Goal: Complete application form: Complete application form

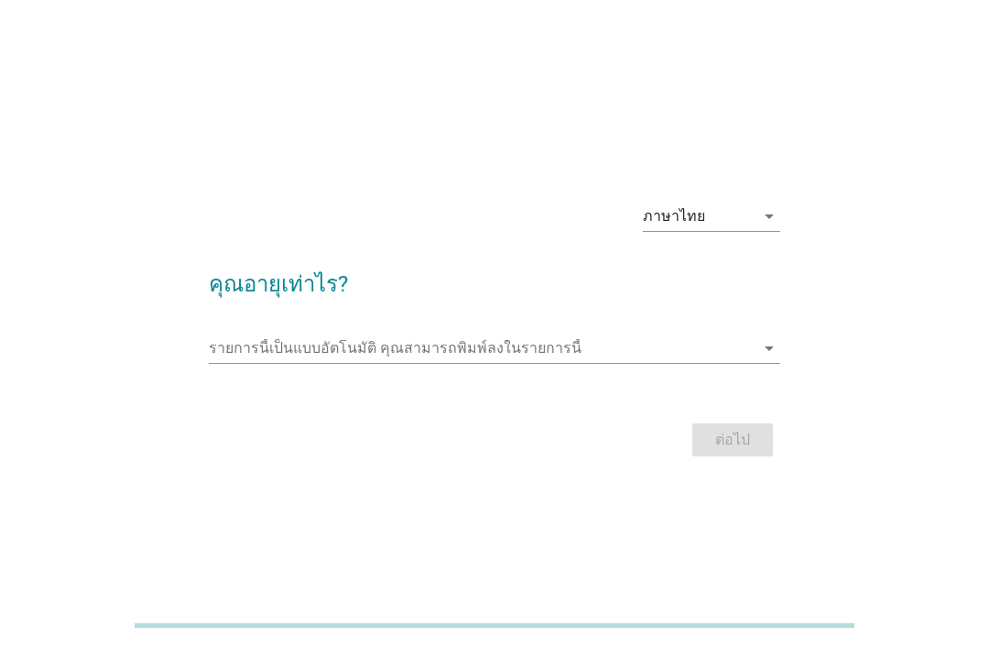
click at [649, 363] on input "รายการนี้เป็นแบบอัตโนมัติ คุณสามารถพิมพ์ลงในรายการนี้" at bounding box center [482, 347] width 546 height 29
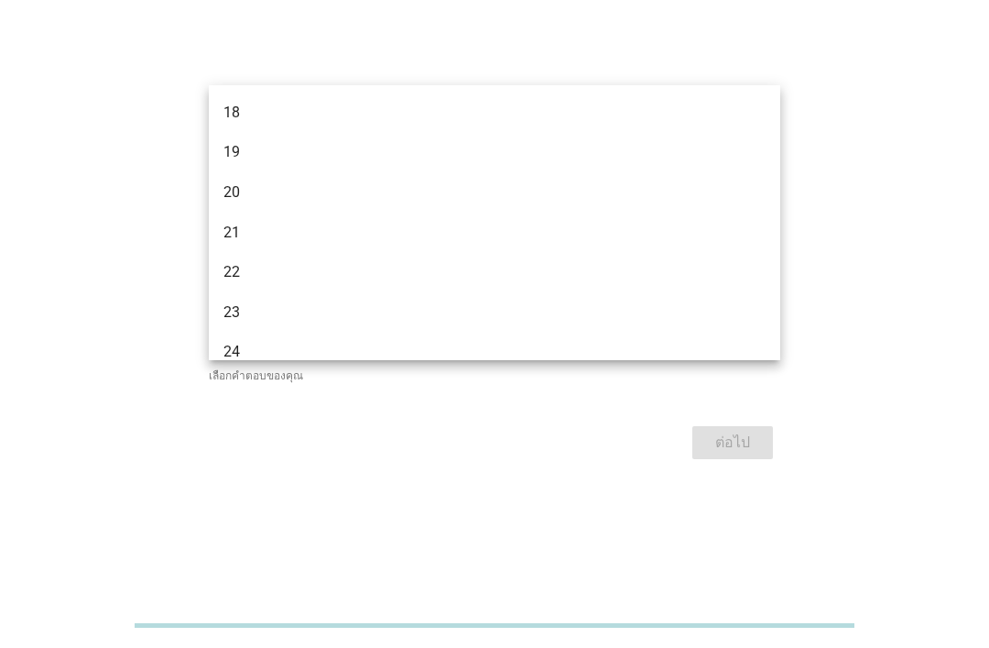
click at [567, 24] on div "ภาษาไทย arrow_drop_down คุณอายุเท่าไร? รายการนี้เป็นแบบอัตโนมัติ [PERSON_NAME]พ…" at bounding box center [494, 324] width 989 height 648
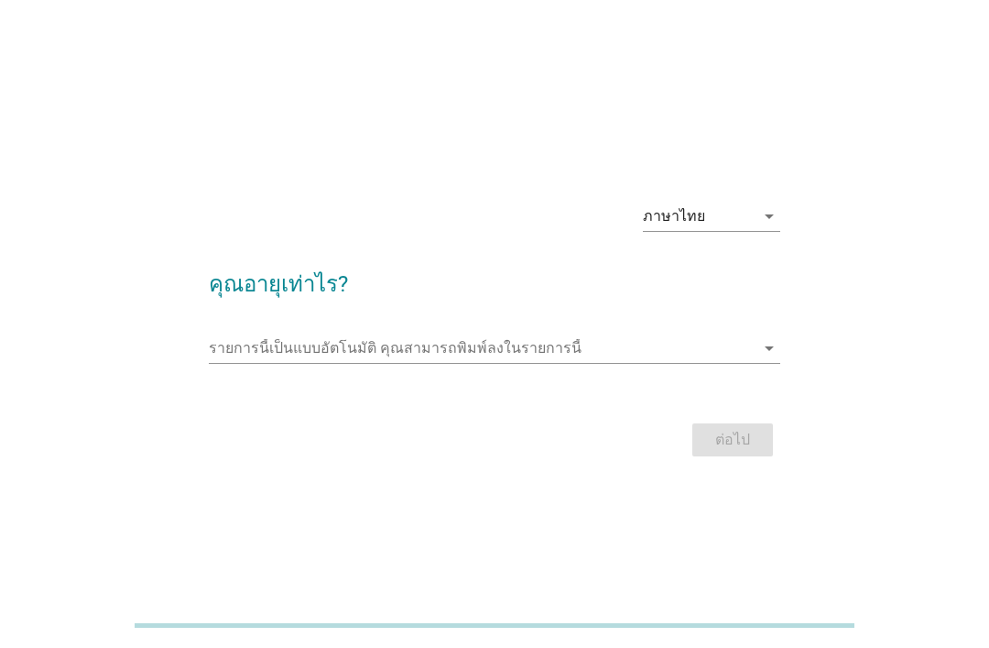
click at [558, 363] on input "รายการนี้เป็นแบบอัตโนมัติ คุณสามารถพิมพ์ลงในรายการนี้" at bounding box center [482, 347] width 546 height 29
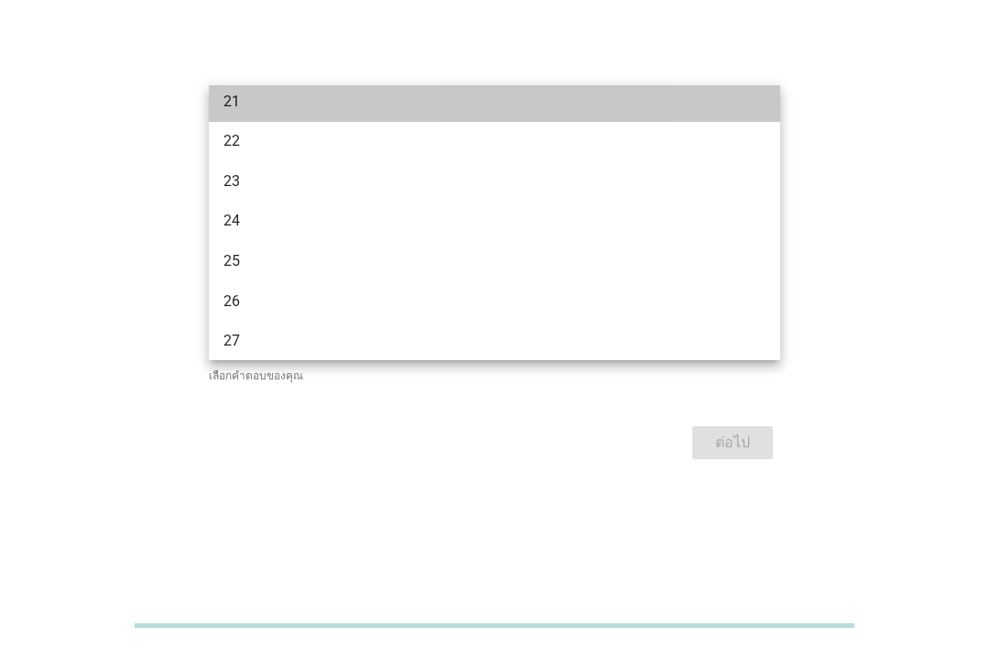
scroll to position [135, 0]
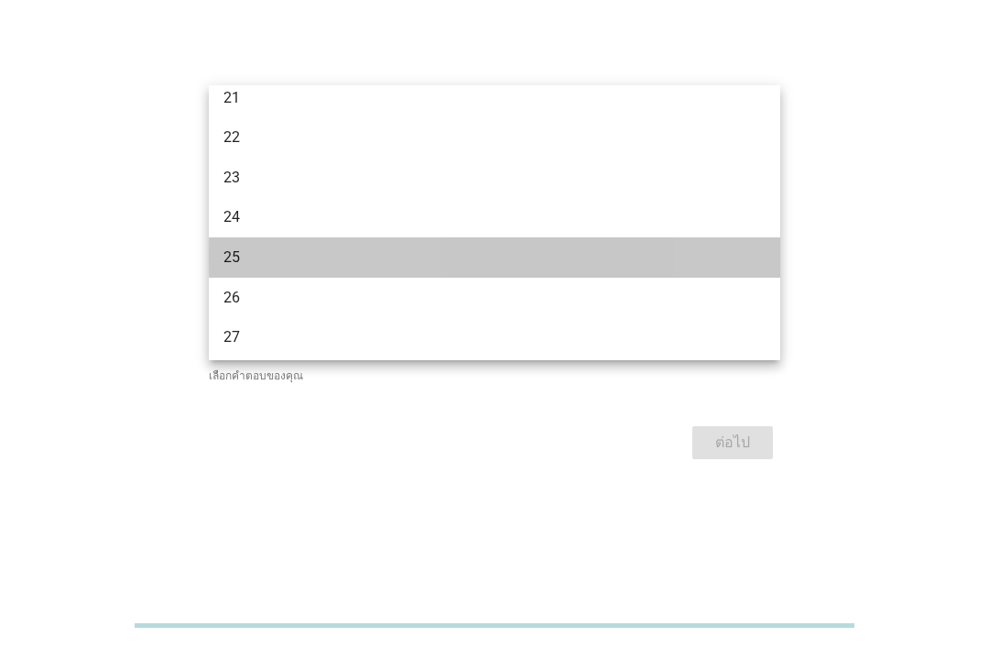
click at [463, 249] on div "25" at bounding box center [472, 257] width 497 height 22
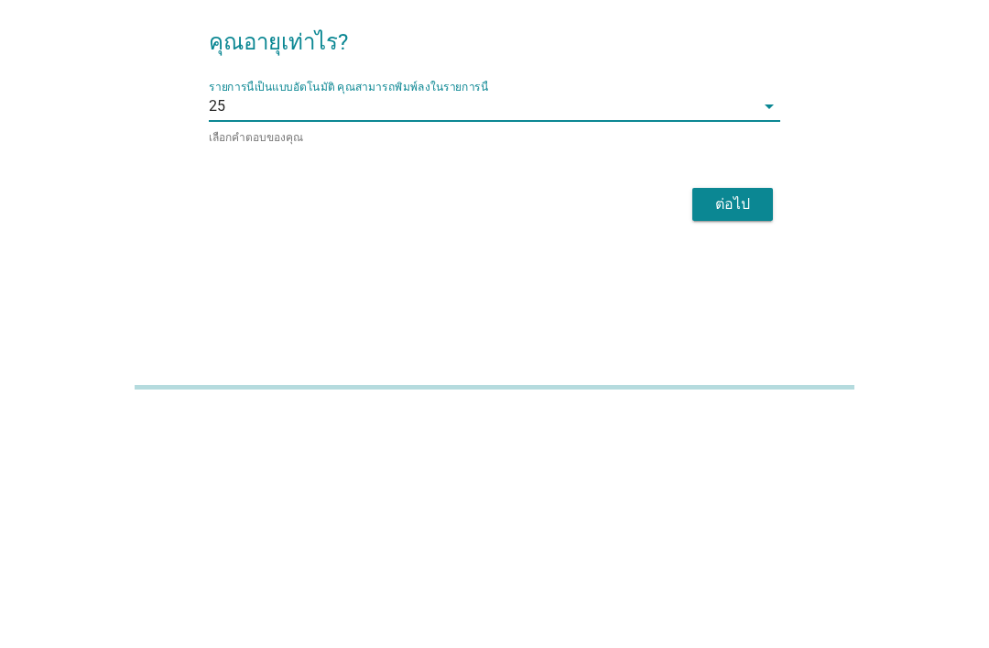
click at [746, 431] on div "ต่อไป" at bounding box center [732, 442] width 51 height 22
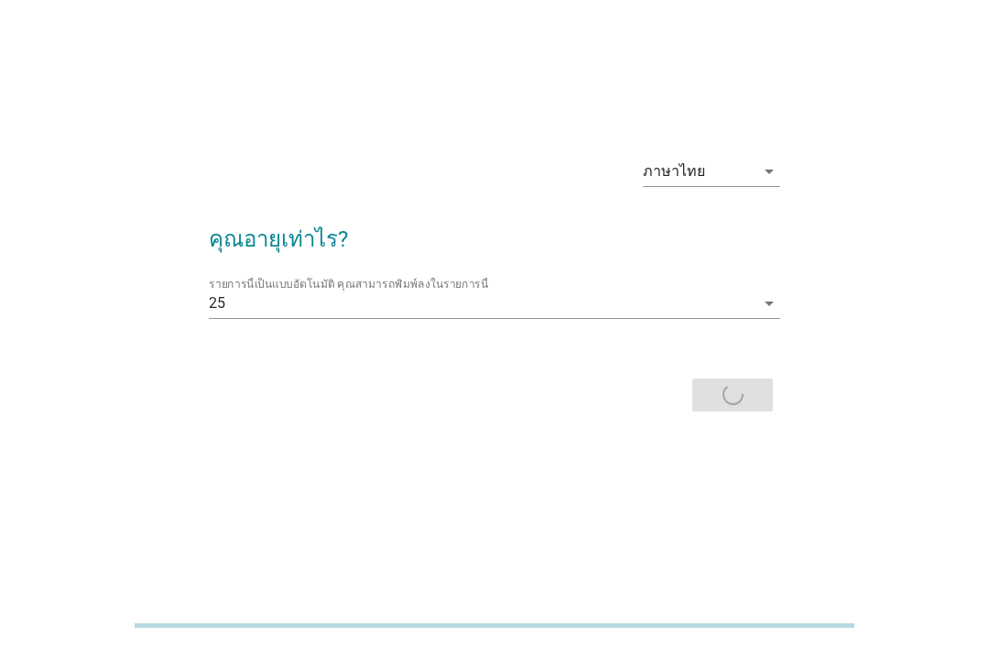
scroll to position [0, 0]
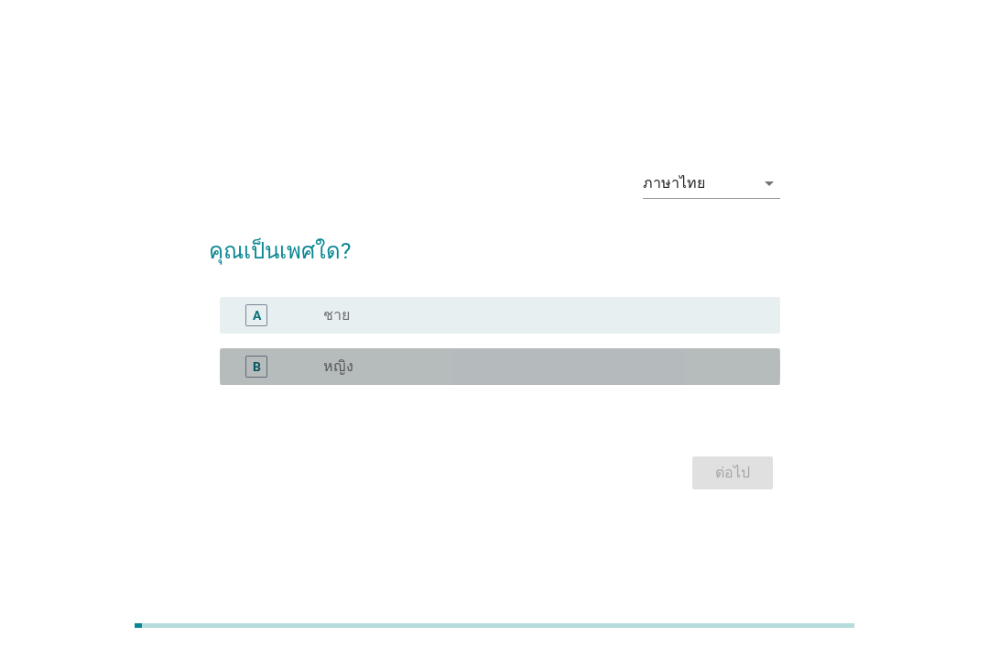
click at [558, 376] on div "radio_button_unchecked หญิง" at bounding box center [537, 366] width 428 height 18
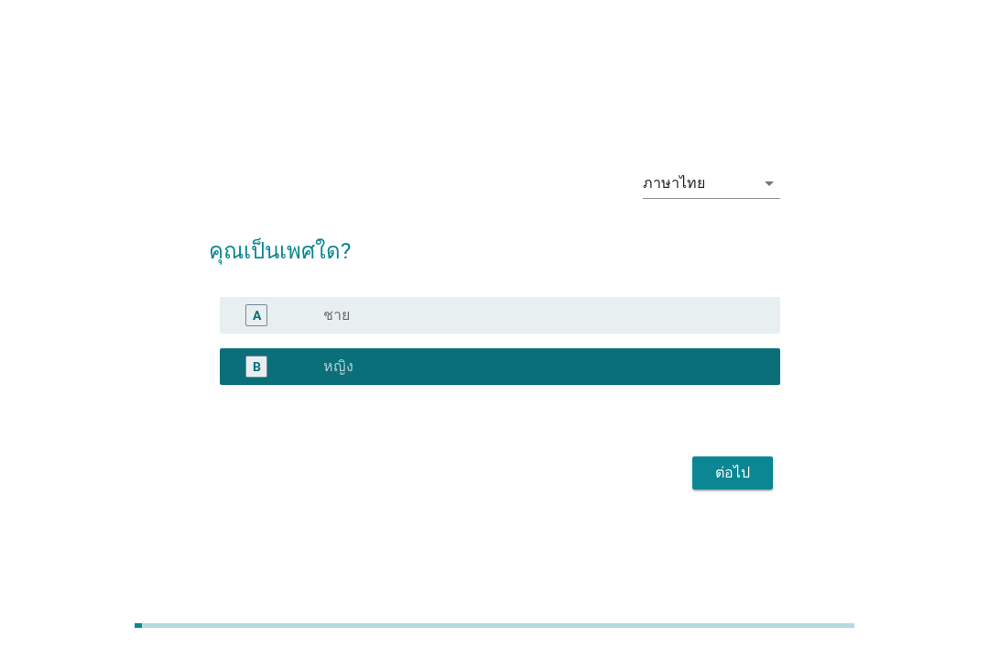
click at [748, 486] on button "ต่อไป" at bounding box center [733, 472] width 81 height 33
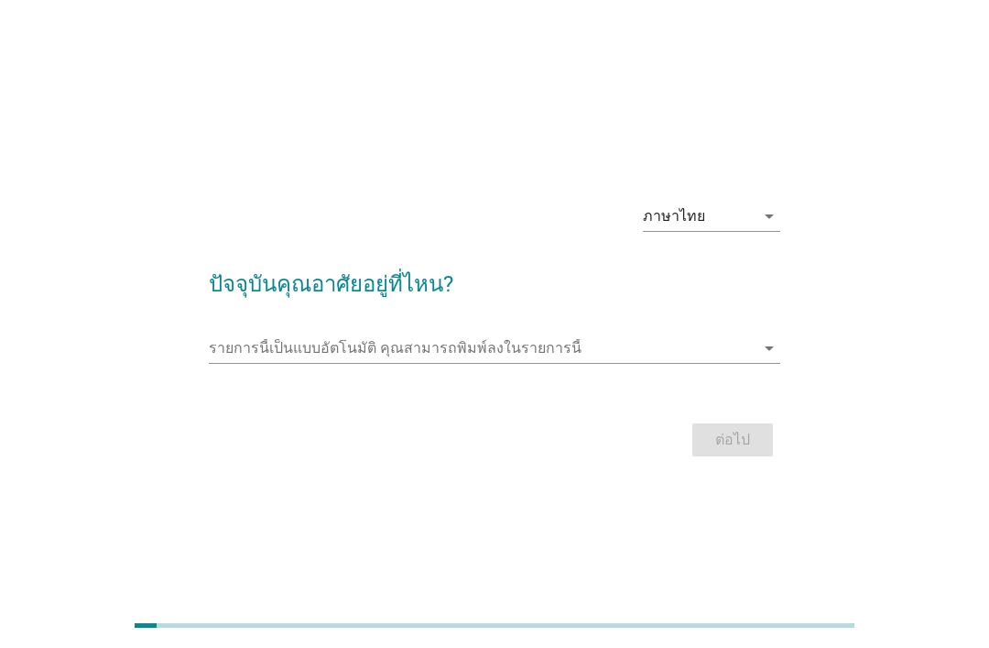
click at [614, 363] on input "รายการนี้เป็นแบบอัตโนมัติ คุณสามารถพิมพ์ลงในรายการนี้" at bounding box center [482, 347] width 546 height 29
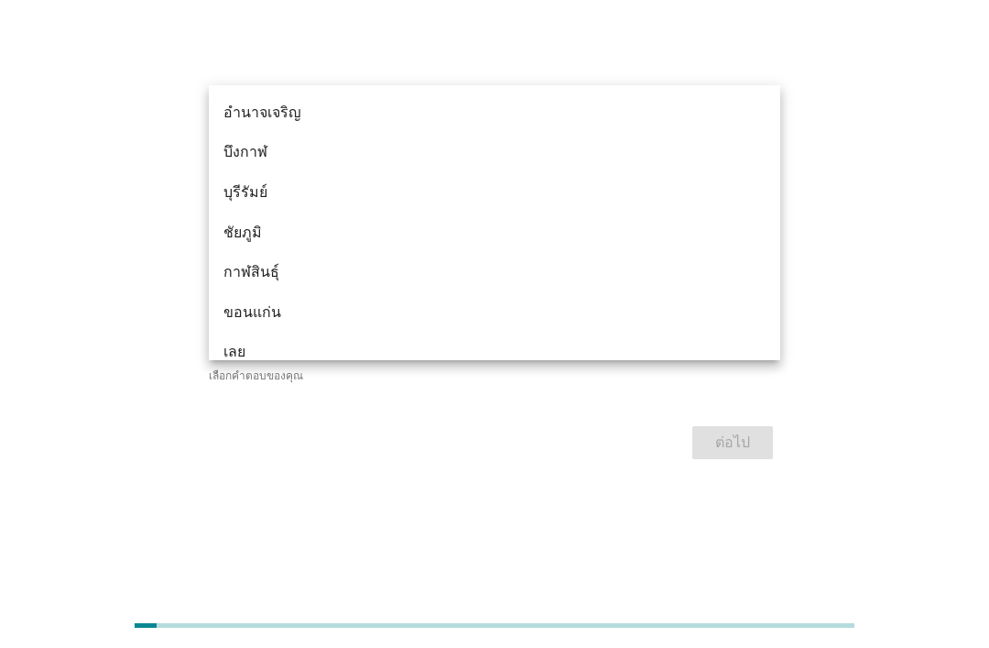
type input "ห"
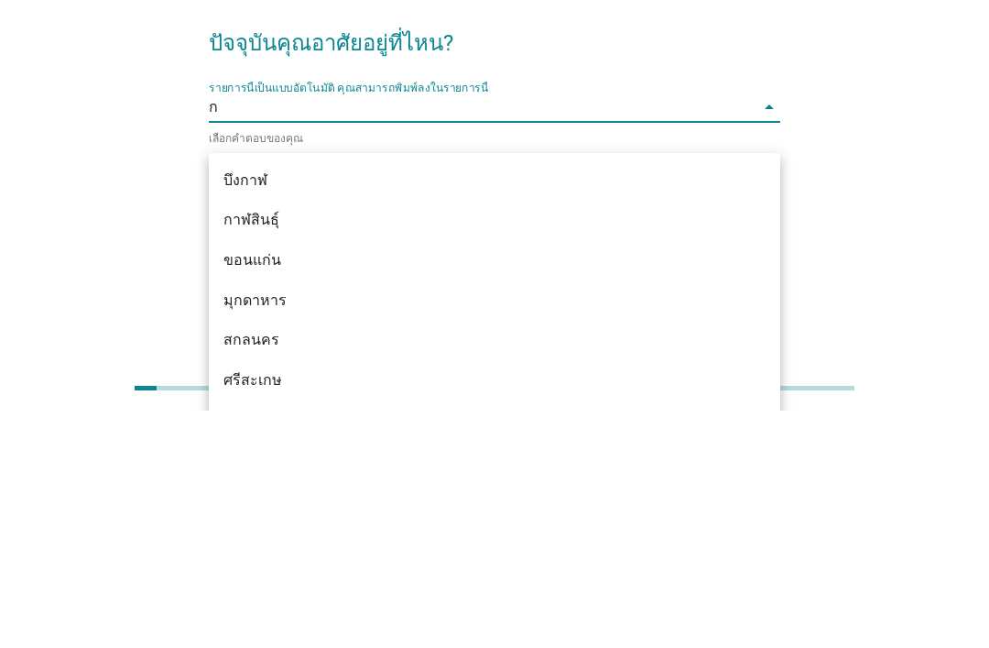
type input "กร"
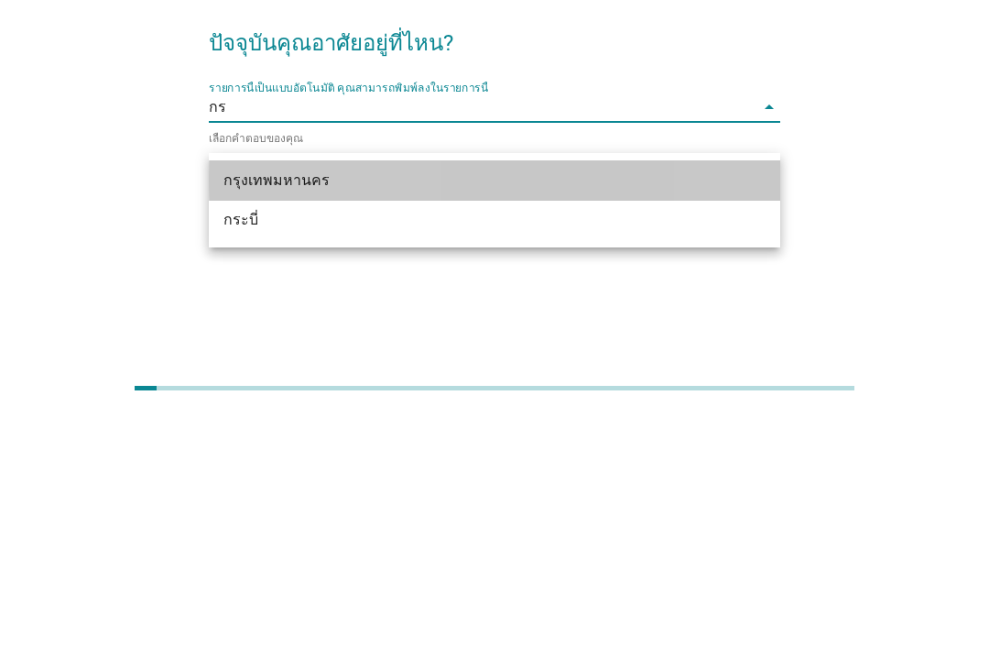
click at [416, 398] on div "กรุงเทพมหานคร" at bounding box center [495, 418] width 572 height 40
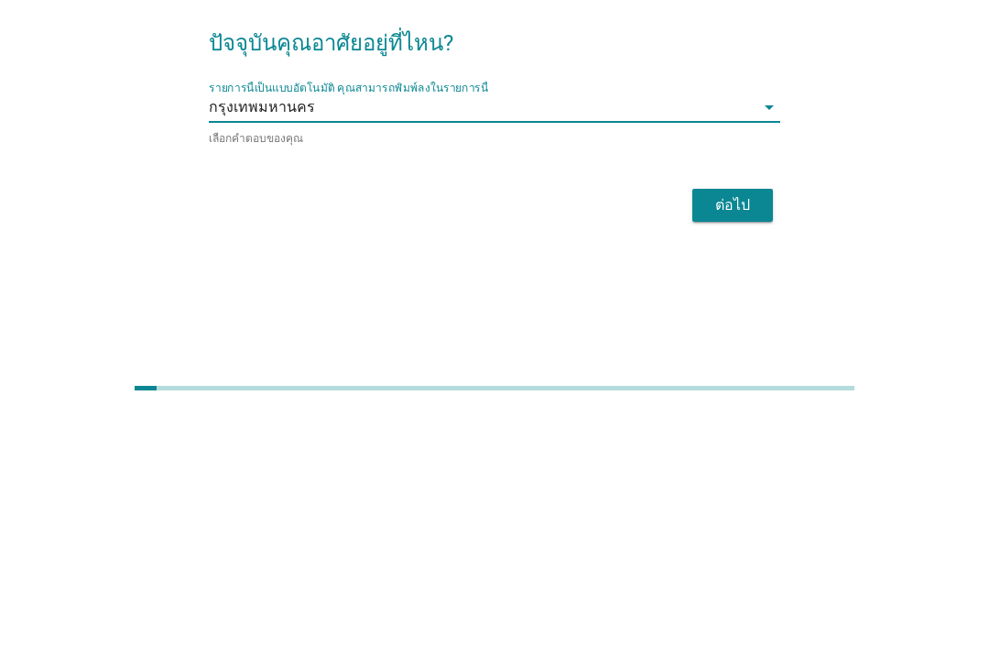
click at [722, 431] on div "ต่อไป" at bounding box center [732, 442] width 51 height 22
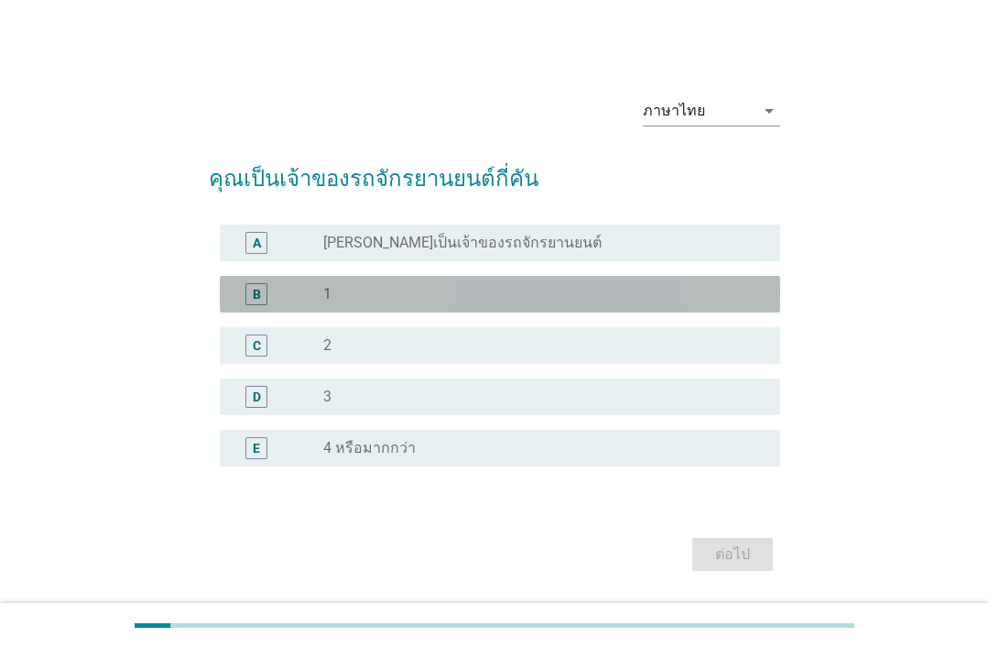
click at [536, 303] on div "radio_button_unchecked 1" at bounding box center [537, 294] width 428 height 18
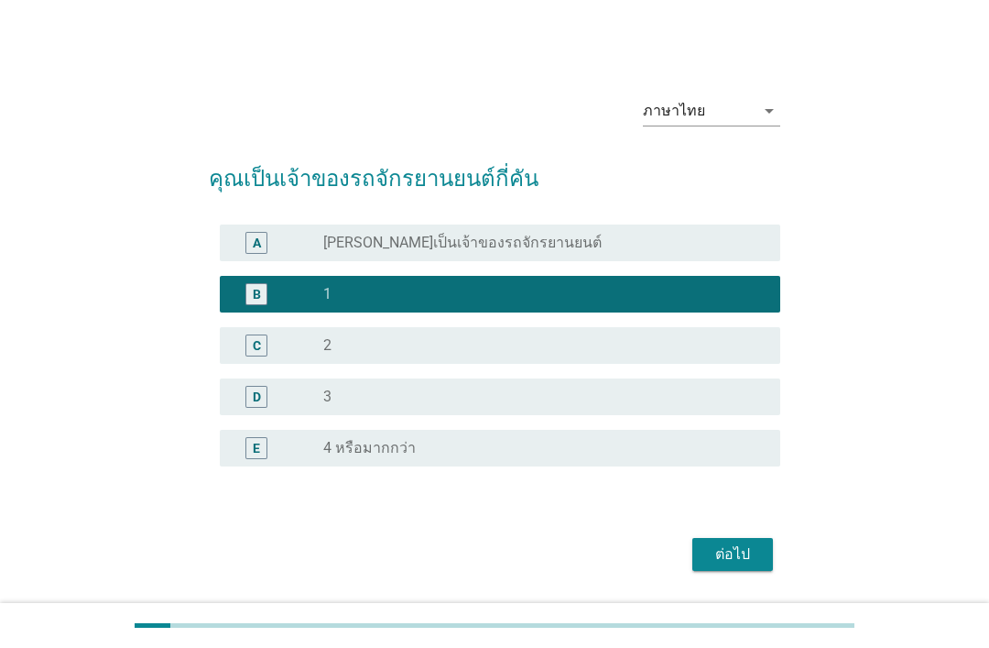
click at [740, 562] on button "ต่อไป" at bounding box center [733, 554] width 81 height 33
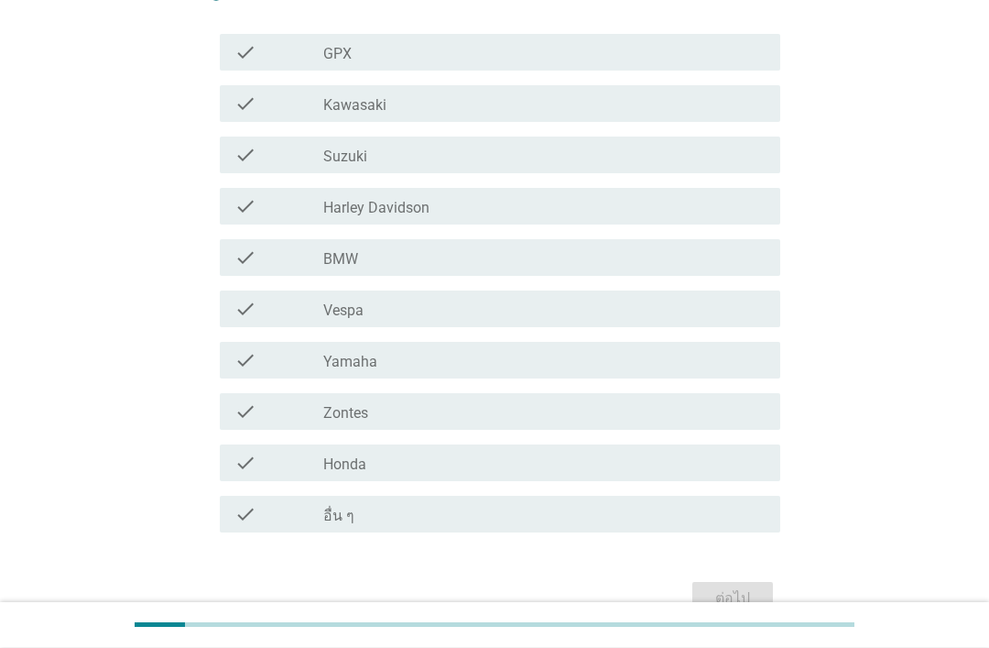
scroll to position [250, 0]
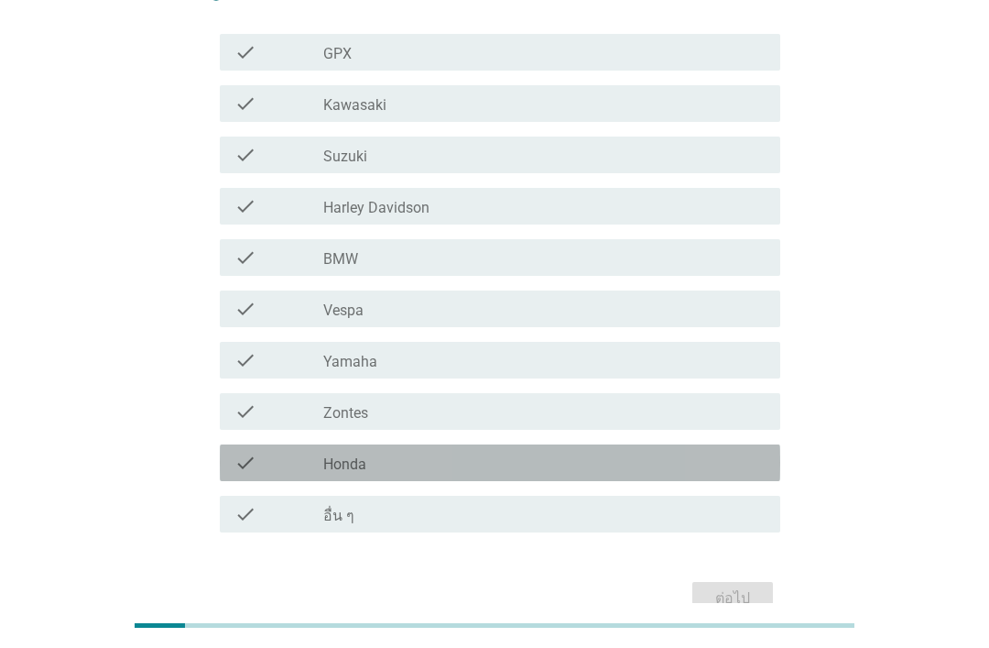
click at [539, 463] on div "check_box_outline_blank Honda" at bounding box center [544, 463] width 442 height 22
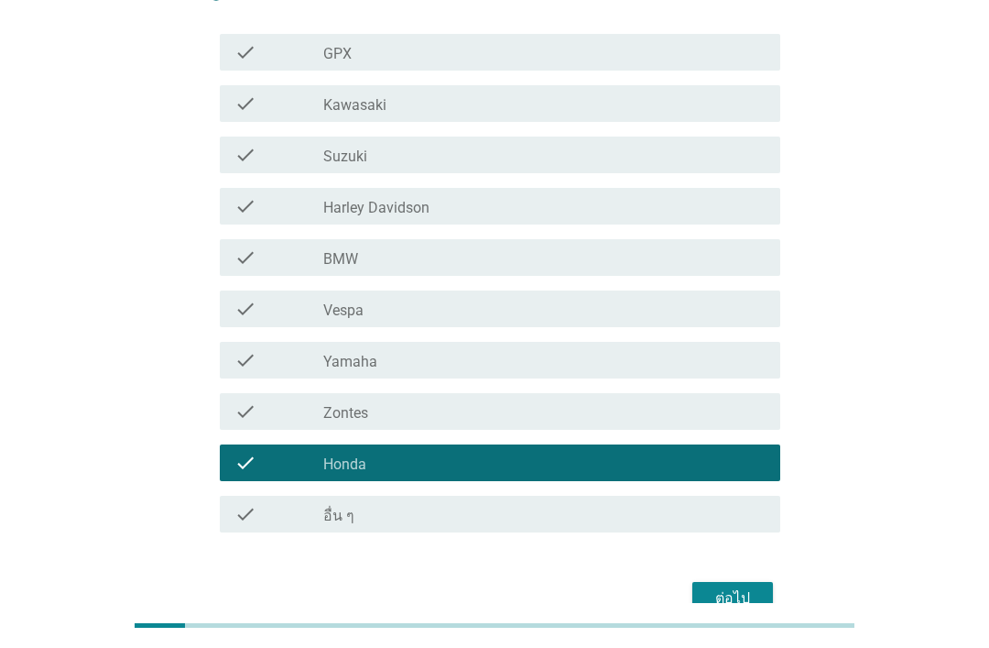
click at [750, 601] on div "ต่อไป" at bounding box center [732, 598] width 51 height 22
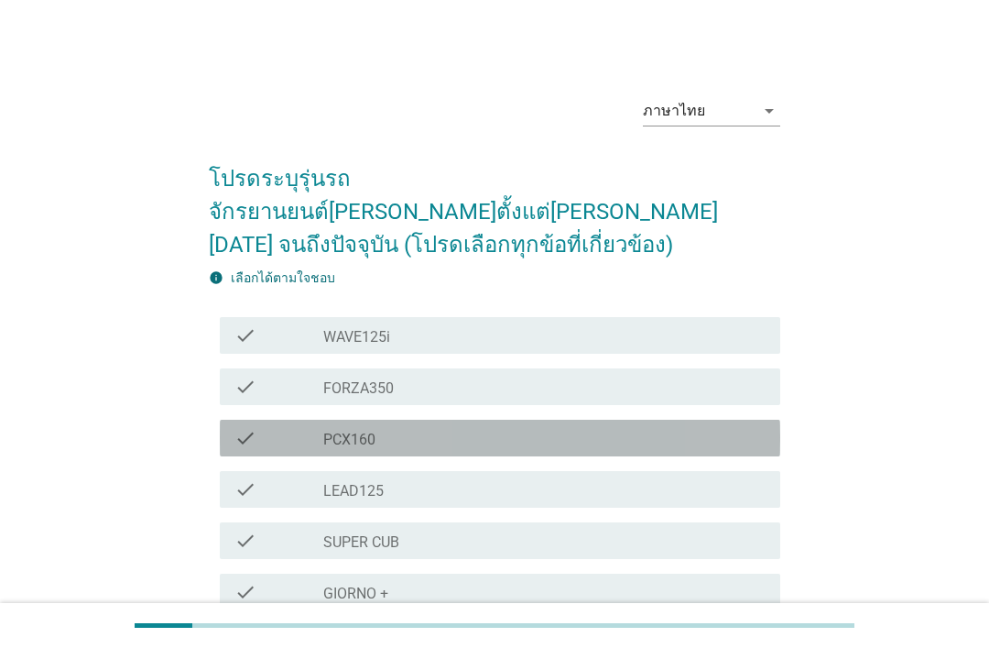
click at [515, 427] on div "check_box_outline_blank PCX160" at bounding box center [544, 438] width 442 height 22
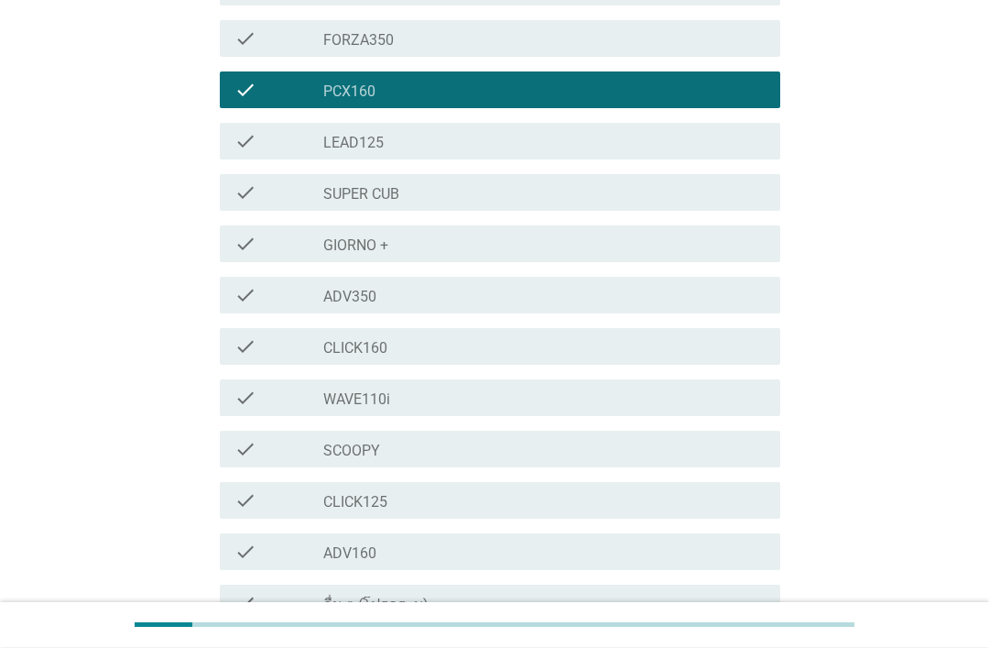
scroll to position [443, 0]
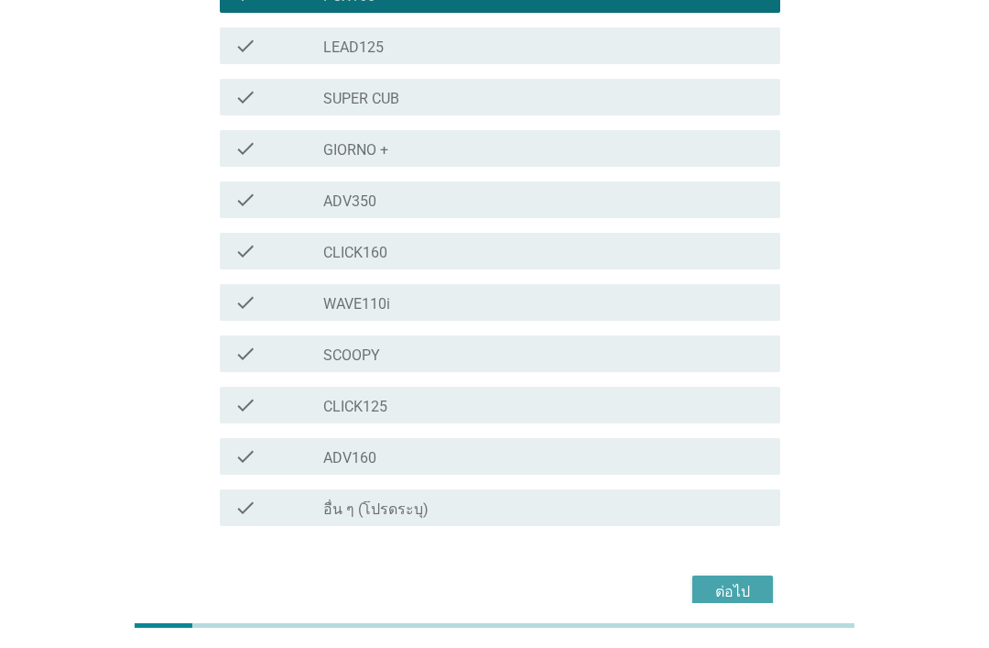
click at [728, 581] on div "ต่อไป" at bounding box center [732, 592] width 51 height 22
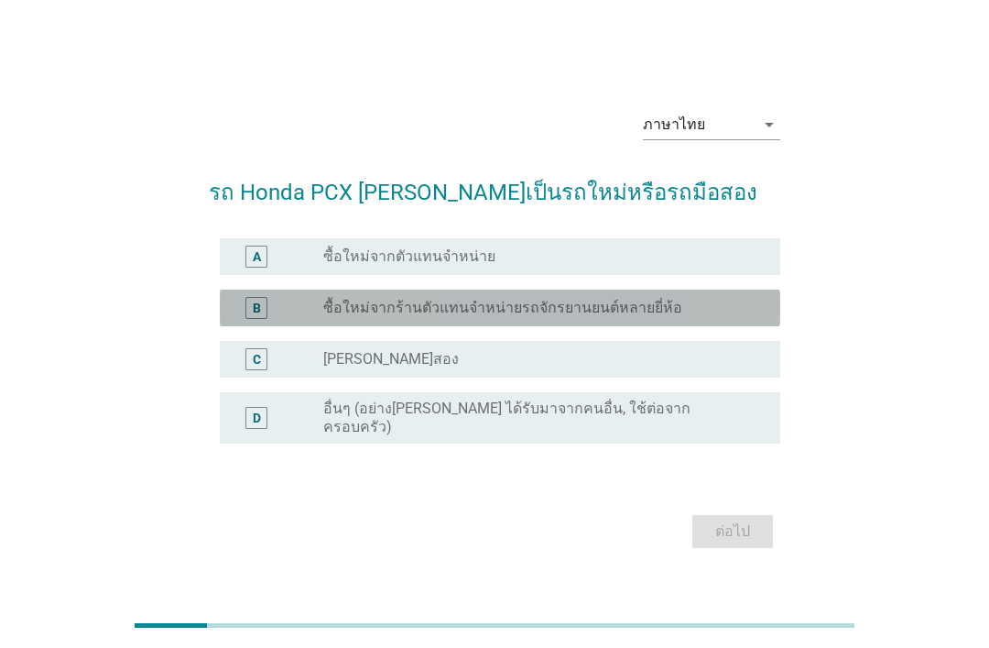
click at [566, 317] on label "ซื้อใหม่จากร้านตัวแทนจำหน่ายรถจักรยานยนต์หลายยี่ห้อ" at bounding box center [502, 308] width 359 height 18
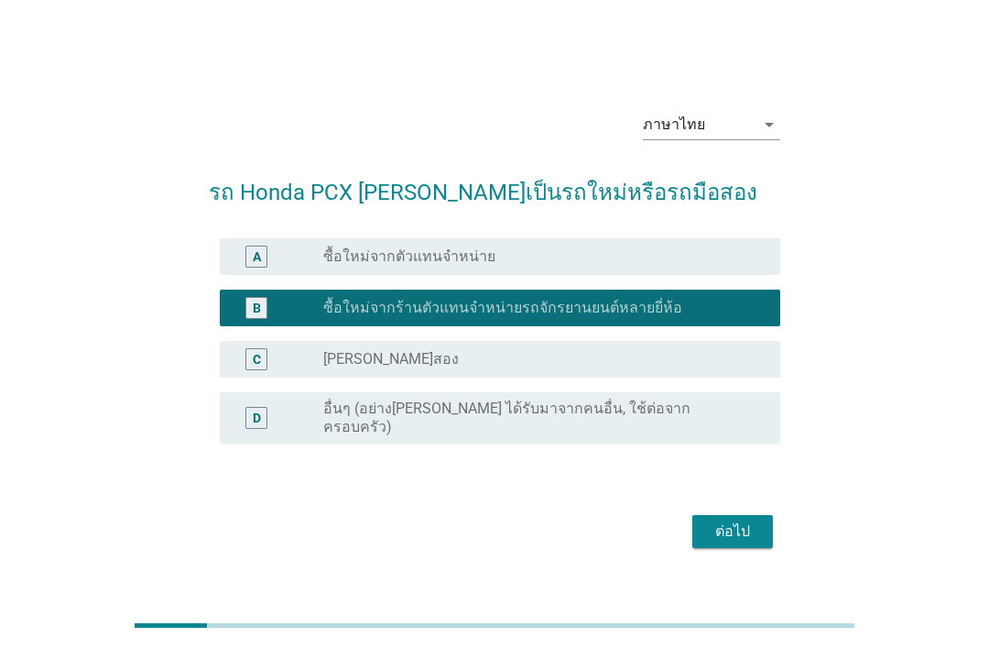
click at [733, 542] on div "ต่อไป" at bounding box center [732, 531] width 51 height 22
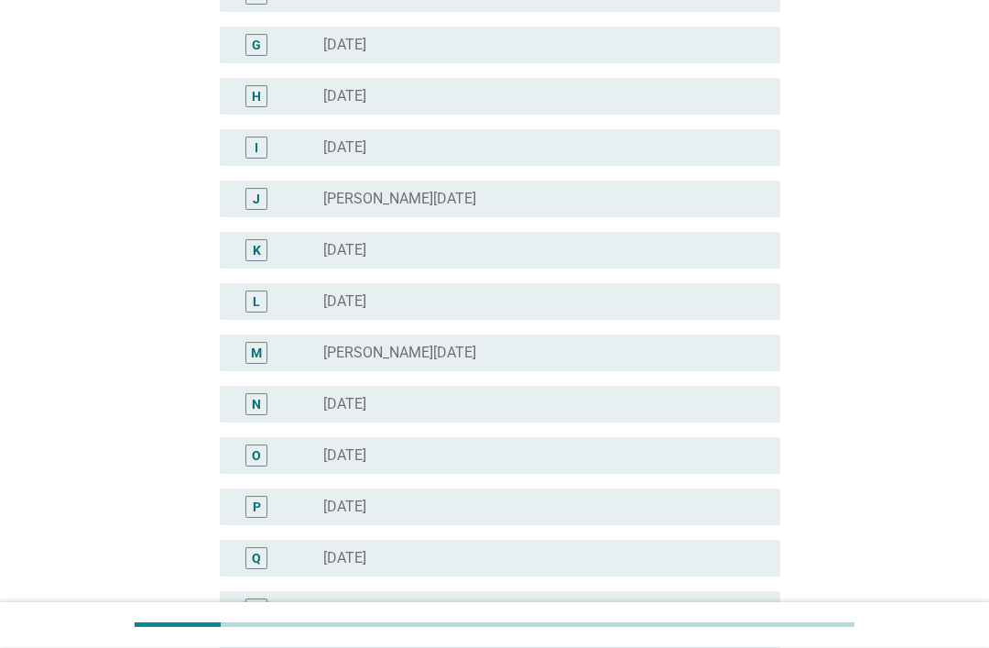
scroll to position [506, 0]
click at [512, 303] on div "radio_button_unchecked [DATE]" at bounding box center [537, 301] width 428 height 18
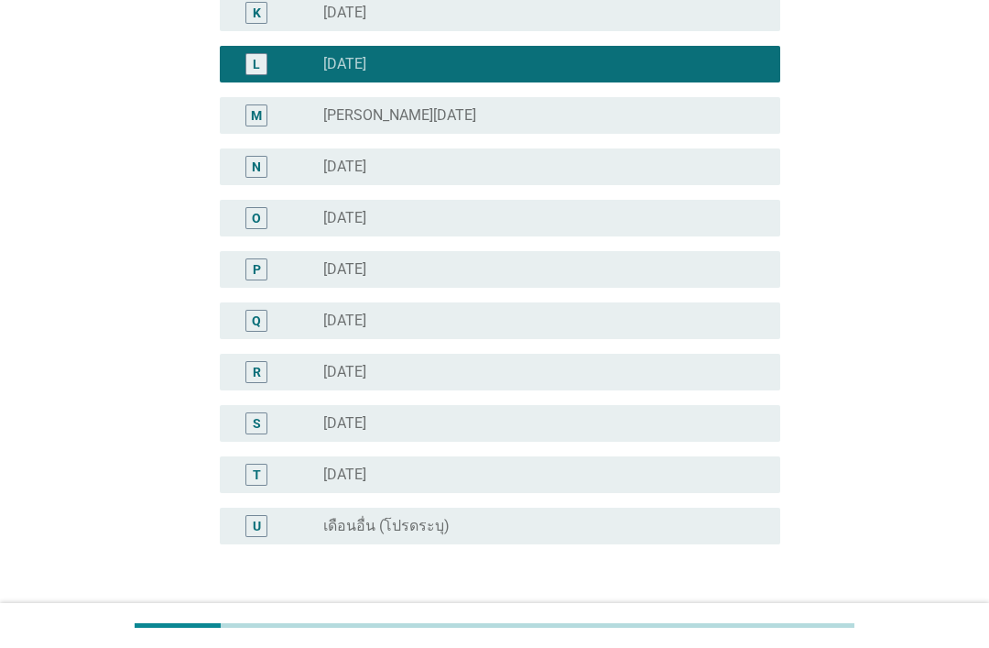
scroll to position [816, 0]
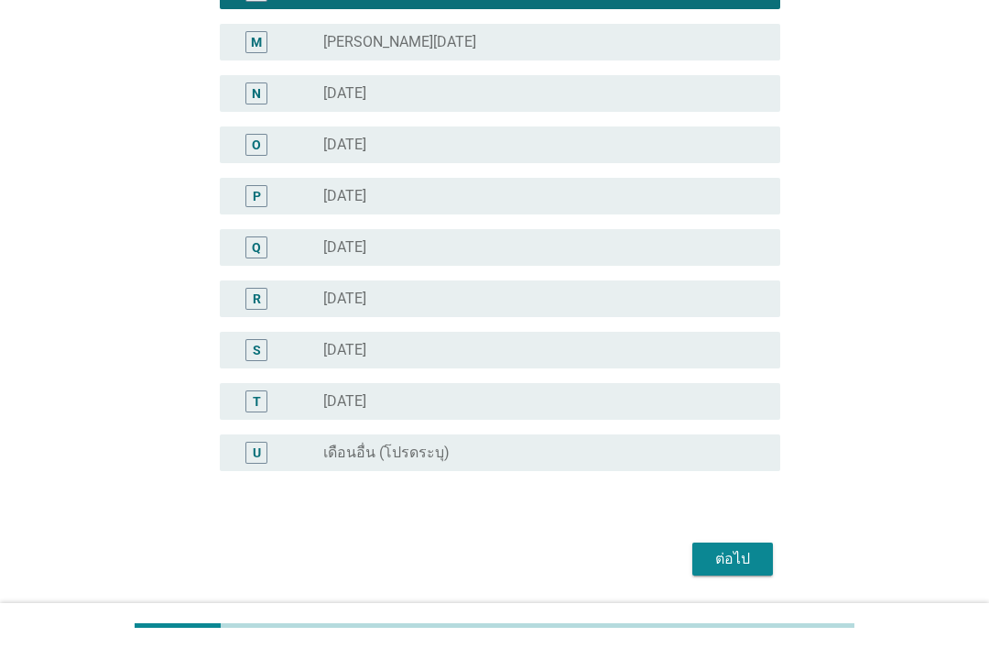
click at [748, 560] on div "ต่อไป" at bounding box center [732, 559] width 51 height 22
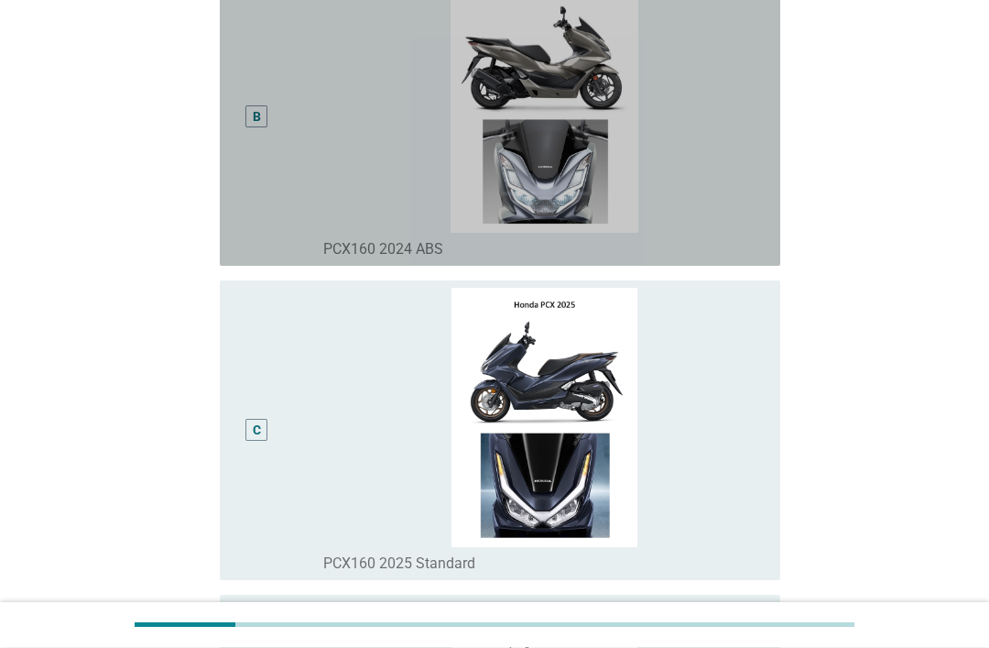
scroll to position [580, 0]
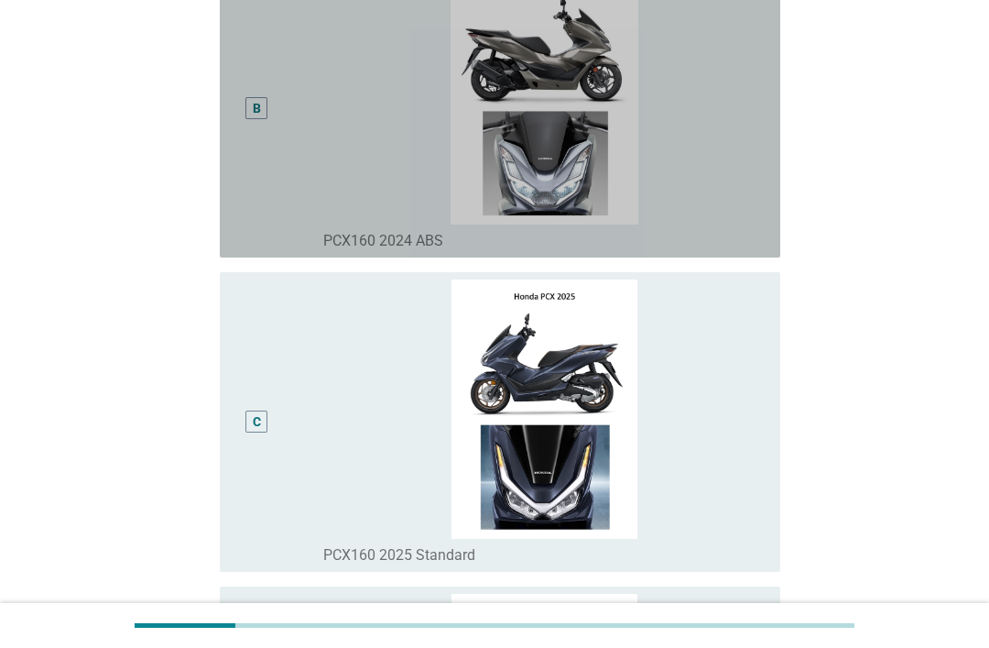
click at [547, 224] on img at bounding box center [544, 94] width 442 height 259
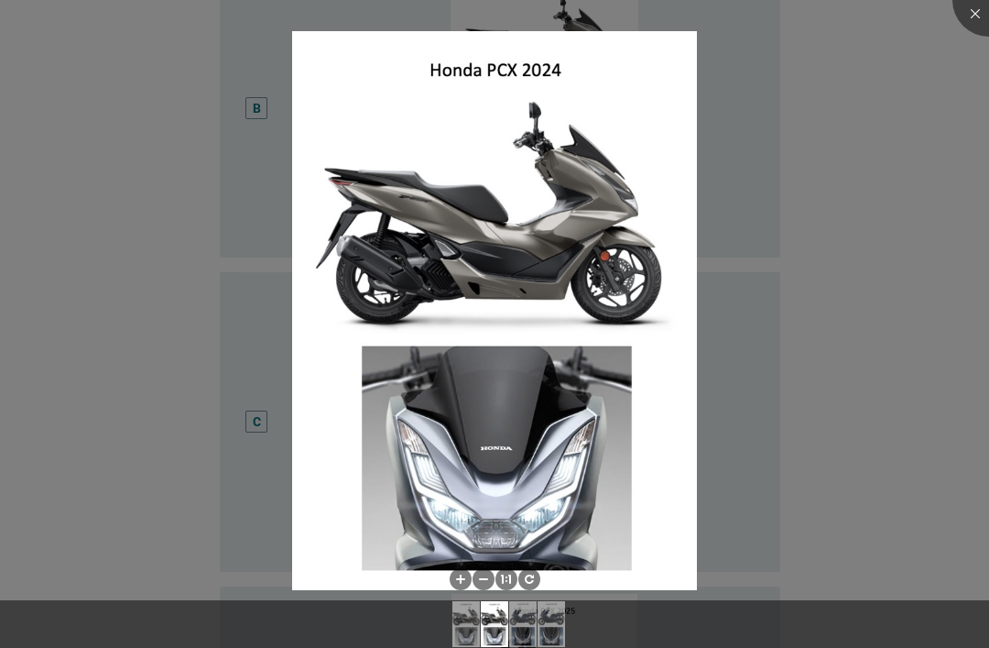
click at [871, 227] on div at bounding box center [494, 324] width 989 height 648
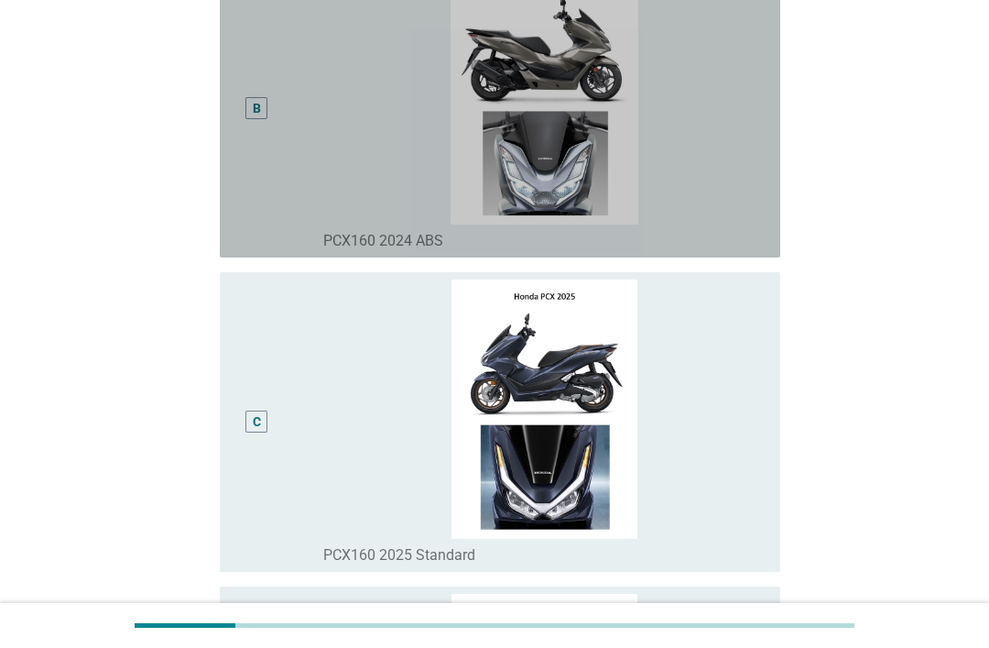
click at [265, 119] on div "B" at bounding box center [257, 108] width 22 height 22
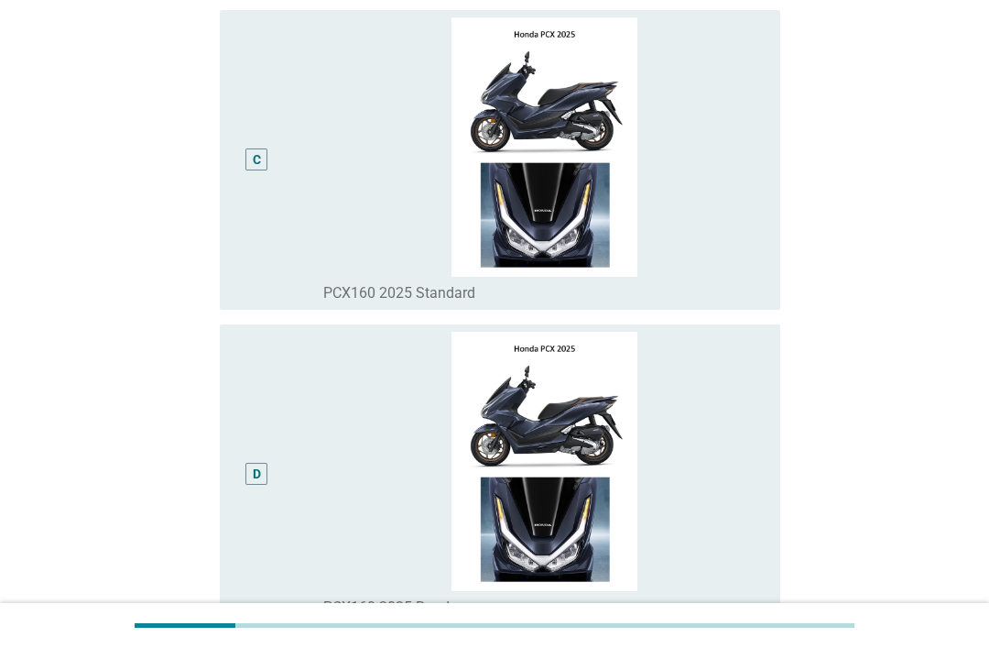
scroll to position [1089, 0]
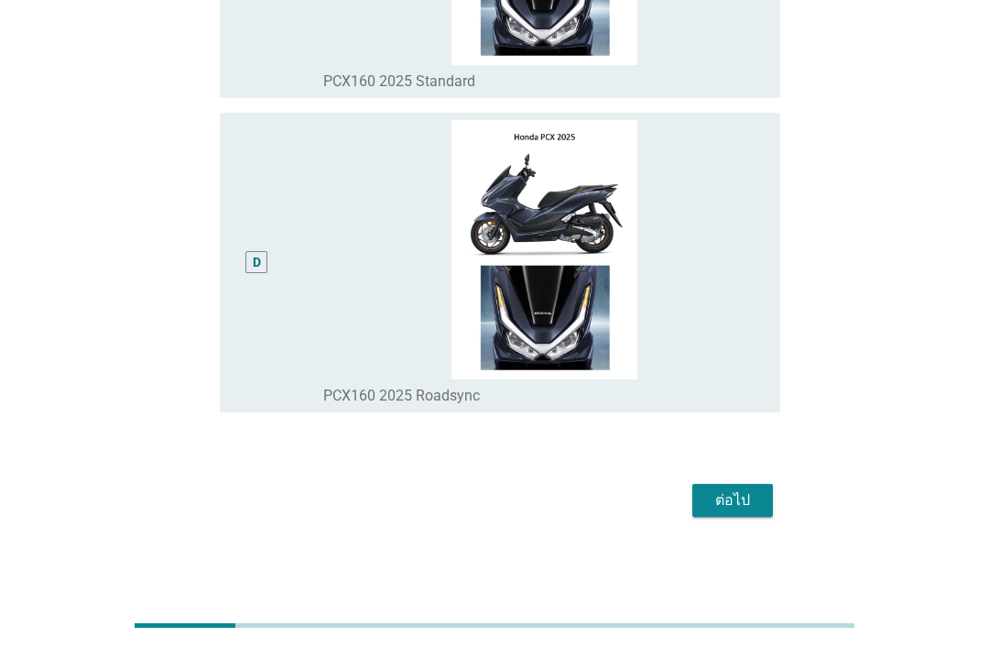
click at [748, 511] on div "ต่อไป" at bounding box center [732, 500] width 51 height 22
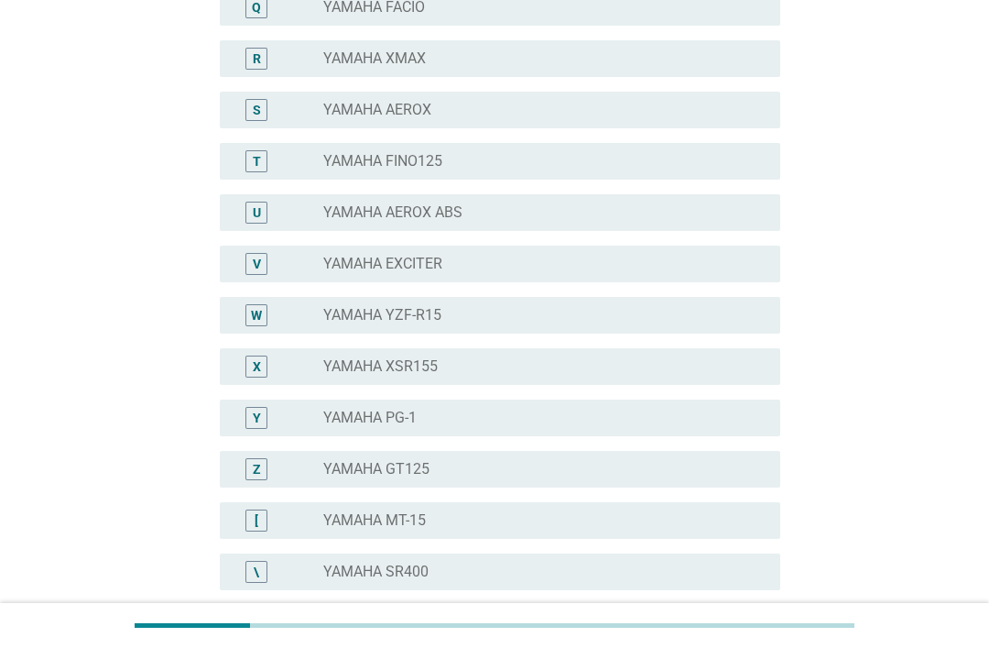
scroll to position [0, 0]
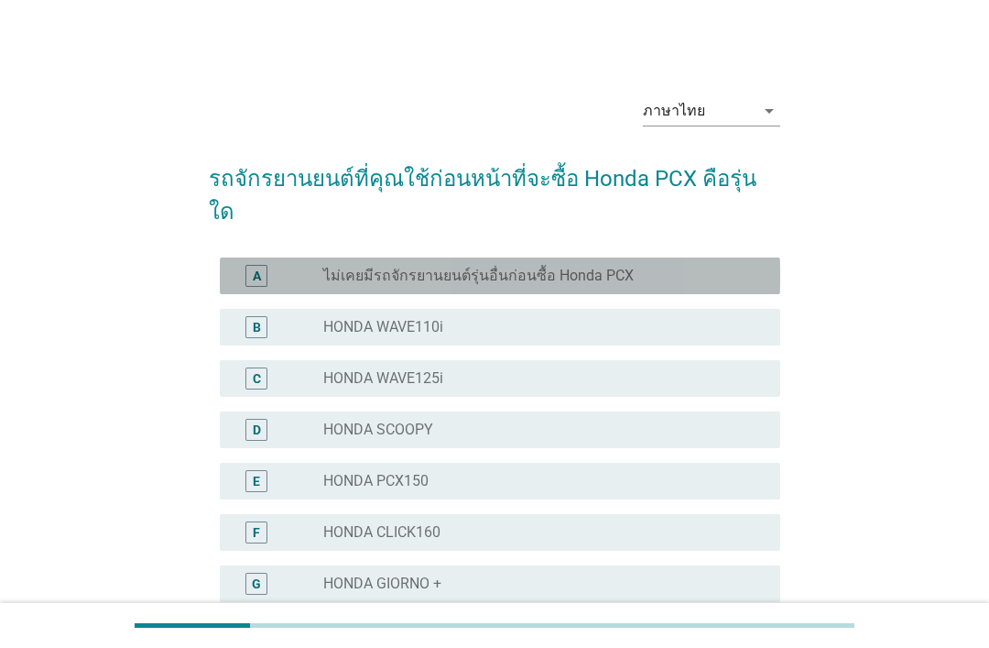
click at [606, 267] on label "ไม่เคยมีรถจักรยานยนต์รุ่นอื่นก่อนซื้อ Honda PCX" at bounding box center [478, 276] width 311 height 18
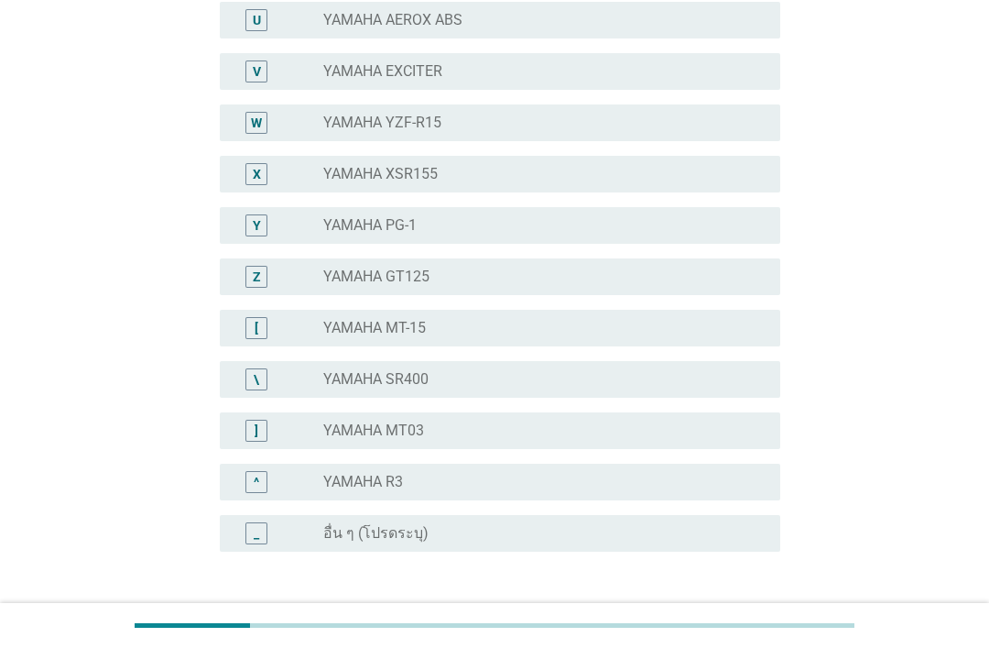
scroll to position [1329, 0]
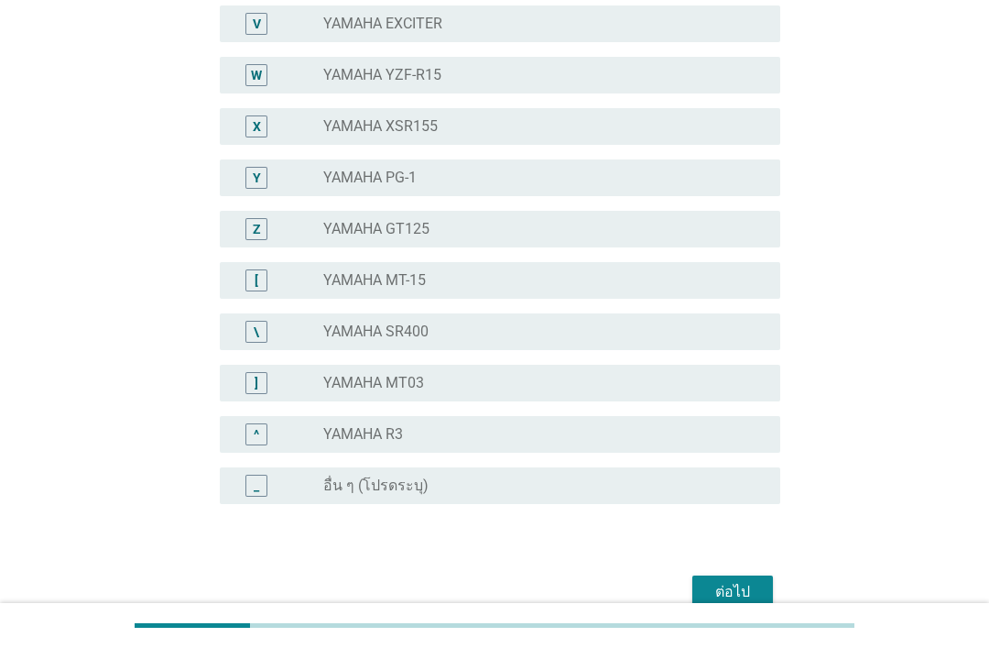
click at [751, 581] on div "ต่อไป" at bounding box center [732, 592] width 51 height 22
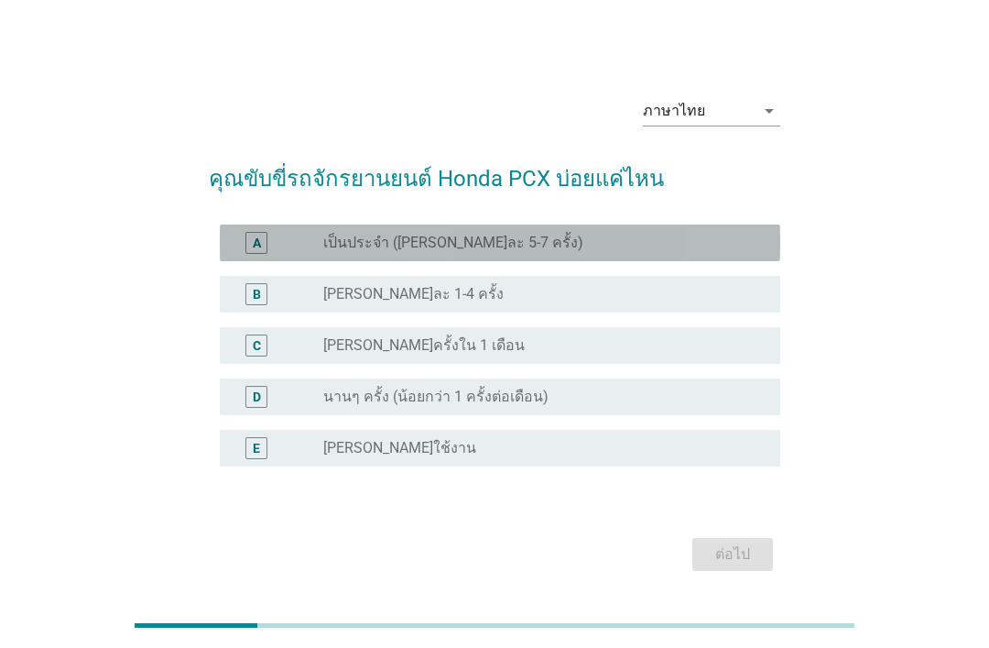
click at [519, 252] on div "radio_button_unchecked เป็นประจำ ([PERSON_NAME]ละ 5-7 ครั้ง)" at bounding box center [537, 243] width 428 height 18
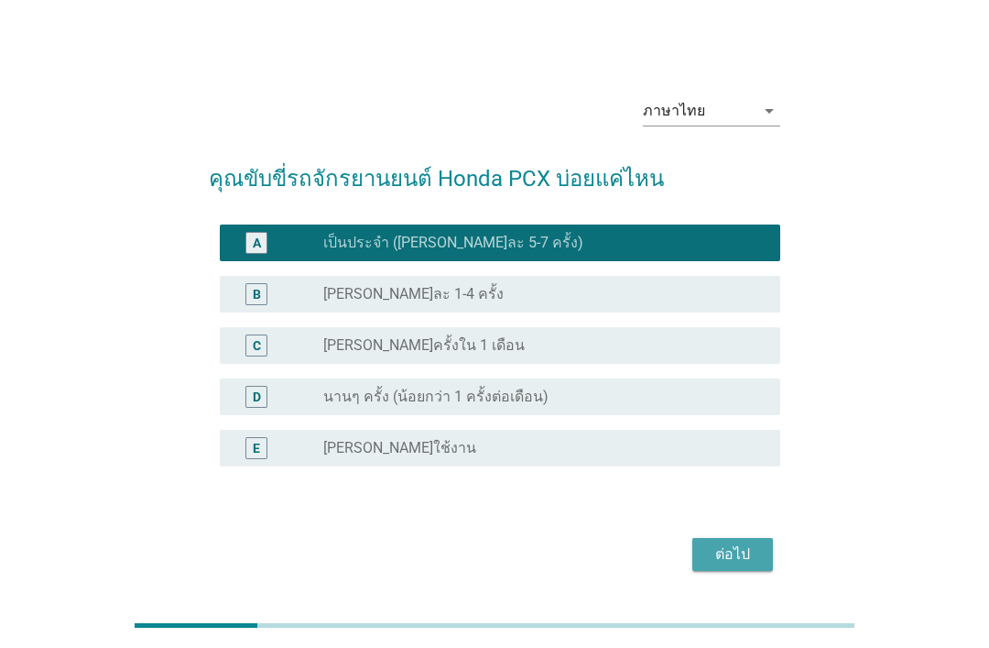
click at [759, 571] on button "ต่อไป" at bounding box center [733, 554] width 81 height 33
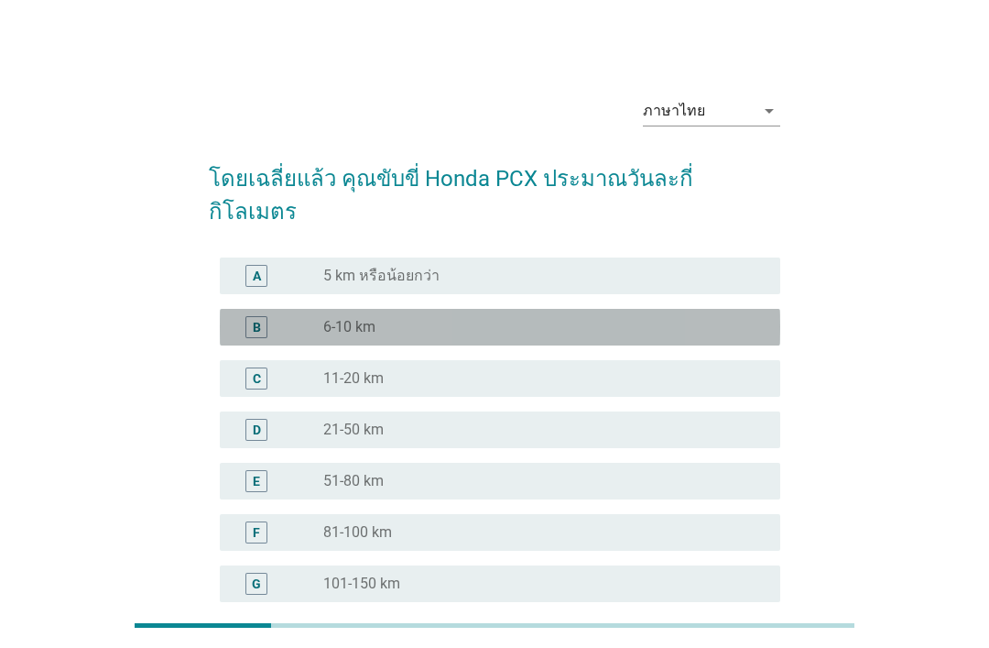
click at [575, 309] on div "B radio_button_unchecked 6-10 km" at bounding box center [500, 327] width 561 height 37
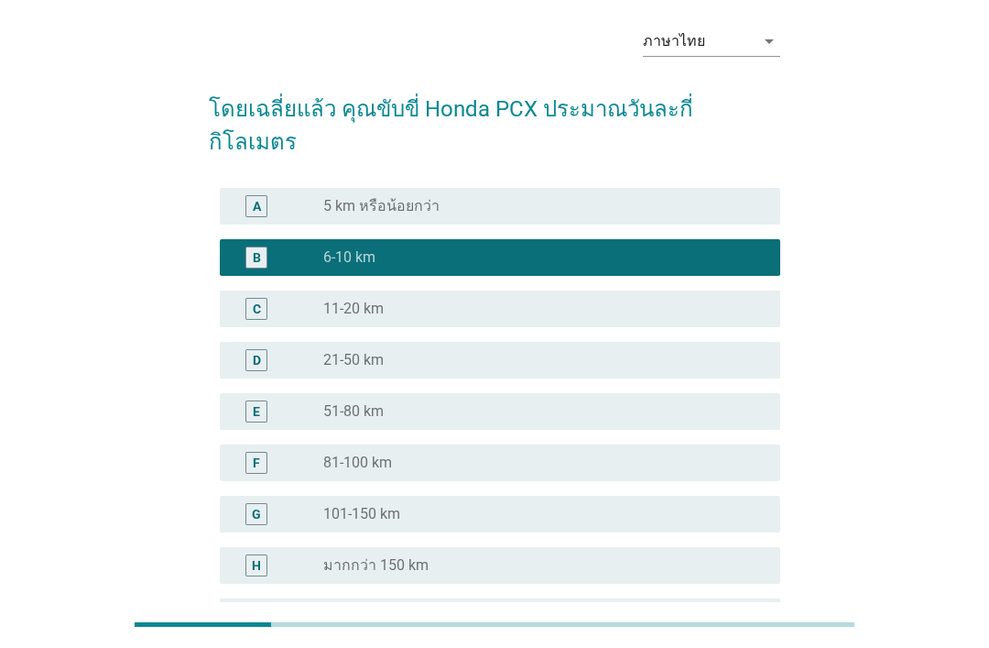
scroll to position [201, 0]
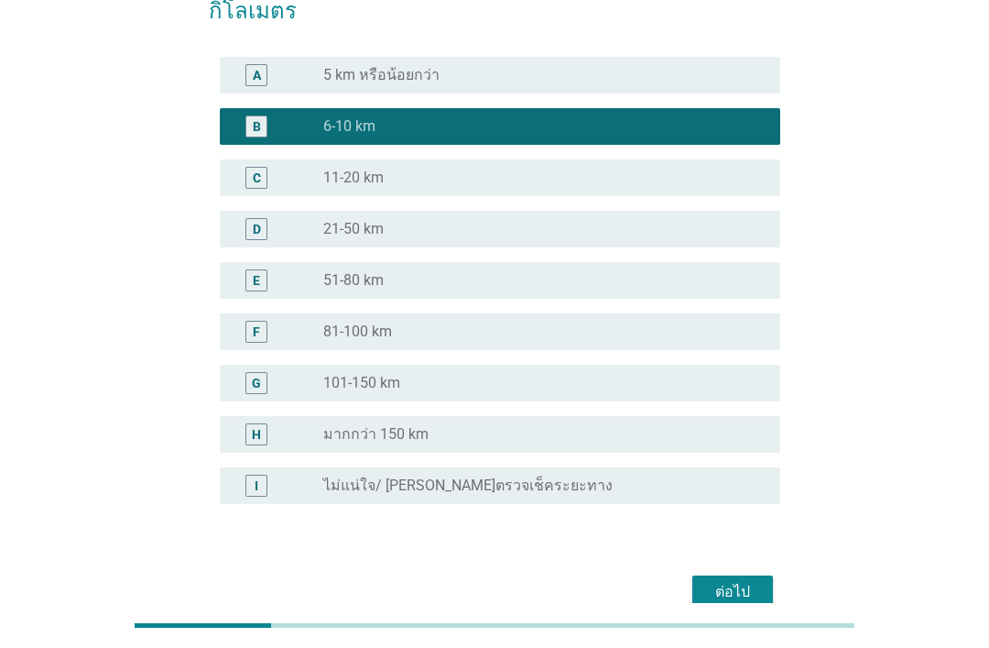
click at [747, 581] on div "ต่อไป" at bounding box center [732, 592] width 51 height 22
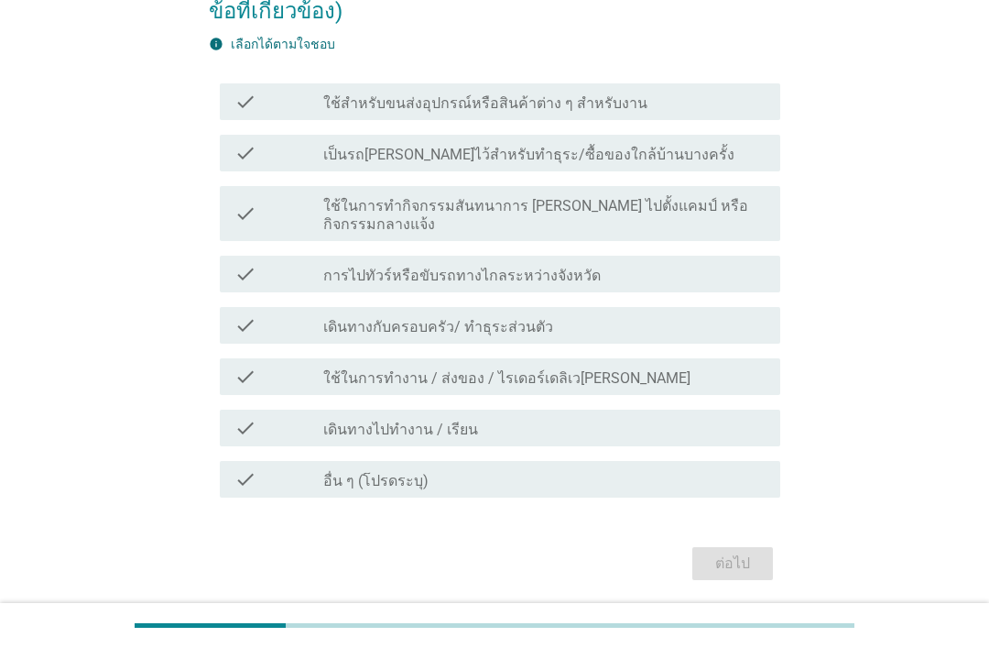
scroll to position [0, 0]
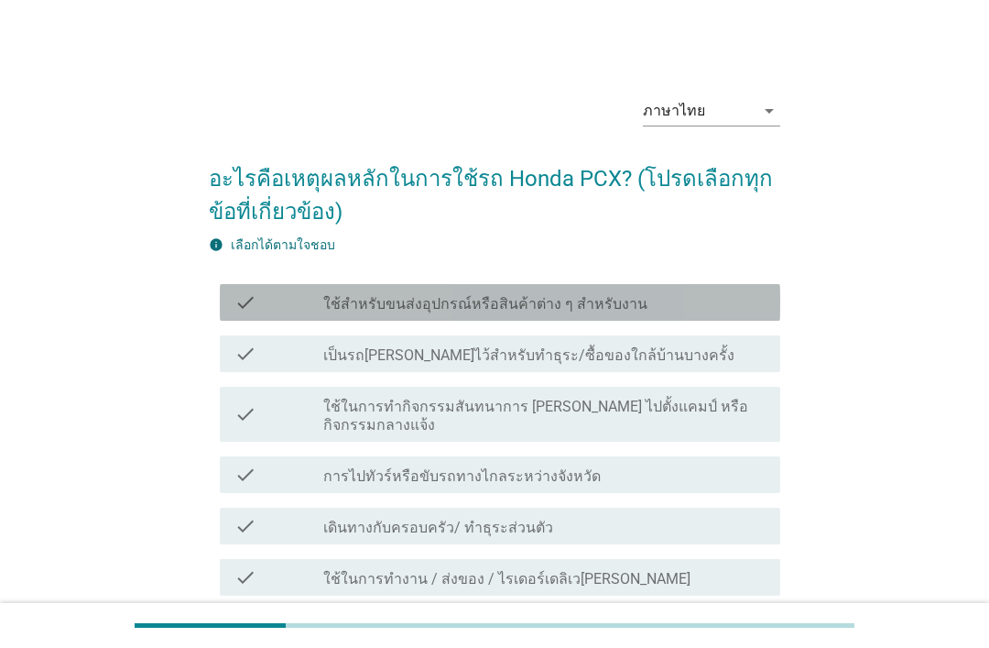
click at [625, 289] on div "check check_box_outline_blank ใช้สำหรับขนส่งอุปกรณ์หรือสินค้าต่าง ๆ สำหรับงาน" at bounding box center [500, 302] width 561 height 37
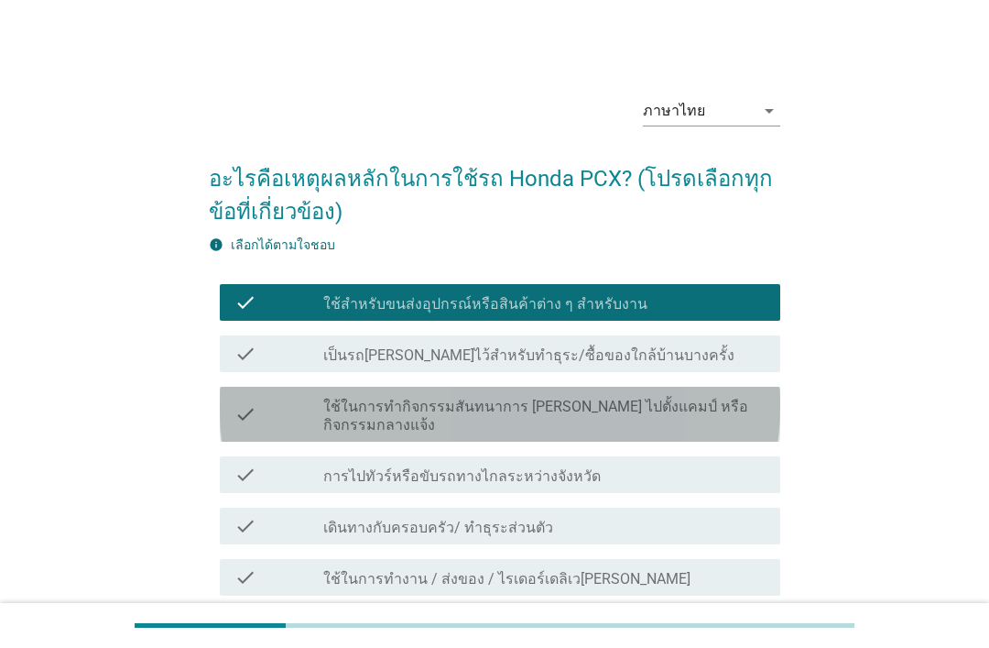
click at [731, 399] on label "ใช้ในการทำกิจกรรมสันทนาการ [PERSON_NAME] ไปตั้งแคมป์ หรือกิจกรรมกลางแจ้ง" at bounding box center [544, 416] width 442 height 37
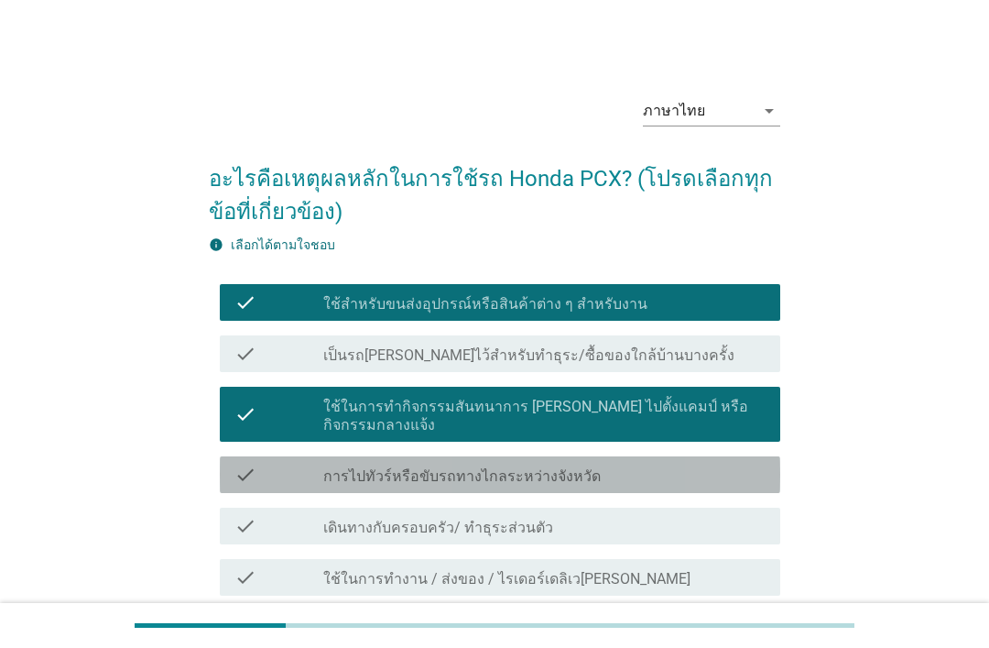
click at [693, 464] on div "check_box_outline_blank การไปทัวร์หรือขับรถทางไกลระหว่างจังหวัด" at bounding box center [544, 475] width 442 height 22
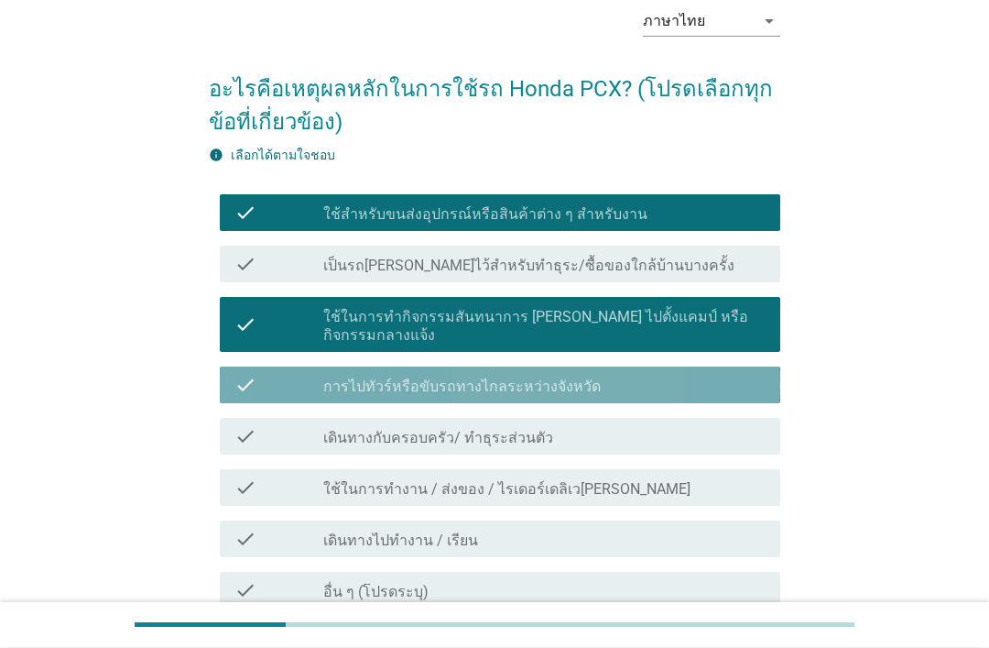
scroll to position [187, 0]
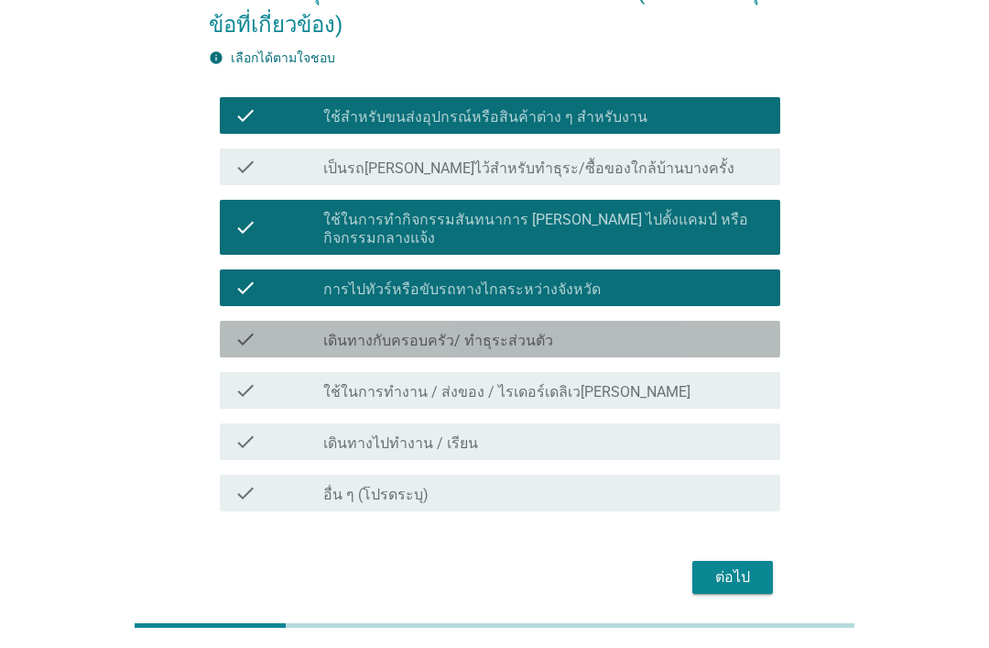
click at [610, 328] on div "check_box_outline_blank เดินทางกับครอบครัว/ ทำธุระส่วนตัว" at bounding box center [544, 339] width 442 height 22
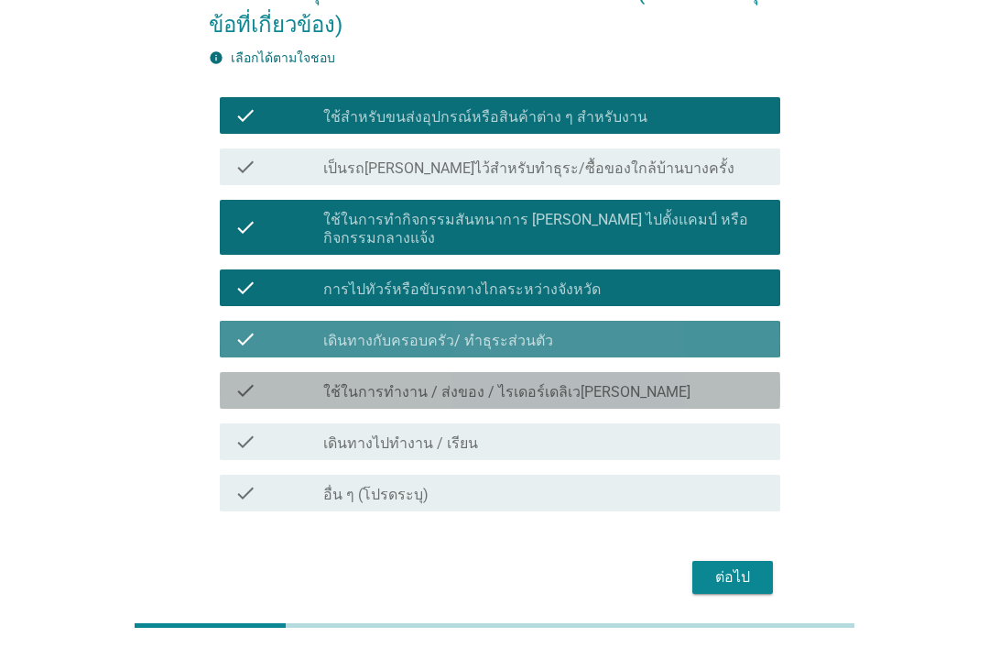
click at [624, 379] on div "check_box_outline_blank ใช้ในการทำงาน / ส่งของ / ไรเดอร์เดลิเว[PERSON_NAME]" at bounding box center [544, 390] width 442 height 22
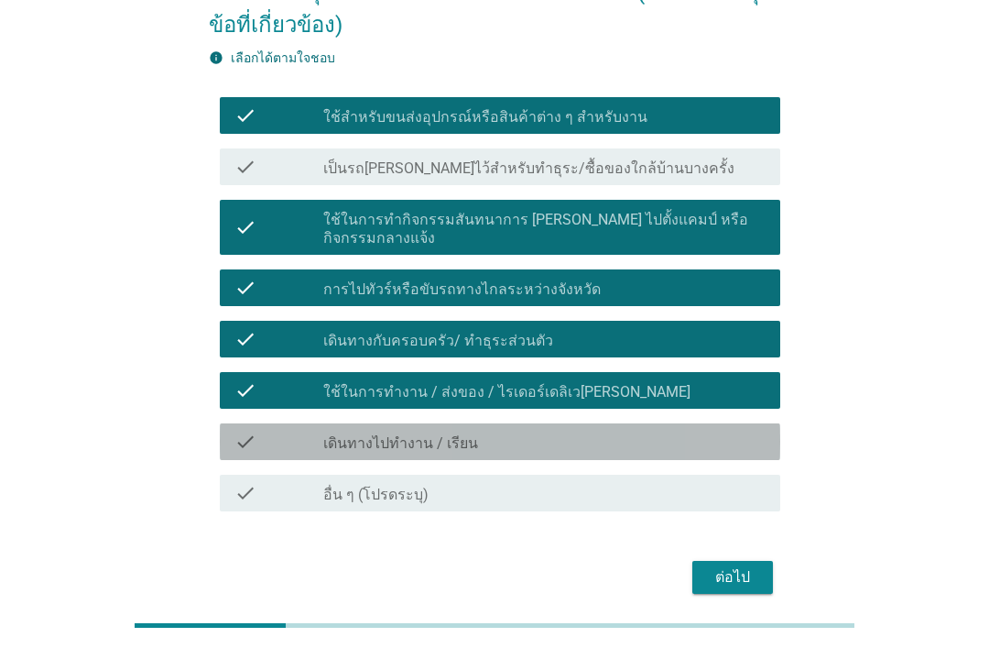
click at [664, 433] on div "check_box_outline_blank เดินทางไปทำงาน / เรียน" at bounding box center [544, 442] width 442 height 22
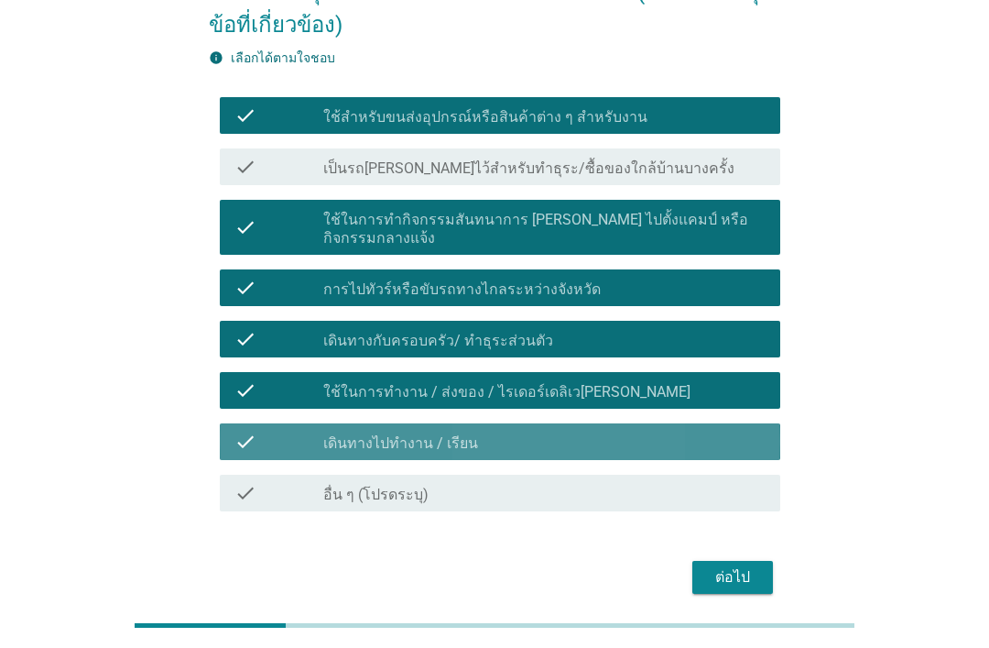
click at [750, 561] on button "ต่อไป" at bounding box center [733, 577] width 81 height 33
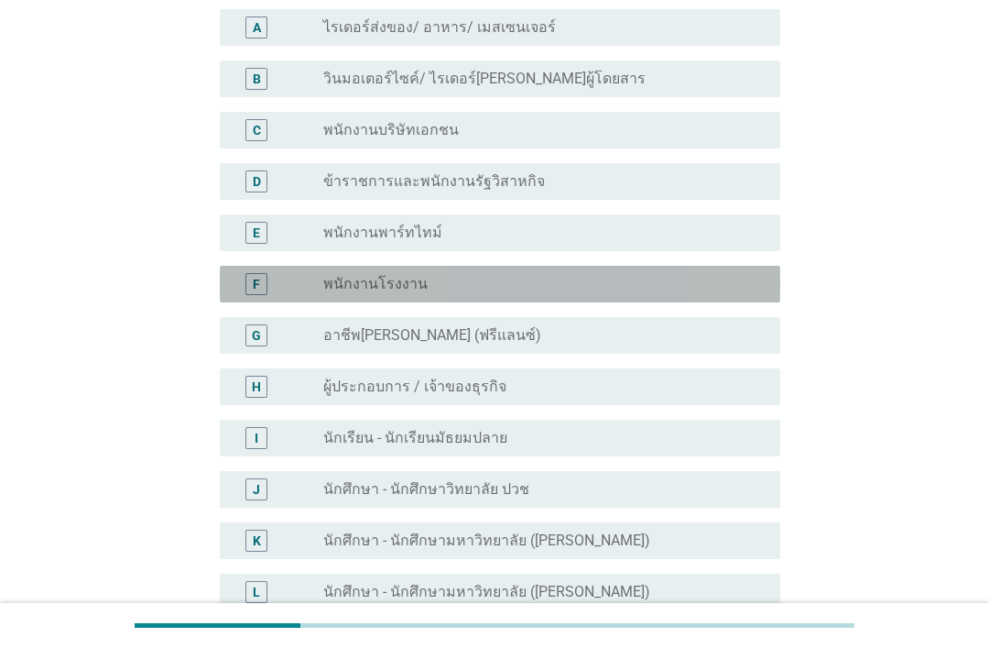
scroll to position [211, 0]
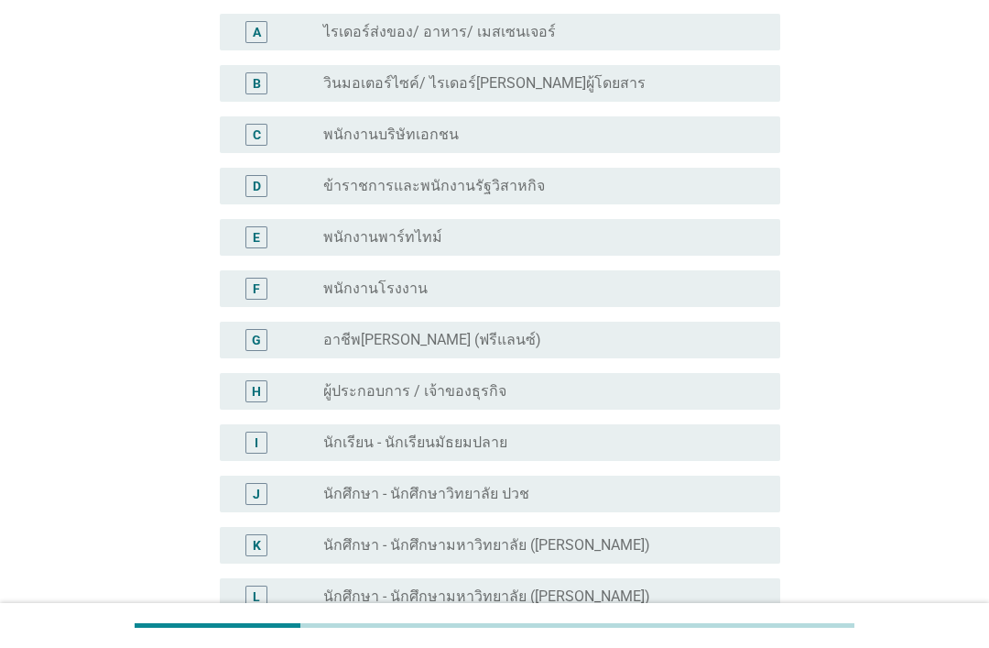
click at [595, 294] on div "radio_button_unchecked พนักงานโรงงาน" at bounding box center [537, 288] width 428 height 18
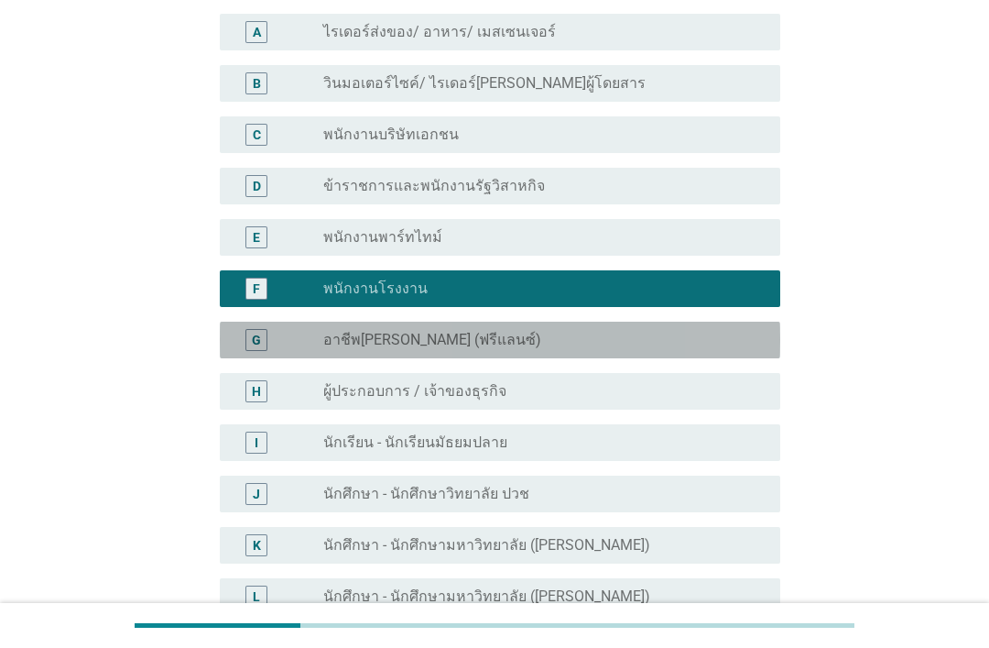
click at [605, 350] on div "radio_button_unchecked อาชีพ[PERSON_NAME] (ฟรีแลนซ์)" at bounding box center [544, 340] width 442 height 22
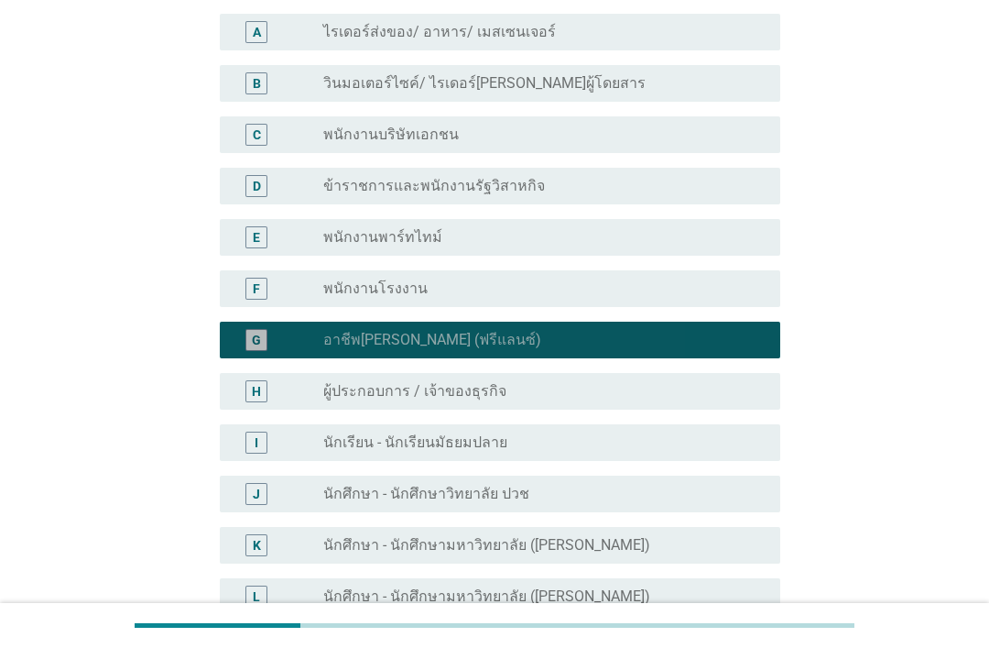
click at [594, 279] on div "radio_button_unchecked พนักงานโรงงาน" at bounding box center [537, 288] width 428 height 18
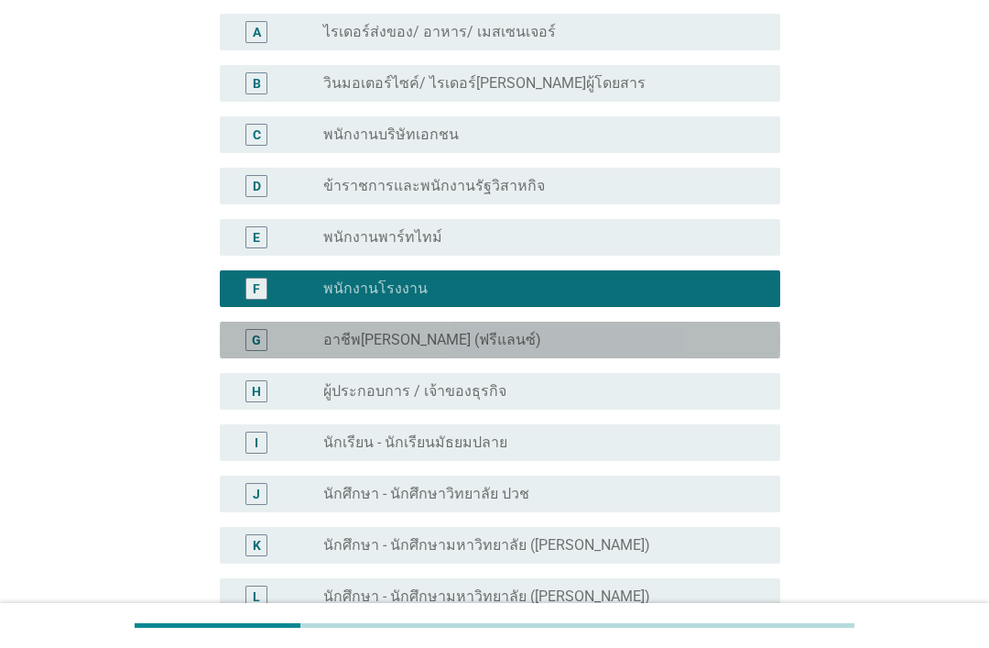
click at [604, 342] on div "radio_button_unchecked อาชีพ[PERSON_NAME] (ฟรีแลนซ์)" at bounding box center [537, 340] width 428 height 18
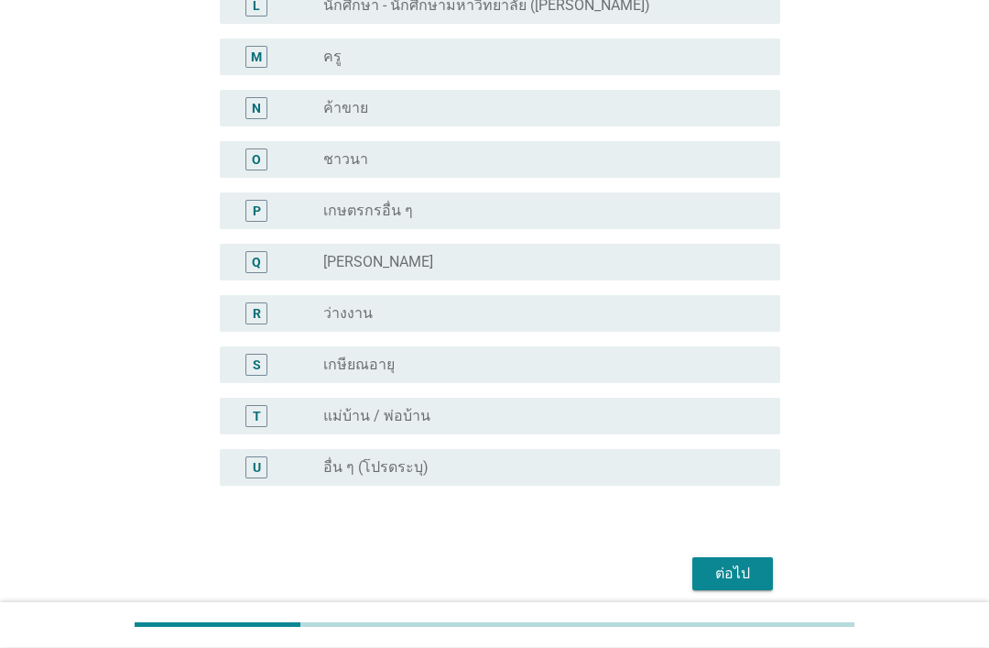
scroll to position [816, 0]
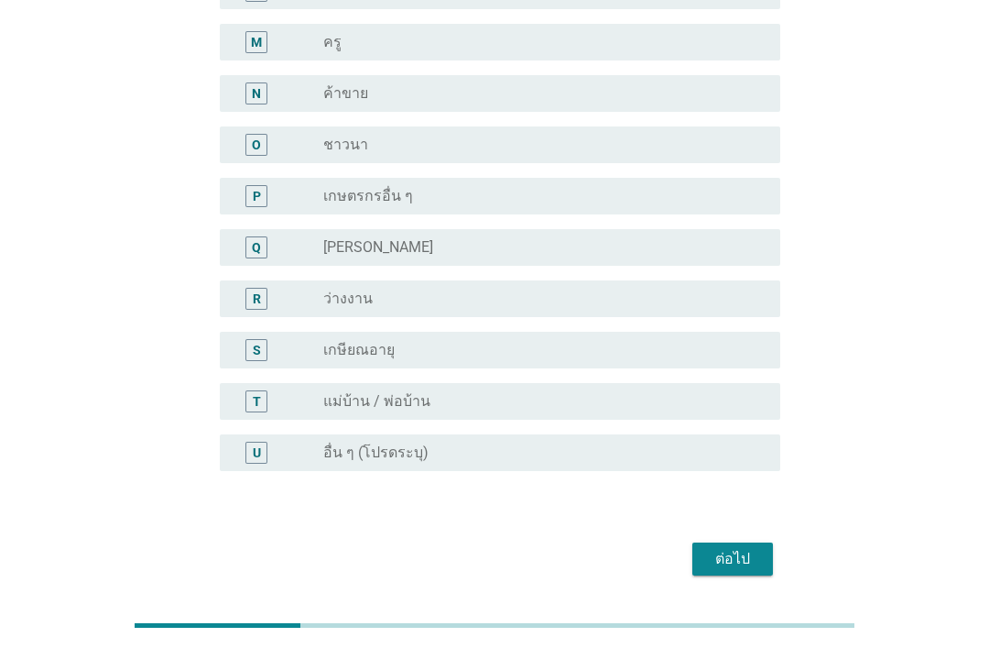
click at [740, 551] on div "ต่อไป" at bounding box center [732, 559] width 51 height 22
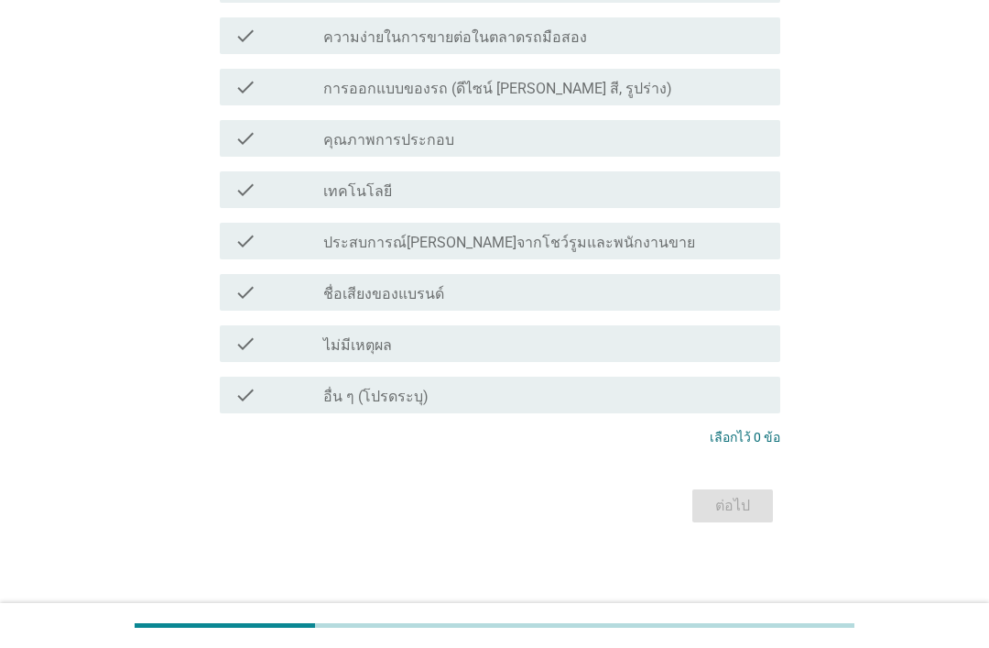
scroll to position [0, 0]
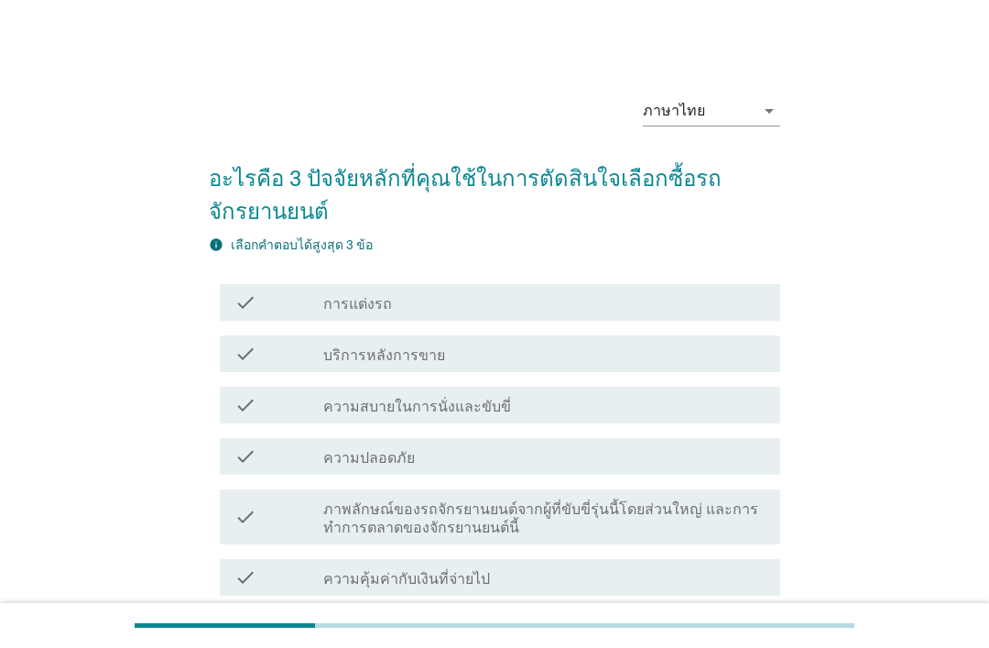
click at [619, 407] on div "check_box_outline_blank ความสบายในการนั่งและขับขี่" at bounding box center [544, 405] width 442 height 22
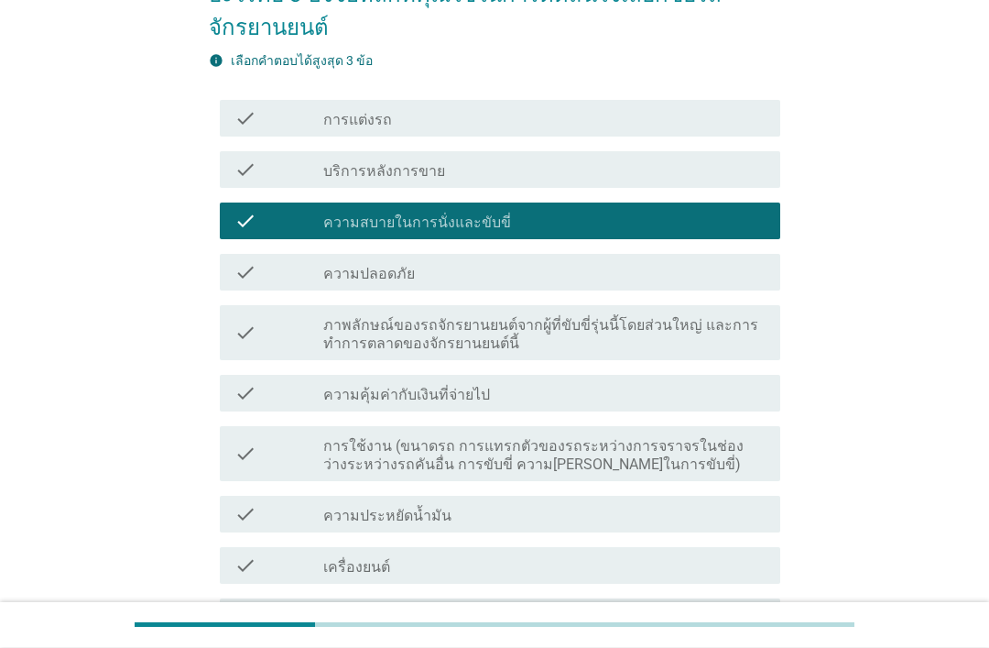
scroll to position [184, 0]
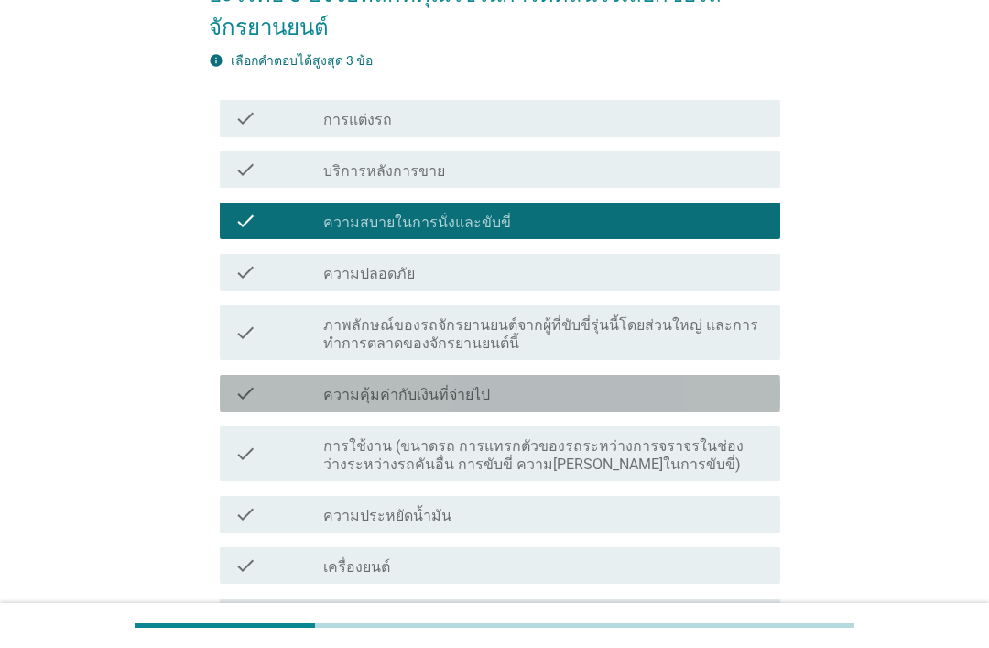
click at [646, 388] on div "check_box_outline_blank ความคุ้มค่ากับเงินที่จ่ายไป" at bounding box center [544, 393] width 442 height 22
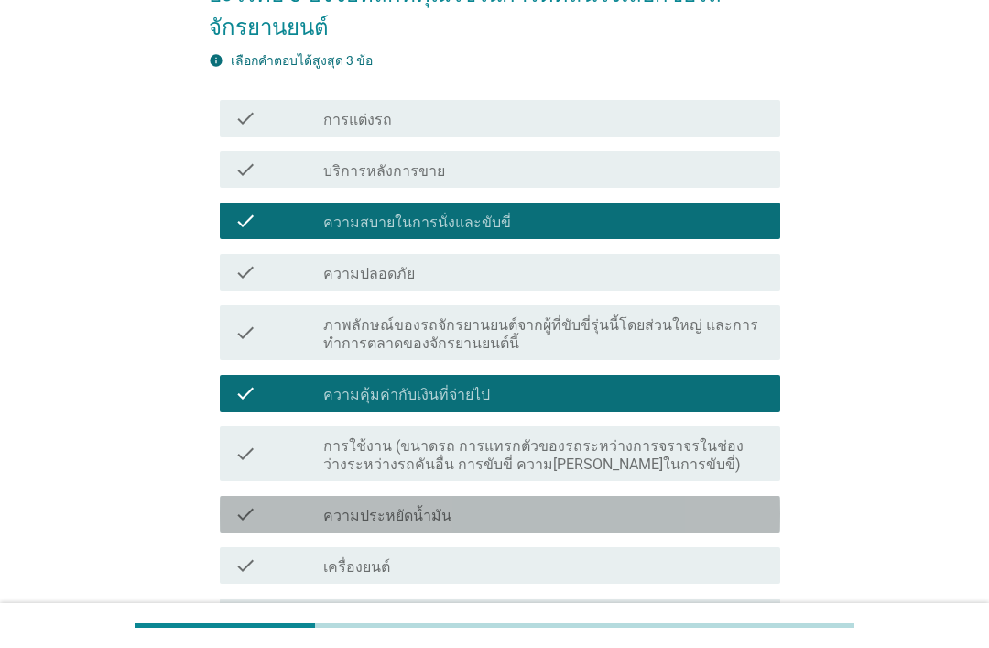
click at [673, 508] on div "check_box_outline_blank ความประหยัดน้ำมัน" at bounding box center [544, 514] width 442 height 22
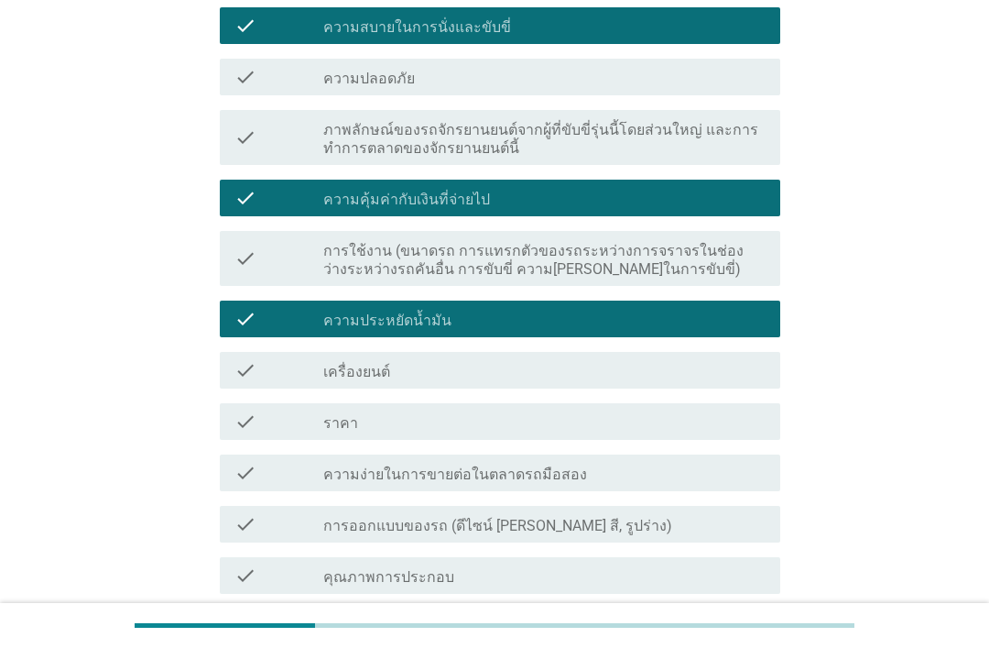
scroll to position [380, 0]
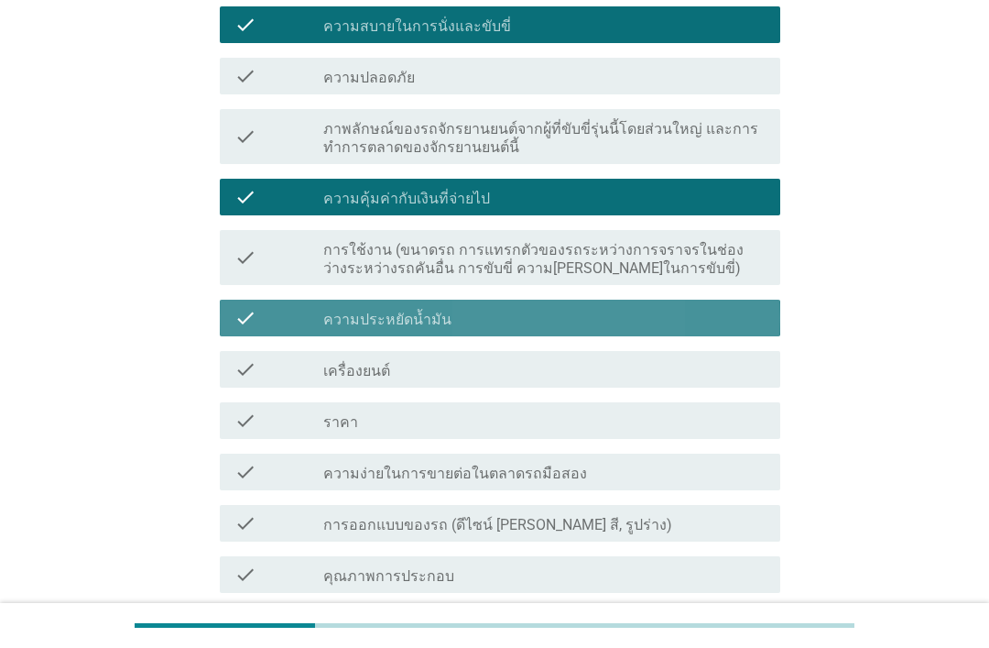
click at [666, 307] on div "check_box_outline_blank ความประหยัดน้ำมัน" at bounding box center [544, 318] width 442 height 22
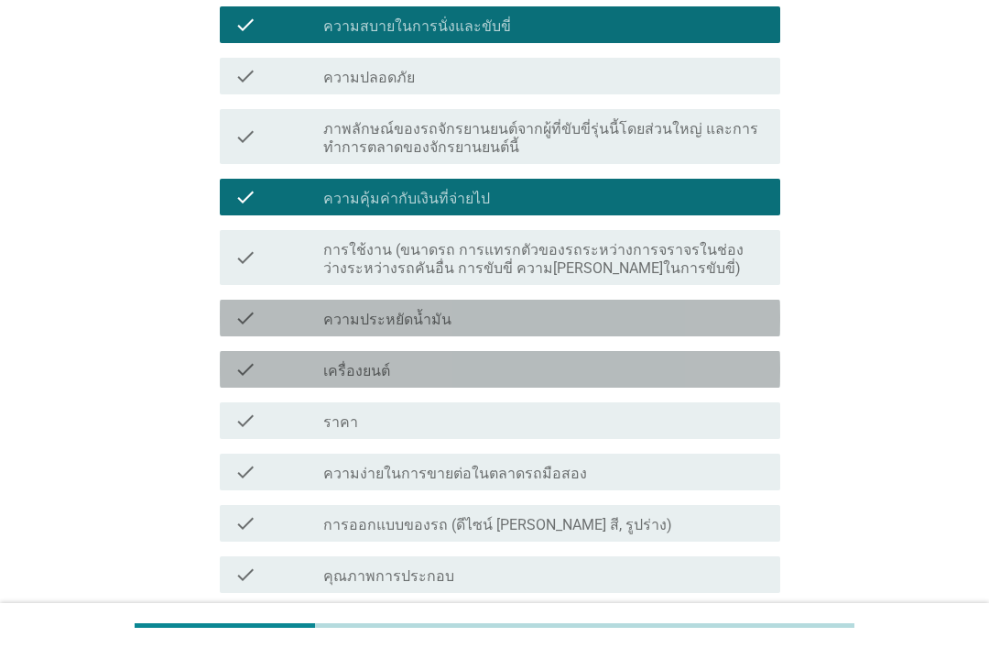
click at [655, 366] on div "check_box_outline_blank เครื่องยนต์" at bounding box center [544, 369] width 442 height 22
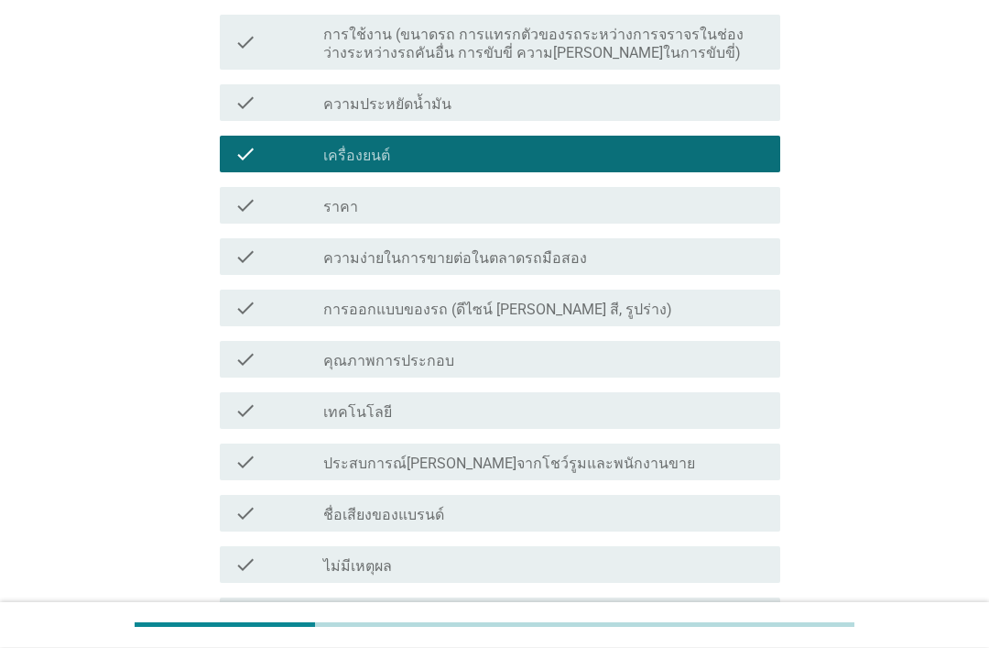
scroll to position [595, 0]
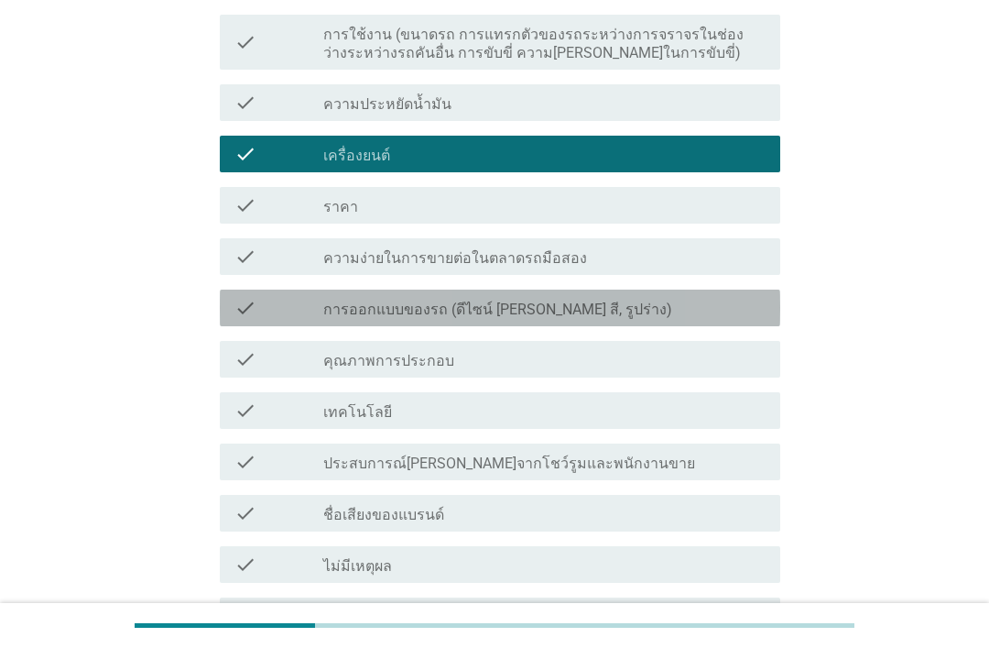
click at [602, 324] on div "check check_box_outline_blank การออกแบบของรถ (ดีไซน์ [PERSON_NAME] สี, รูปร่าง)" at bounding box center [500, 307] width 561 height 37
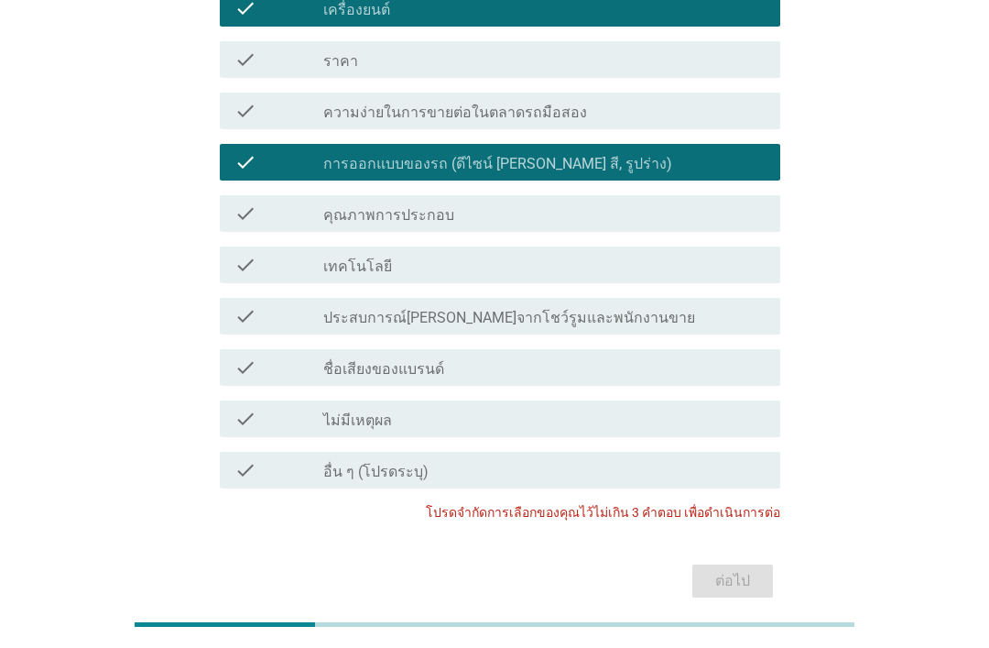
scroll to position [741, 0]
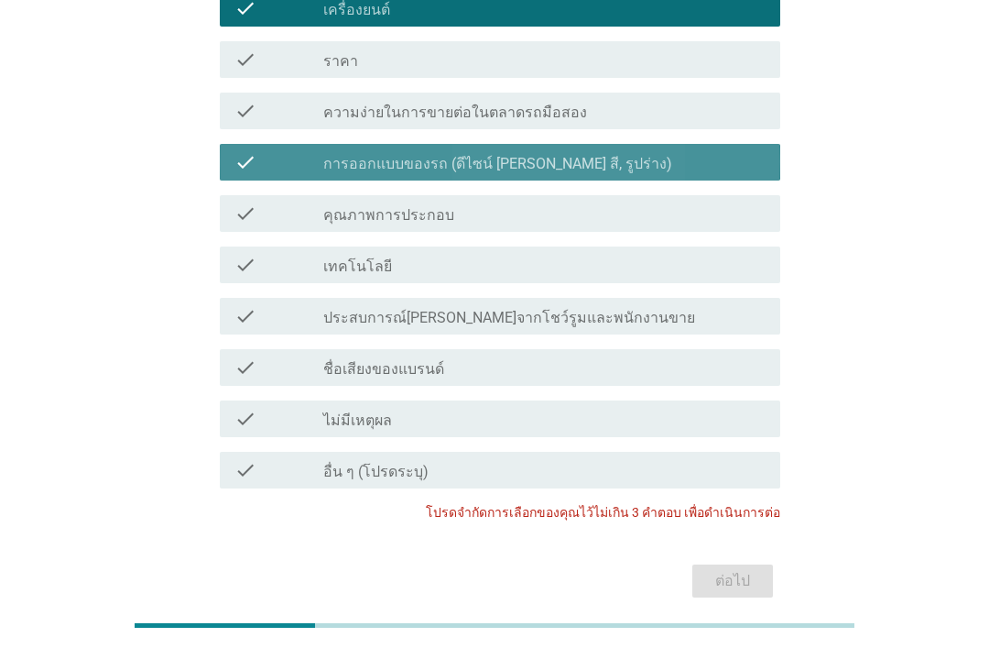
click at [640, 165] on div "check_box_outline_blank การออกแบบของรถ (ดีไซน์ [PERSON_NAME] สี, รูปร่าง)" at bounding box center [544, 162] width 442 height 22
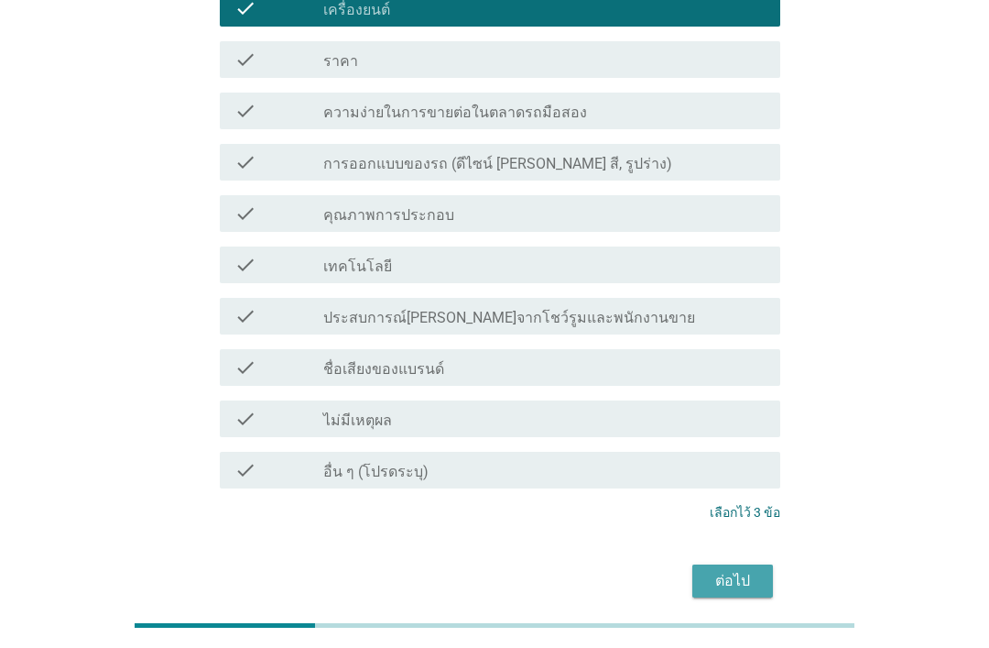
click at [756, 573] on div "ต่อไป" at bounding box center [732, 581] width 51 height 22
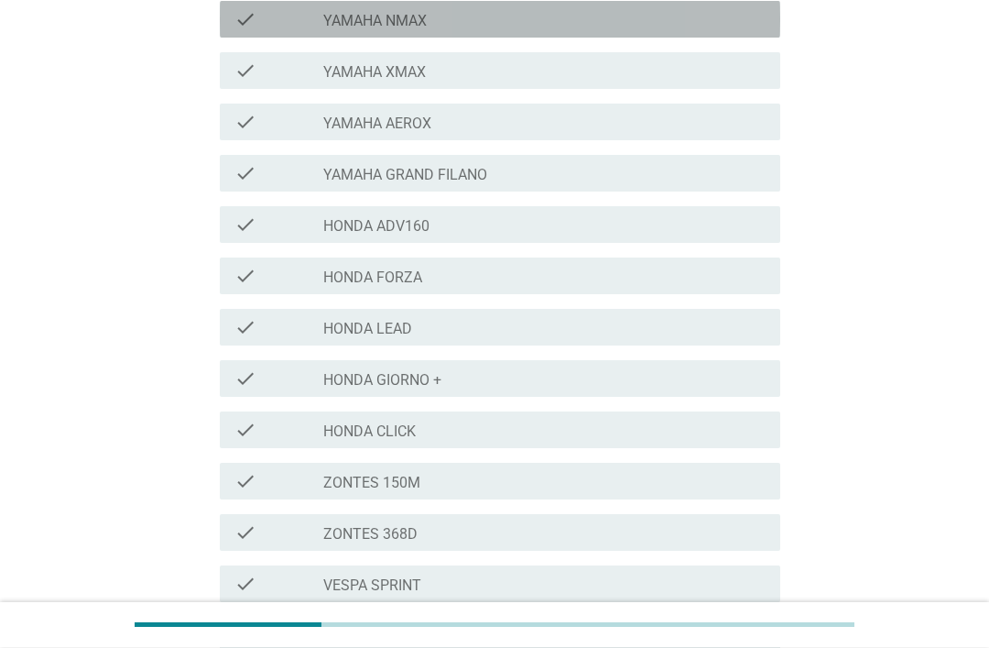
scroll to position [316, 0]
click at [533, 24] on div "check_box_outline_blank YAMAHA NMAX" at bounding box center [544, 19] width 442 height 22
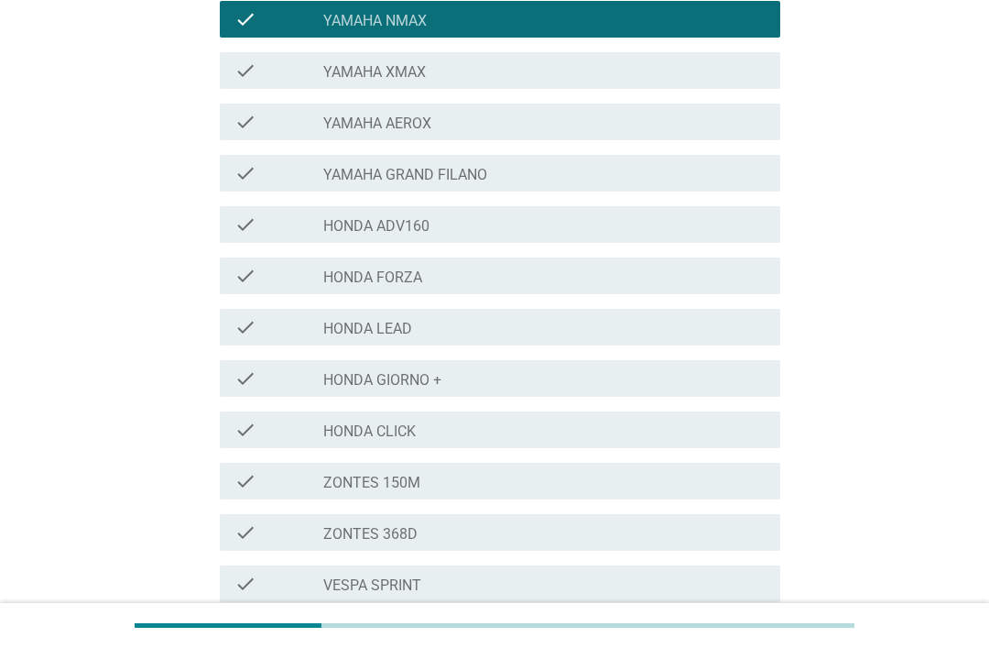
click at [547, 75] on div "check_box_outline_blank YAMAHA XMAX" at bounding box center [544, 71] width 442 height 22
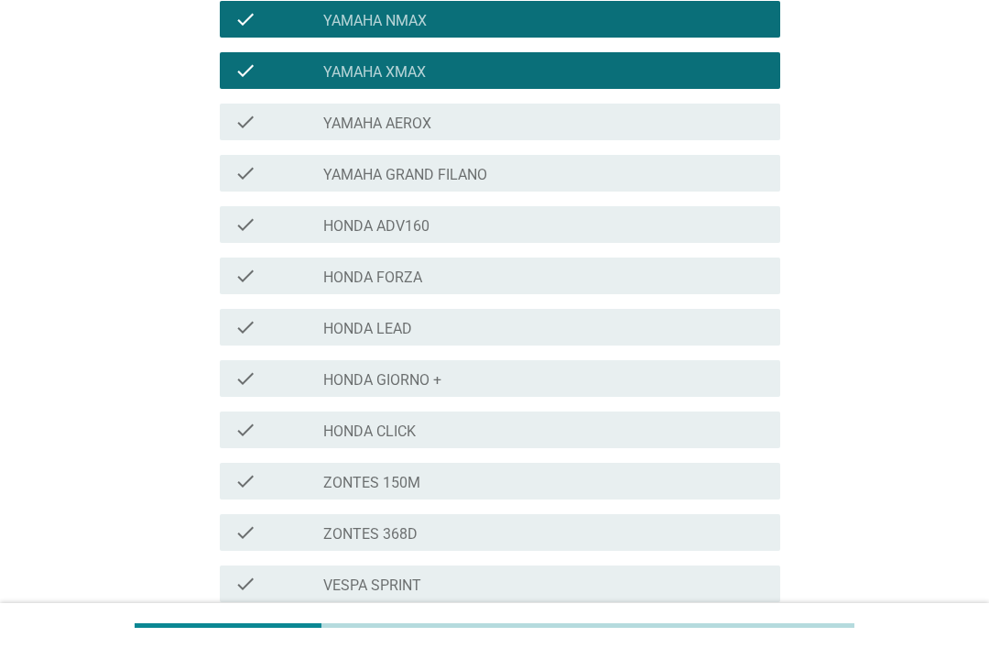
click at [632, 137] on div "check check_box_outline_blank YAMAHA AEROX" at bounding box center [500, 122] width 561 height 37
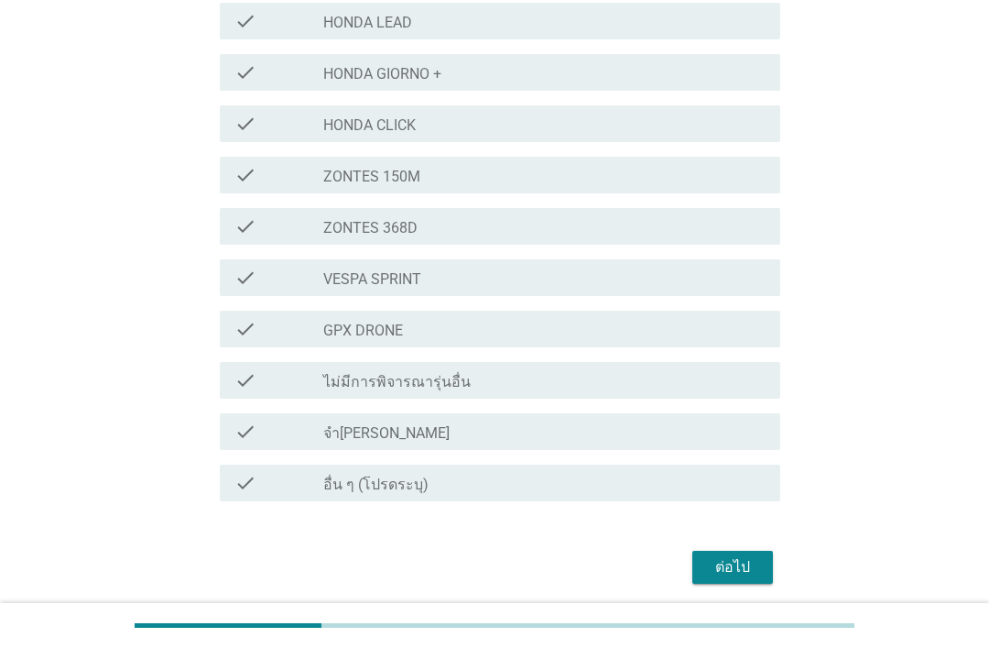
scroll to position [630, 0]
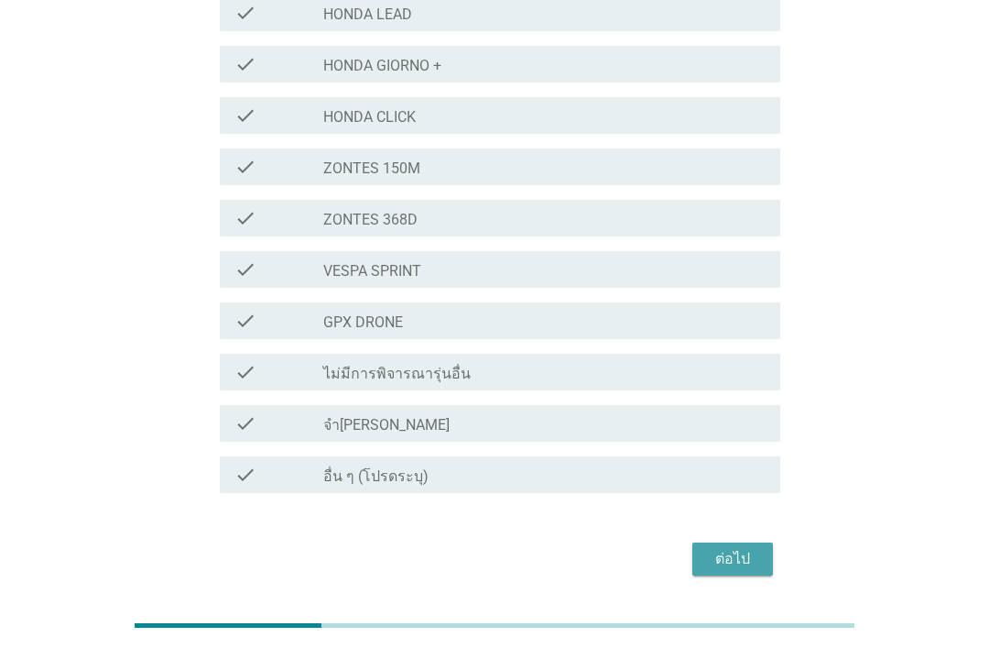
click at [748, 551] on div "ต่อไป" at bounding box center [732, 559] width 51 height 22
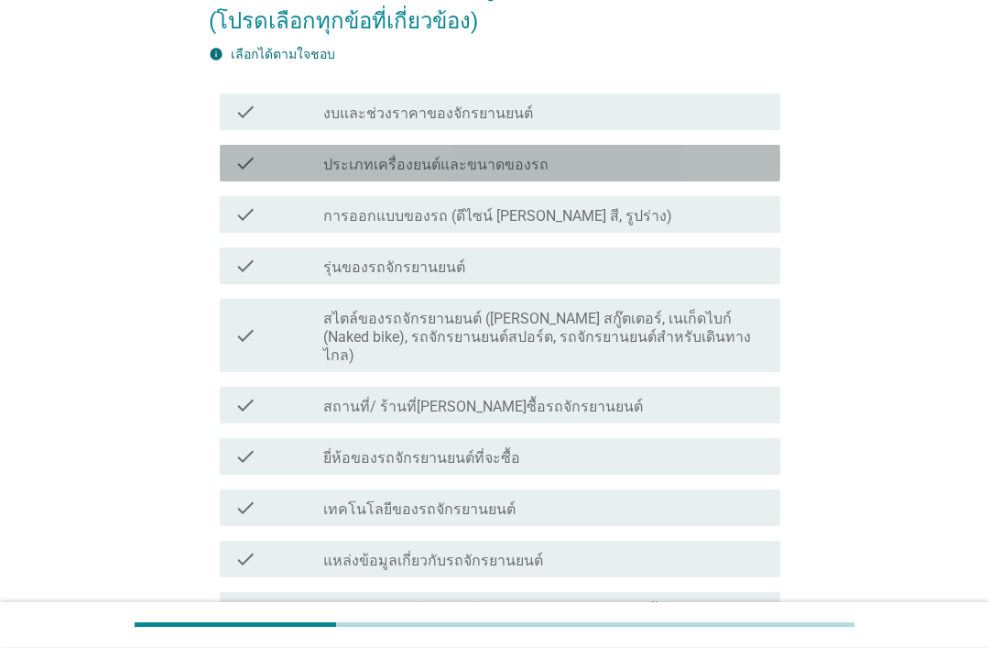
scroll to position [224, 0]
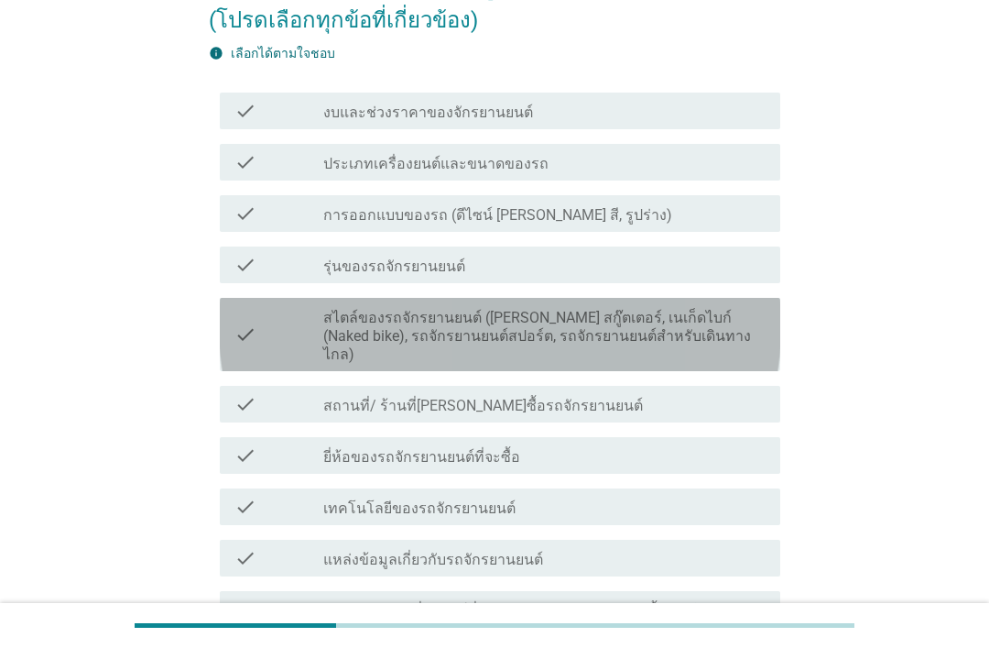
click at [595, 322] on label "สไตล์ของรถจักรยานยนต์ ([PERSON_NAME] สกู๊ตเตอร์, เนเก็ดไบก์ (Naked bike), รถจัก…" at bounding box center [544, 336] width 442 height 55
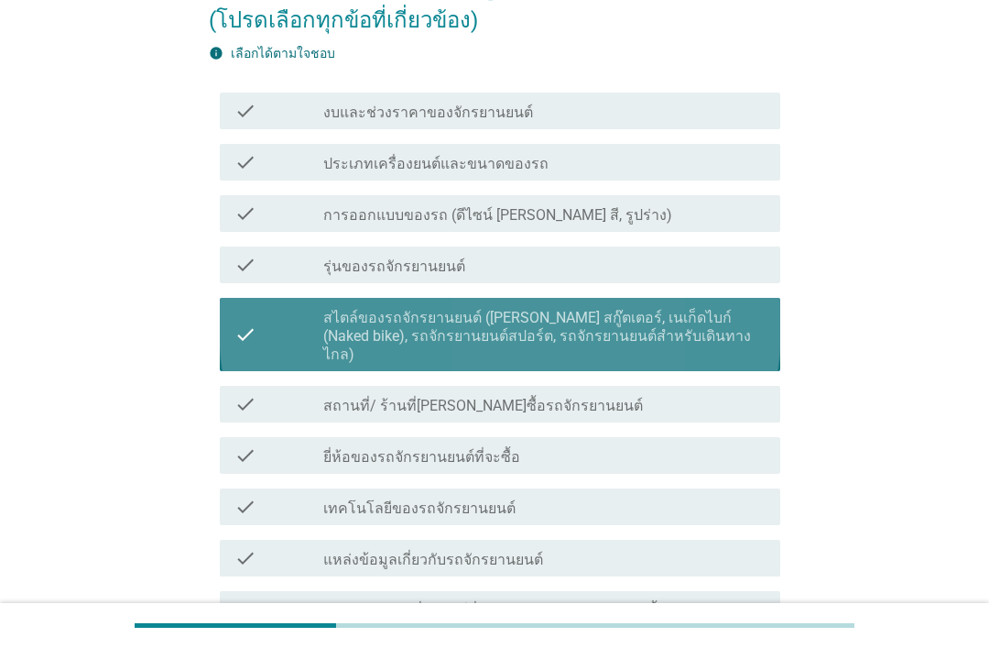
click at [609, 330] on label "สไตล์ของรถจักรยานยนต์ ([PERSON_NAME] สกู๊ตเตอร์, เนเก็ดไบก์ (Naked bike), รถจัก…" at bounding box center [544, 336] width 442 height 55
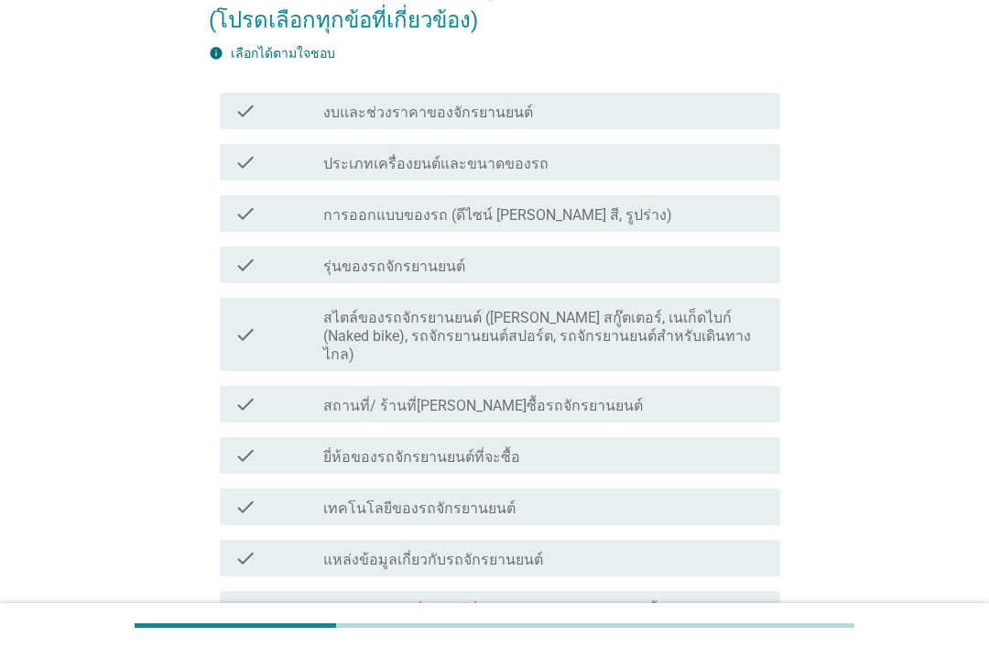
click at [609, 156] on div "check_box_outline_blank ประเภทเครื่องยนต์และขนาดของรถ" at bounding box center [544, 162] width 442 height 22
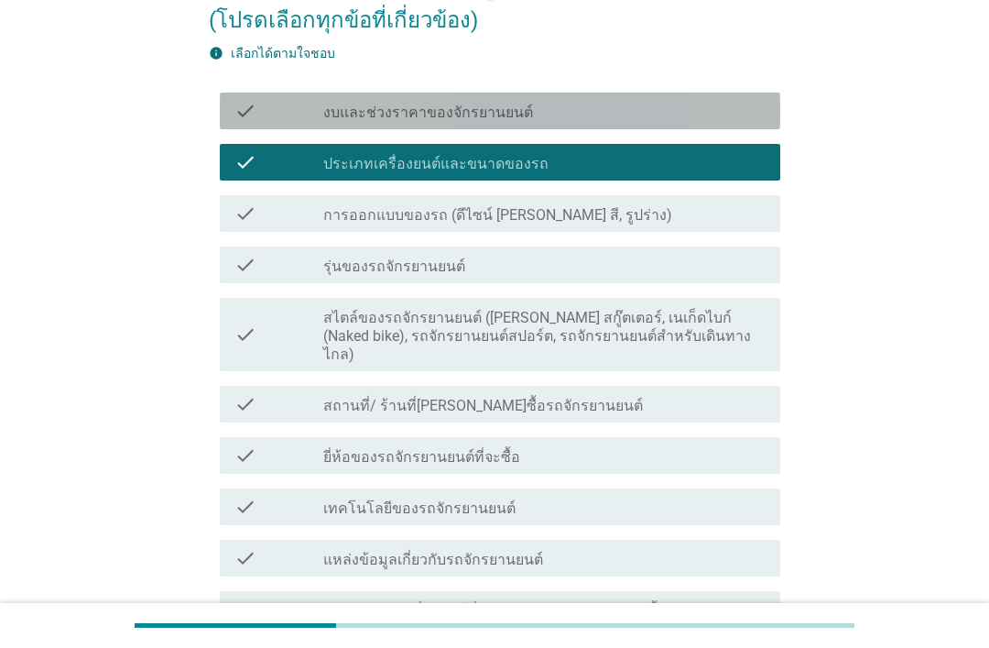
click at [601, 111] on div "check_box_outline_blank งบและช่วงราคาของจักรยานยนต์" at bounding box center [544, 111] width 442 height 22
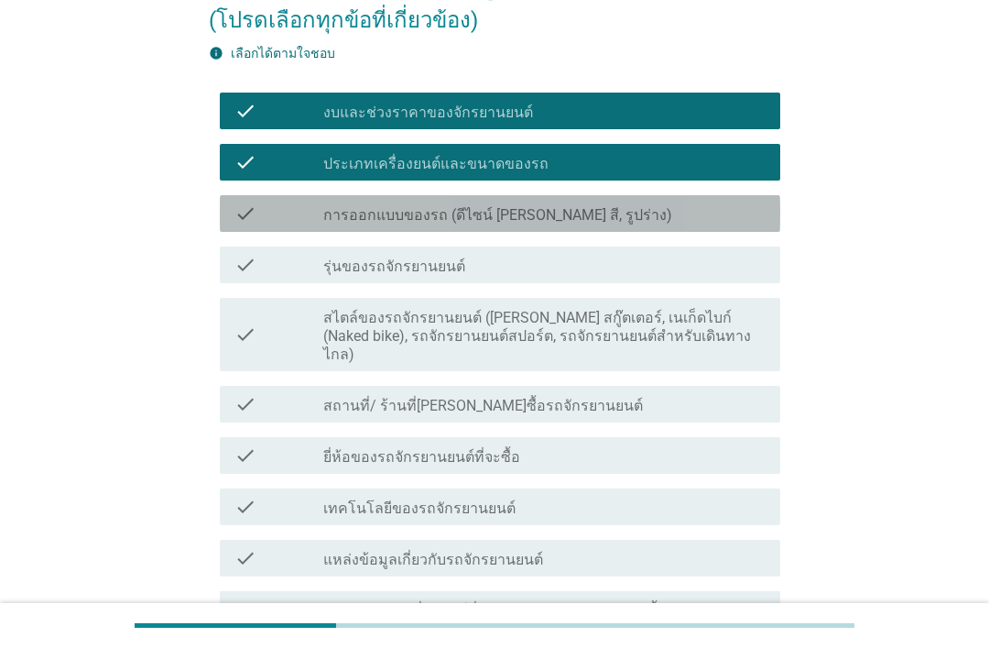
click at [606, 216] on div "check_box_outline_blank การออกแบบของรถ (ดีไซน์ [PERSON_NAME] สี, รูปร่าง)" at bounding box center [544, 213] width 442 height 22
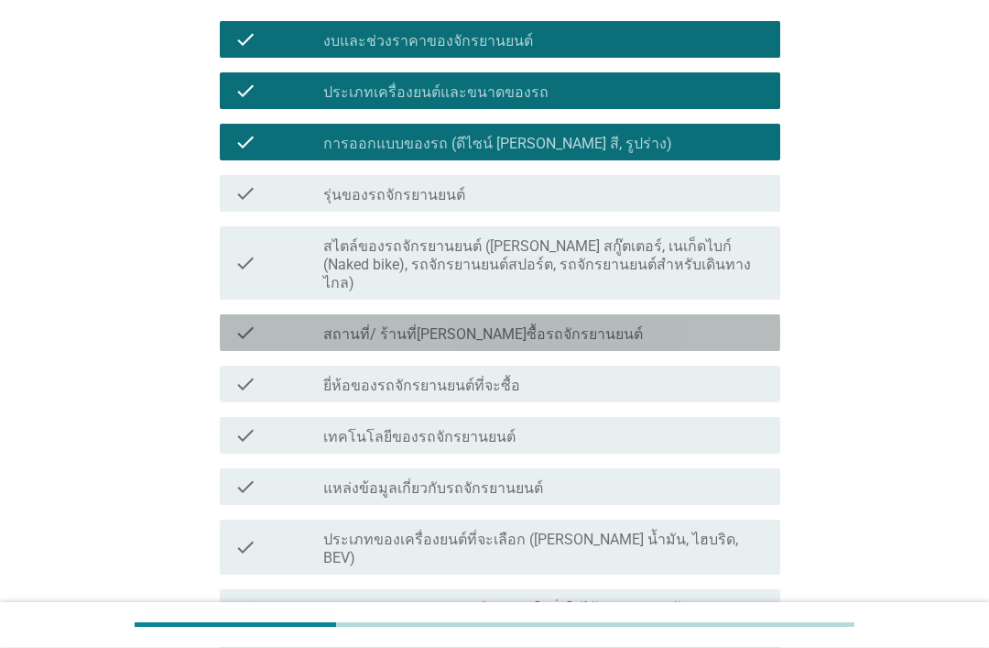
scroll to position [443, 0]
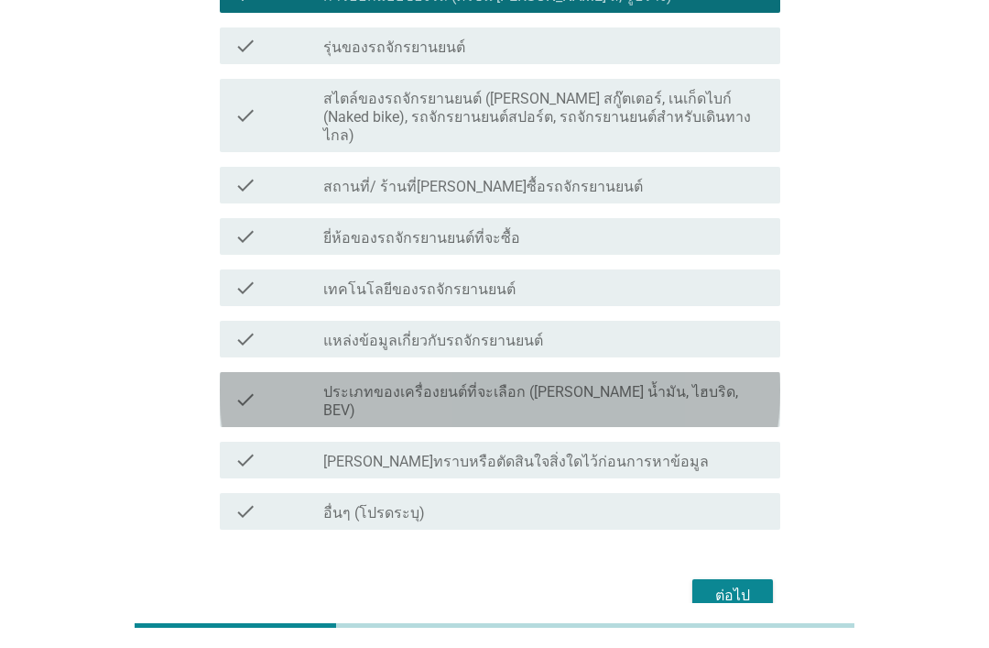
click at [632, 383] on label "ประเภทของเครื่องยนต์ที่จะเลือก ([PERSON_NAME] น้ำมัน, ไฮบริด, BEV)" at bounding box center [544, 401] width 442 height 37
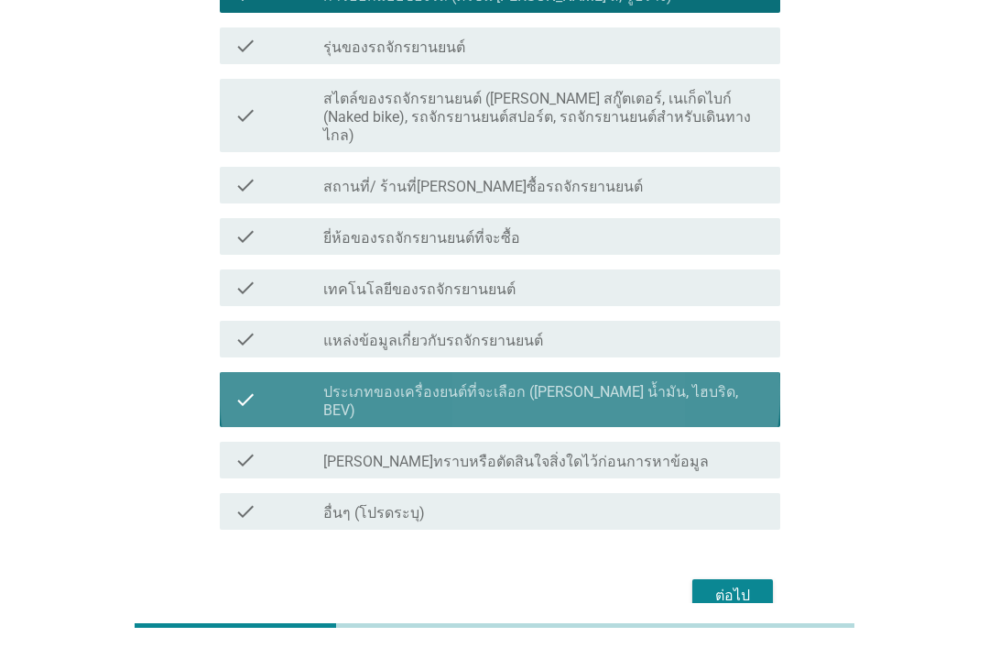
click at [644, 383] on label "ประเภทของเครื่องยนต์ที่จะเลือก ([PERSON_NAME] น้ำมัน, ไฮบริด, BEV)" at bounding box center [544, 401] width 442 height 37
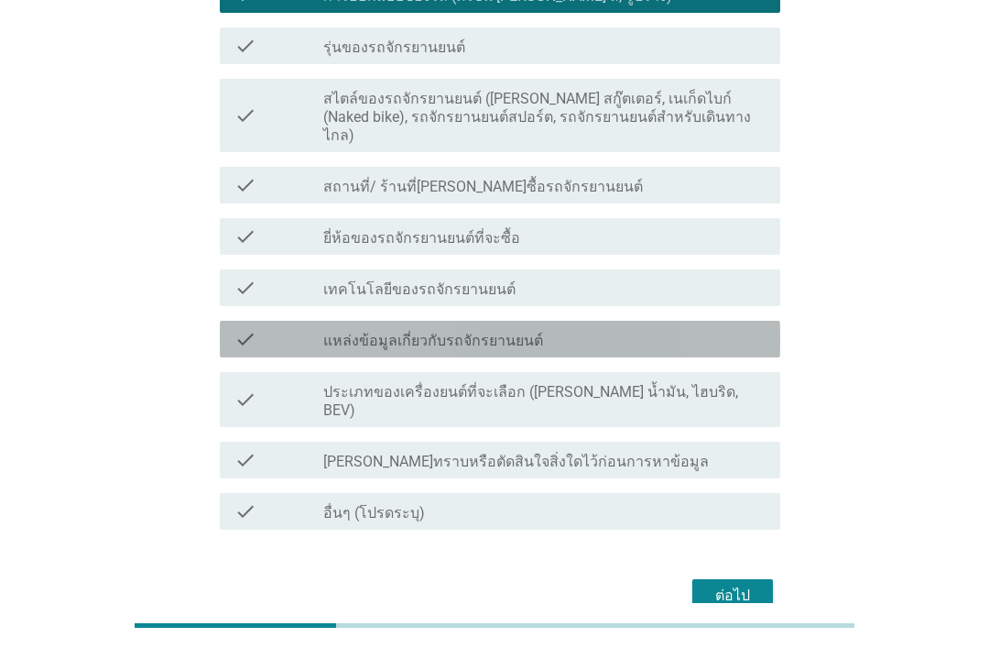
click at [620, 321] on div "check check_box_outline_blank แหล่งข้อมูลเกี่ยวกับรถจักรยานยนต์" at bounding box center [500, 339] width 561 height 37
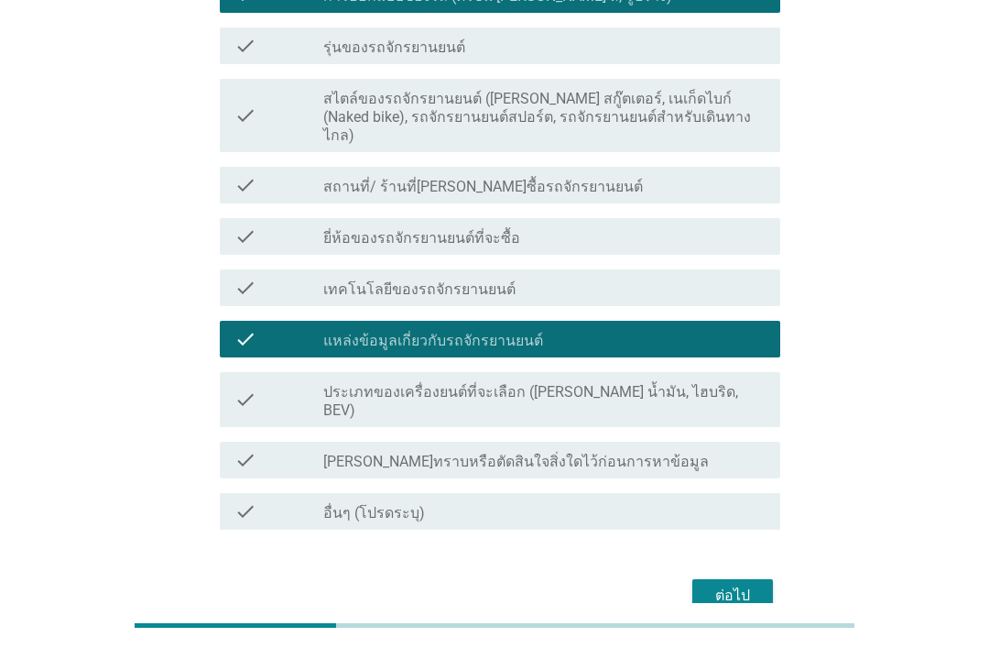
click at [755, 529] on form "ในขณะตัดสินใจจะซื้อ Honda PCX, ข้อใดที่คุณทราบหรือตัดสินใจไว้ก่อนการเริ่มหาข้อม…" at bounding box center [495, 158] width 572 height 917
click at [751, 584] on div "ต่อไป" at bounding box center [732, 595] width 51 height 22
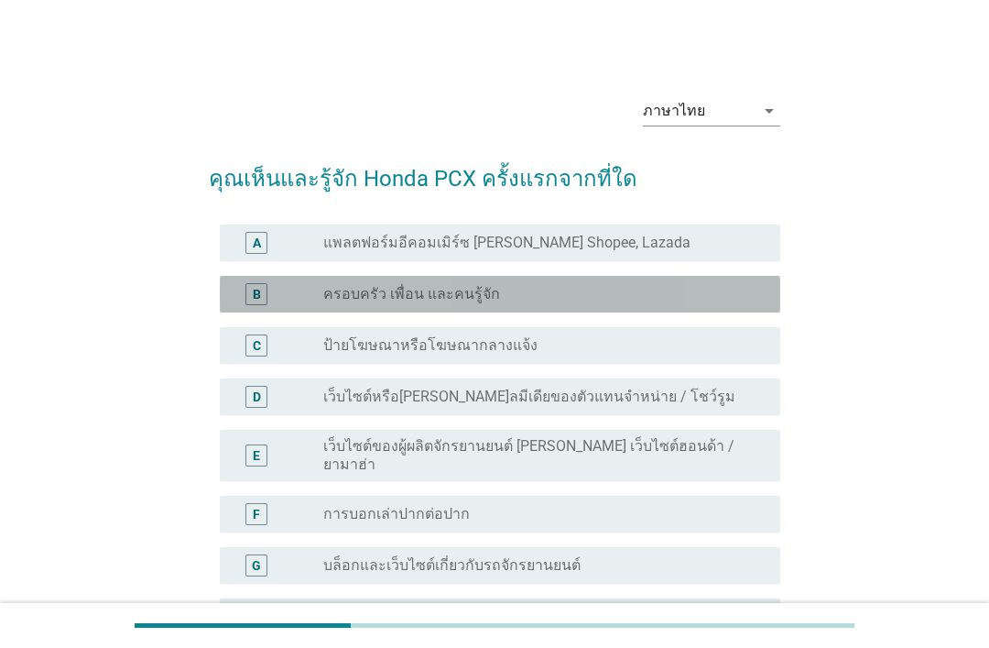
click at [607, 288] on div "radio_button_unchecked ครอบครัว เพื่อน และคนรู้จัก" at bounding box center [537, 294] width 428 height 18
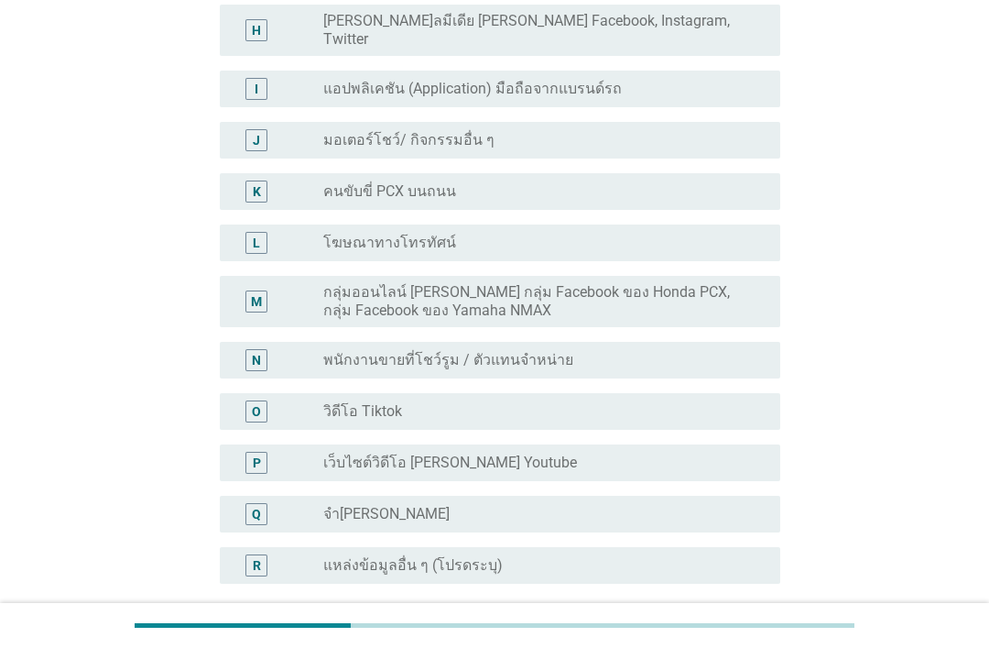
scroll to position [590, 0]
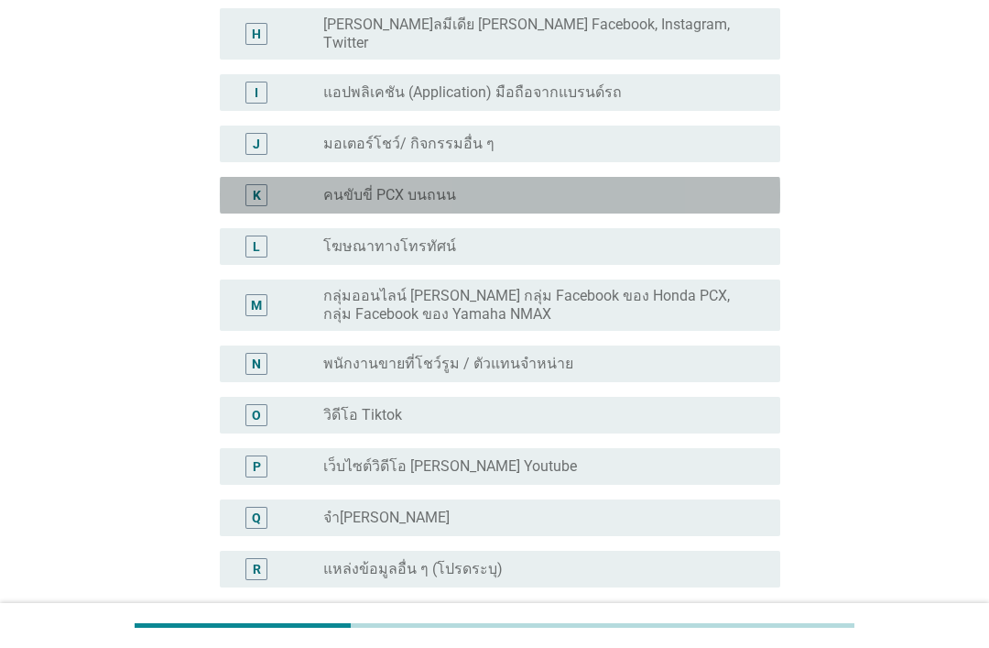
click at [596, 186] on div "radio_button_unchecked คนขับขี่ PCX บนถนน" at bounding box center [537, 195] width 428 height 18
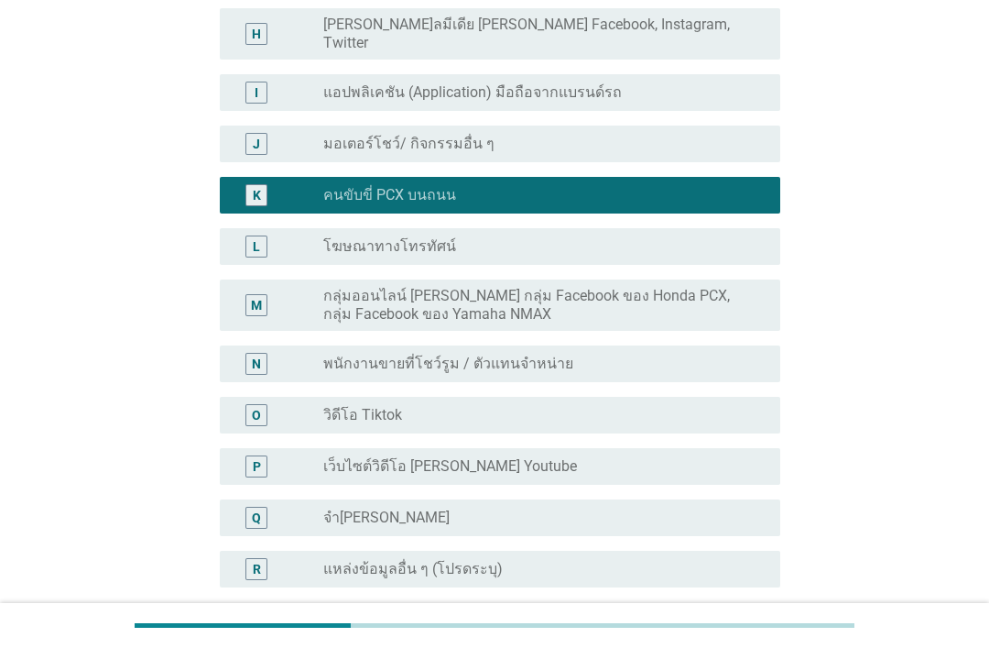
click at [748, 614] on form "คุณเห็นและรู้จัก Honda PCX ครั้งแรกจากที่ใด A radio_button_unchecked แพลตฟอร์มอ…" at bounding box center [495, 125] width 572 height 1143
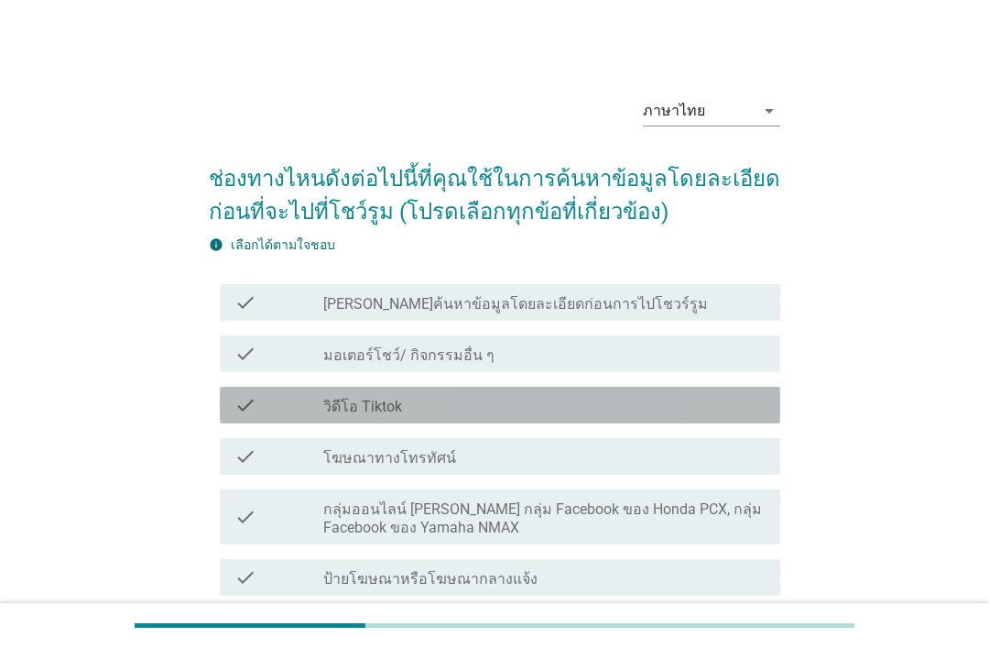
click at [626, 392] on div "check check_box_outline_blank วิดีโอ Tiktok" at bounding box center [500, 405] width 561 height 37
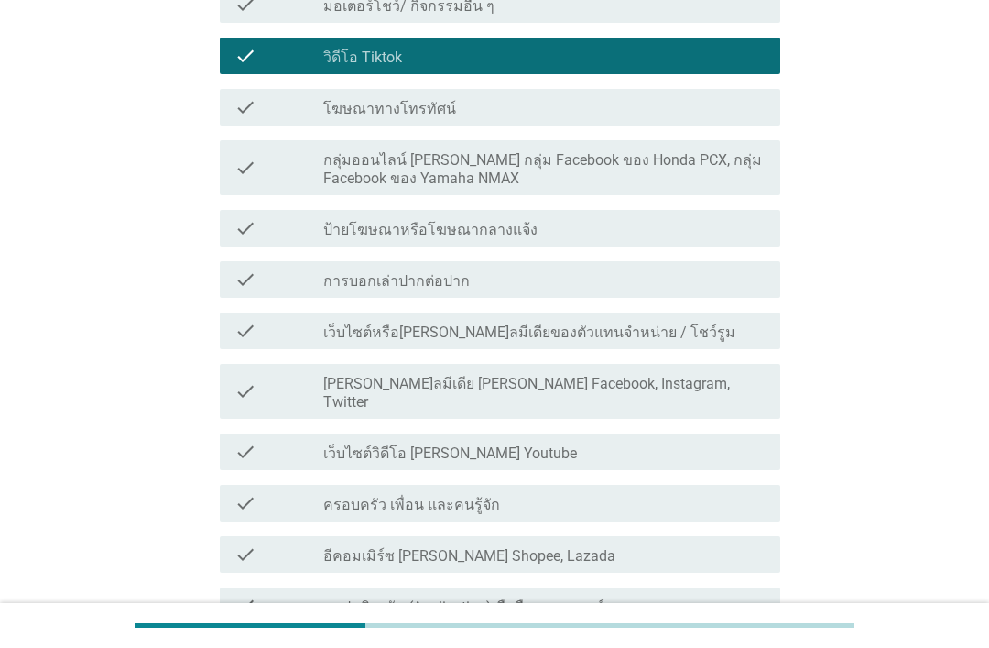
scroll to position [616, 0]
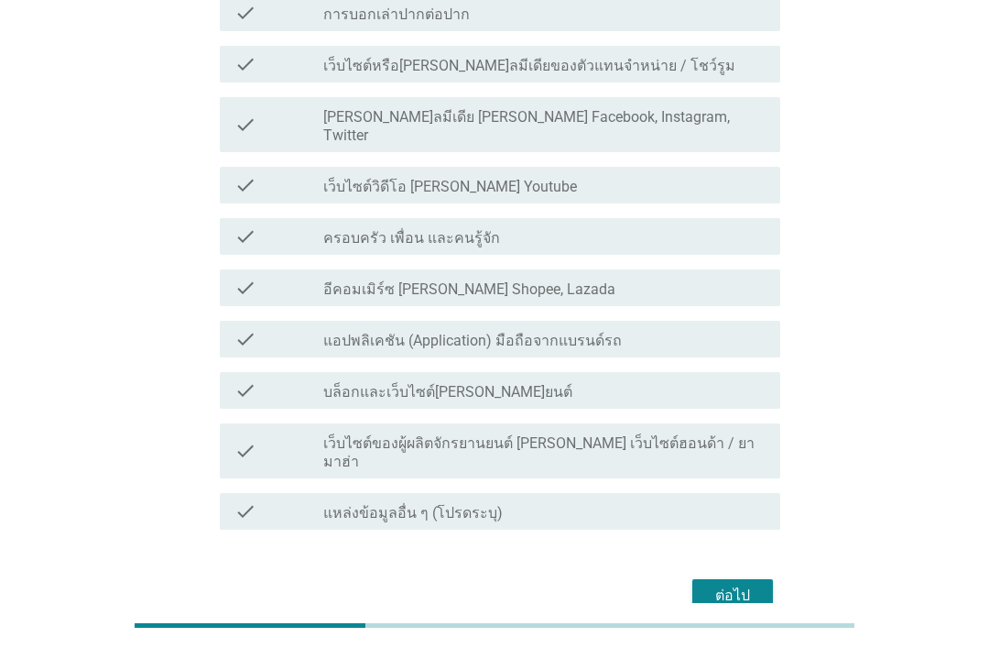
click at [750, 579] on button "ต่อไป" at bounding box center [733, 595] width 81 height 33
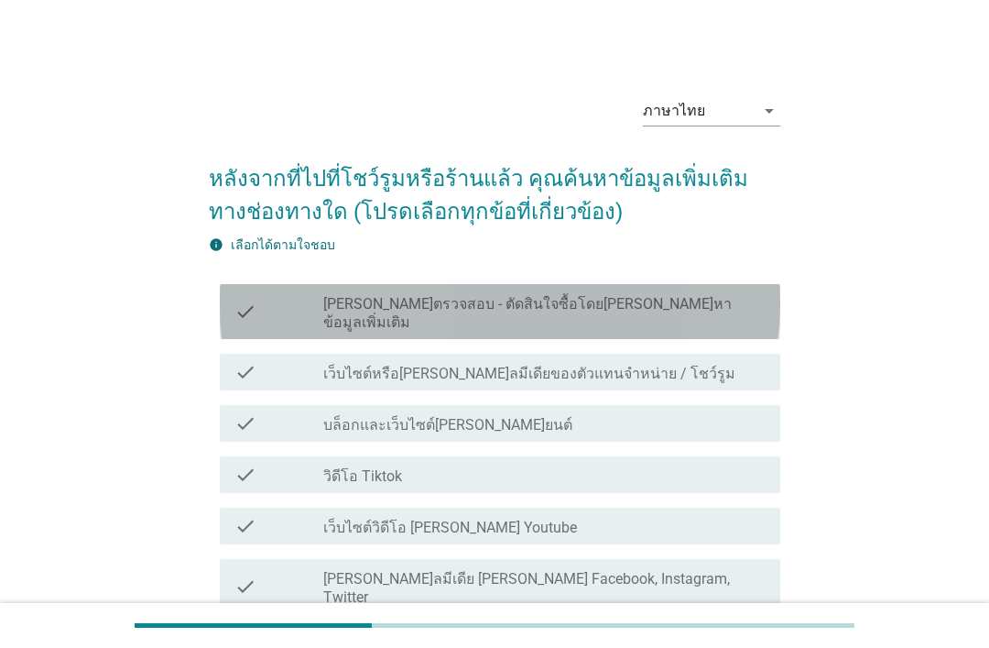
click at [670, 293] on div "check_box_outline_blank [PERSON_NAME]ตรวจสอบ - ตัดสินใจซื้อโดย[PERSON_NAME]หาข้…" at bounding box center [544, 311] width 442 height 40
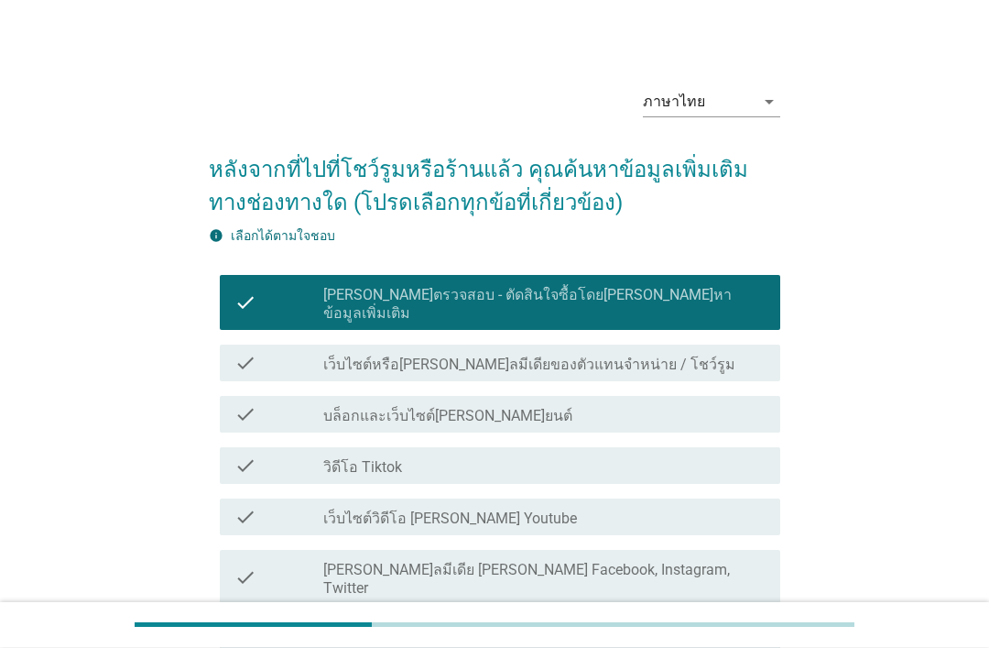
scroll to position [52, 0]
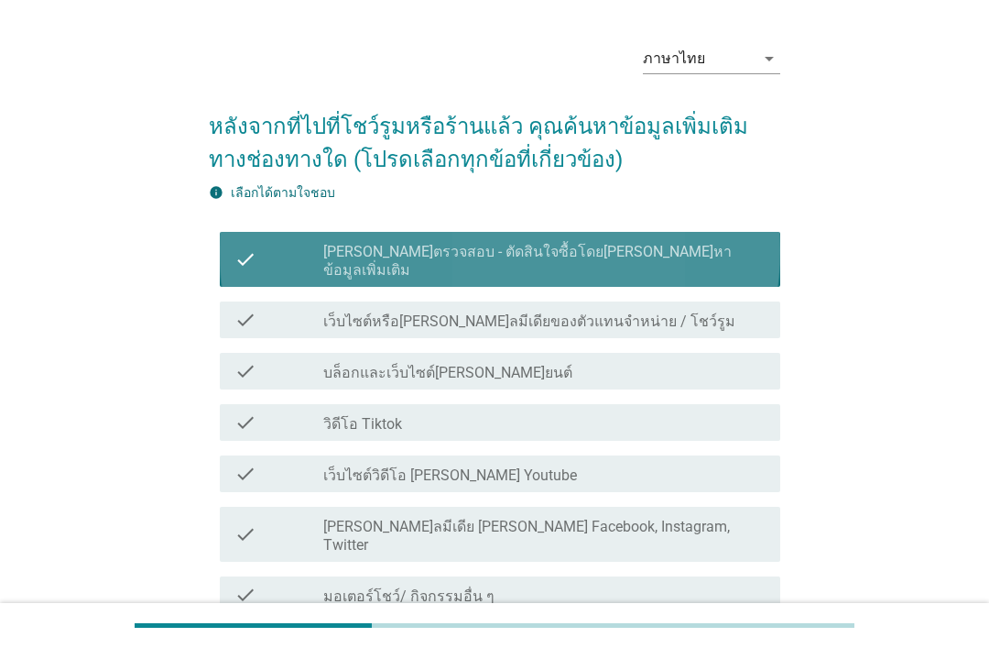
click at [693, 232] on div "check check_box_outline_blank [PERSON_NAME]ตรวจสอบ - ตัดสินใจซื้อโดย[PERSON_NAM…" at bounding box center [500, 259] width 561 height 55
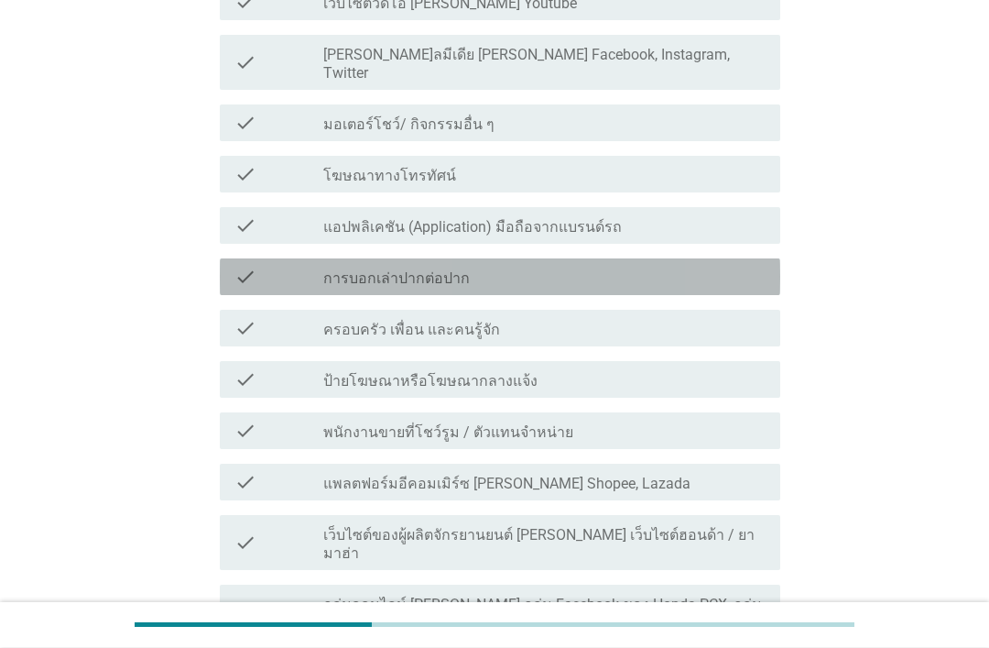
scroll to position [524, 0]
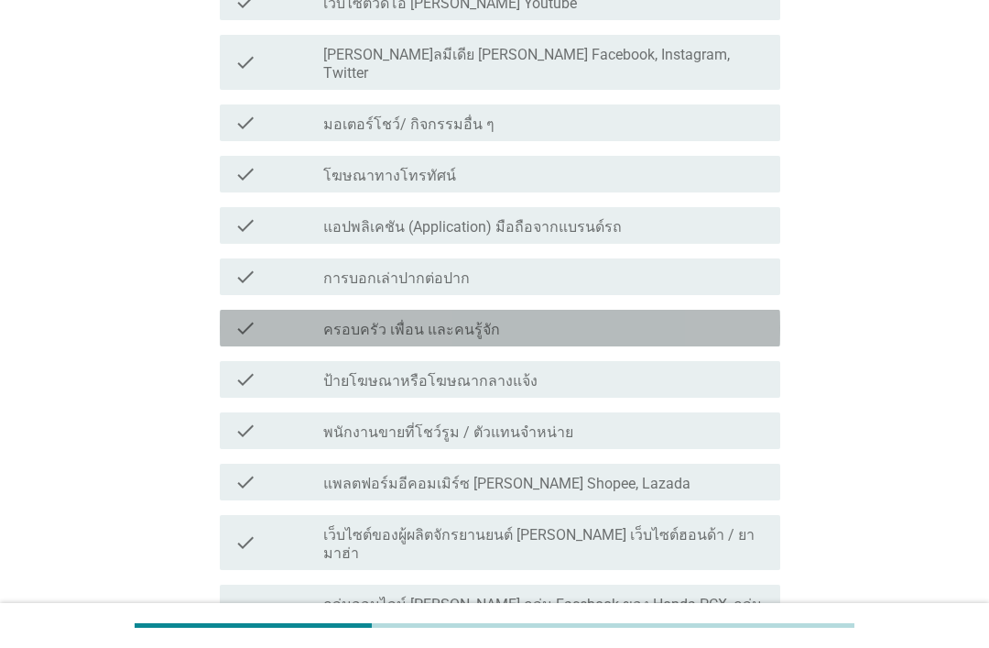
click at [650, 317] on div "check_box_outline_blank ครอบครัว เพื่อน และคนรู้จัก" at bounding box center [544, 328] width 442 height 22
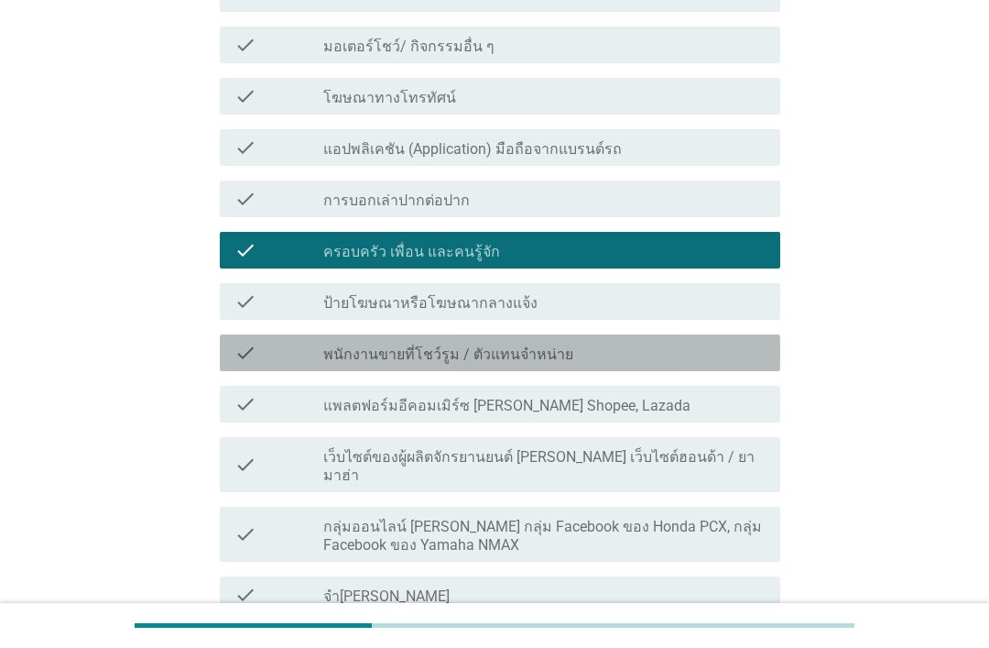
click at [641, 342] on div "check_box_outline_blank พนักงานขายที่โชว์รูม / ตัวแทนจำหน่าย" at bounding box center [544, 353] width 442 height 22
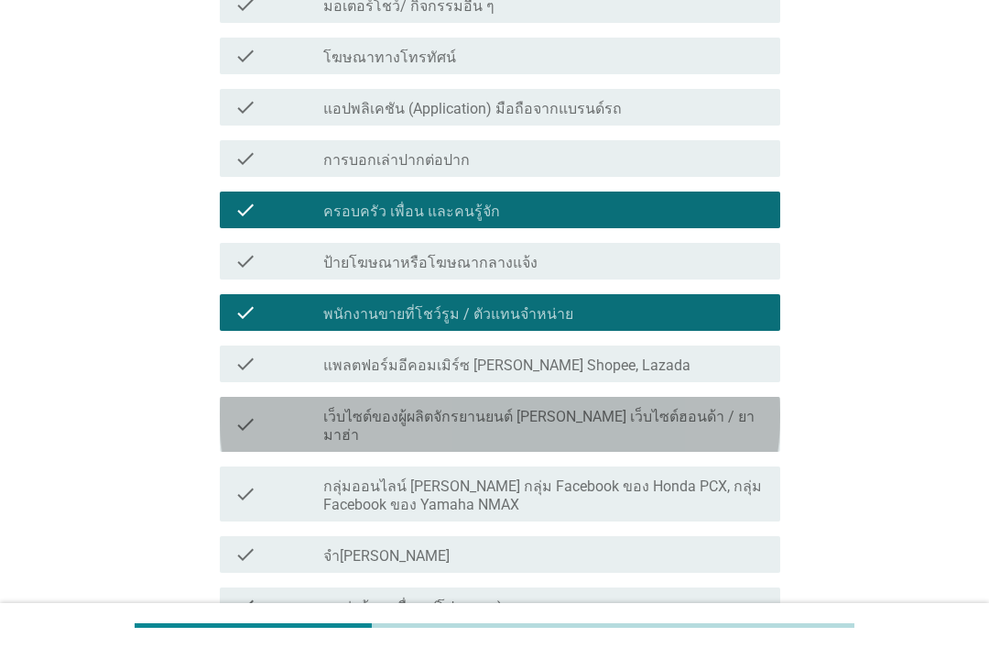
scroll to position [718, 0]
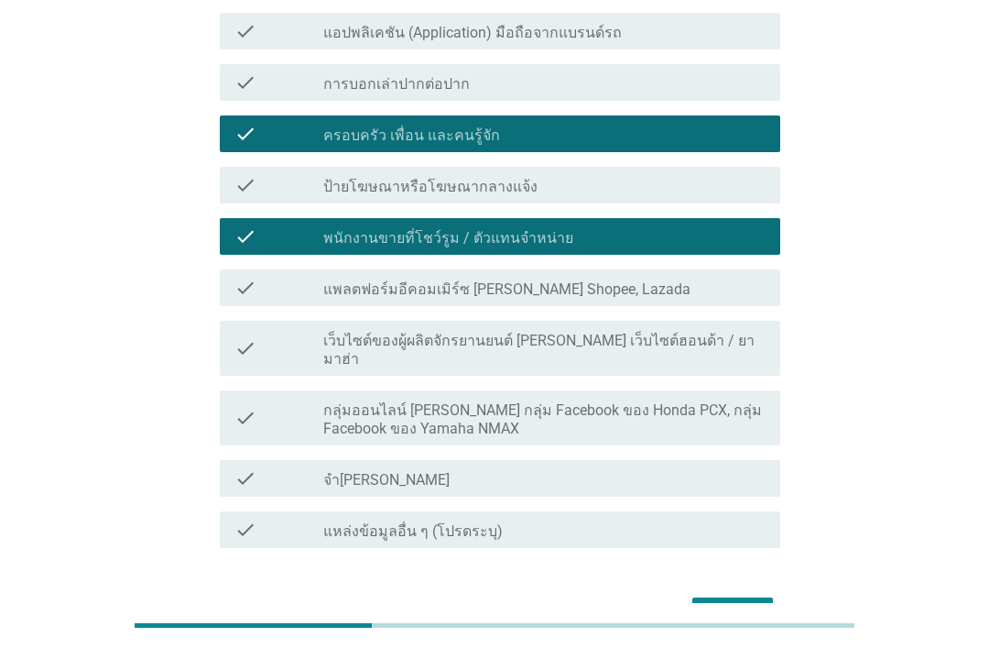
click at [741, 603] on div "ต่อไป" at bounding box center [732, 614] width 51 height 22
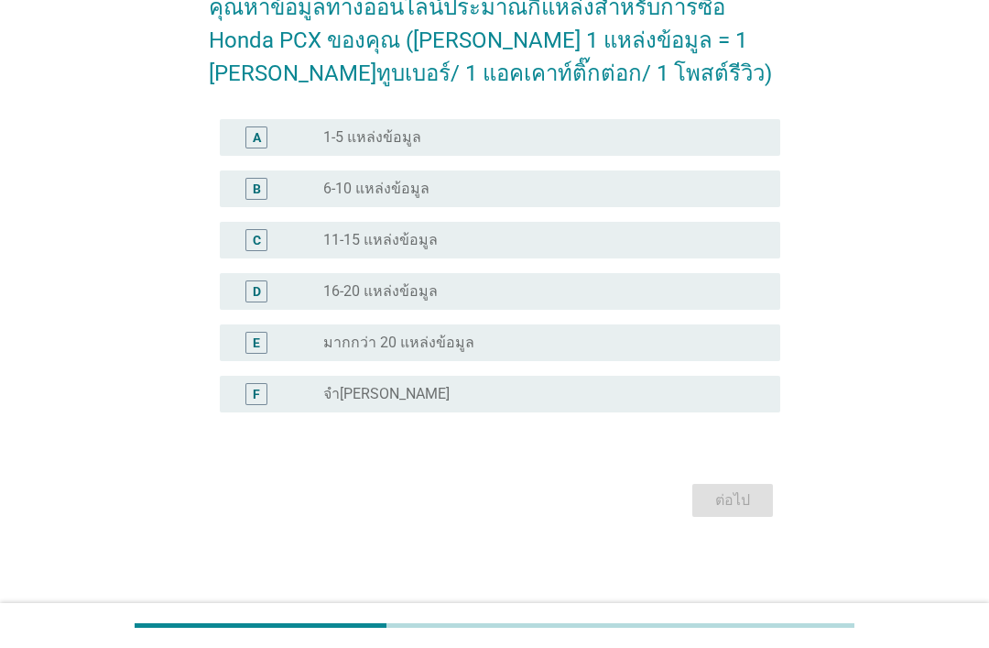
scroll to position [0, 0]
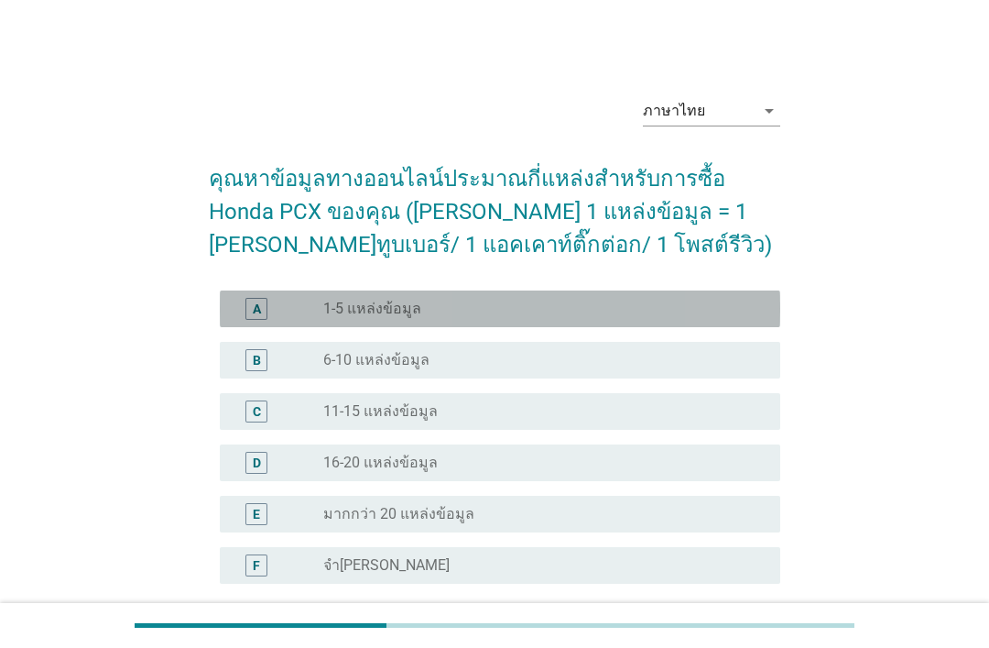
click at [660, 311] on div "radio_button_unchecked 1-5 แหล่งข้อมูล" at bounding box center [537, 309] width 428 height 18
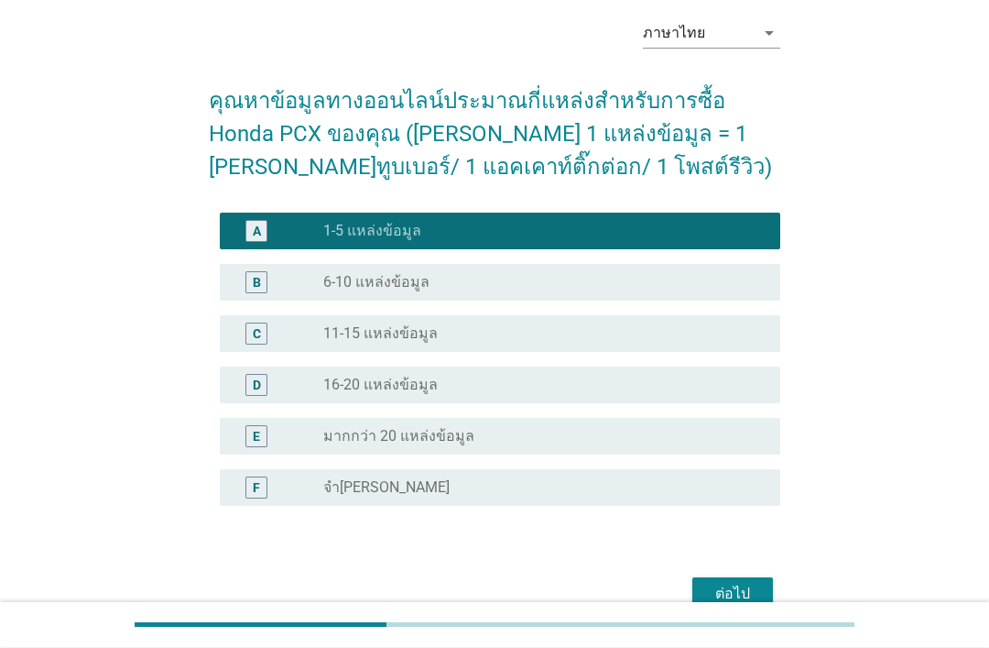
scroll to position [78, 0]
click at [754, 598] on div "ต่อไป" at bounding box center [732, 594] width 51 height 22
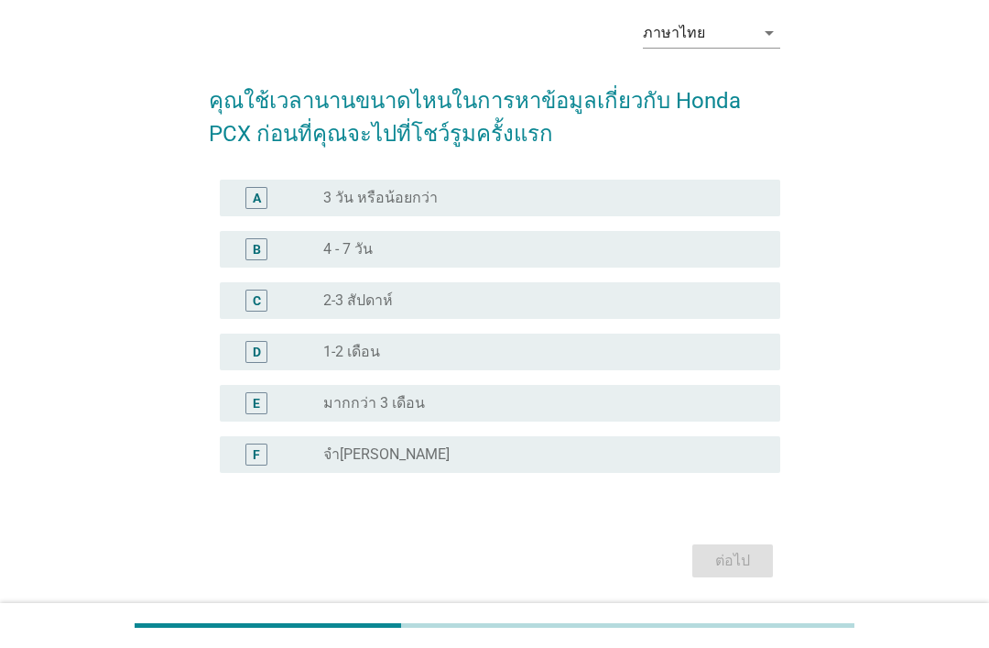
scroll to position [0, 0]
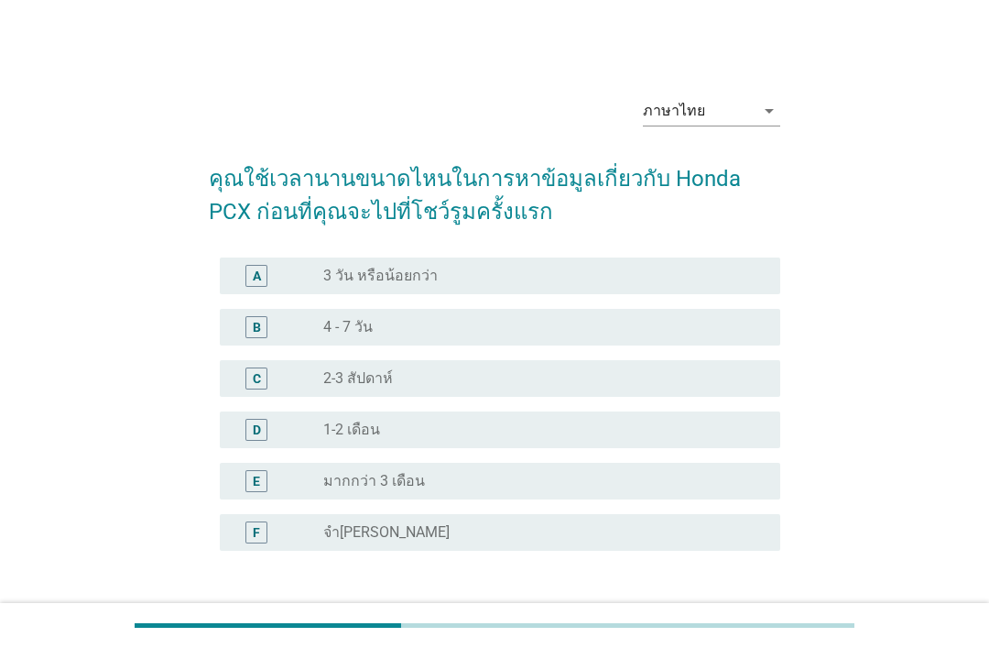
click at [635, 429] on div "radio_button_unchecked 1-2 เดือน" at bounding box center [537, 429] width 428 height 18
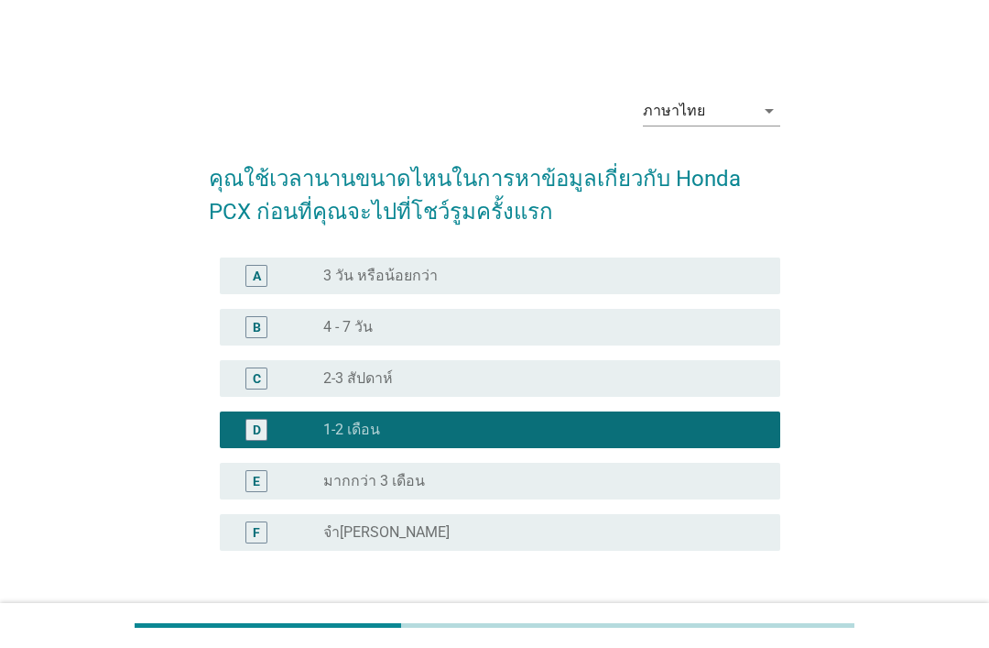
click at [751, 631] on div "ต่อไป" at bounding box center [732, 639] width 51 height 22
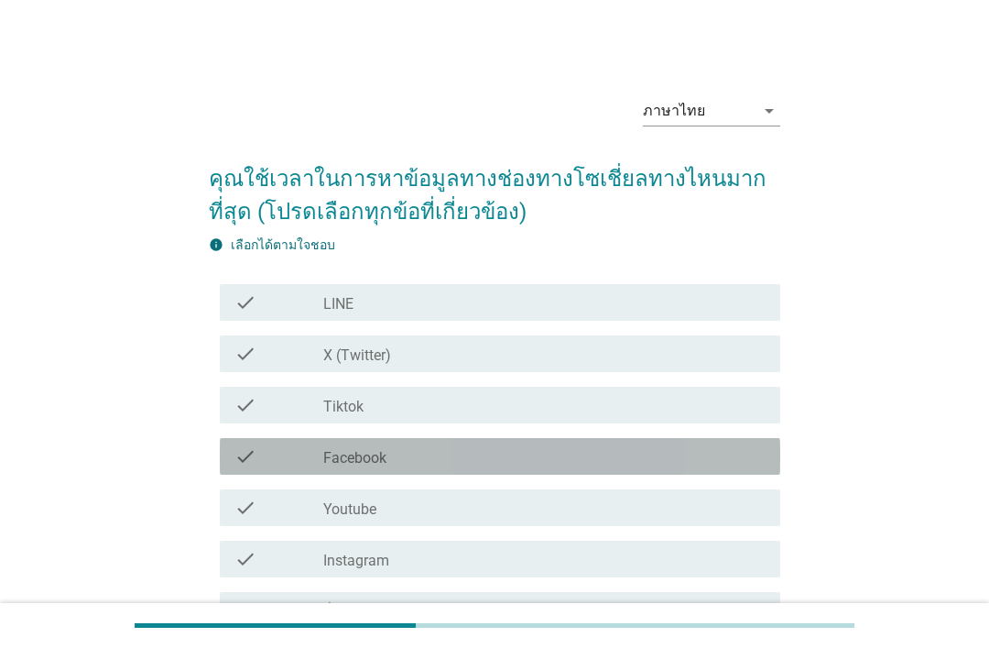
click at [610, 441] on div "check check_box_outline_blank Facebook" at bounding box center [500, 456] width 561 height 37
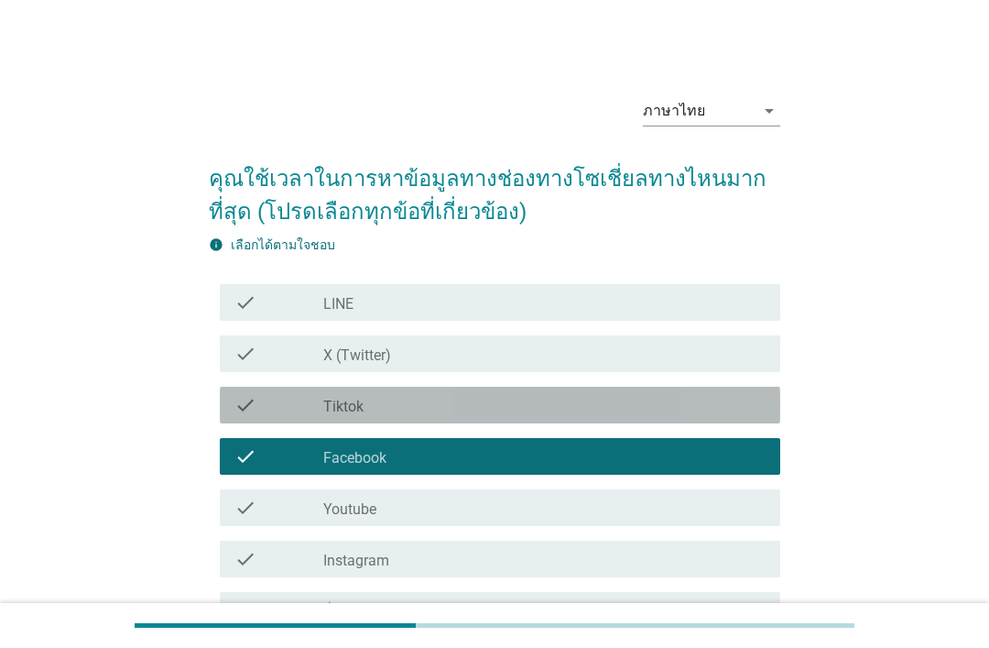
click at [603, 398] on div "check_box_outline_blank Tiktok" at bounding box center [544, 405] width 442 height 22
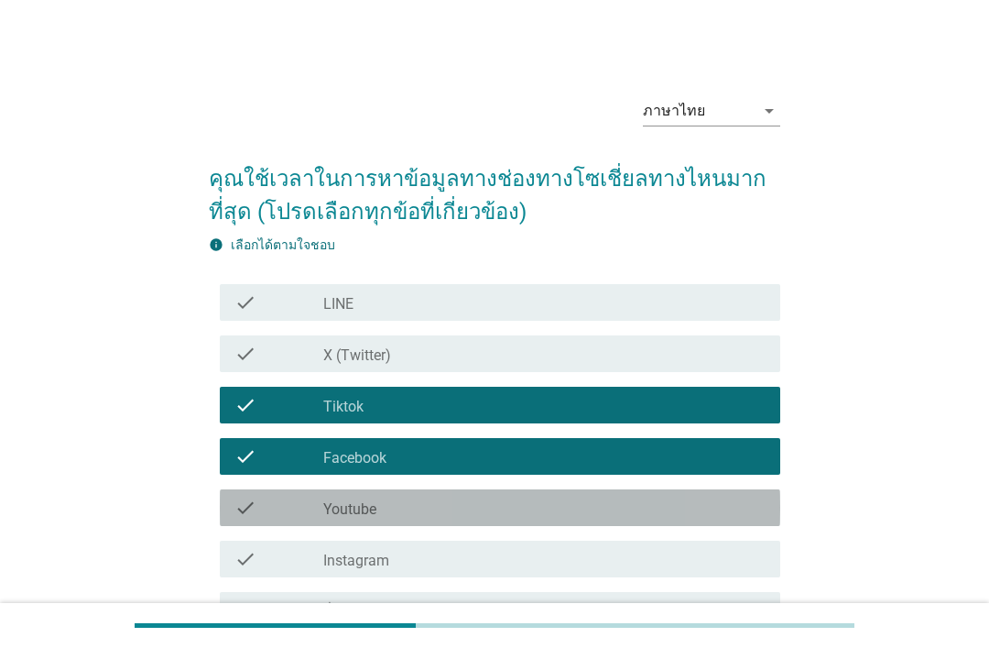
click at [607, 507] on div "check_box_outline_blank Youtube" at bounding box center [544, 508] width 442 height 22
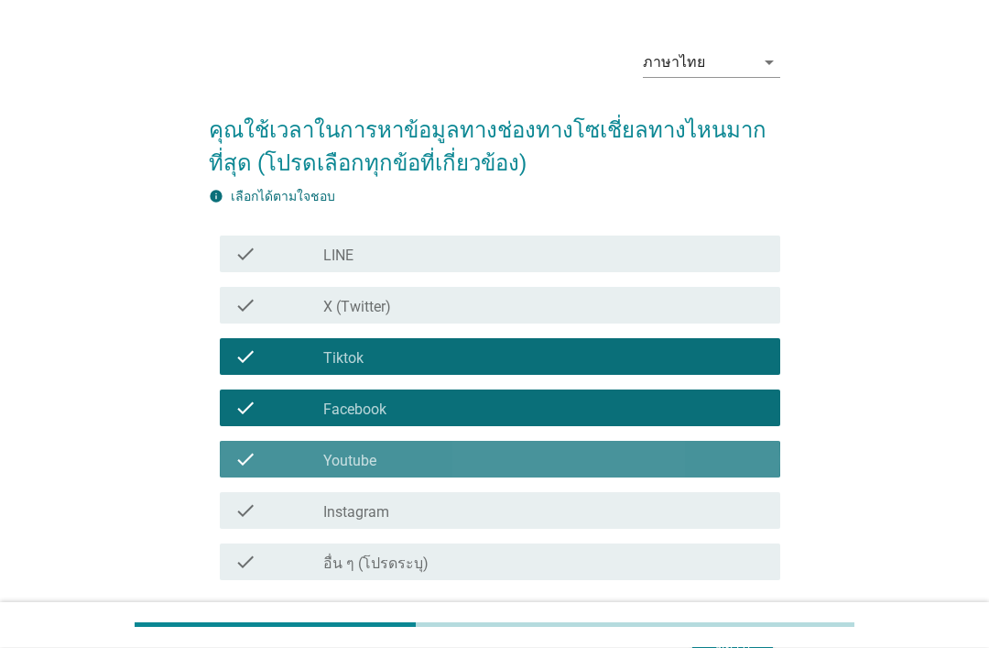
scroll to position [136, 0]
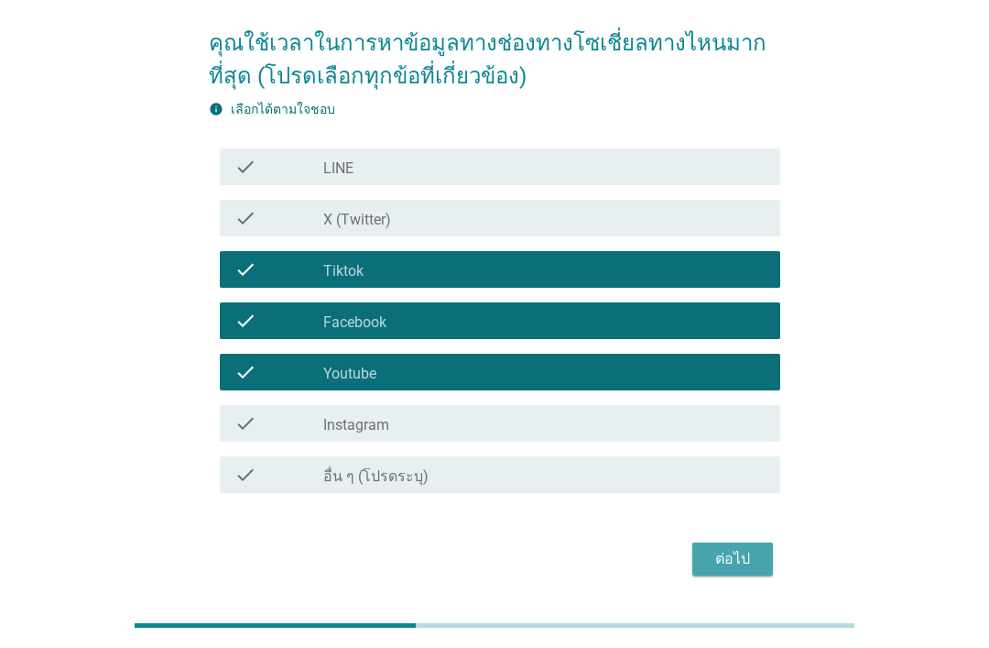
click at [742, 561] on div "ต่อไป" at bounding box center [732, 559] width 51 height 22
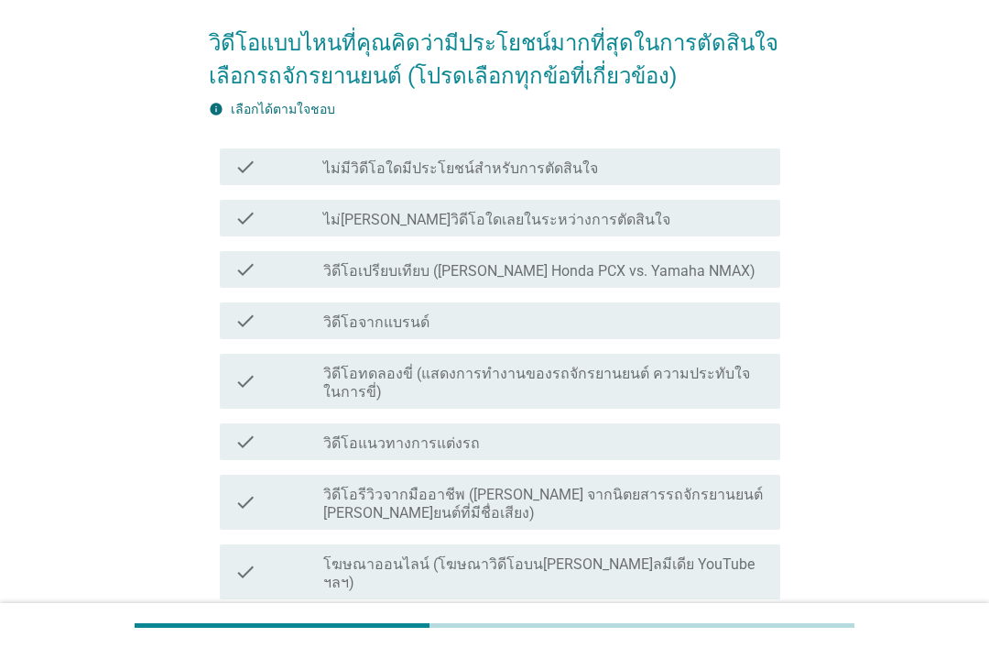
scroll to position [0, 0]
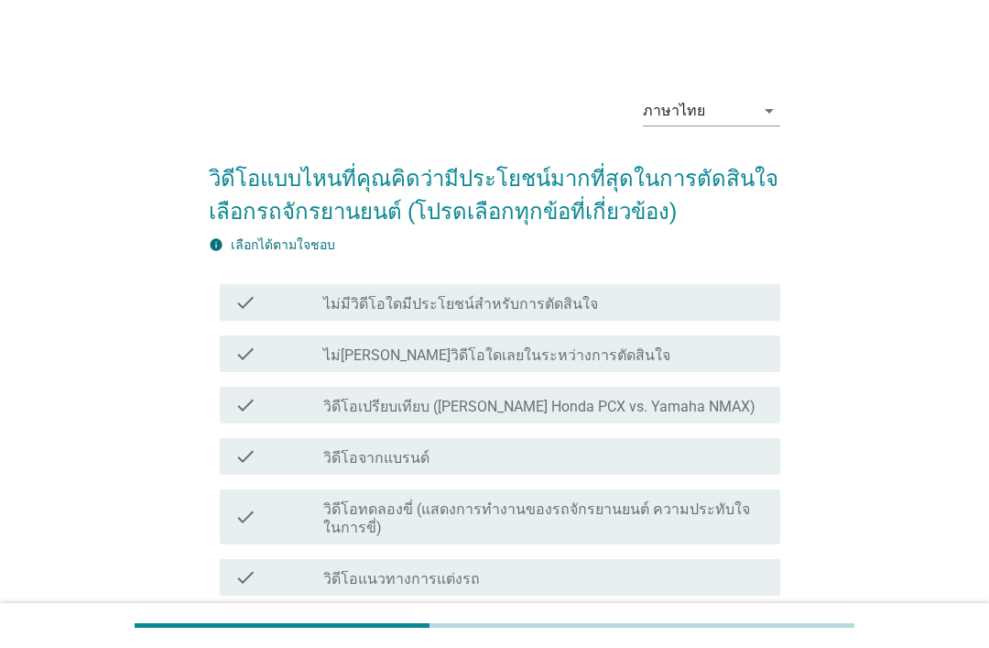
click at [639, 412] on label "วิดีโอเปรียบเทียบ ([PERSON_NAME] Honda PCX vs. Yamaha NMAX)" at bounding box center [539, 407] width 432 height 18
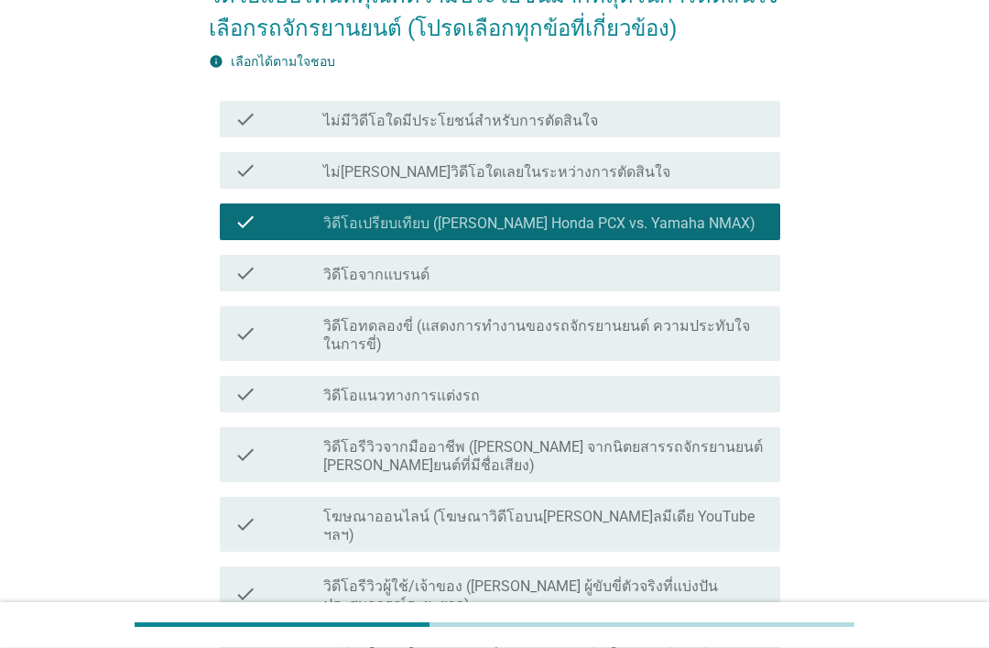
scroll to position [183, 0]
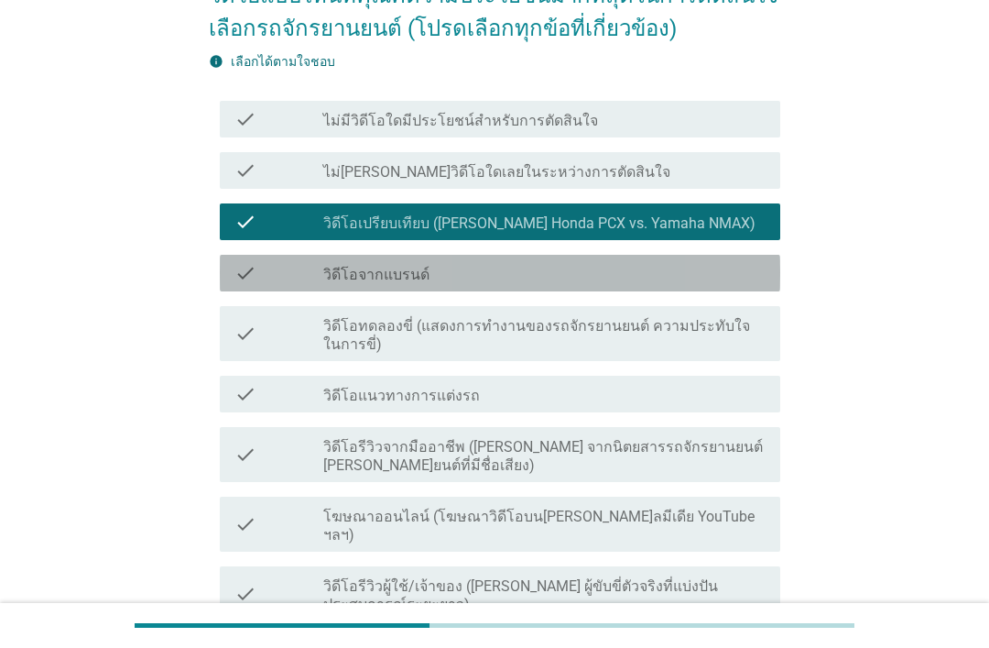
click at [592, 287] on div "check check_box_outline_blank วิดีโอจากแบรนด์" at bounding box center [500, 273] width 561 height 37
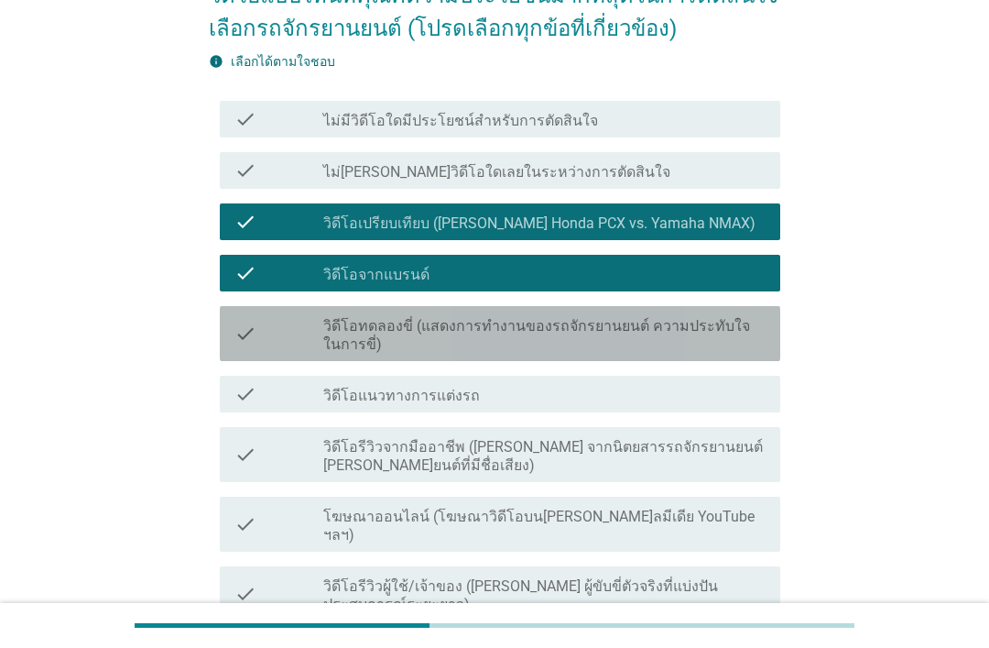
click at [606, 343] on label "วิดีโอทดลองขี่ (แสดงการทํางานของรถจักรยานยนต์ ความประทับใจในการขี่)" at bounding box center [544, 335] width 442 height 37
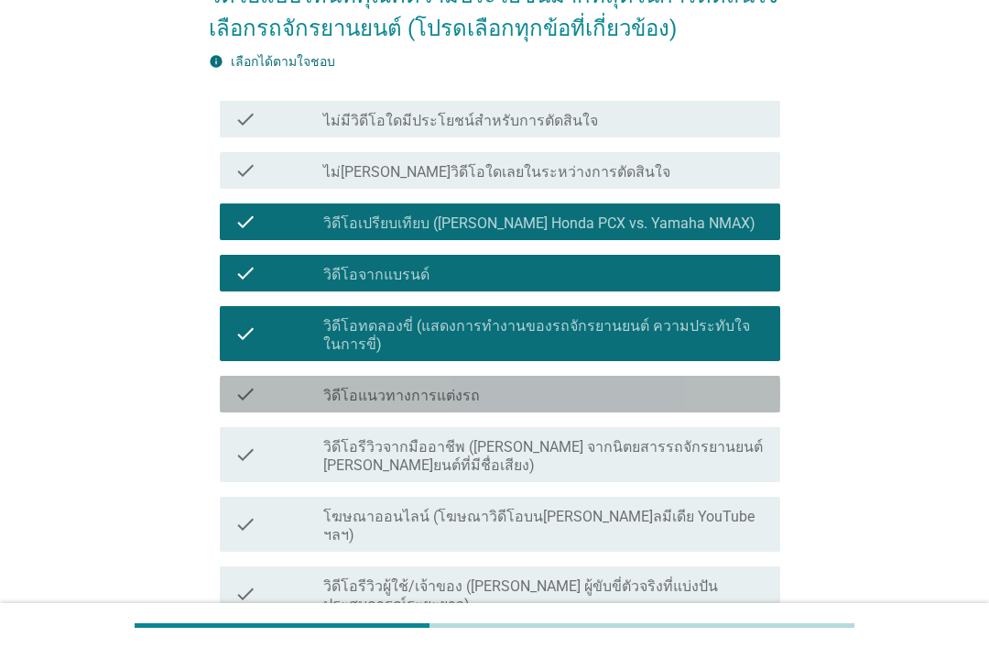
click at [622, 390] on div "check_box_outline_blank วิดีโอแนวทางการแต่งรถ" at bounding box center [544, 394] width 442 height 22
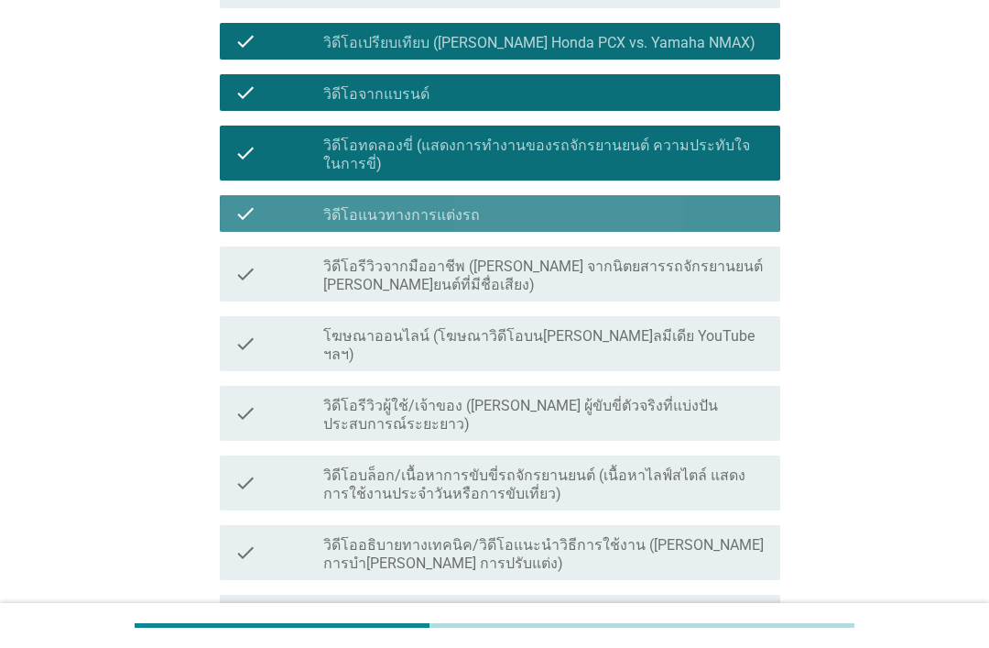
scroll to position [365, 0]
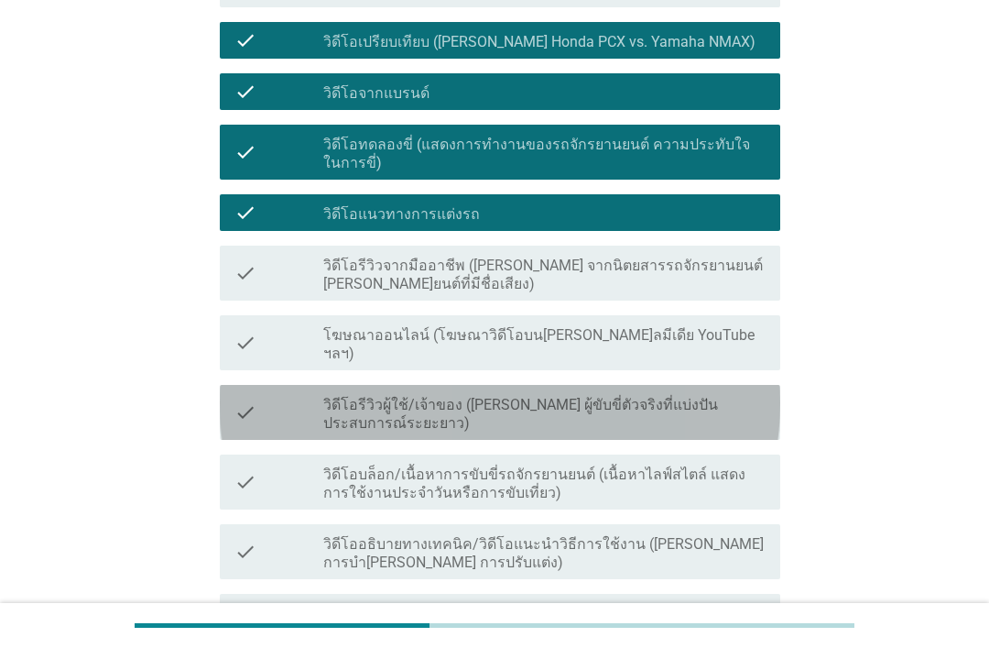
click at [629, 396] on label "วิดีโอรีวิวผู้ใช้/เจ้าของ ([PERSON_NAME] ผู้ขับขี่ตัวจริงที่แบ่งปันประสบการณ์ระ…" at bounding box center [544, 414] width 442 height 37
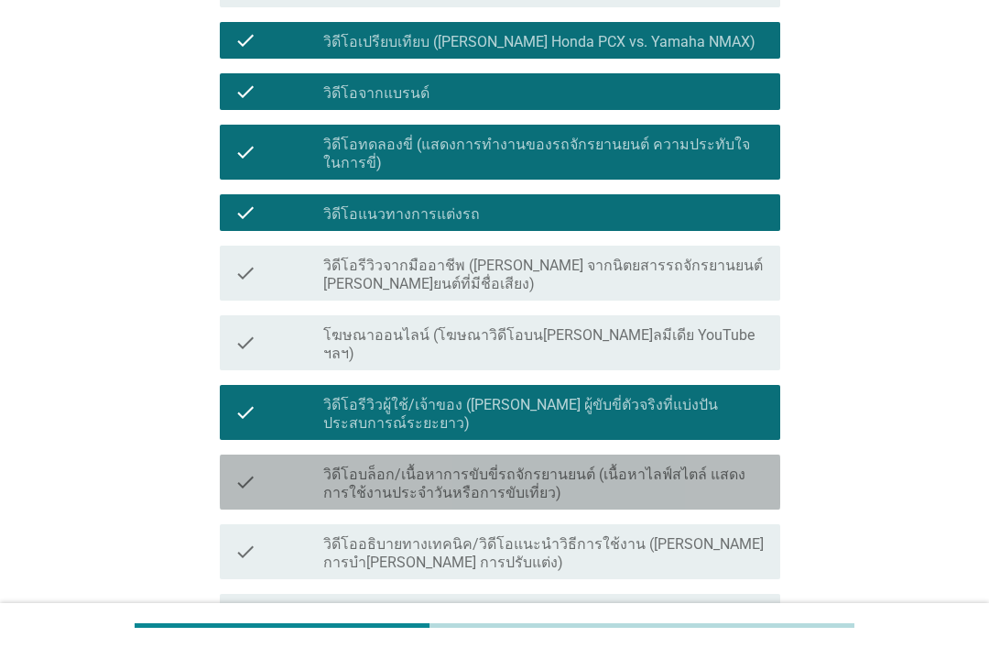
click at [660, 465] on label "วิดีโอบล็อก/เนื้อหาการขับขี่รถจักรยานยนต์ (เนื้อหาไลฟ์สไตล์ แสดงการใช้งานประจํา…" at bounding box center [544, 483] width 442 height 37
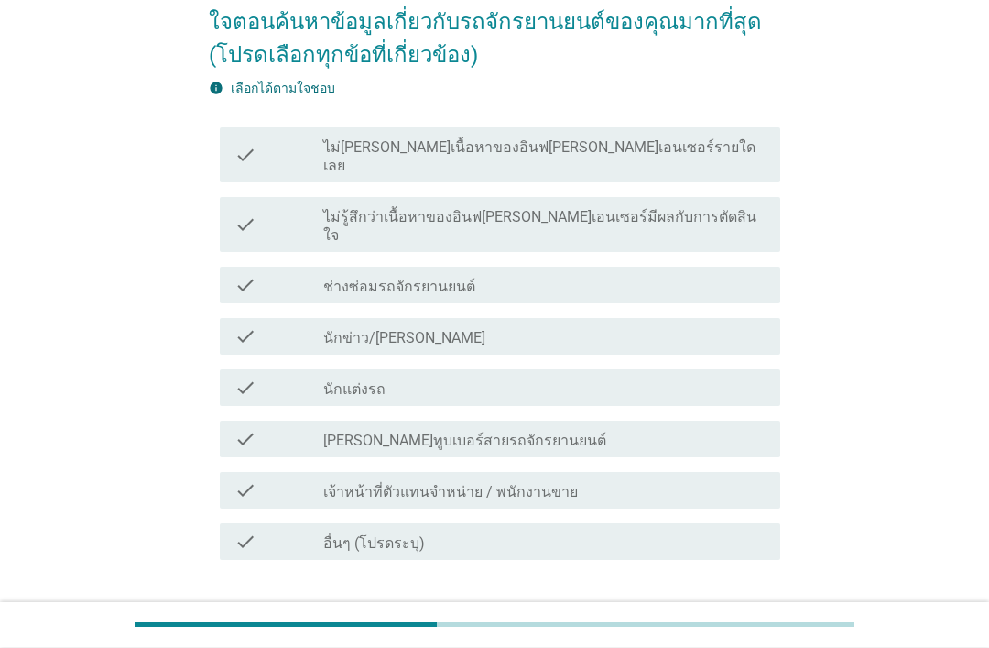
scroll to position [190, 0]
click at [623, 208] on label "ไม่รู้สึกว่าเนื้อหาของอินฟ[PERSON_NAME]เอนเซอร์มีผลกับการตัดสินใจ" at bounding box center [544, 226] width 442 height 37
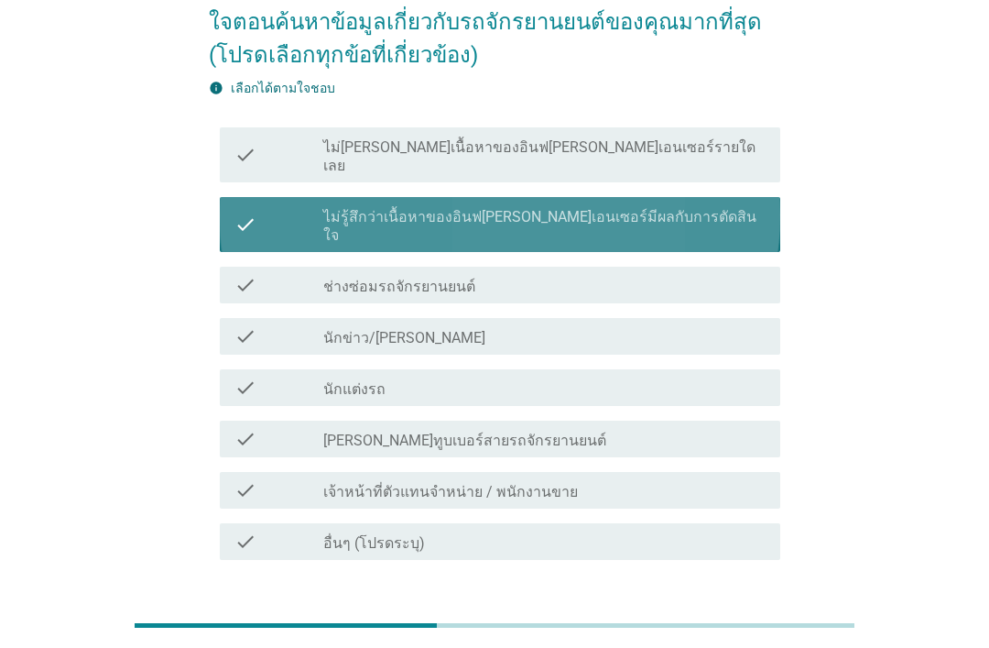
click at [647, 208] on label "ไม่รู้สึกว่าเนื้อหาของอินฟ[PERSON_NAME]เอนเซอร์มีผลกับการตัดสินใจ" at bounding box center [544, 226] width 442 height 37
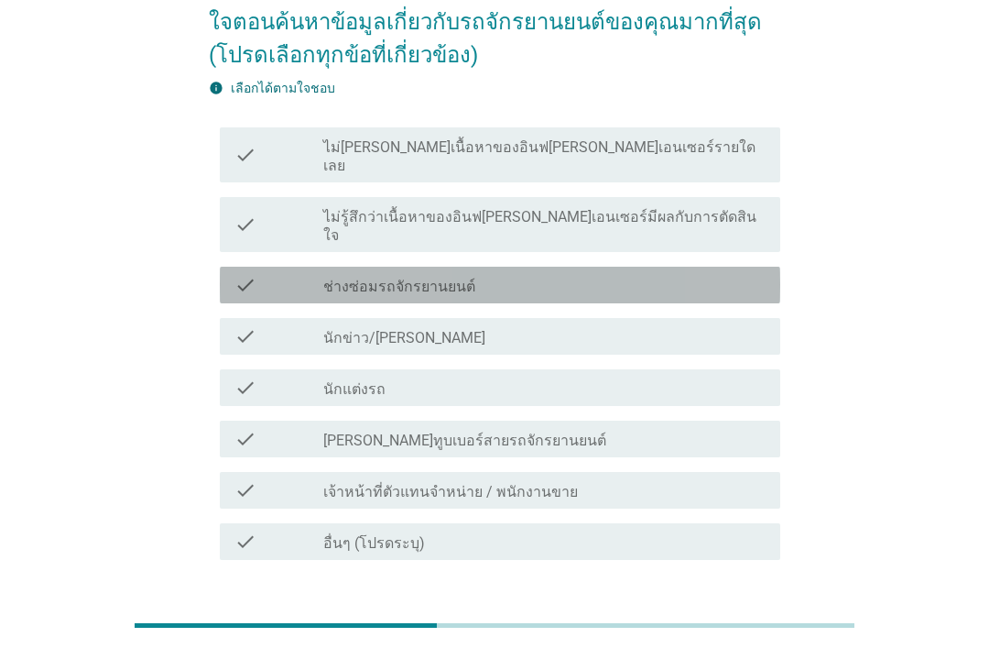
click at [620, 274] on div "check_box_outline_blank ช่างซ่อมรถจักรยานยนต์" at bounding box center [544, 285] width 442 height 22
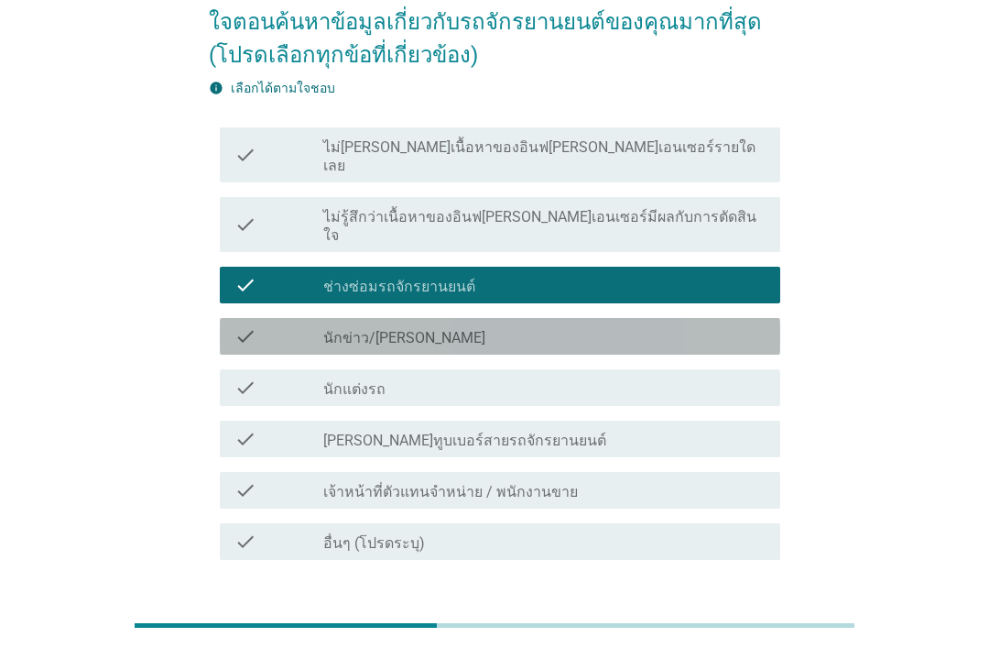
click at [606, 325] on div "check_box_outline_blank นักข่าว/นักวิจารณ์มอเตอร์ไซค์มืออาชีพ" at bounding box center [544, 336] width 442 height 22
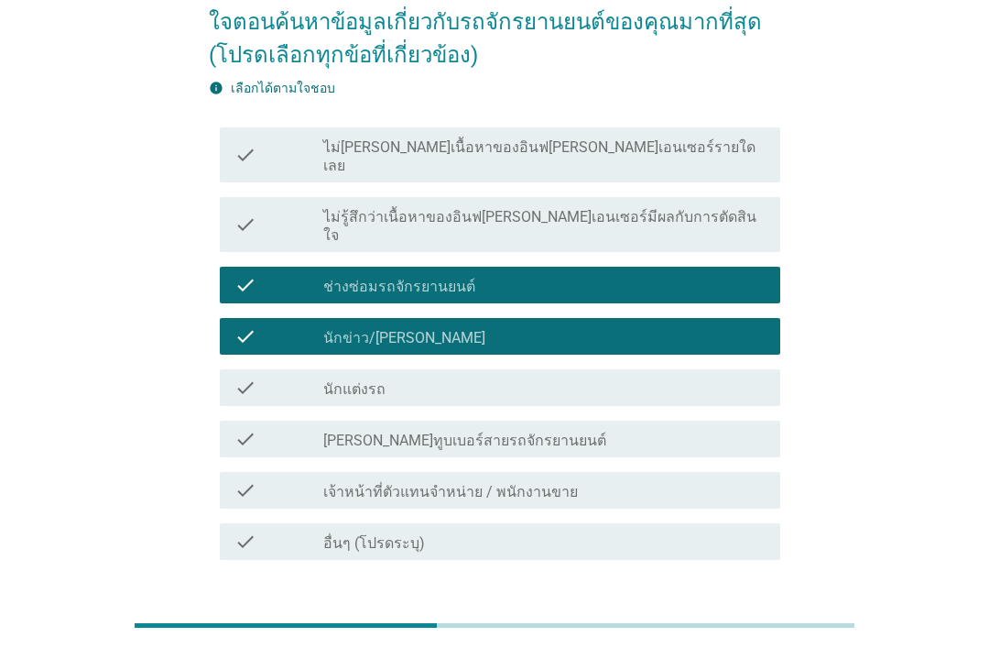
click at [755, 609] on button "ต่อไป" at bounding box center [733, 625] width 81 height 33
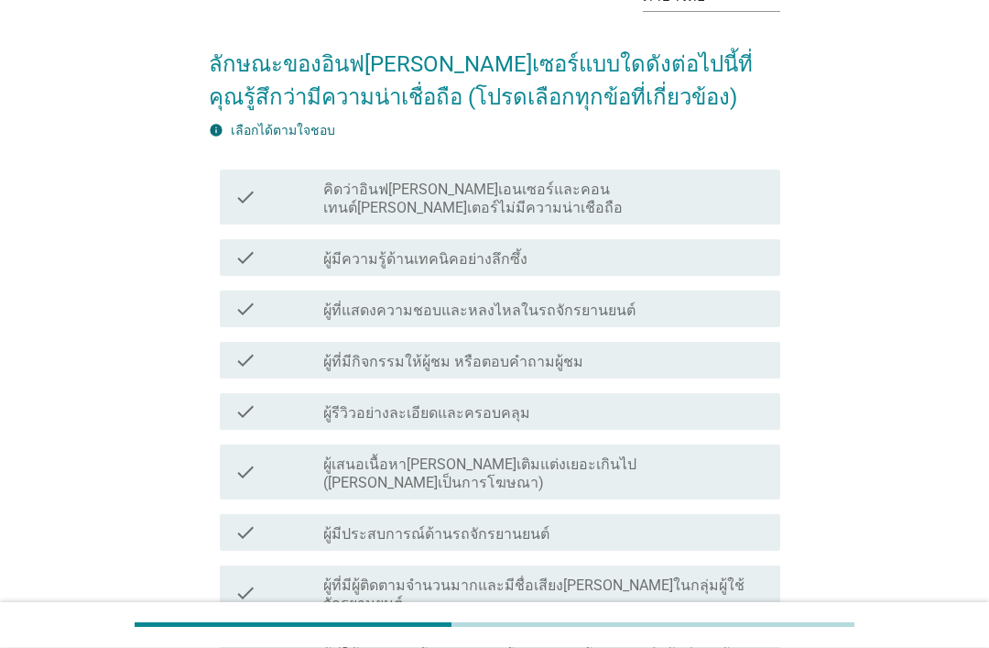
scroll to position [115, 0]
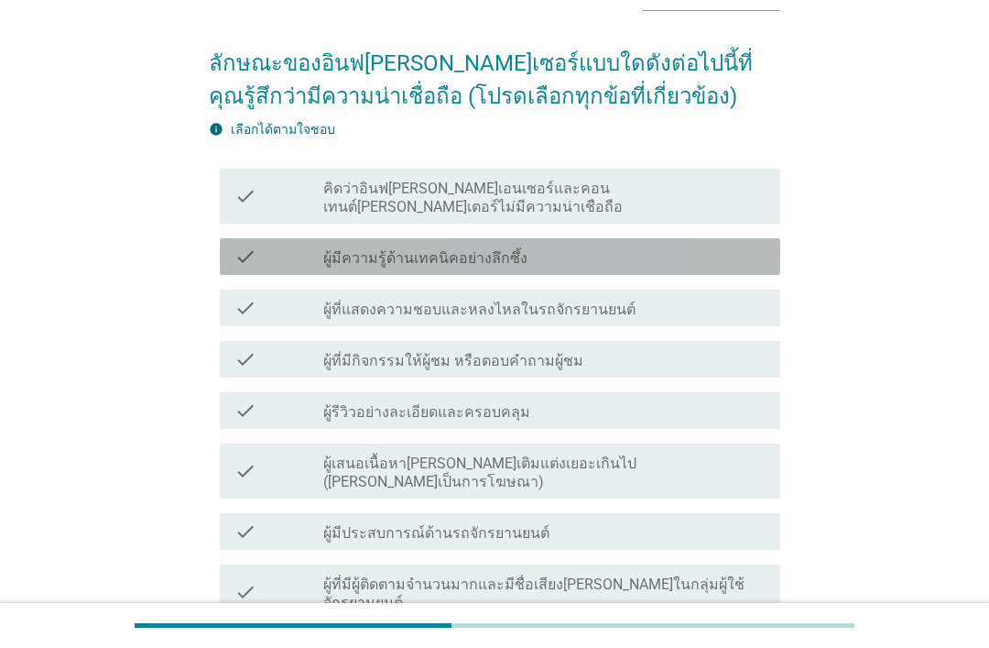
click at [603, 246] on div "check_box_outline_blank ผู้มีความรู้ด้านเทคนิคอย่างลึกซึ้ง" at bounding box center [544, 257] width 442 height 22
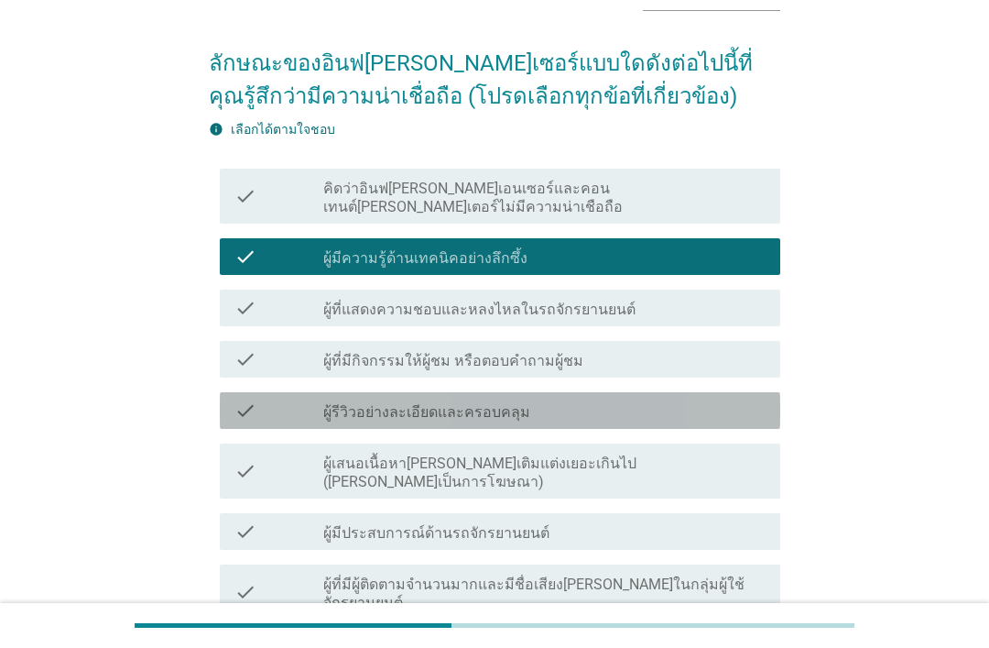
click at [604, 392] on div "check check_box_outline_blank ผู้รีวิวอย่างละเอียดและครอบคลุม" at bounding box center [500, 410] width 561 height 37
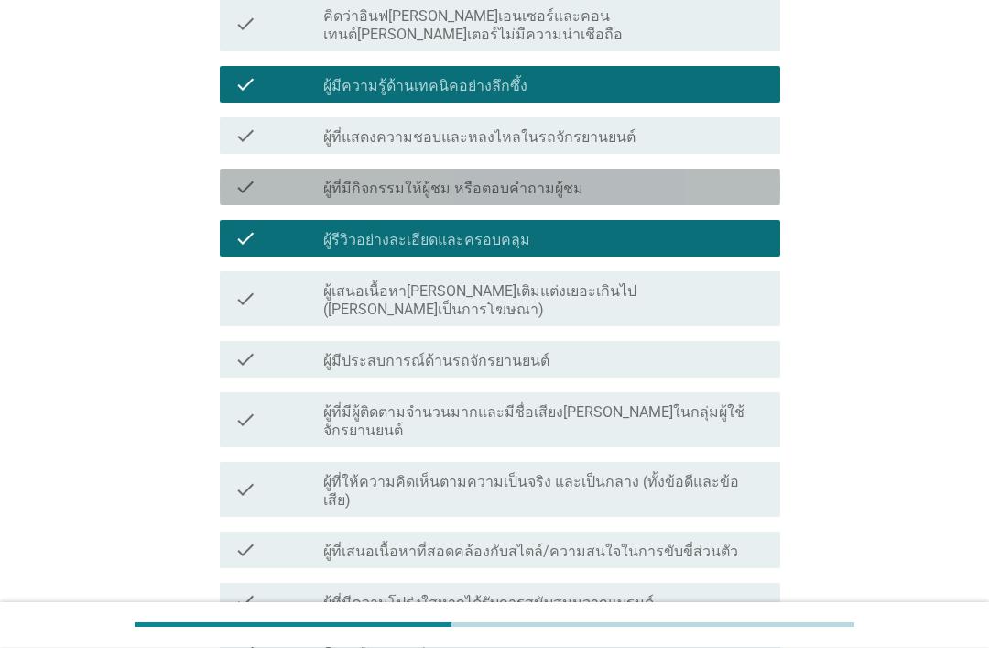
scroll to position [291, 0]
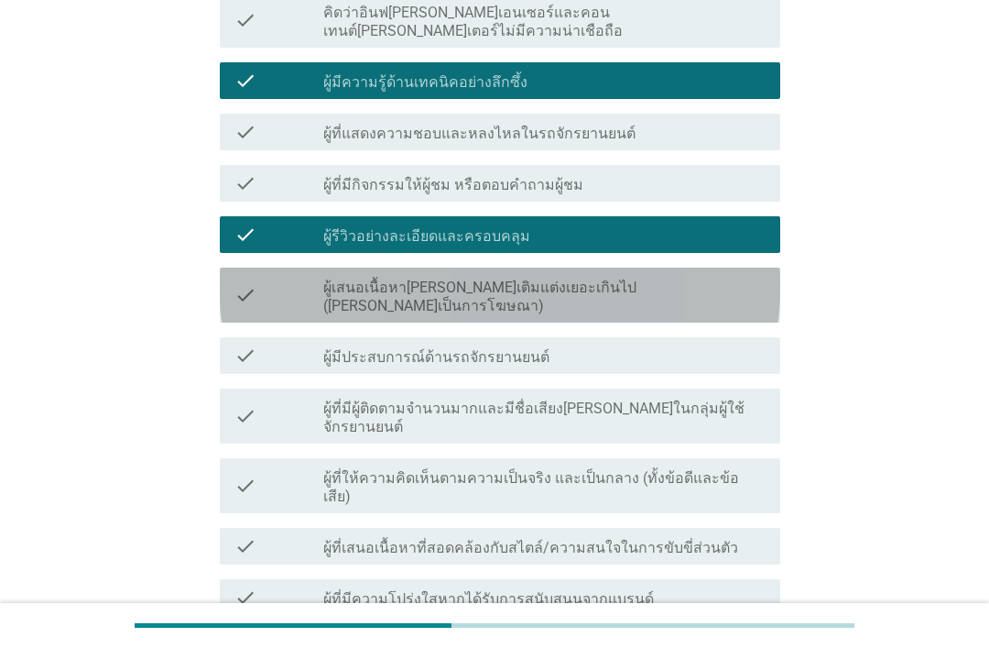
click at [637, 267] on div "check check_box_outline_blank ผู้เสนอเนื้อหา[PERSON_NAME]เติมแต่งเยอะเกินไป ([P…" at bounding box center [500, 294] width 561 height 55
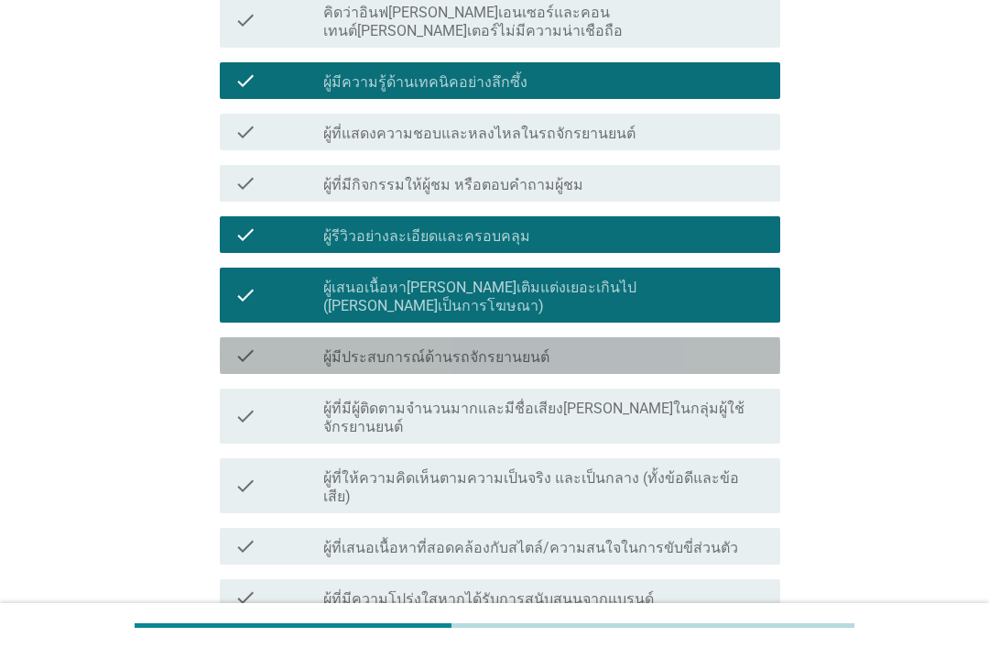
click at [631, 344] on div "check_box_outline_blank ผู้มีประสบการณ์ด้านรถจักรยานยนต์" at bounding box center [544, 355] width 442 height 22
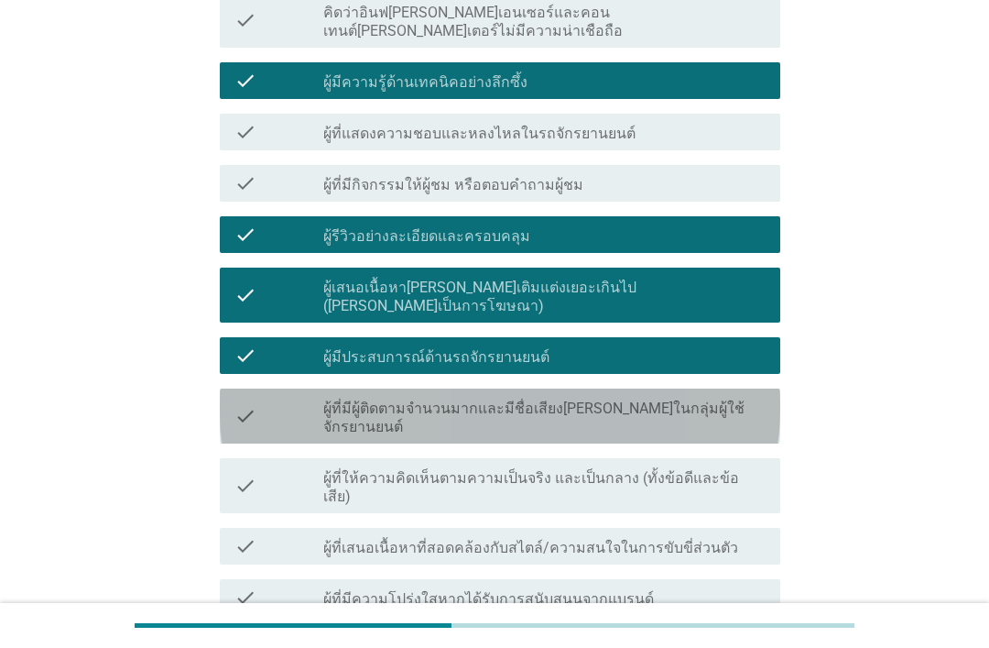
click at [682, 388] on div "check check_box_outline_blank ผู้ที่มีผู้ติดตามจํานวนมากและมีชื่อเสียง[PERSON_N…" at bounding box center [500, 415] width 561 height 55
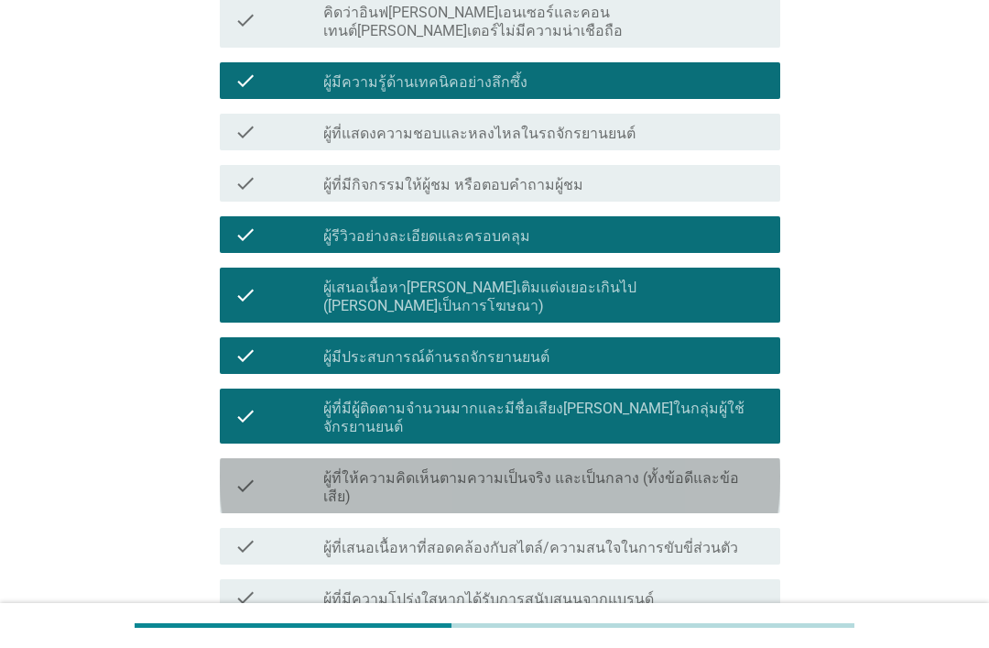
click at [686, 469] on label "ผู้ที่ให้ความคิดเห็นตามความเป็นจริง และเป็นกลาง (ทั้งข้อดีและข้อเสีย)" at bounding box center [544, 487] width 442 height 37
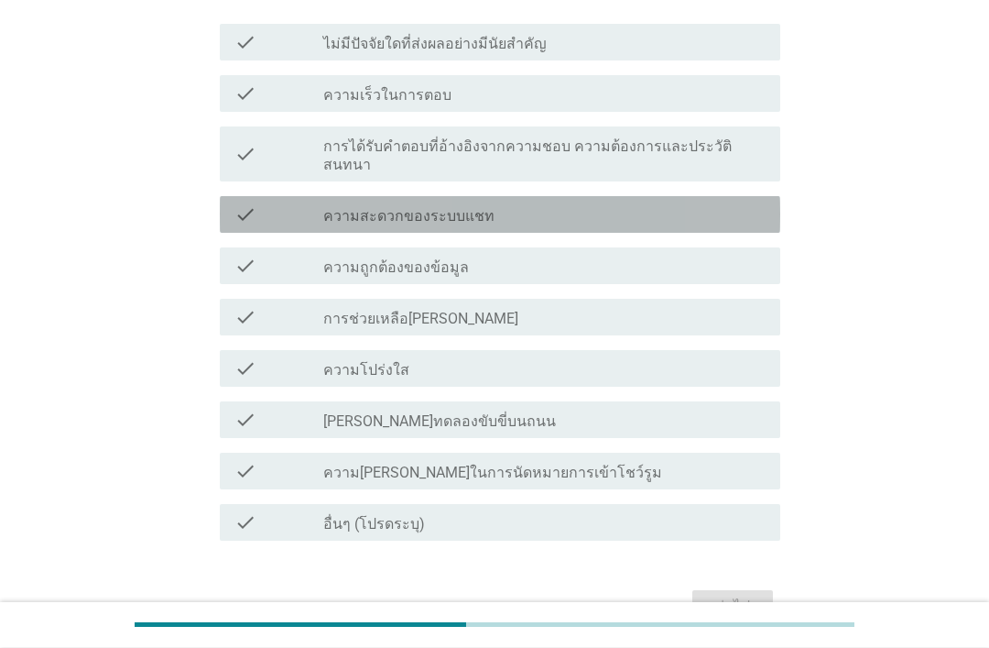
scroll to position [263, 0]
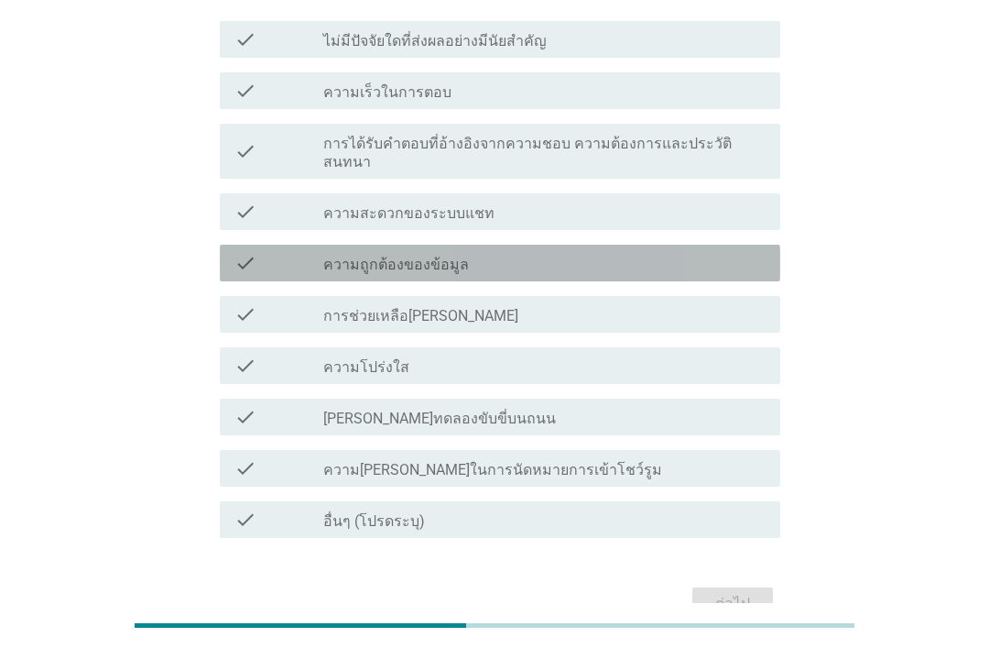
click at [676, 253] on div "check_box_outline_blank ความถูกต้องของข้อมูล" at bounding box center [544, 263] width 442 height 22
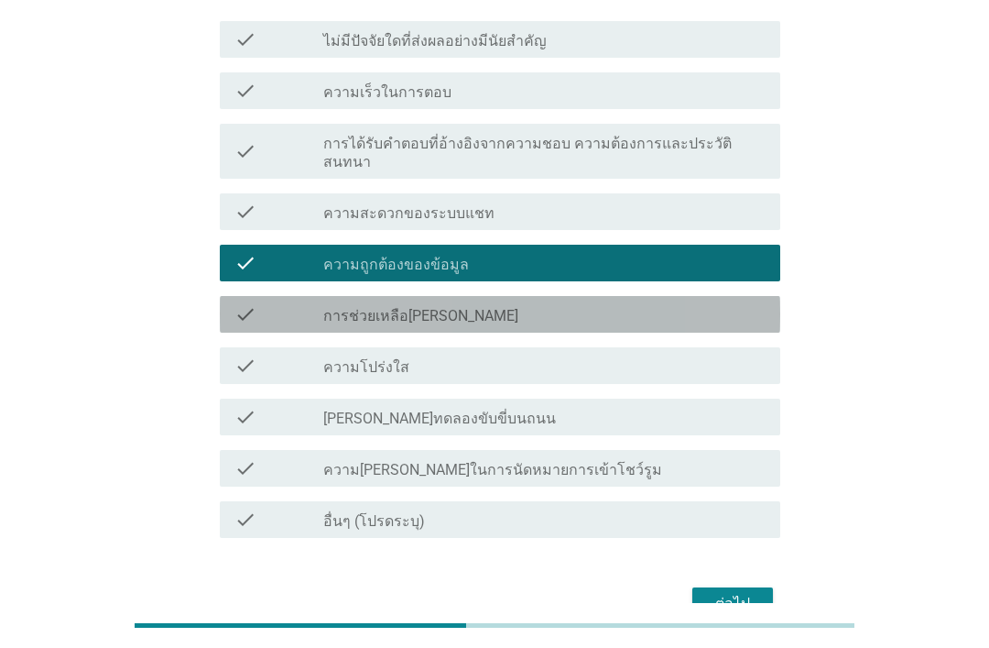
click at [650, 304] on div "check_box_outline_blank การช่วยเหลือ[PERSON_NAME]" at bounding box center [544, 314] width 442 height 22
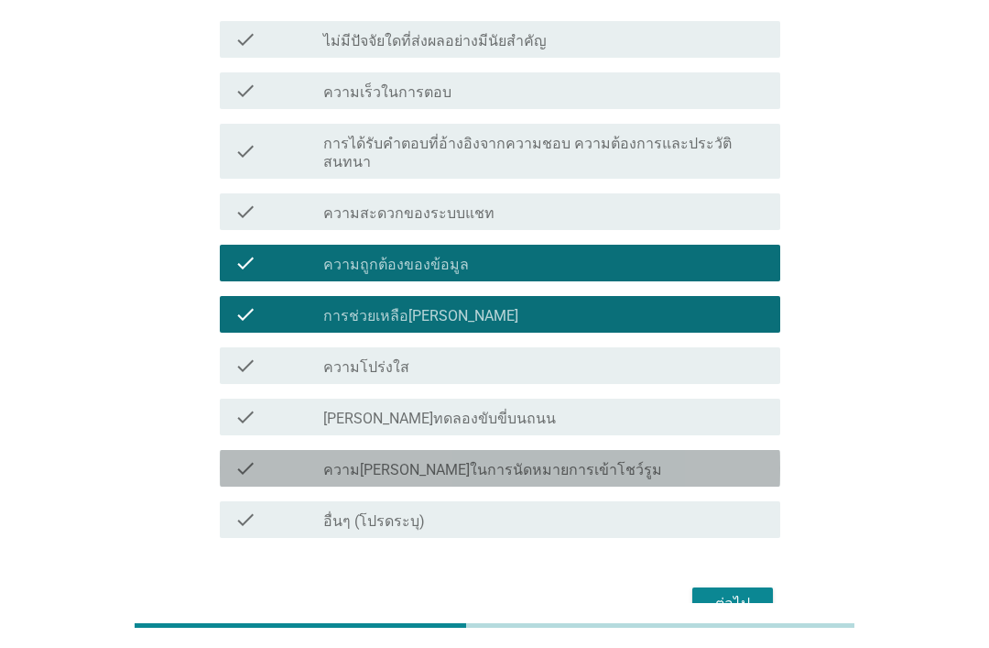
click at [654, 457] on div "check_box_outline_blank ความ[PERSON_NAME]ในการนัดหมายการเข้าโชว์รูม" at bounding box center [544, 468] width 442 height 22
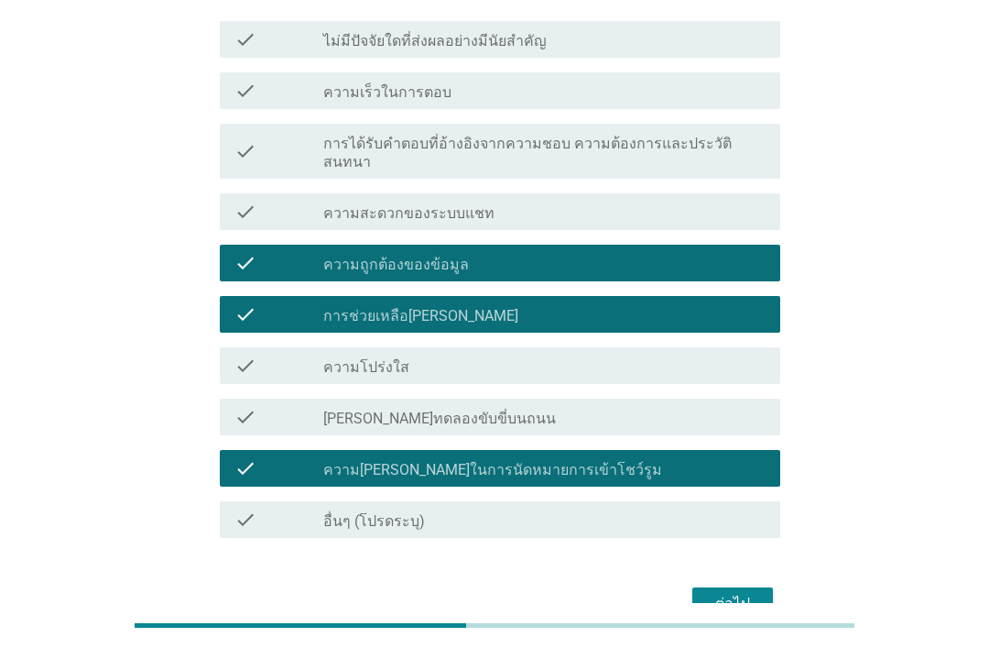
click at [772, 587] on button "ต่อไป" at bounding box center [733, 603] width 81 height 33
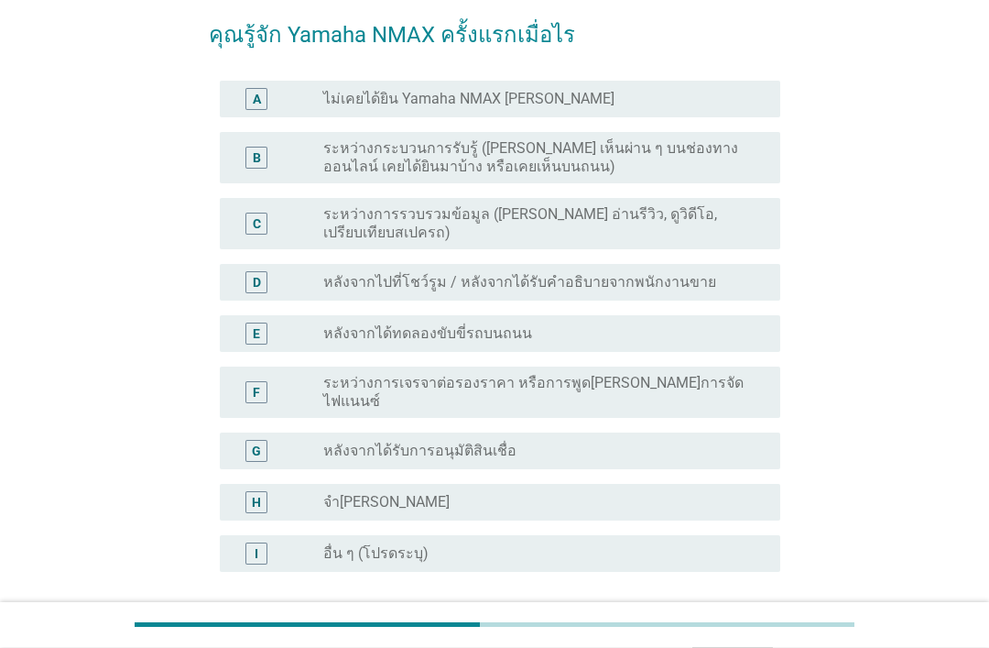
scroll to position [144, 0]
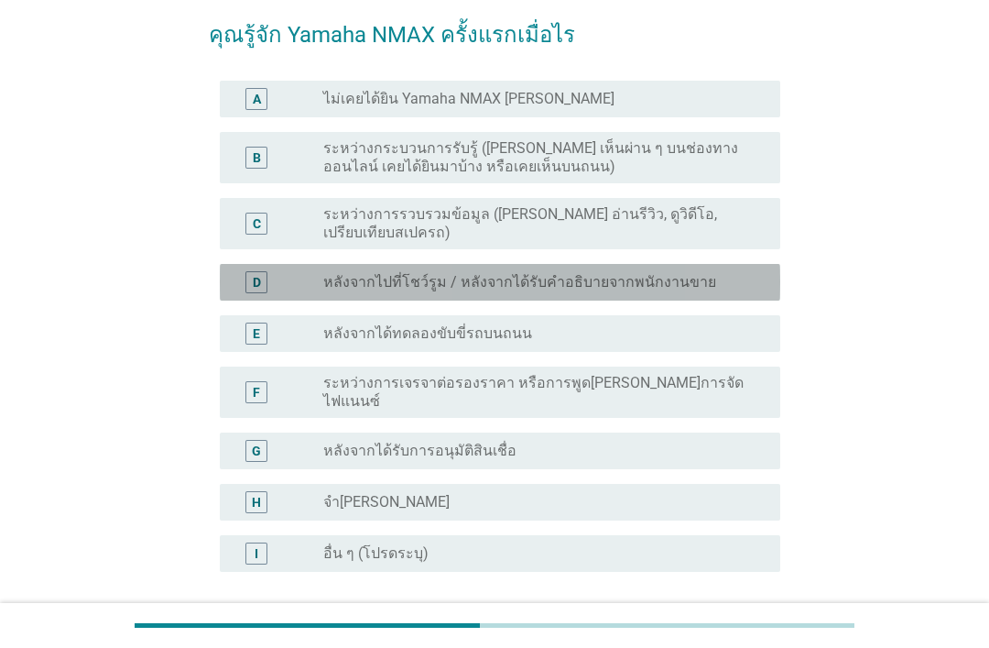
click at [689, 273] on label "หลังจากไปที่โชว์รูม / หลังจากได้รับคำอธิบายจากพนักงานขาย" at bounding box center [519, 282] width 393 height 18
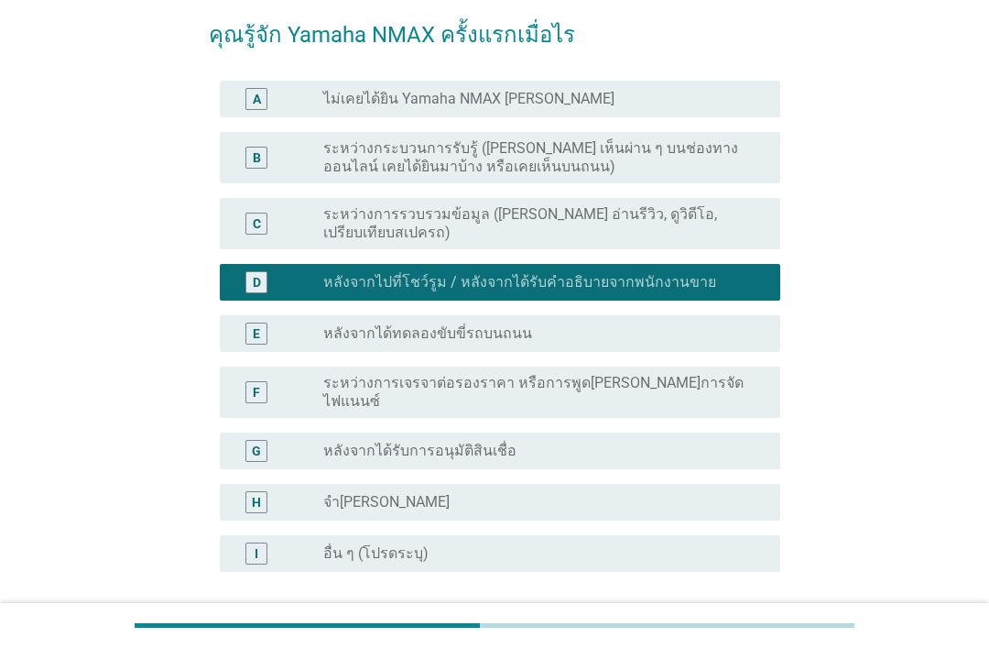
click at [754, 643] on button "ต่อไป" at bounding box center [733, 659] width 81 height 33
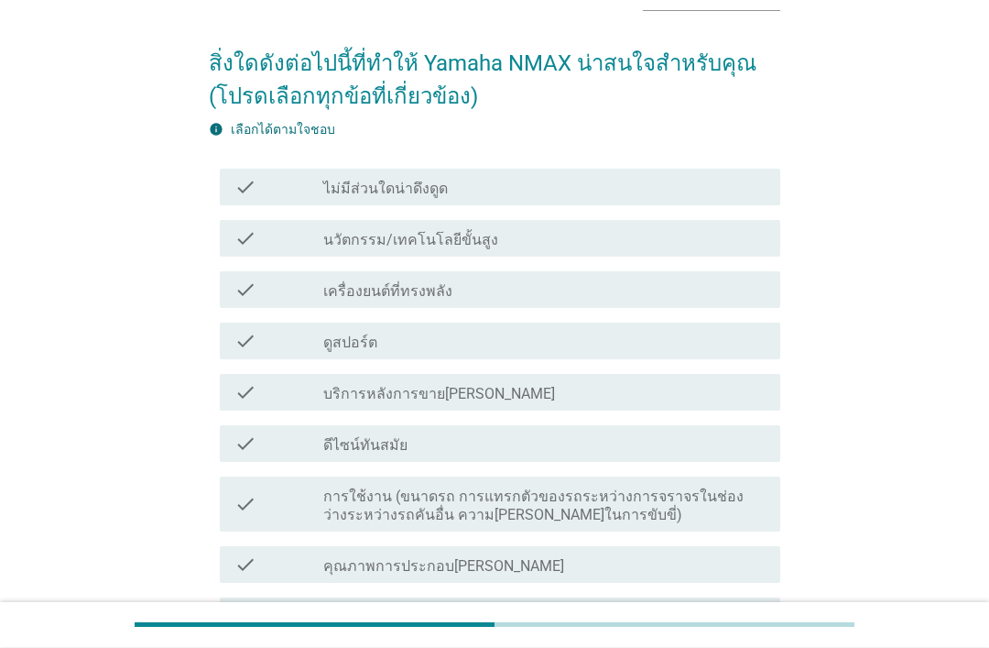
scroll to position [121, 0]
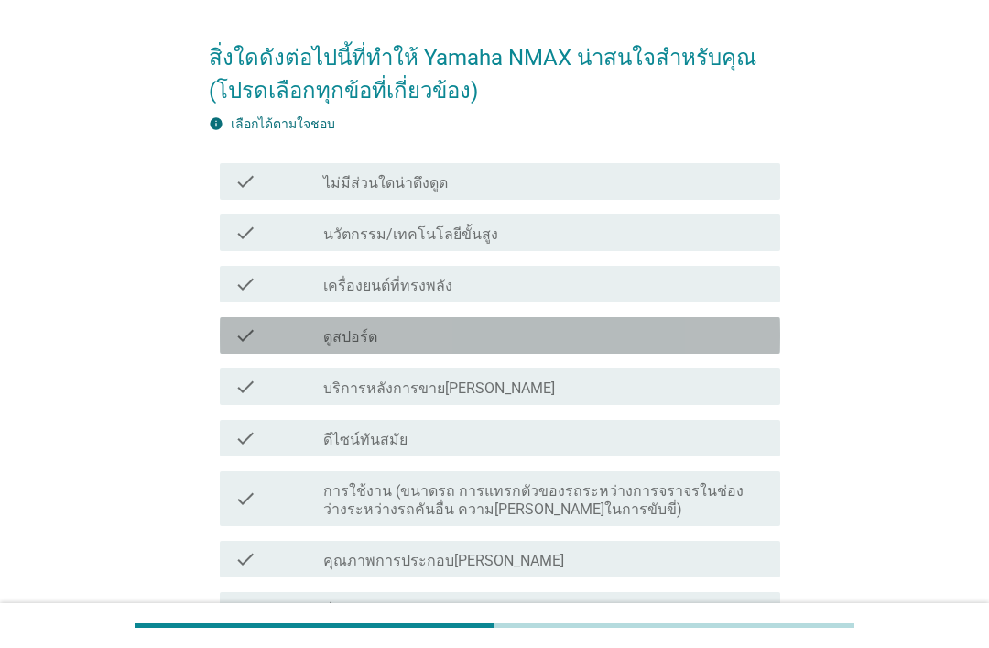
click at [635, 342] on div "check_box_outline_blank ดูสปอร์ต" at bounding box center [544, 335] width 442 height 22
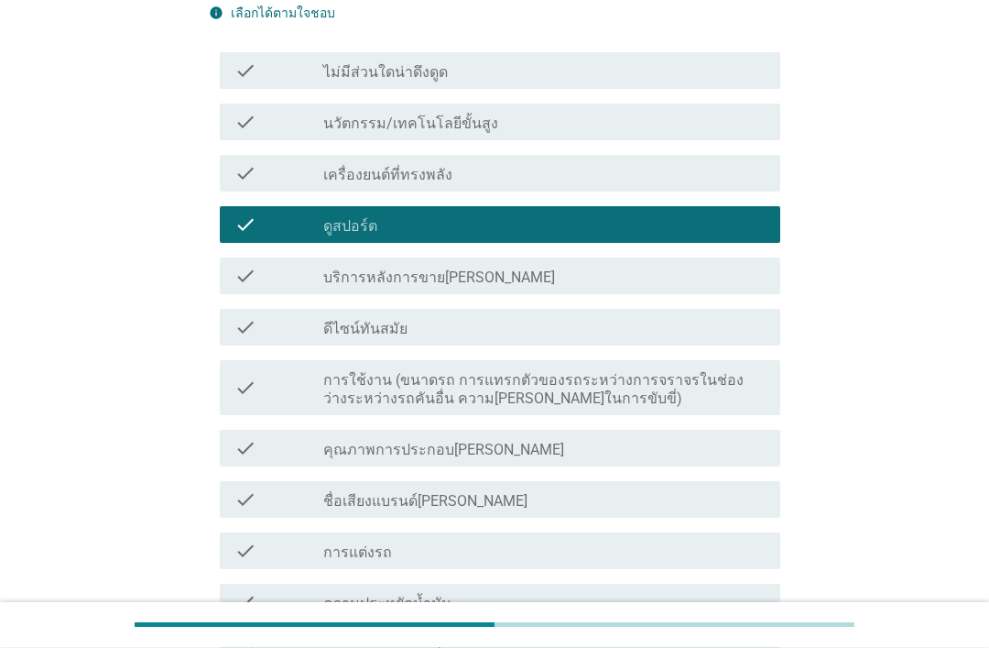
scroll to position [232, 0]
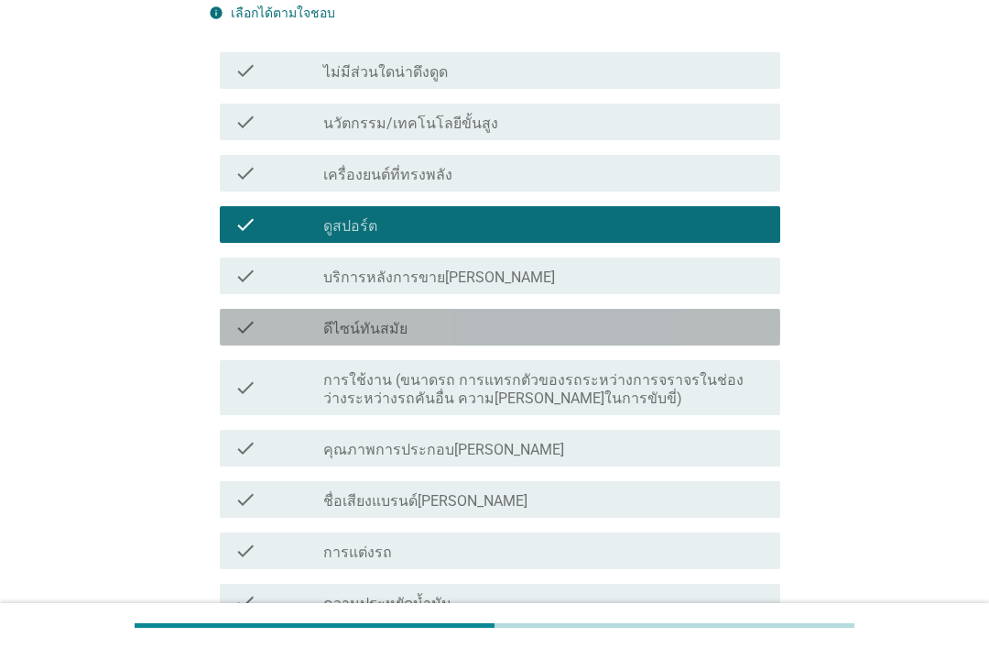
click at [632, 322] on div "check_box_outline_blank ดีไซน์ทันสมัย" at bounding box center [544, 327] width 442 height 22
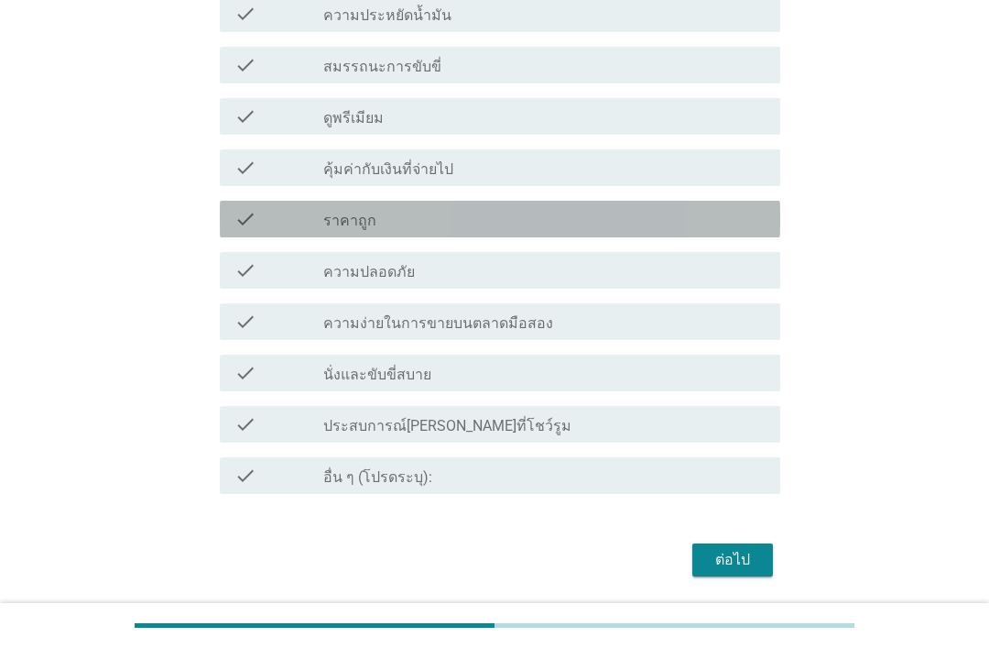
scroll to position [821, 0]
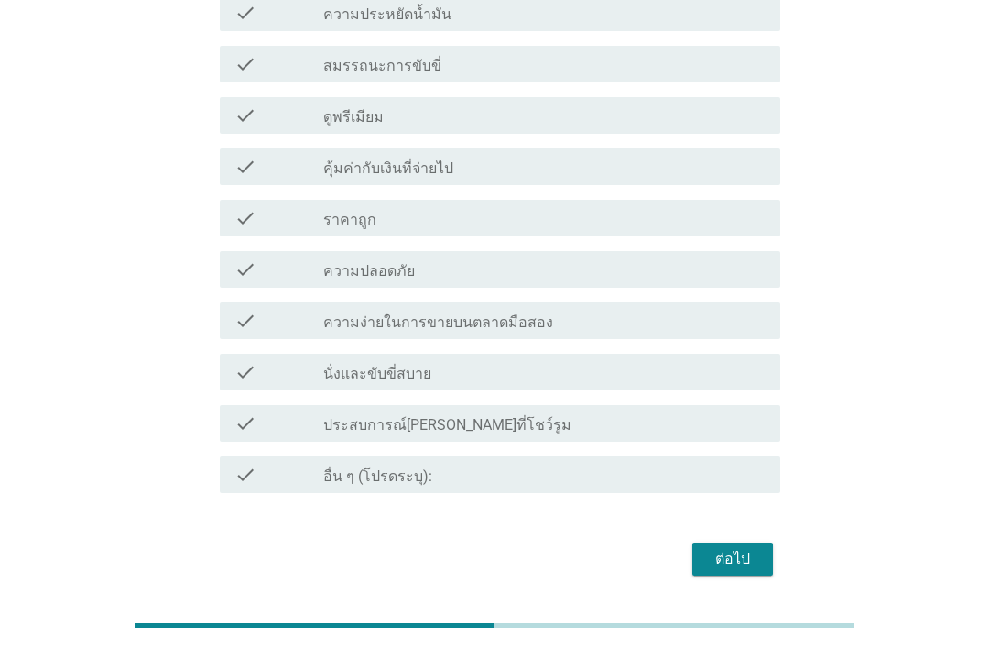
click at [661, 374] on div "check_box_outline_blank นั่งและขับขี่สบาย" at bounding box center [544, 372] width 442 height 22
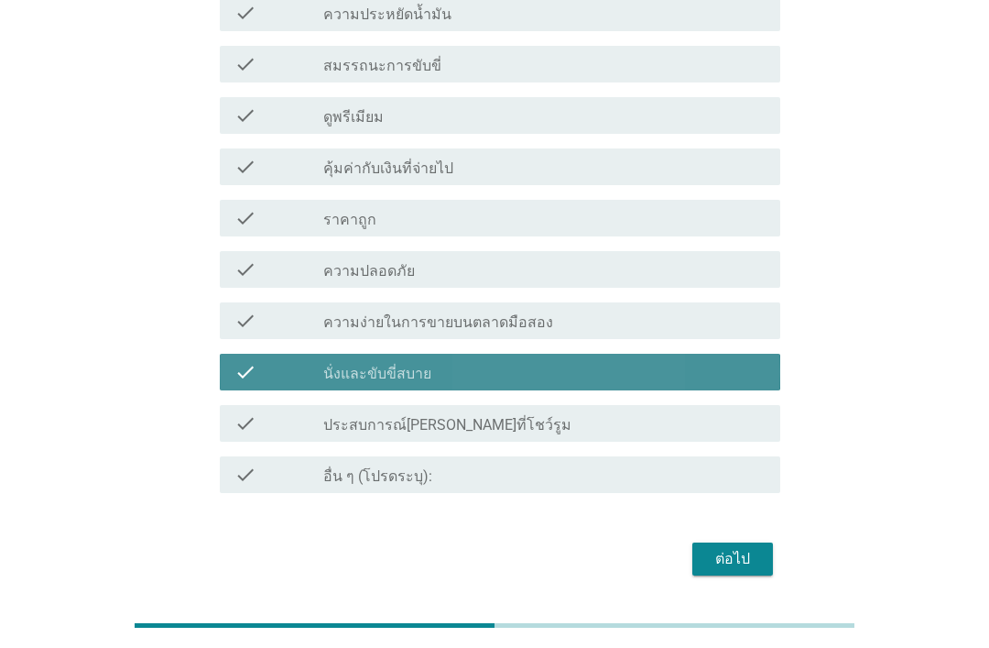
click at [751, 555] on div "ต่อไป" at bounding box center [732, 559] width 51 height 22
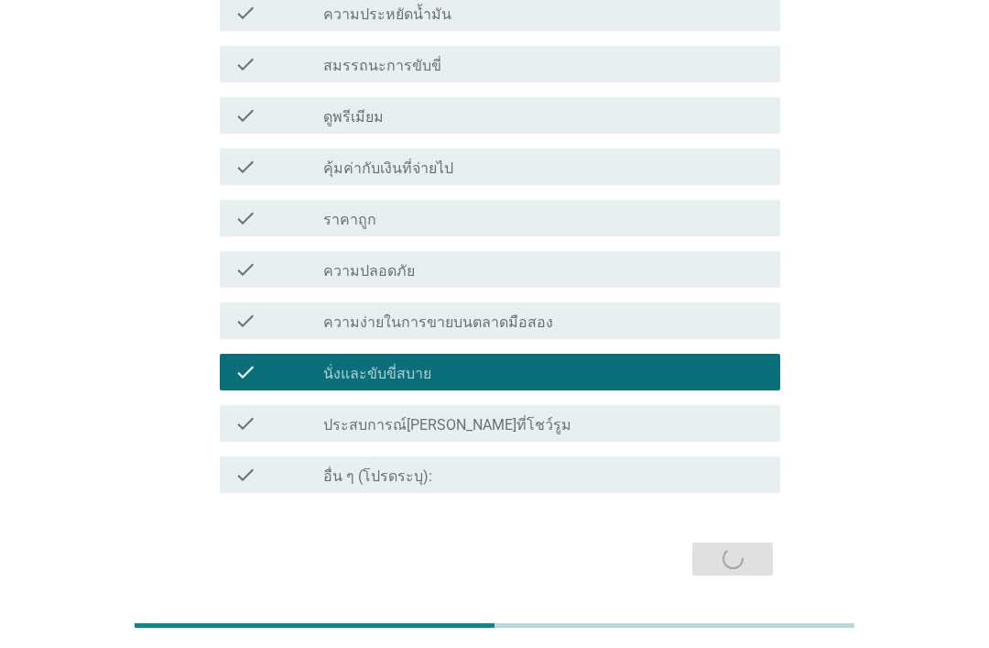
scroll to position [0, 0]
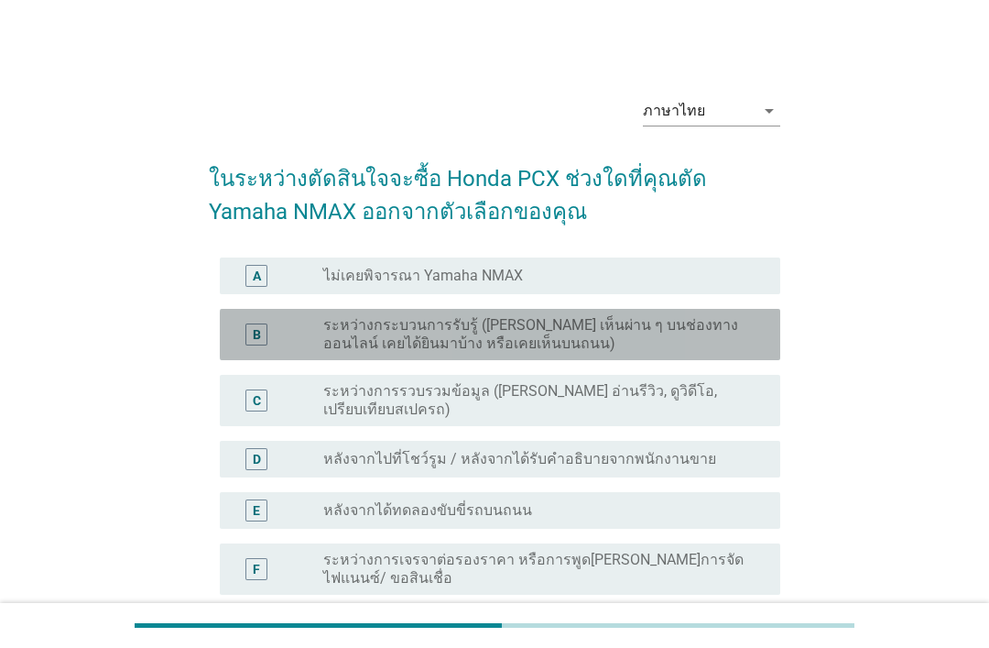
click at [677, 345] on label "ระหว่างกระบวนการรับรู้ ([PERSON_NAME] เห็นผ่าน ๆ บนช่องทางออนไลน์ เคยได้ยินมาบ้…" at bounding box center [537, 334] width 428 height 37
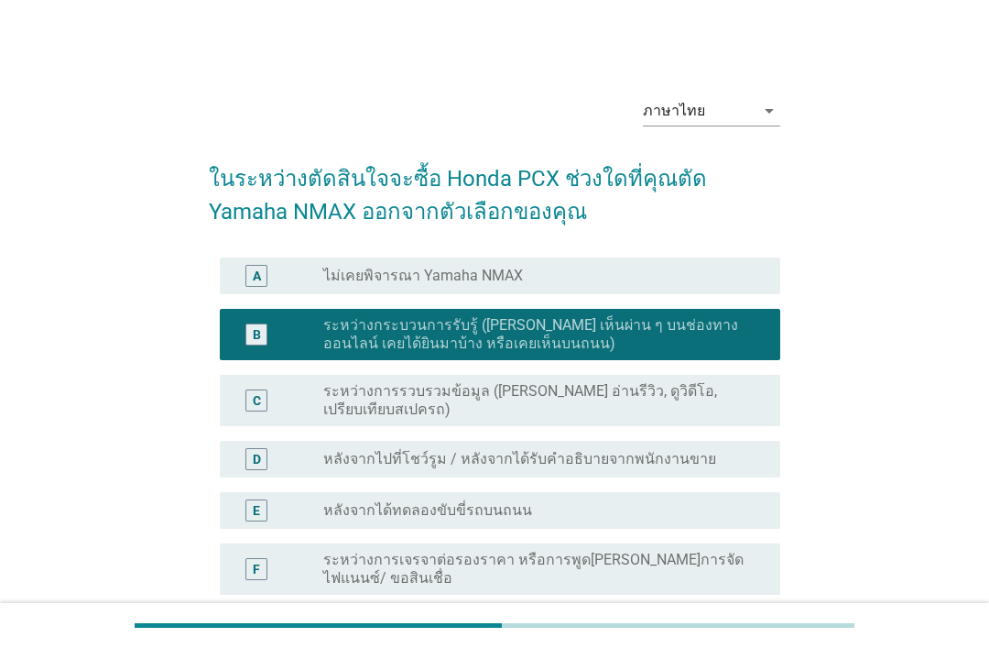
click at [672, 398] on label "ระหว่างการรวบรวมข้อมูล ([PERSON_NAME] อ่านรีวิว, ดูวิดีโอ, เปรียบเทียบสเปครถ)" at bounding box center [537, 400] width 428 height 37
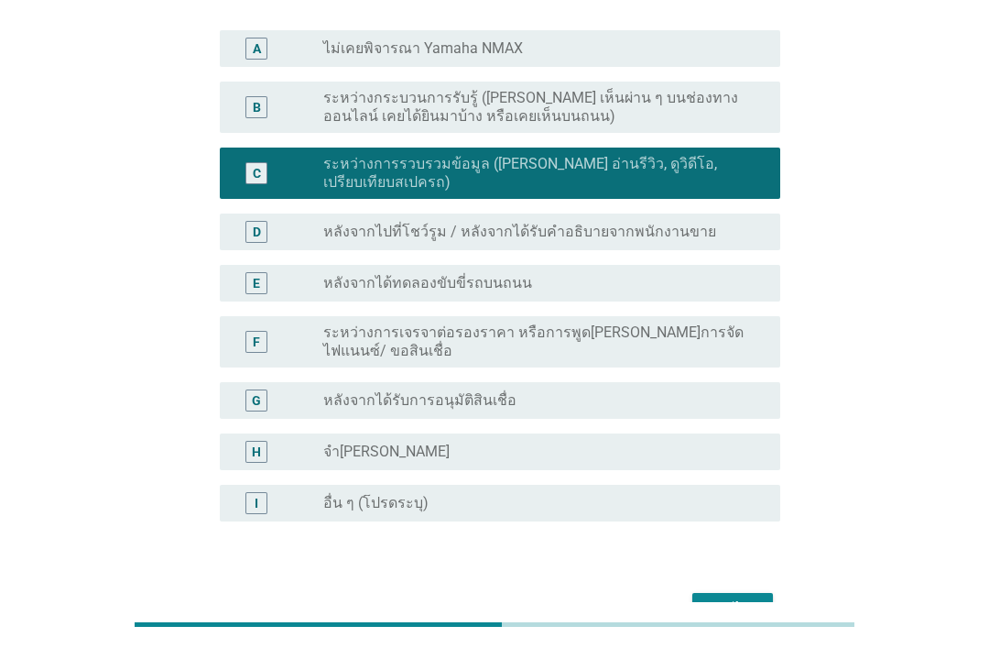
scroll to position [227, 0]
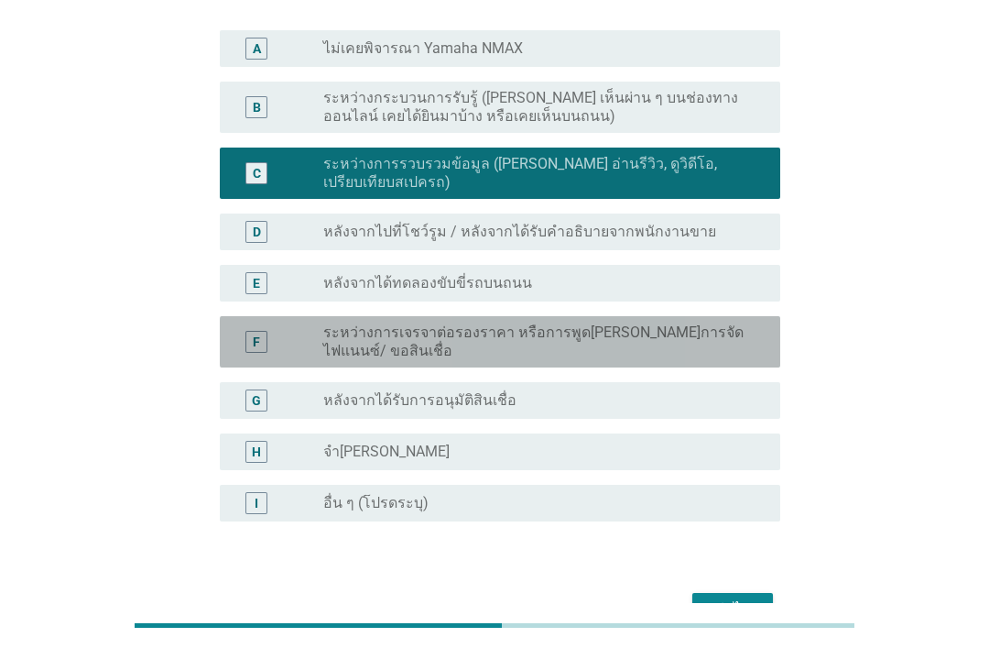
click at [655, 338] on label "ระหว่างการเจรจาต่อรองราคา หรือการพูด[PERSON_NAME]การจัดไฟแนนซ์/ ขอสินเชื่อ" at bounding box center [537, 341] width 428 height 37
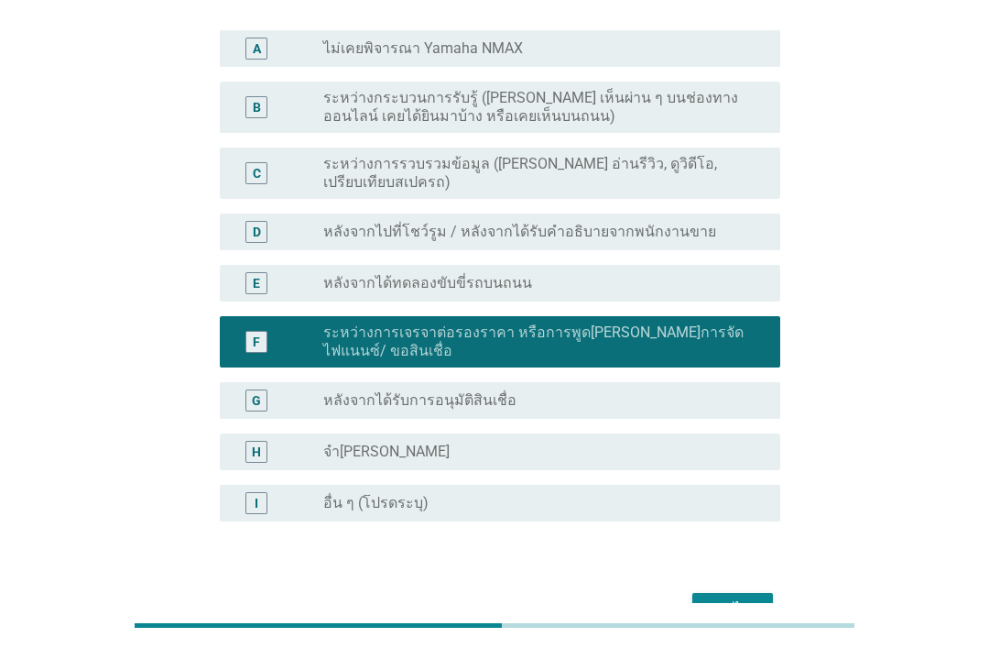
click at [741, 593] on button "ต่อไป" at bounding box center [733, 609] width 81 height 33
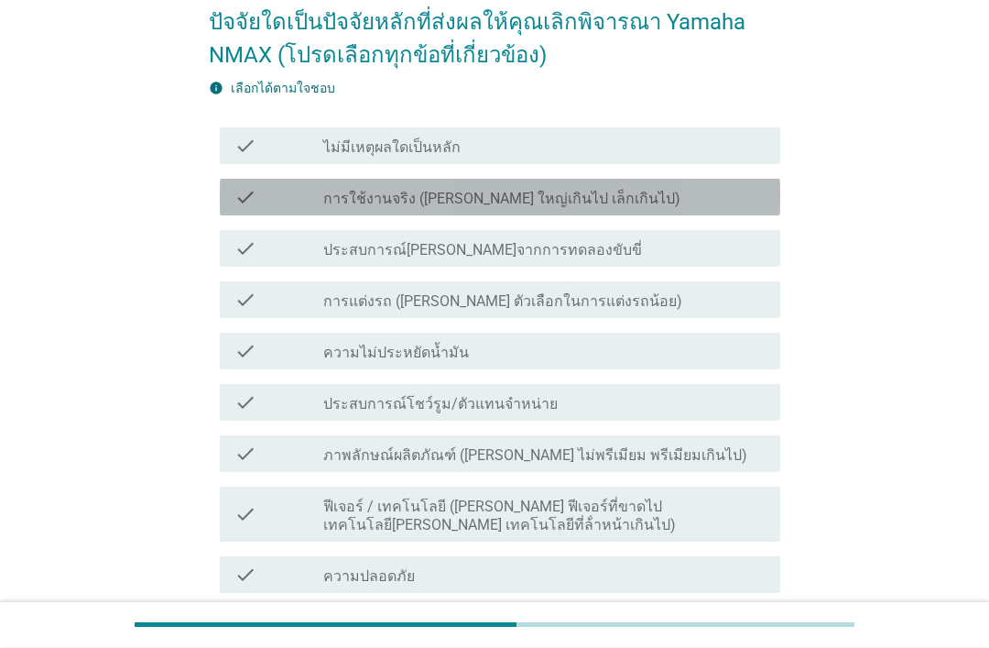
scroll to position [170, 0]
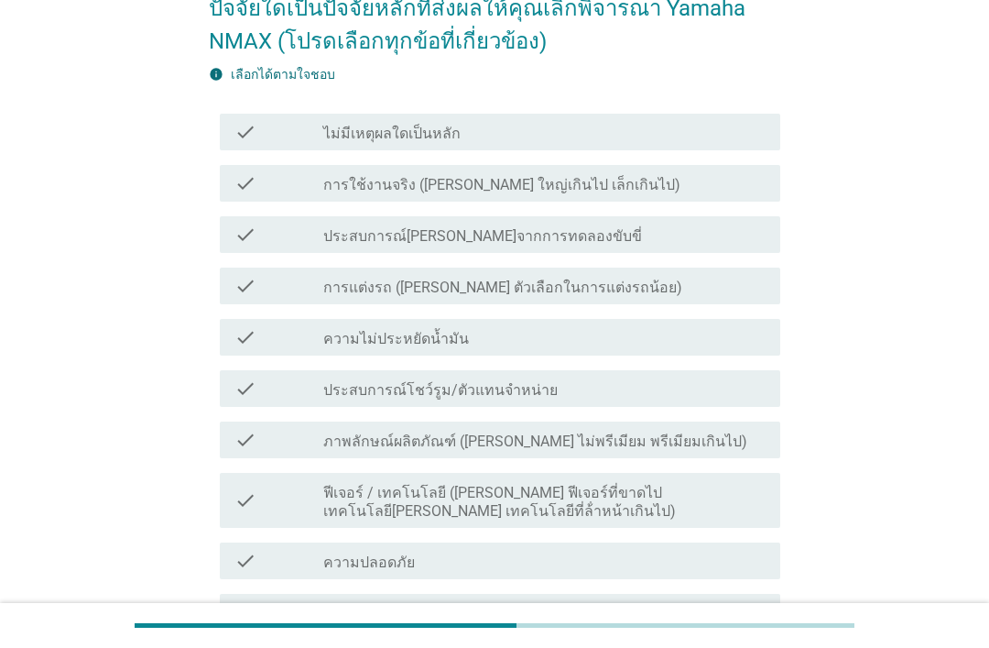
click at [710, 200] on div "check check_box_outline_blank การใช้งานจริง ([PERSON_NAME] ใหญ่เกินไป เล็กเกินไ…" at bounding box center [500, 183] width 561 height 37
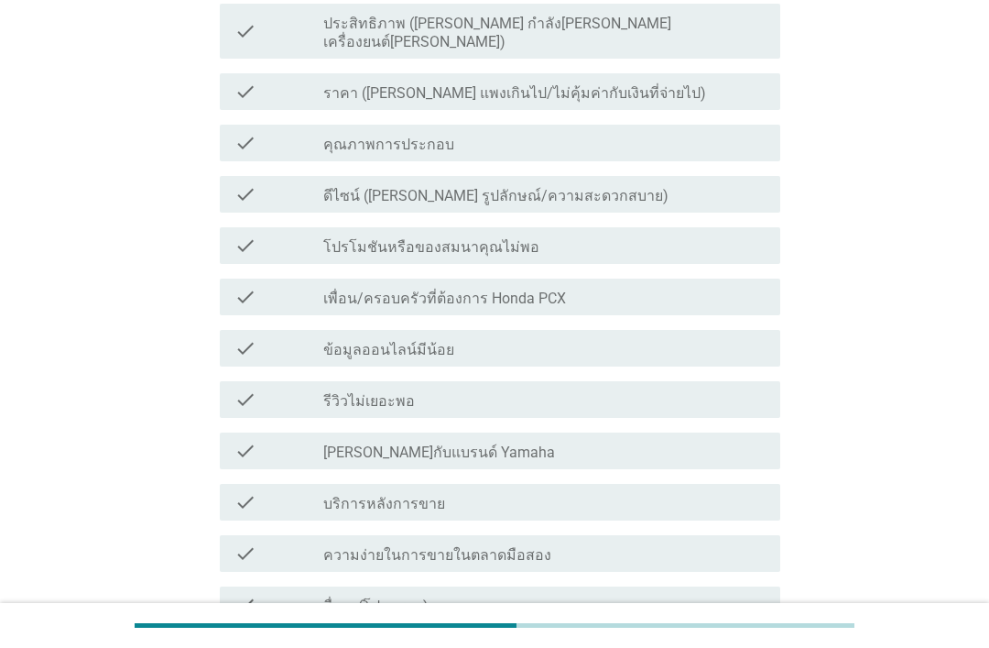
scroll to position [1077, 0]
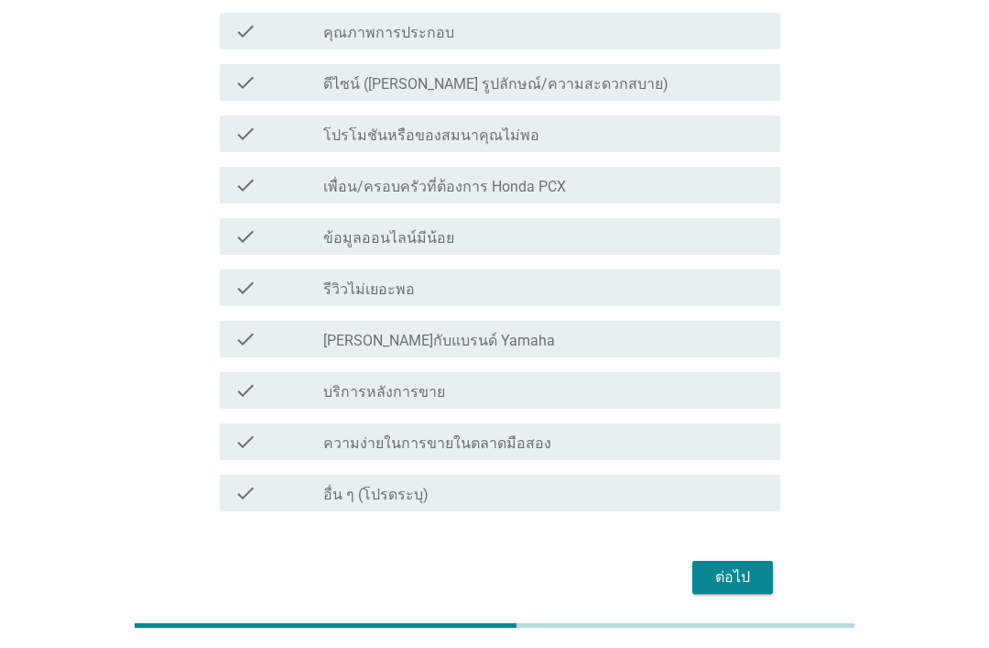
click at [662, 321] on div "check check_box_outline_blank [PERSON_NAME]กับแบรนด์ Yamaha" at bounding box center [500, 339] width 561 height 37
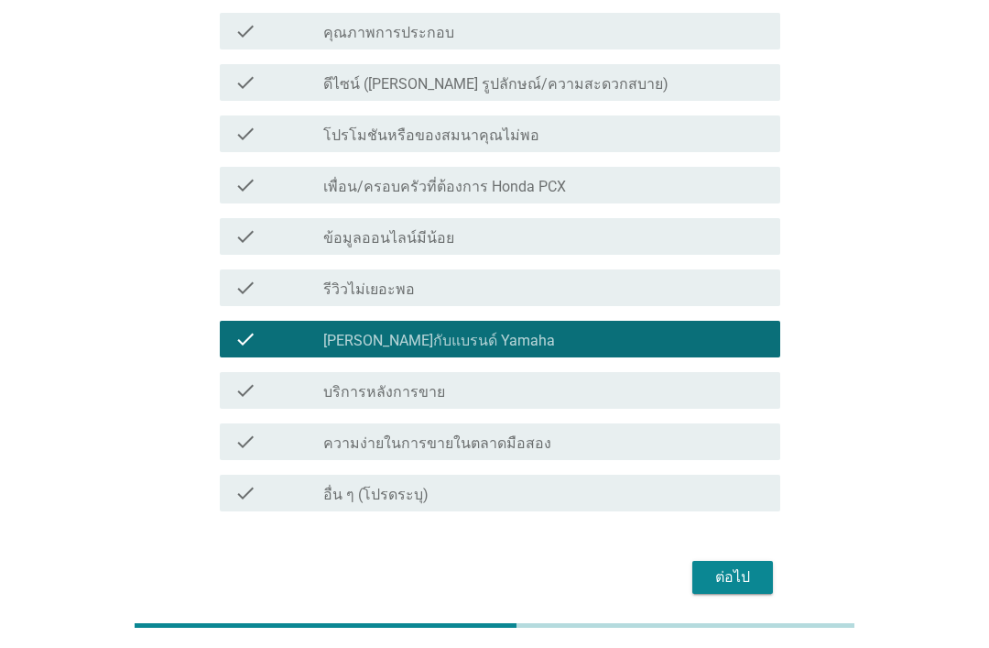
click at [741, 566] on div "ต่อไป" at bounding box center [732, 577] width 51 height 22
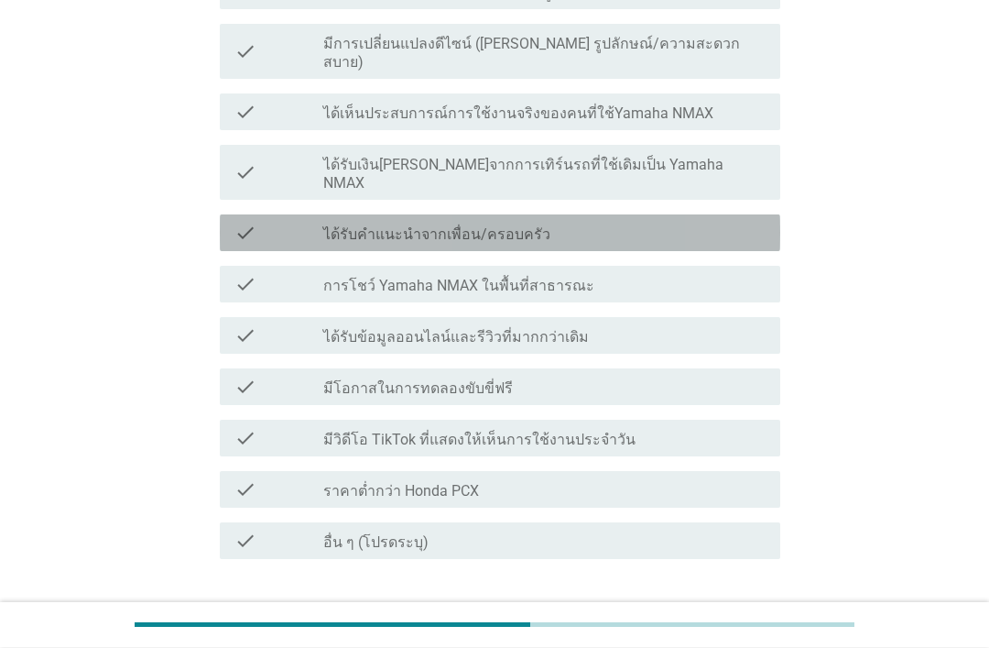
scroll to position [586, 0]
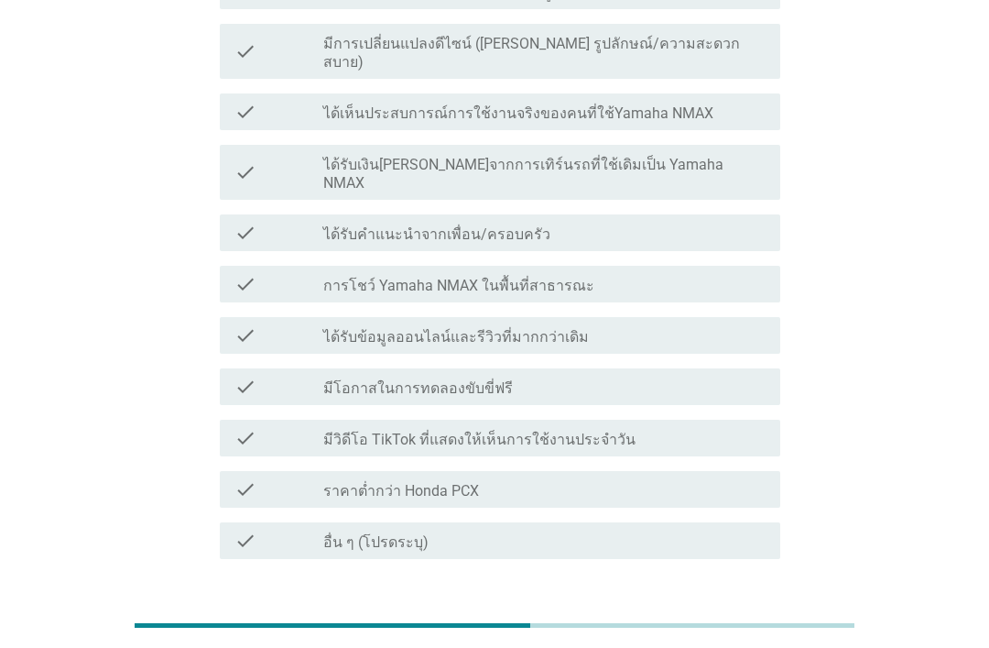
click at [669, 214] on div "check check_box_outline_blank ได้รับคําแนะนําจากเพื่อน/ครอบครัว" at bounding box center [500, 232] width 561 height 37
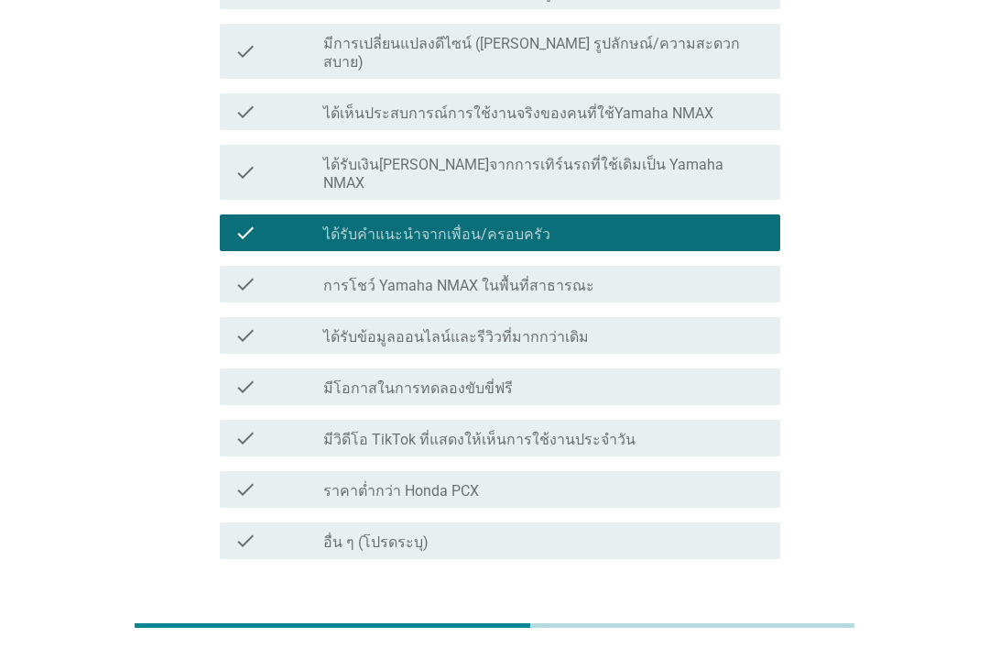
click at [741, 608] on button "ต่อไป" at bounding box center [733, 624] width 81 height 33
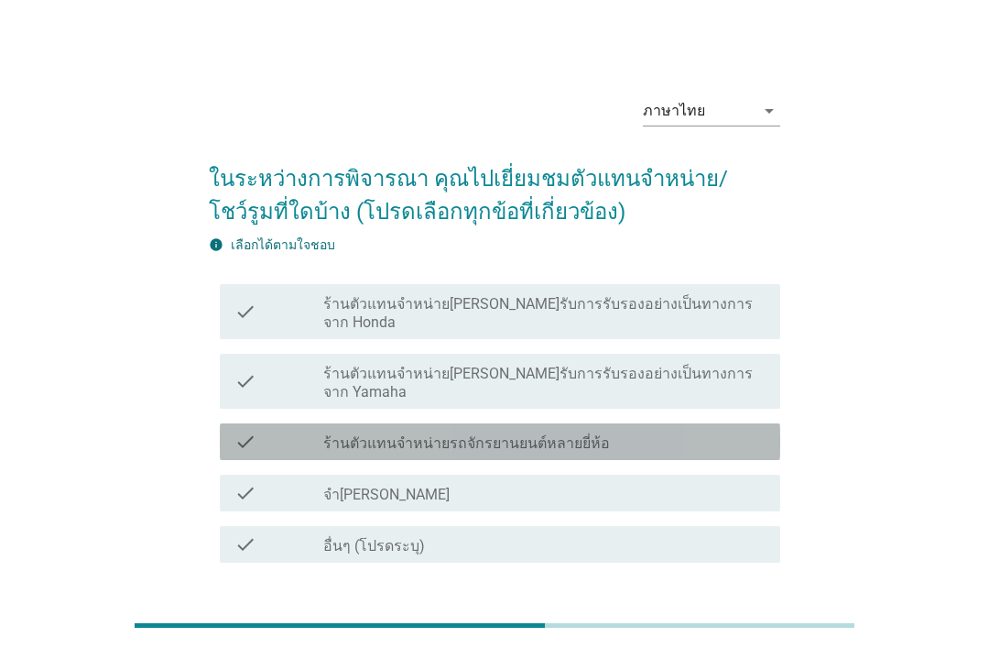
click at [671, 431] on div "check_box_outline_blank ร้านตัวแทนจำหน่ายรถจักรยานยนต์หลายยี่ห้อ" at bounding box center [544, 442] width 442 height 22
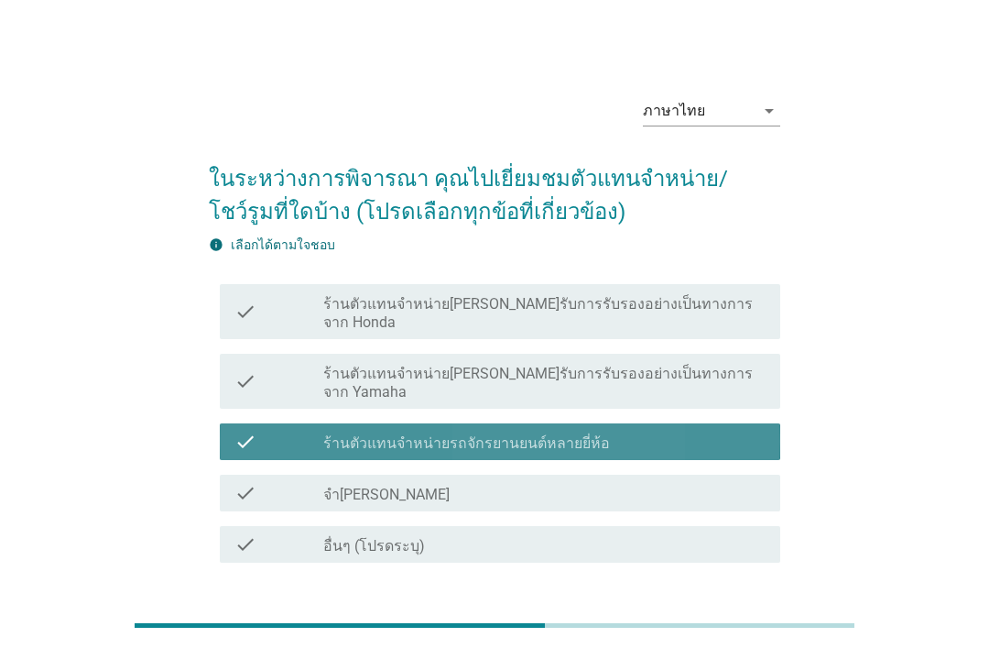
click at [736, 617] on div "ต่อไป" at bounding box center [732, 628] width 51 height 22
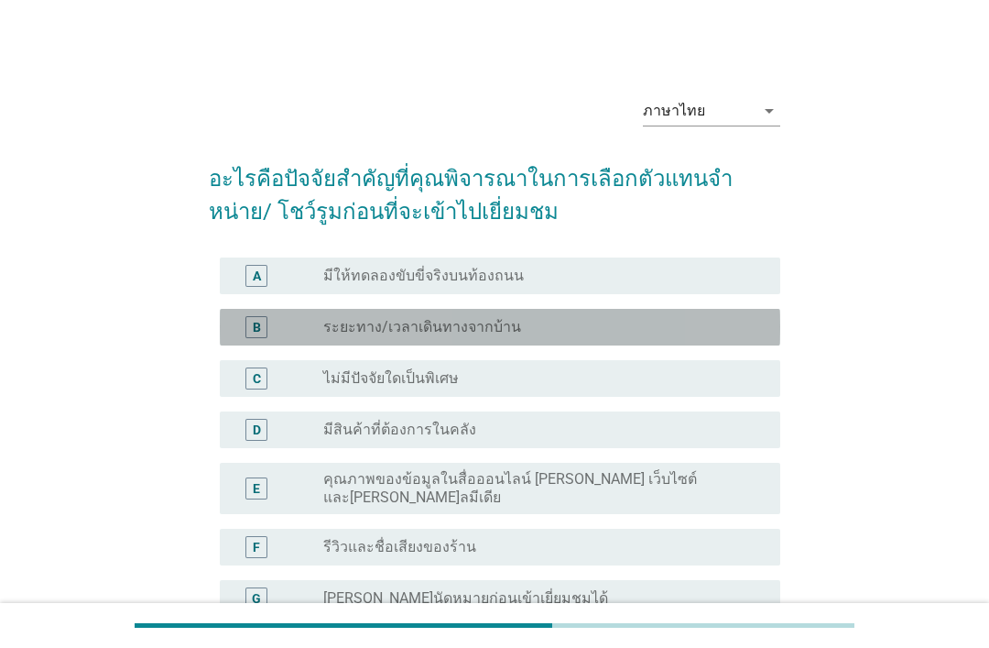
click at [639, 333] on div "radio_button_unchecked ระยะทาง/เวลาเดินทางจากบ้าน" at bounding box center [537, 327] width 428 height 18
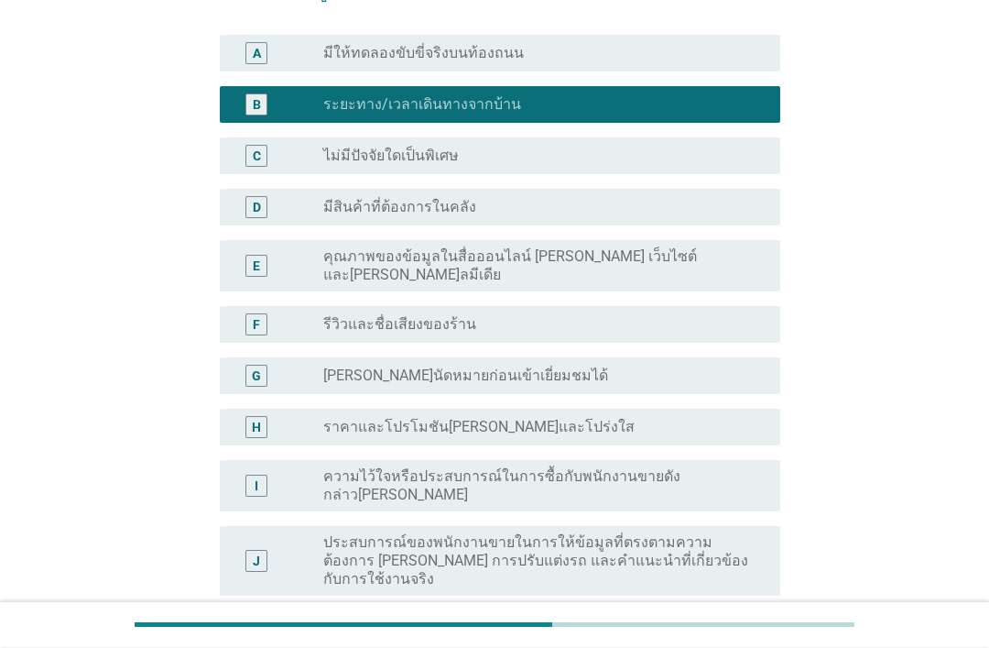
scroll to position [223, 0]
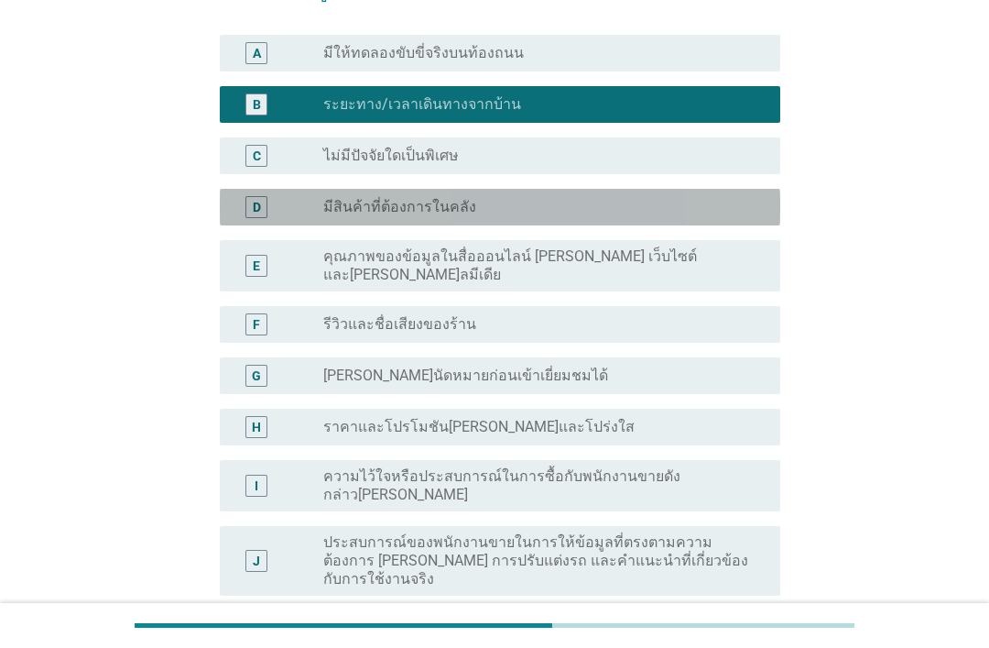
click at [669, 204] on div "radio_button_unchecked มีสินค้าที่ต้องการในคลัง" at bounding box center [537, 207] width 428 height 18
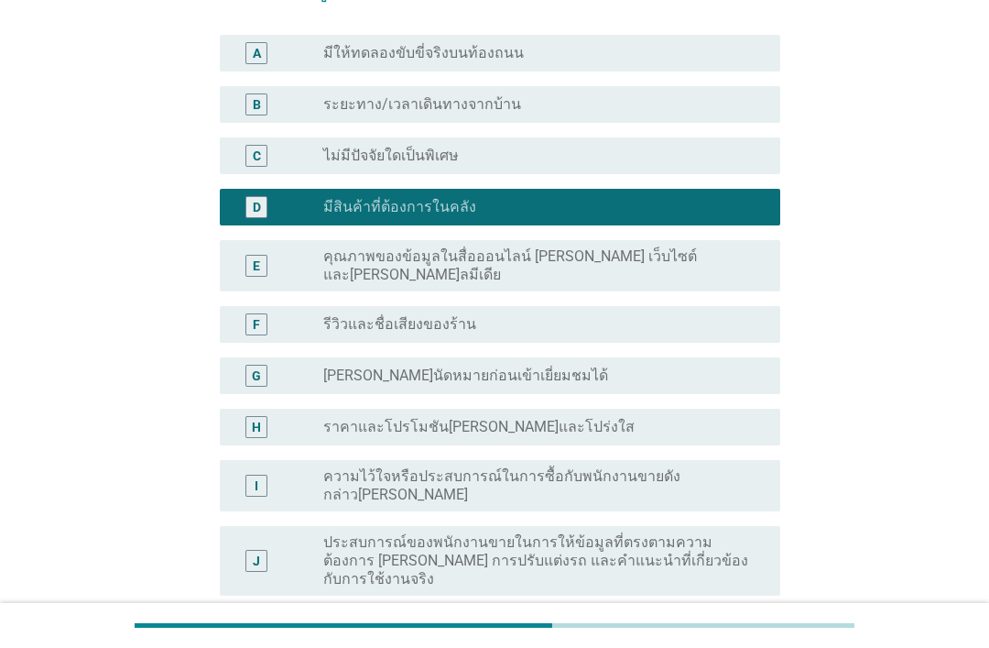
click at [685, 120] on div "B radio_button_unchecked ระยะทาง/เวลาเดินทางจากบ้าน" at bounding box center [500, 104] width 561 height 37
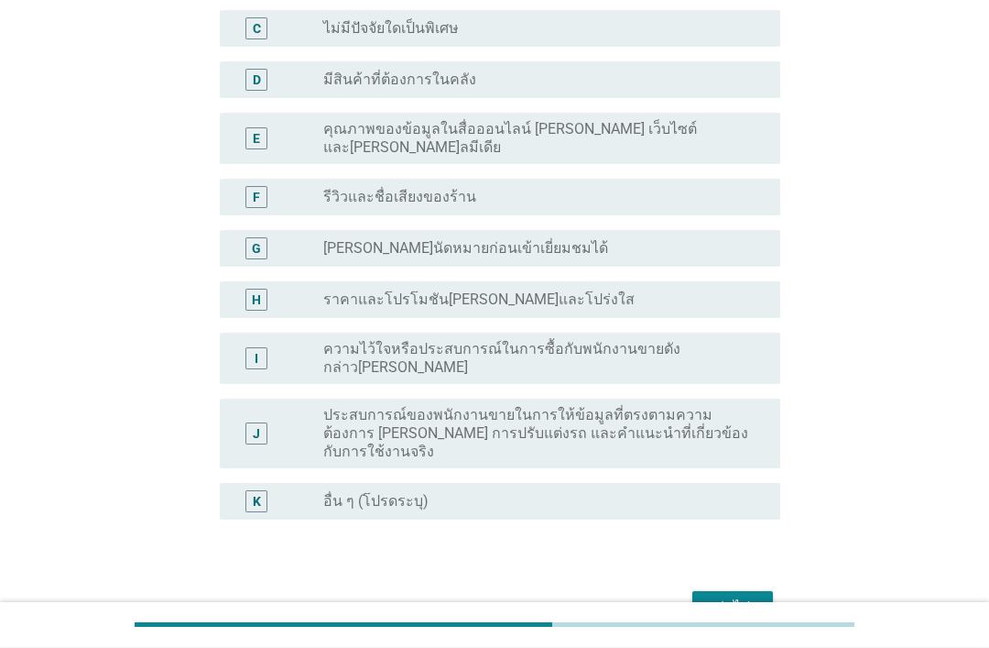
scroll to position [351, 0]
click at [737, 595] on div "ต่อไป" at bounding box center [732, 606] width 51 height 22
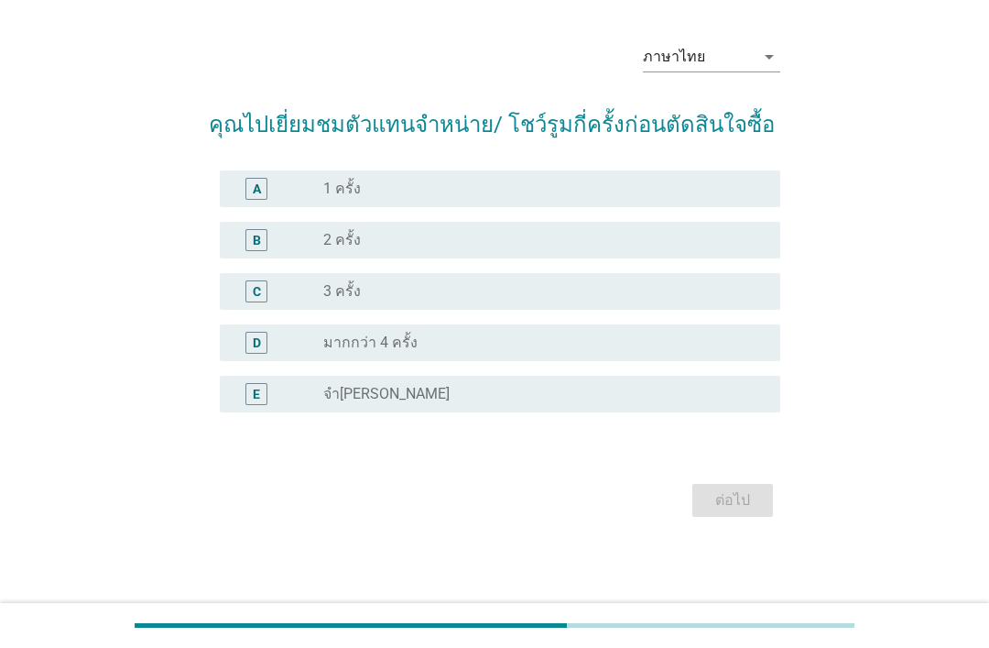
scroll to position [0, 0]
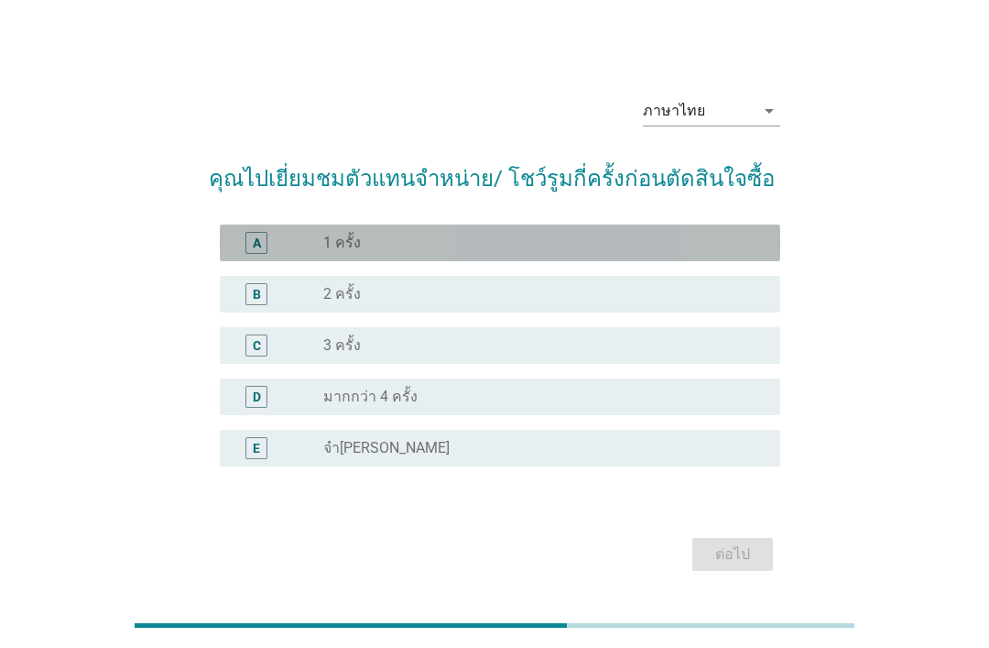
click at [643, 252] on div "radio_button_unchecked 1 ครั้ง" at bounding box center [537, 243] width 428 height 18
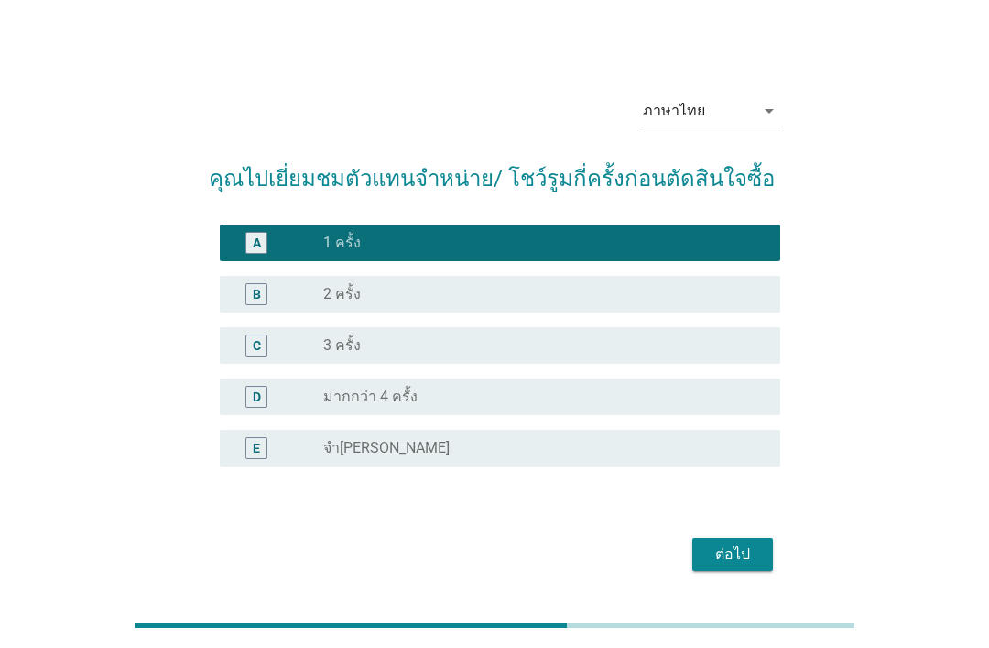
click at [738, 565] on div "ต่อไป" at bounding box center [732, 554] width 51 height 22
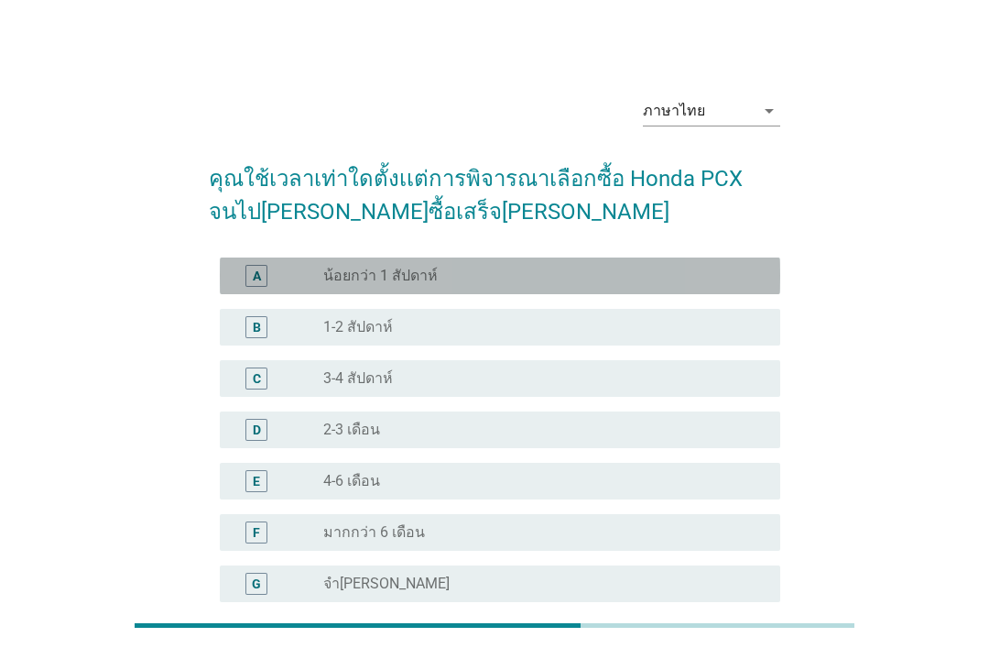
click at [660, 268] on div "radio_button_unchecked น้อยกว่า 1 สัปดาห์" at bounding box center [537, 276] width 428 height 18
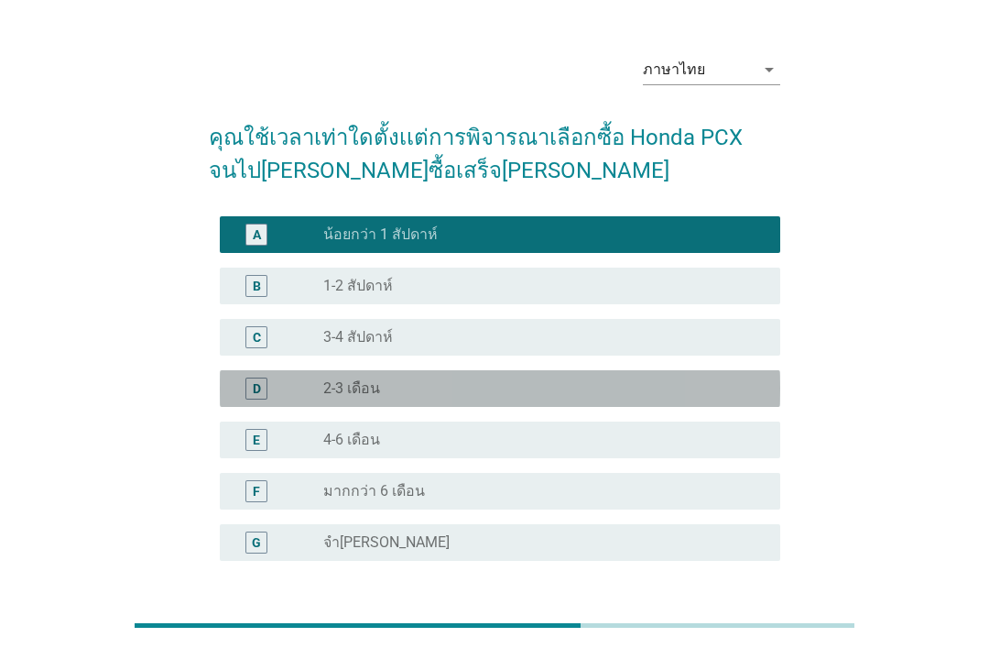
scroll to position [131, 0]
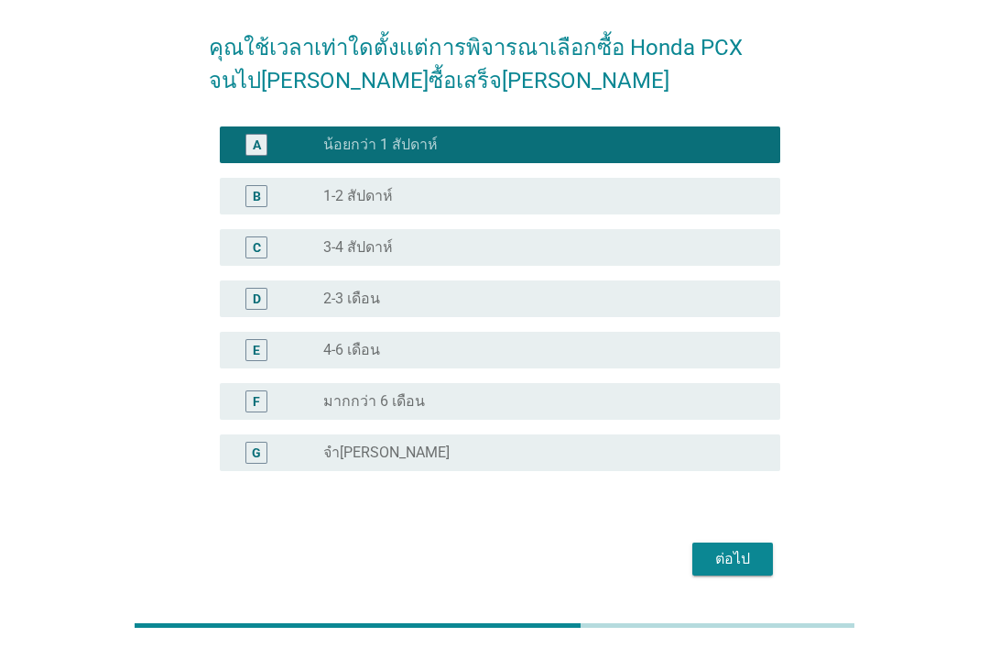
click at [744, 568] on div "ต่อไป" at bounding box center [732, 559] width 51 height 22
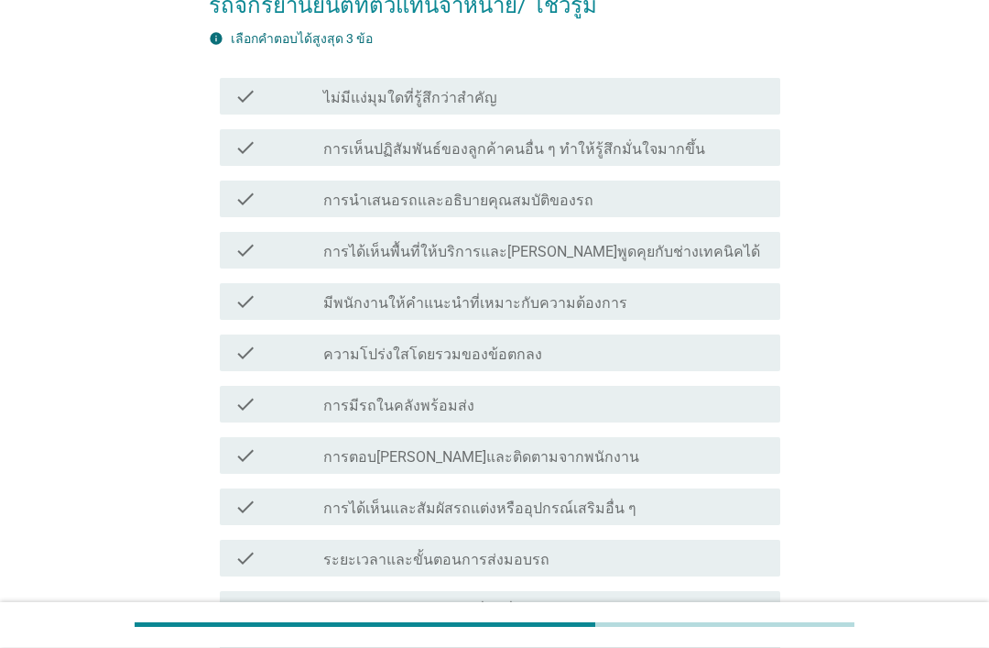
scroll to position [206, 0]
click at [679, 203] on div "check_box_outline_blank การนำเสนอรถและอธิบายคุณสมบัติของรถ" at bounding box center [544, 199] width 442 height 22
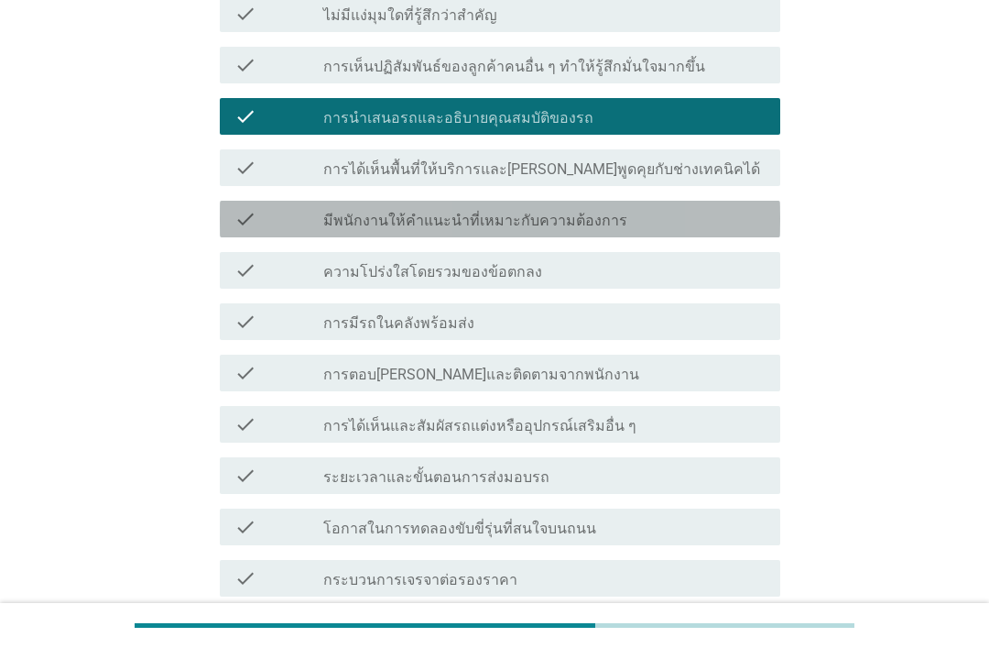
click at [671, 227] on div "check_box_outline_blank มีพนักงานให้คำแนะนำที่เหมาะกับความต้องการ" at bounding box center [544, 219] width 442 height 22
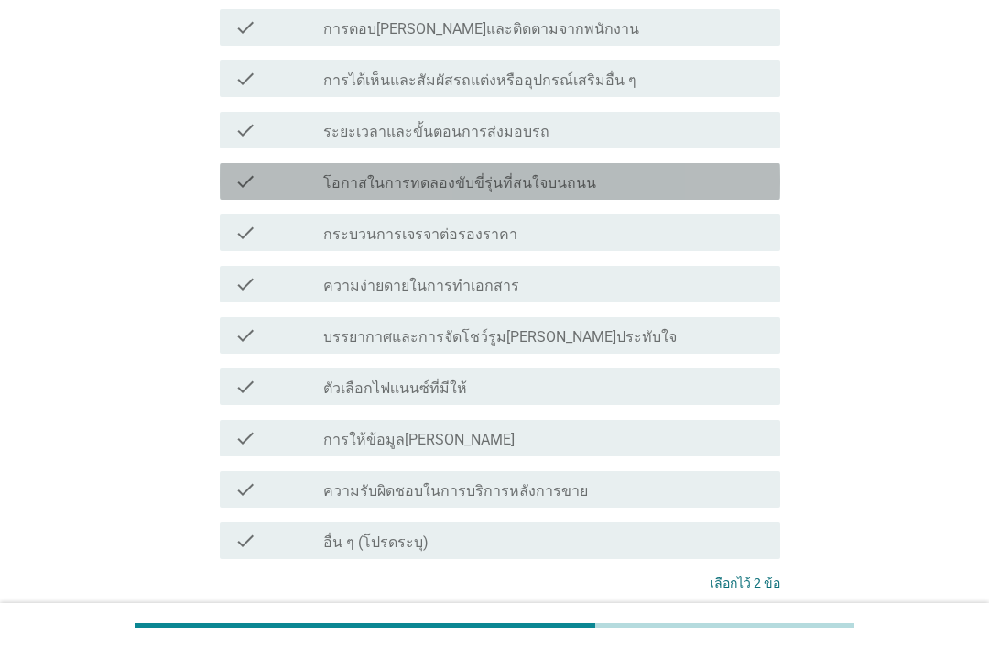
scroll to position [636, 0]
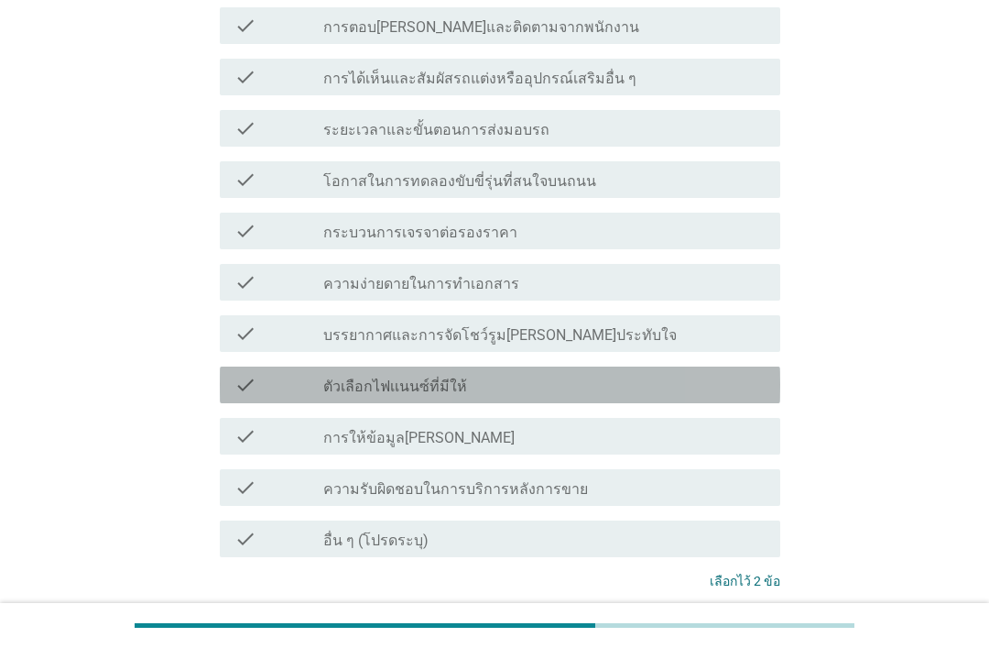
click at [649, 392] on div "check_box_outline_blank ตัวเลือกไฟเเนนซ์ที่มีให้" at bounding box center [544, 385] width 442 height 22
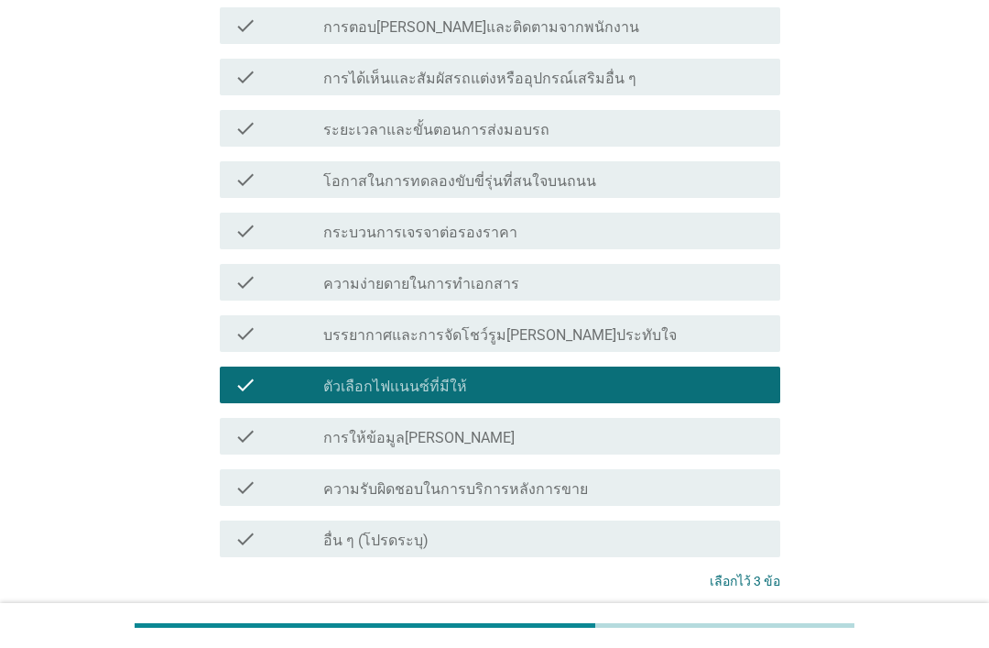
click at [754, 633] on button "ต่อไป" at bounding box center [733, 649] width 81 height 33
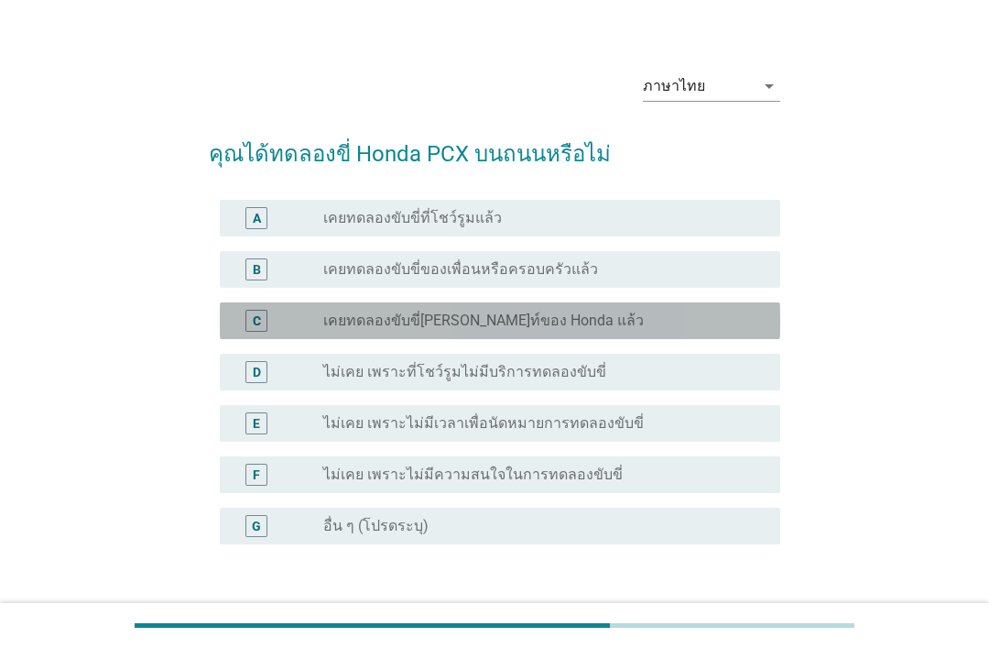
scroll to position [98, 0]
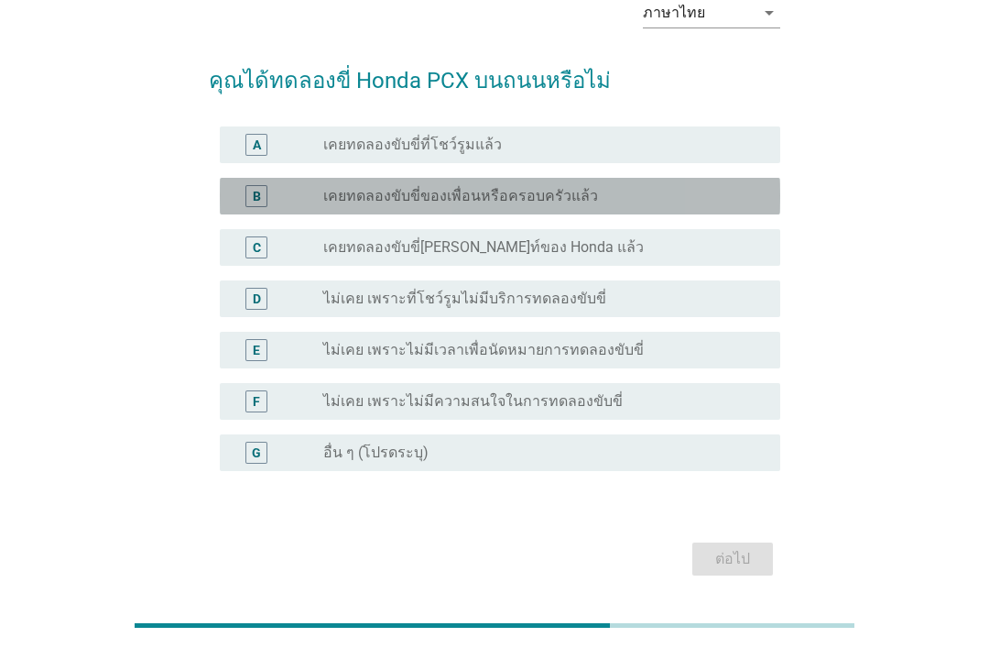
click at [650, 201] on div "radio_button_unchecked เคยทดลองขับขี่ของเพื่อนหรือครอบครัวแล้ว" at bounding box center [537, 196] width 428 height 18
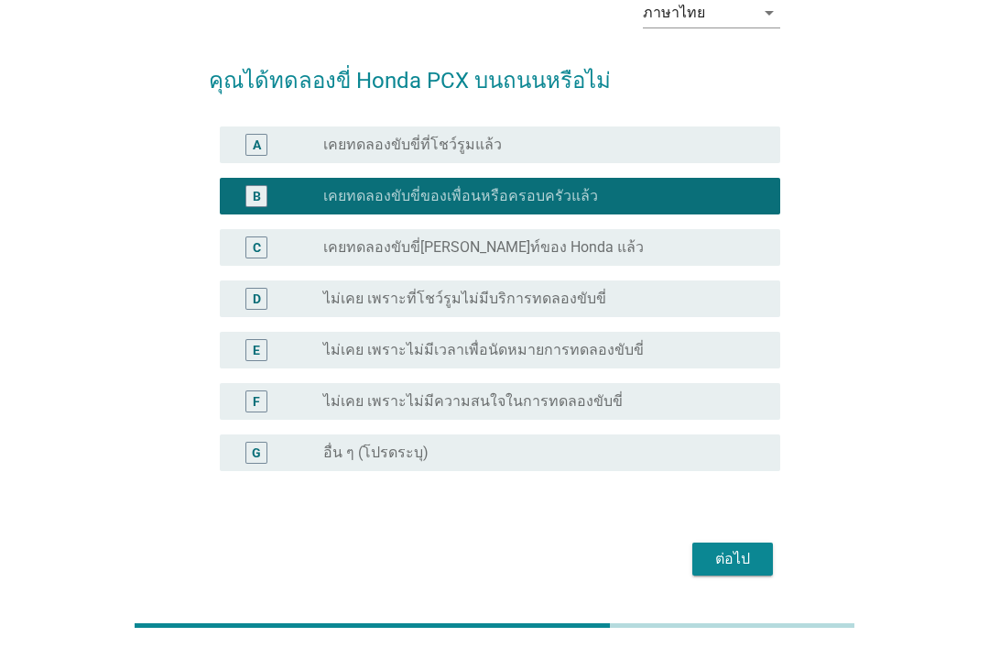
click at [737, 573] on button "ต่อไป" at bounding box center [733, 558] width 81 height 33
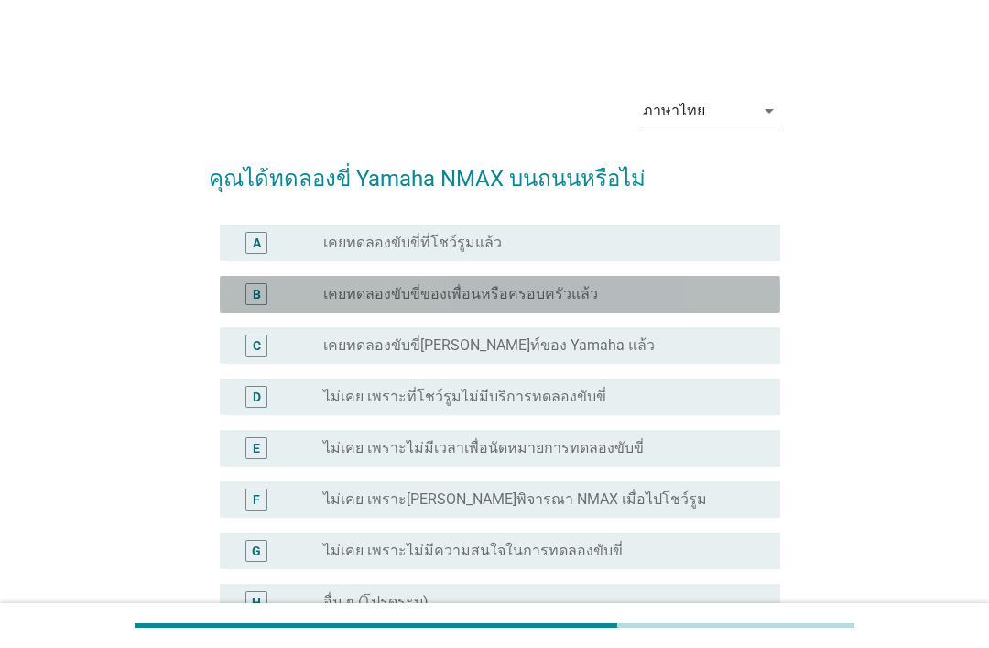
click at [650, 287] on div "radio_button_unchecked เคยทดลองขับขี่ของเพื่อนหรือครอบครัวแล้ว" at bounding box center [537, 294] width 428 height 18
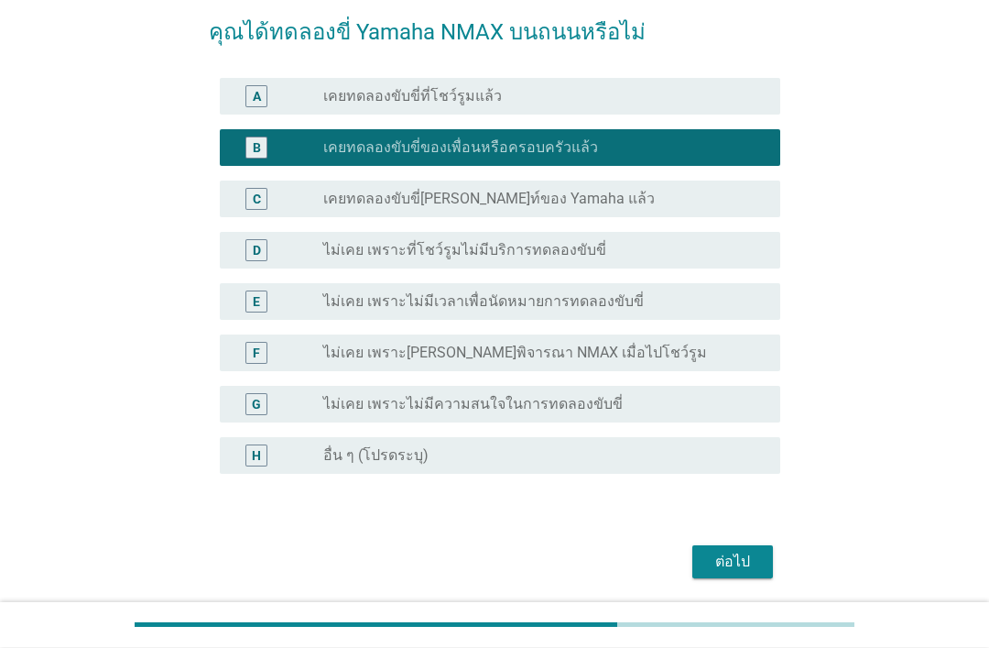
scroll to position [147, 0]
click at [718, 545] on button "ต่อไป" at bounding box center [733, 561] width 81 height 33
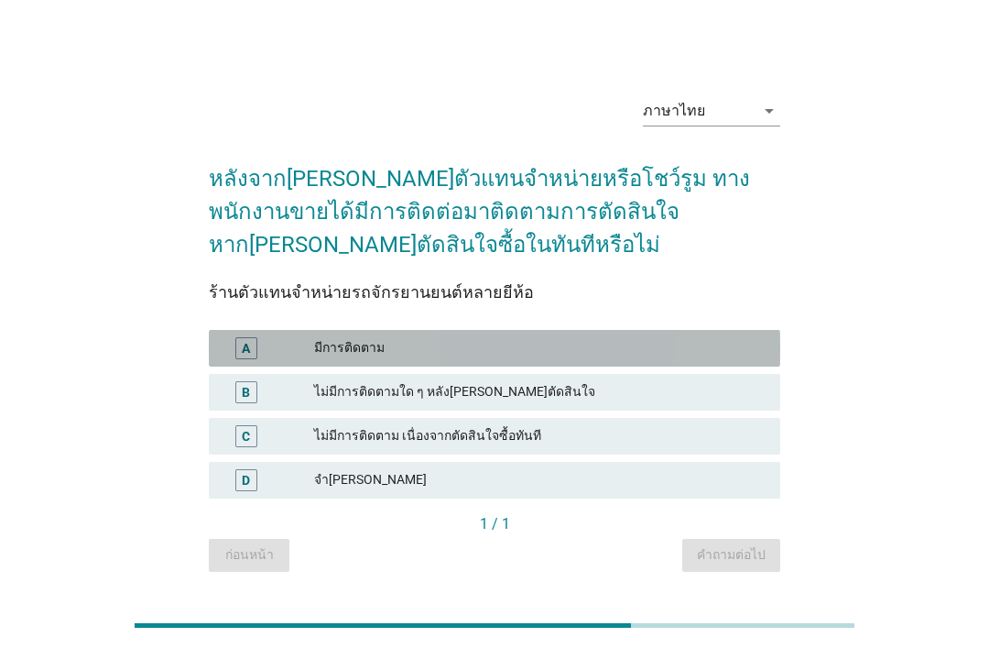
click at [625, 361] on div "A มีการติดตาม" at bounding box center [495, 348] width 572 height 37
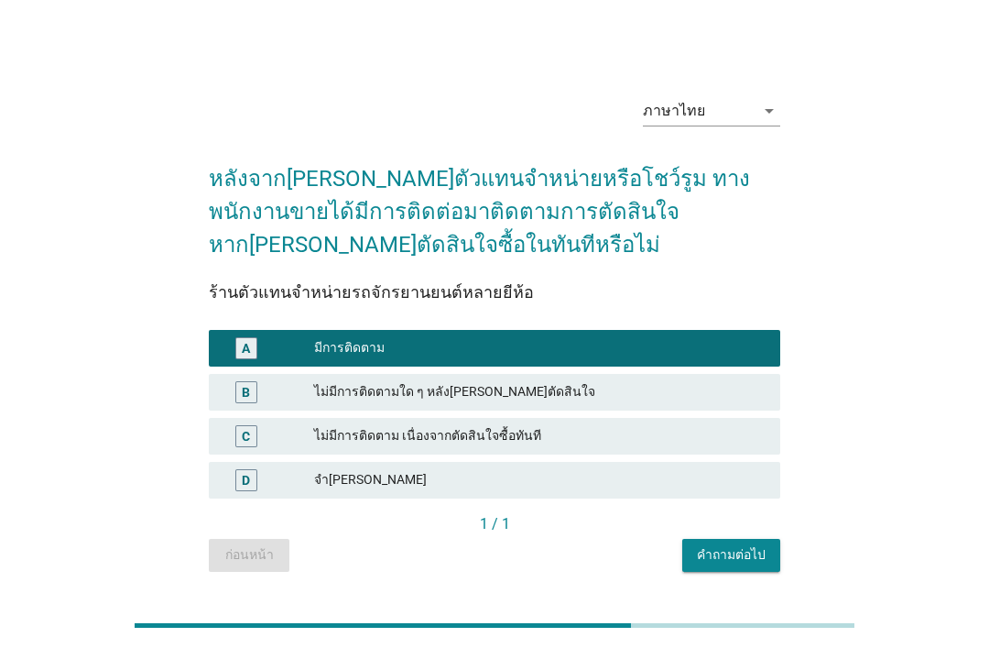
click at [737, 565] on button "คำถามต่อไป" at bounding box center [731, 555] width 98 height 33
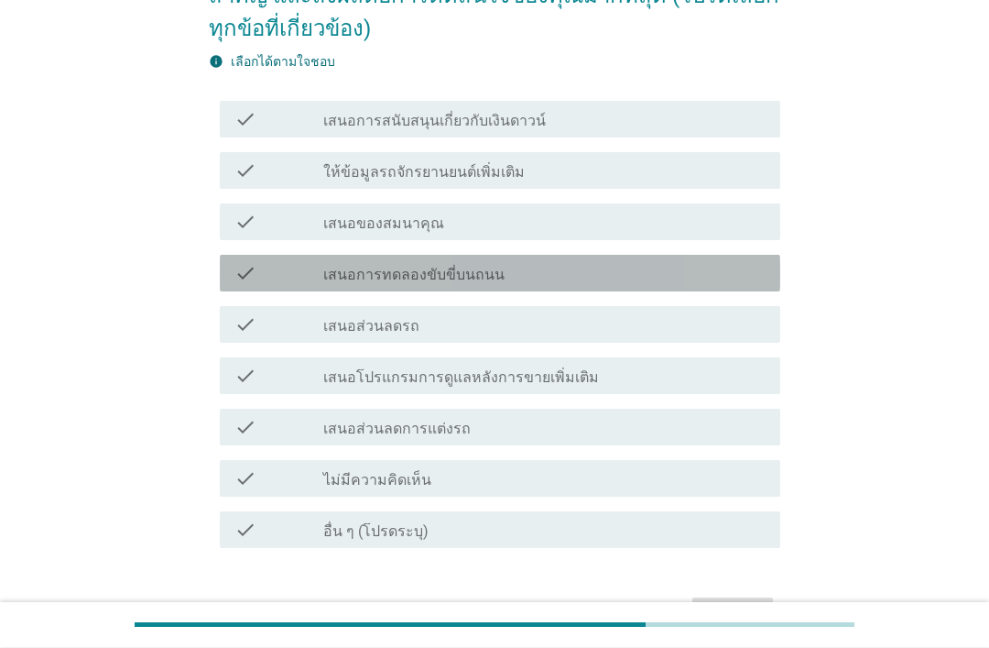
scroll to position [254, 0]
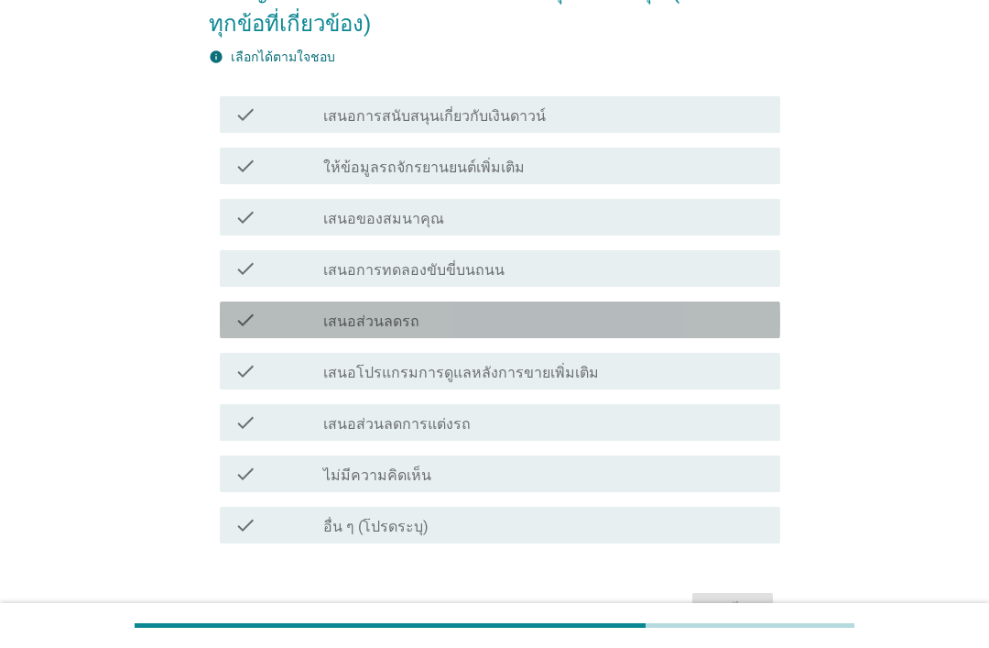
click at [612, 328] on div "check_box_outline_blank เสนอส่วนลดรถ" at bounding box center [544, 320] width 442 height 22
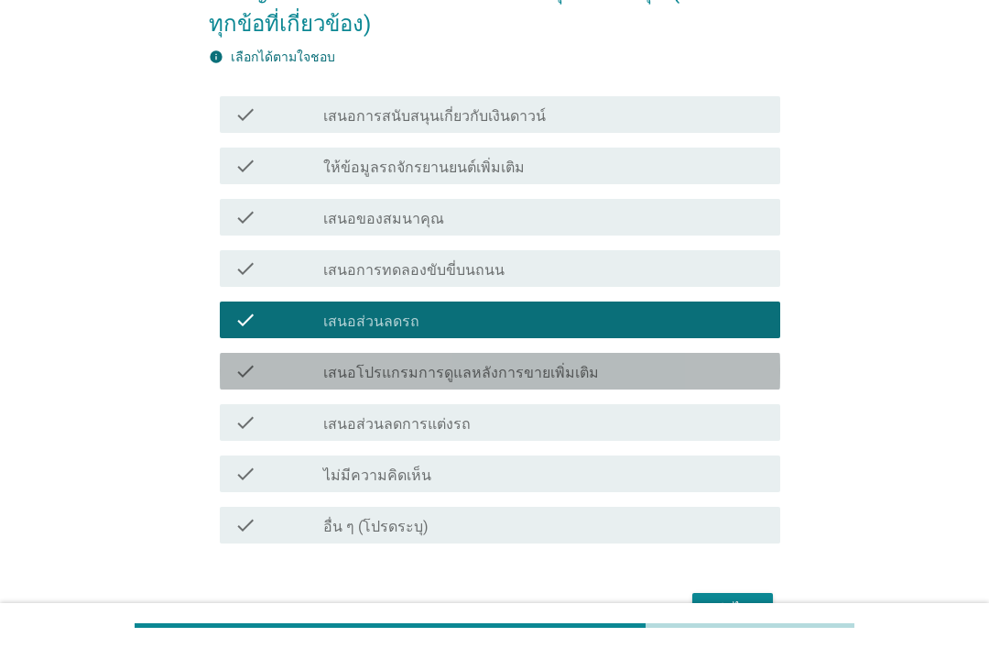
click at [634, 365] on div "check_box_outline_blank เสนอโปรแกรมการดูแลหลังการขายเพิ่มเติม" at bounding box center [544, 371] width 442 height 22
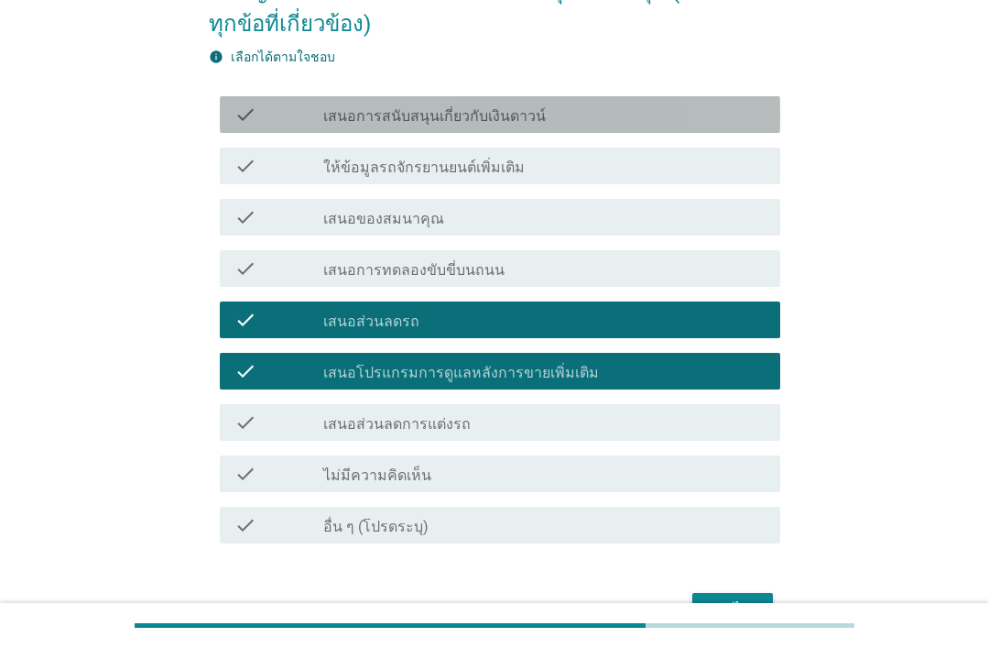
click at [653, 113] on div "check_box_outline_blank เสนอการสนับสนุนเกี่ยวกับเงินดาวน์" at bounding box center [544, 115] width 442 height 22
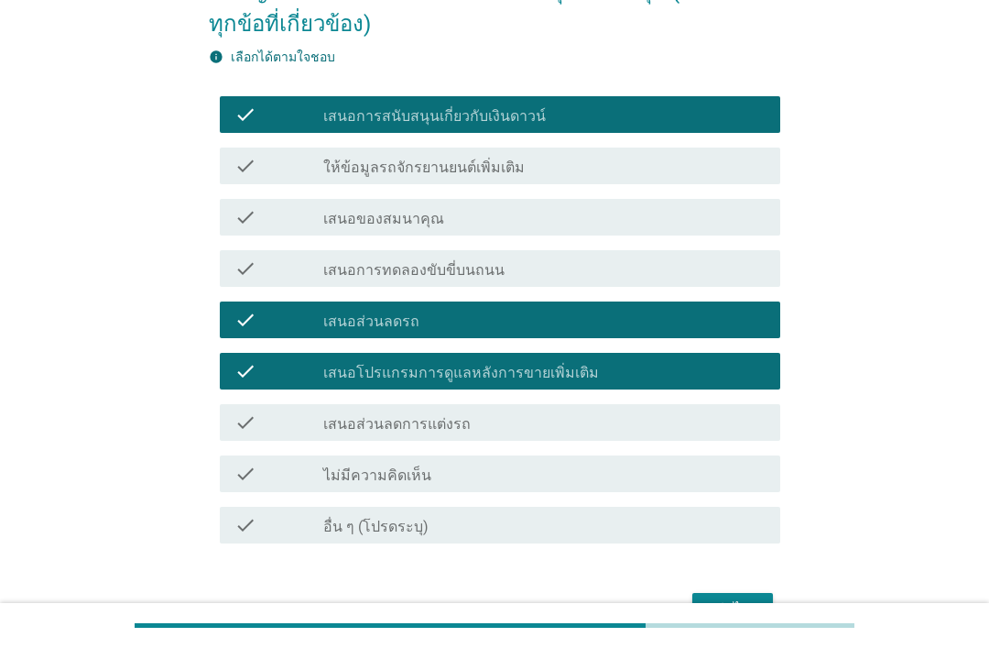
click at [733, 579] on form "หลังจากการติดต่อหรือสอบถามเกี่ยวกับรถจักรยานยนต์ครั้งแรก การติดตามจากพนักงานขาย…" at bounding box center [495, 260] width 572 height 741
click at [763, 604] on button "ต่อไป" at bounding box center [733, 609] width 81 height 33
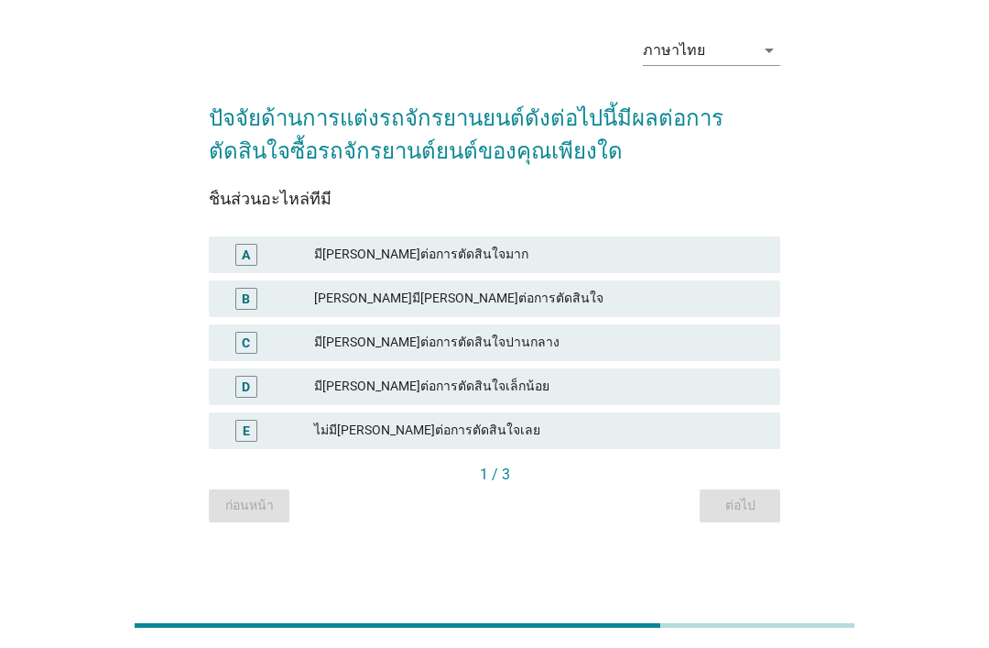
scroll to position [0, 0]
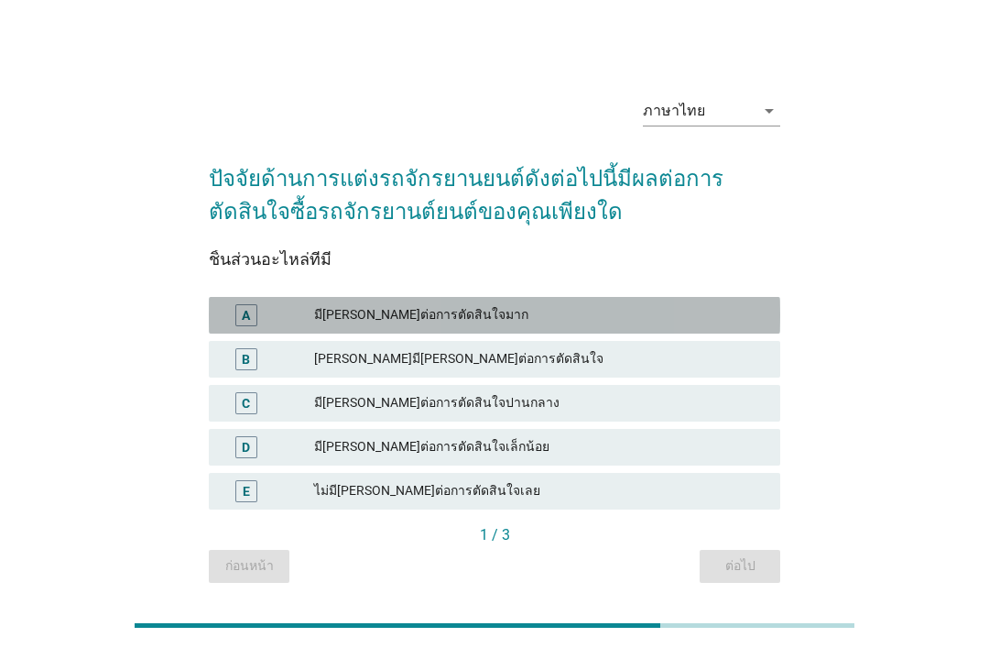
click at [610, 322] on div "A มี[PERSON_NAME]ต่อการตัดสินใจมาก" at bounding box center [495, 315] width 572 height 37
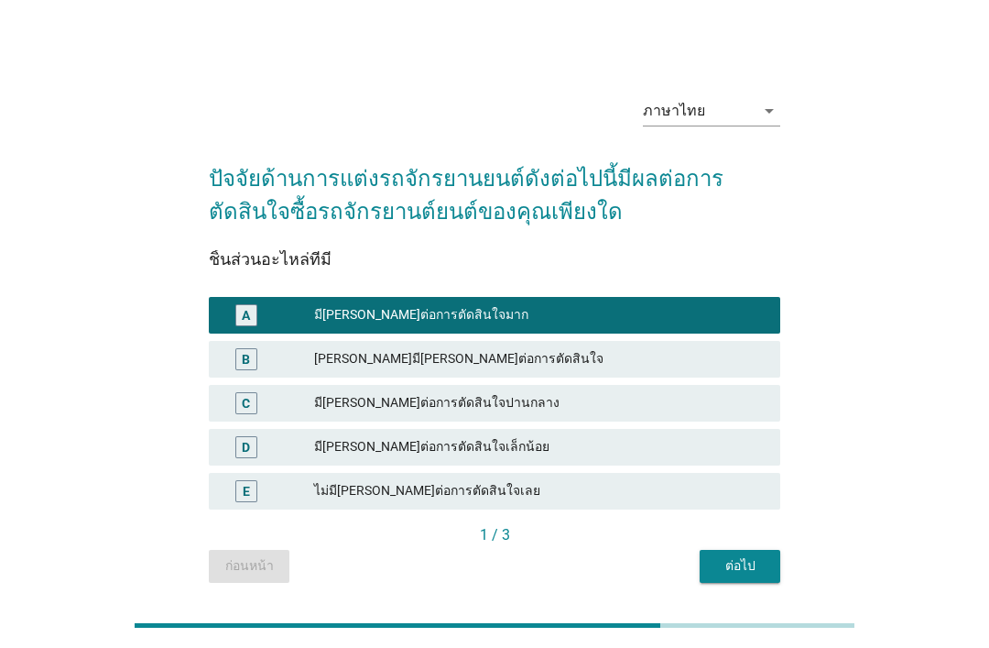
click at [753, 575] on div "ต่อไป" at bounding box center [740, 565] width 51 height 19
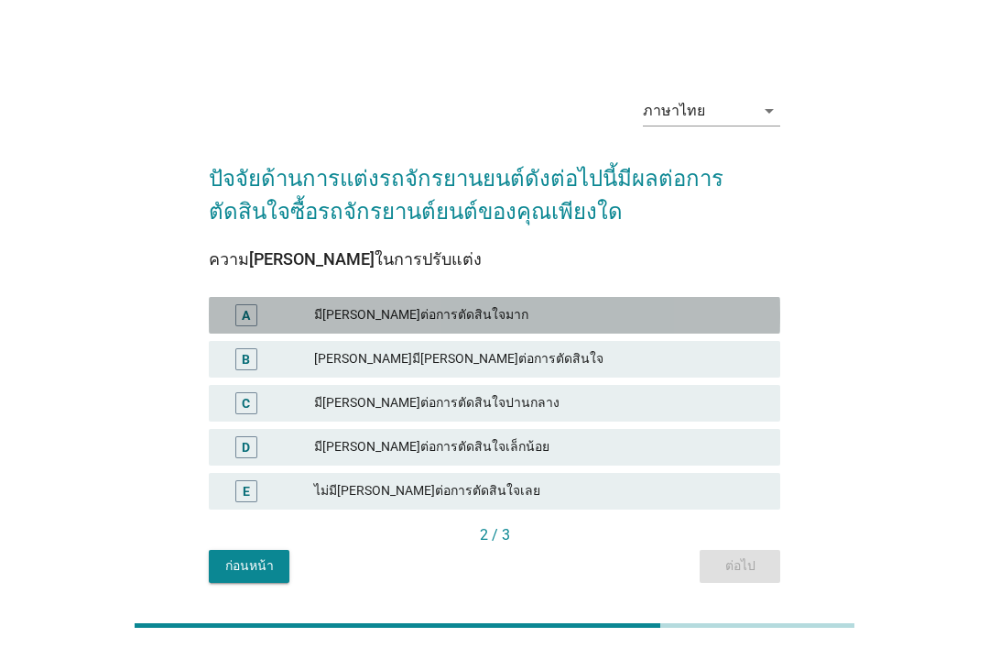
click at [626, 326] on div "มี[PERSON_NAME]ต่อการตัดสินใจมาก" at bounding box center [540, 315] width 452 height 22
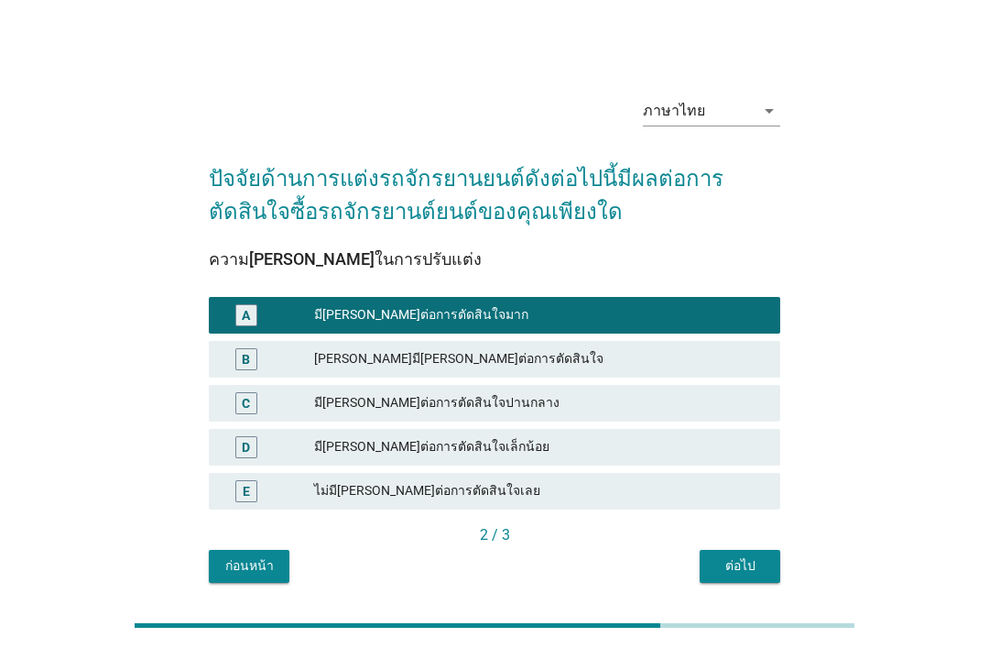
click at [764, 546] on div "2 / 3" at bounding box center [495, 535] width 572 height 22
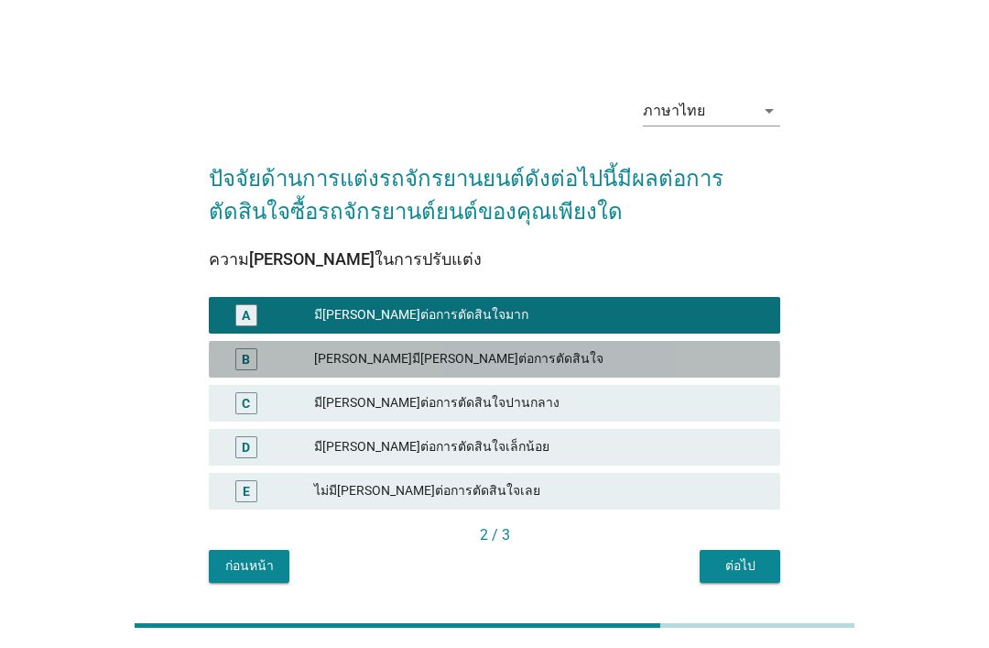
click at [639, 370] on div "[PERSON_NAME]มี[PERSON_NAME]ต่อการตัดสินใจ" at bounding box center [540, 359] width 452 height 22
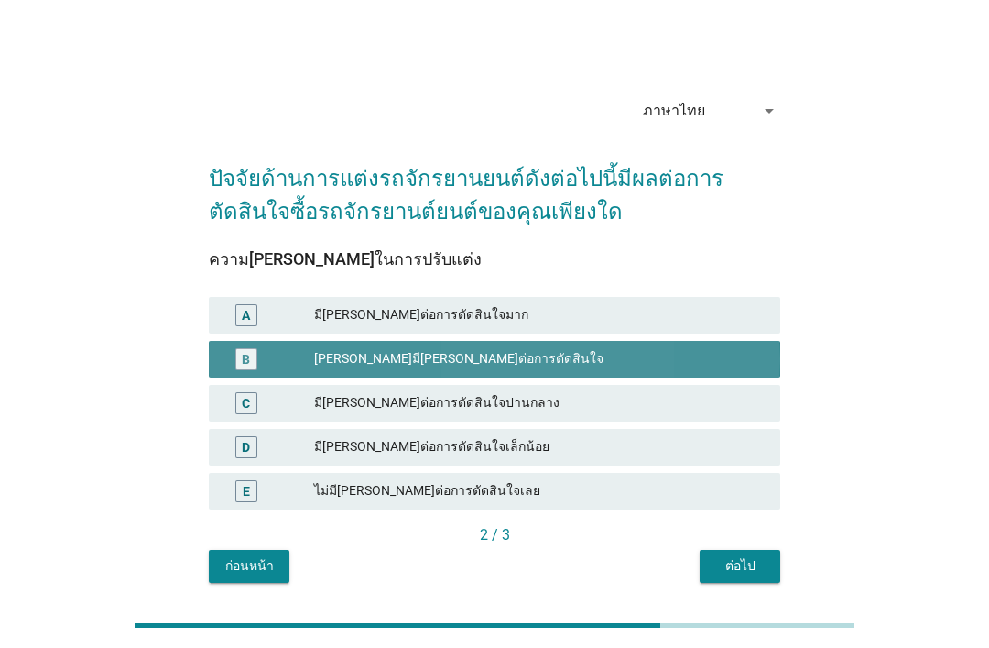
click at [765, 574] on button "ต่อไป" at bounding box center [740, 566] width 81 height 33
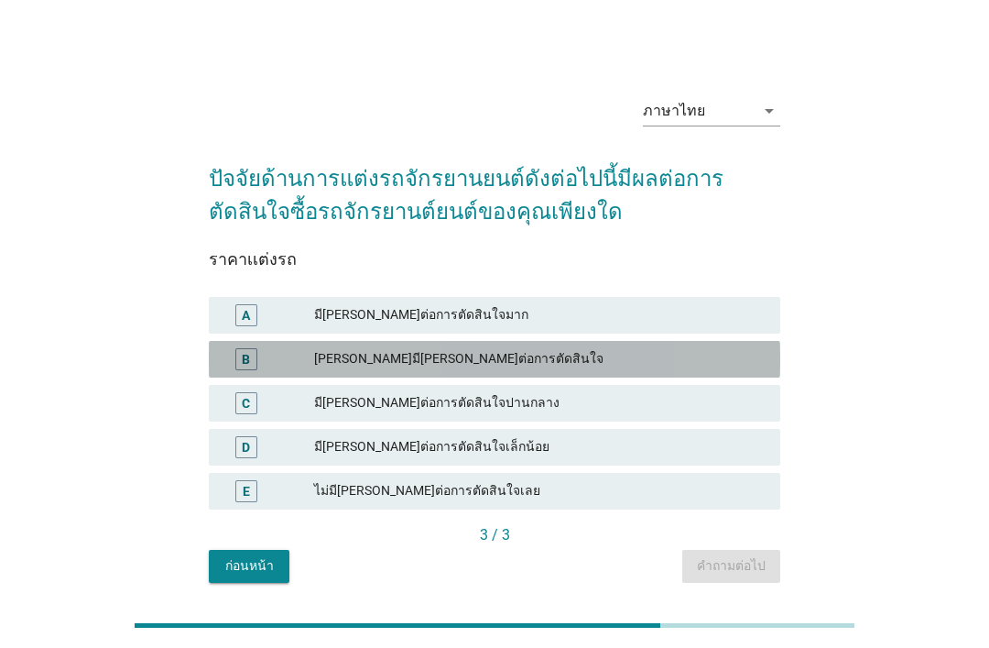
click at [696, 370] on div "[PERSON_NAME]มี[PERSON_NAME]ต่อการตัดสินใจ" at bounding box center [540, 359] width 452 height 22
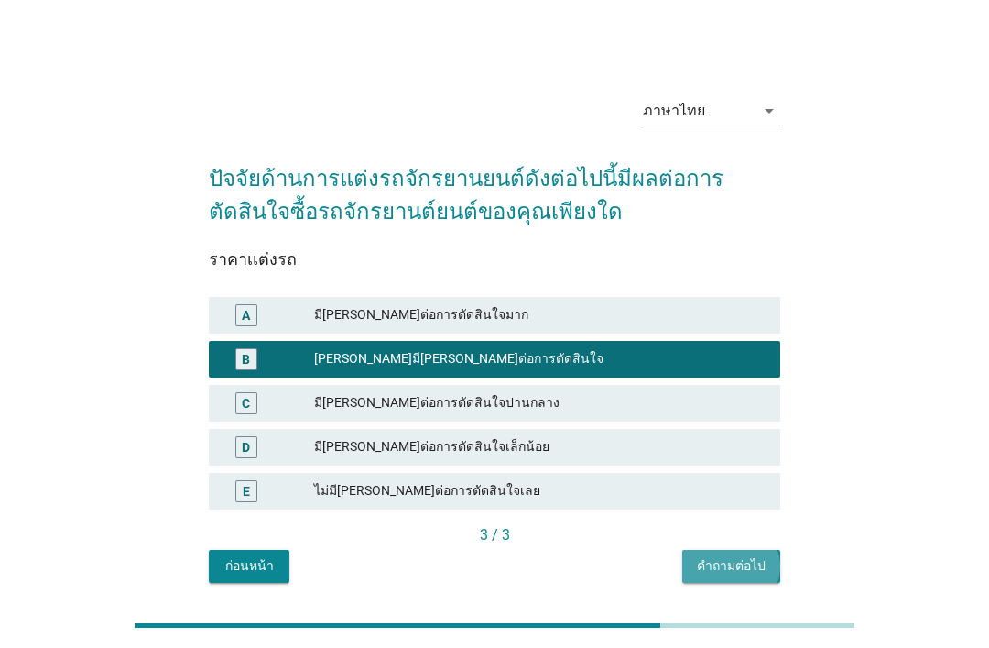
click at [758, 572] on button "คำถามต่อไป" at bounding box center [731, 566] width 98 height 33
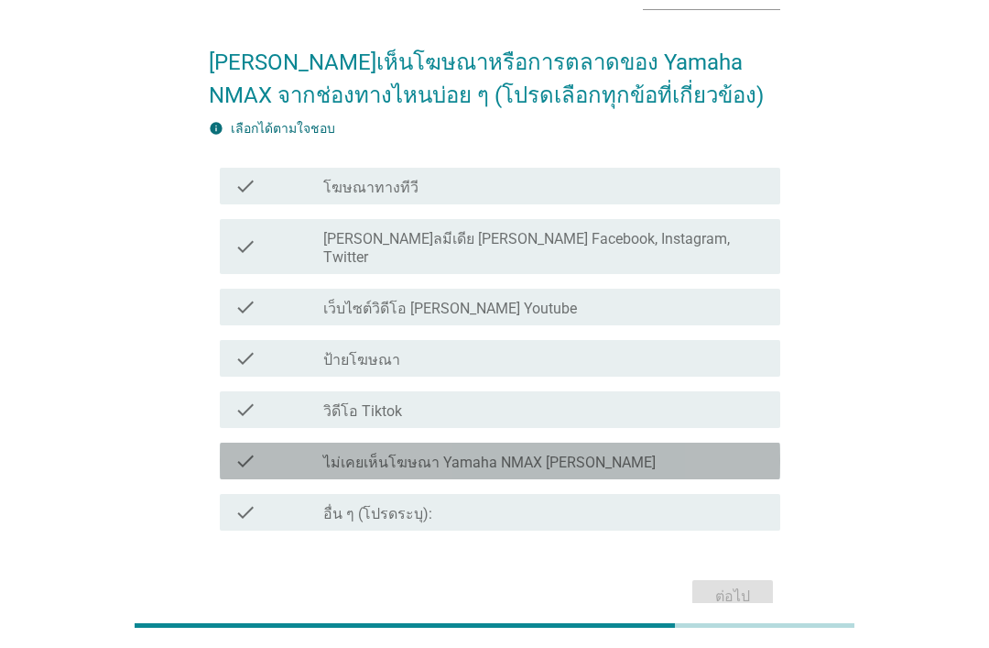
scroll to position [115, 0]
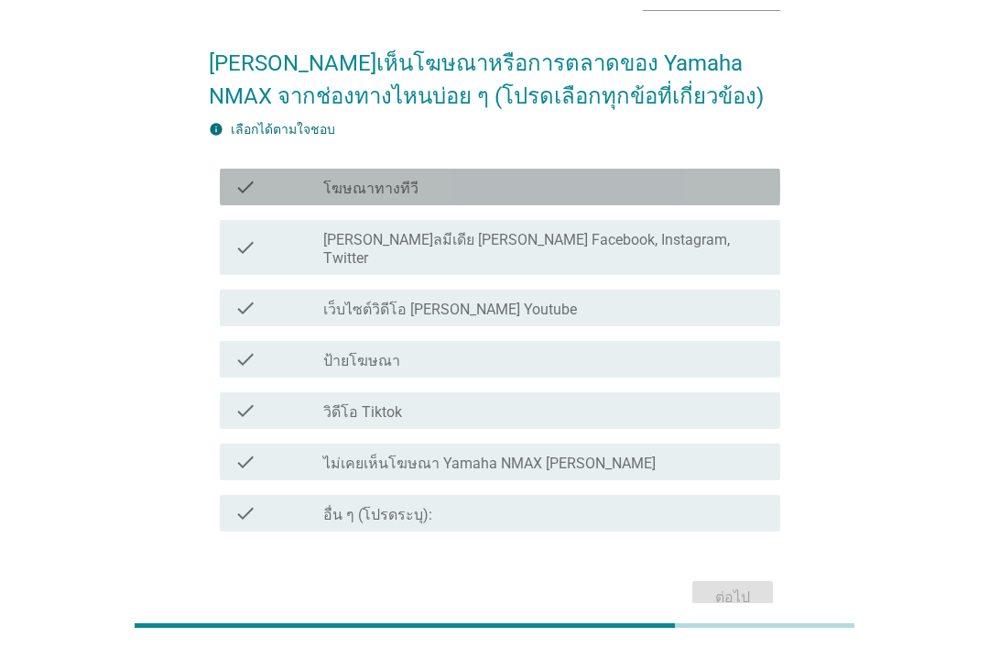
click at [669, 189] on div "check_box_outline_blank โฆษณาทางทีวี" at bounding box center [544, 187] width 442 height 22
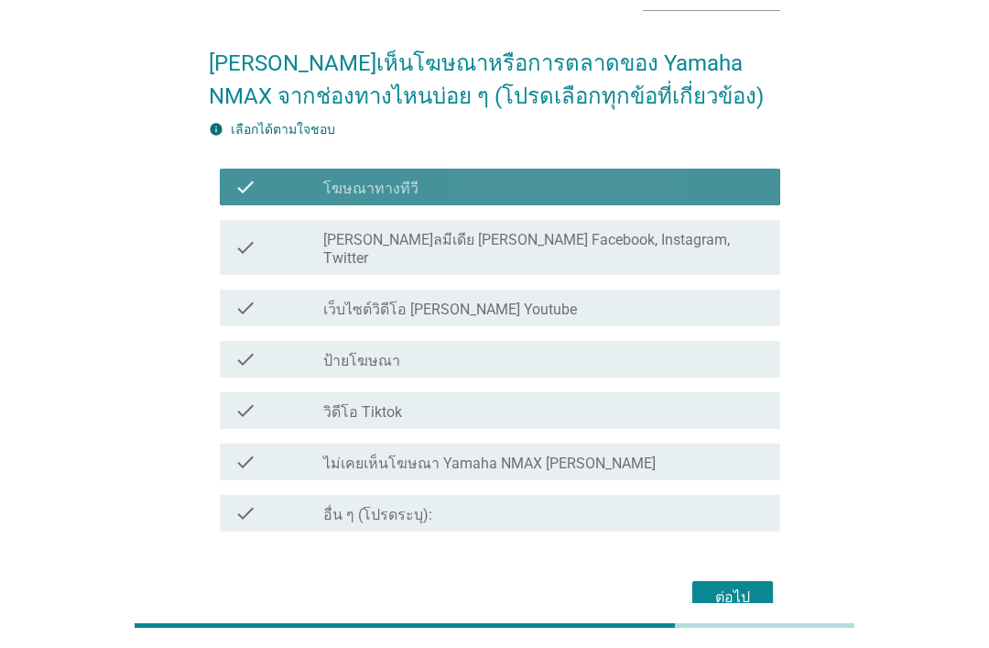
click at [653, 242] on div "check_box_outline_blank [PERSON_NAME]ลมีเดีย [PERSON_NAME] Facebook, Instagram,…" at bounding box center [544, 247] width 442 height 40
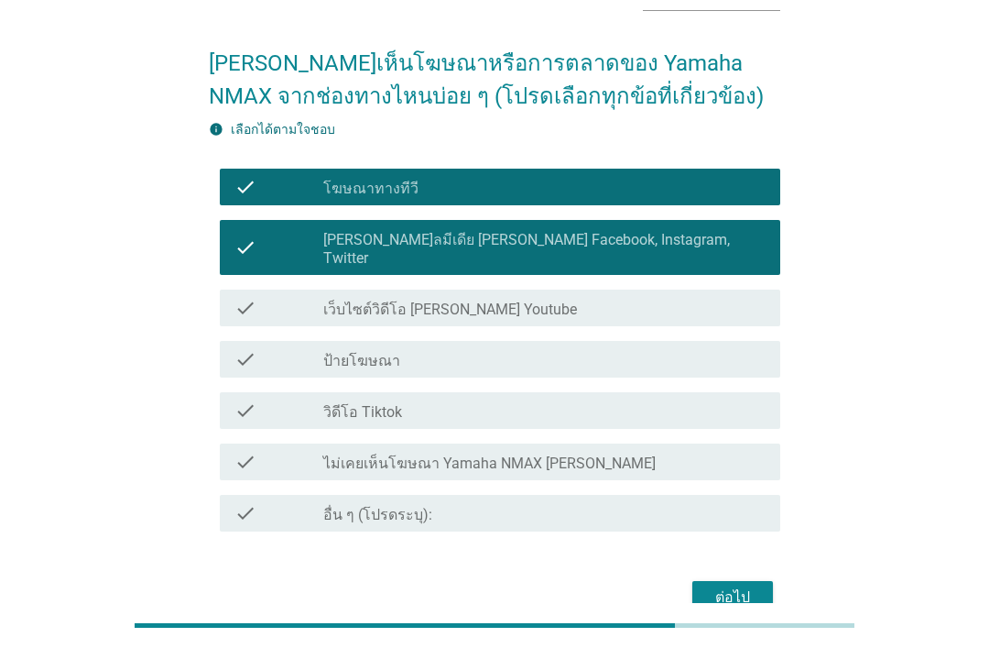
click at [770, 551] on form "[PERSON_NAME]เห็นโฆษณาหรือการตลาดของ Yamaha NMAX จากช่องทางไหนบ่อย ๆ (โปรดเลือก…" at bounding box center [495, 323] width 572 height 591
click at [761, 581] on button "ต่อไป" at bounding box center [733, 597] width 81 height 33
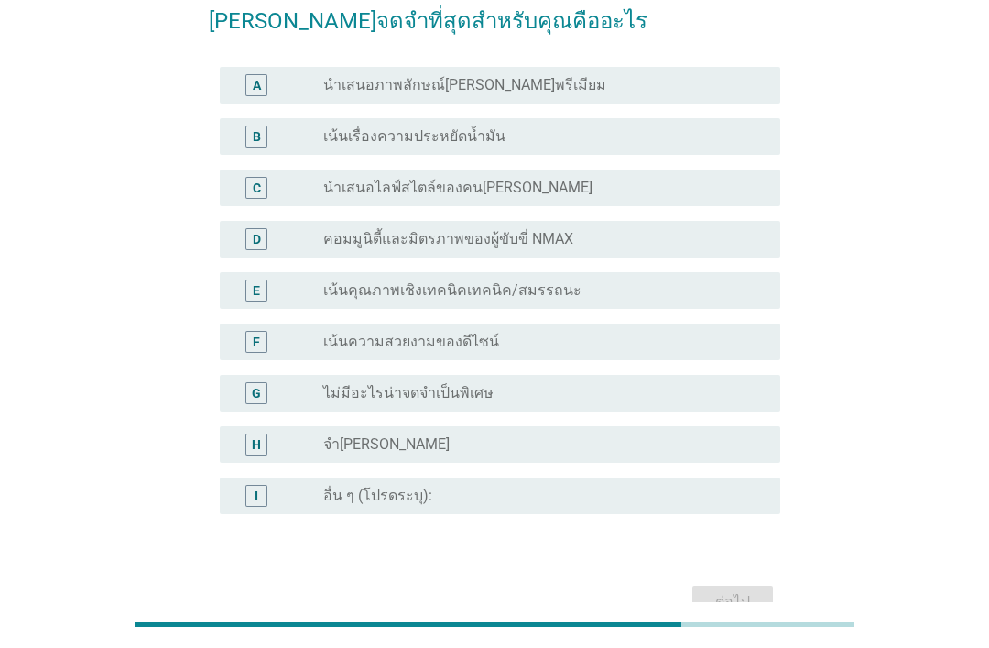
scroll to position [191, 0]
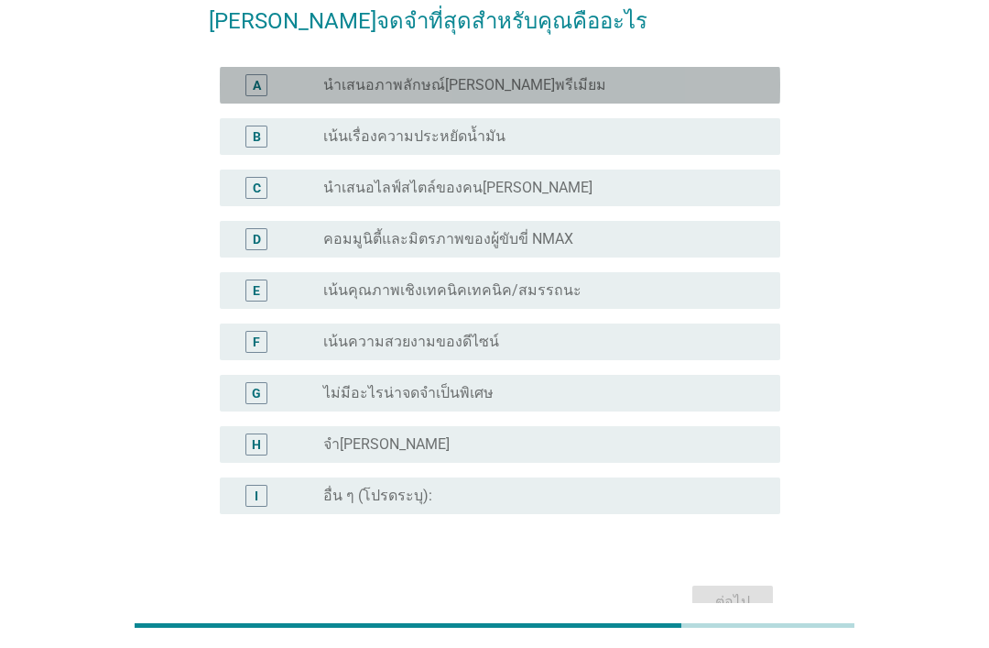
click at [628, 94] on div "radio_button_unchecked นำเสนอภาพลักษณ์[PERSON_NAME]พรีเมียม" at bounding box center [544, 85] width 442 height 22
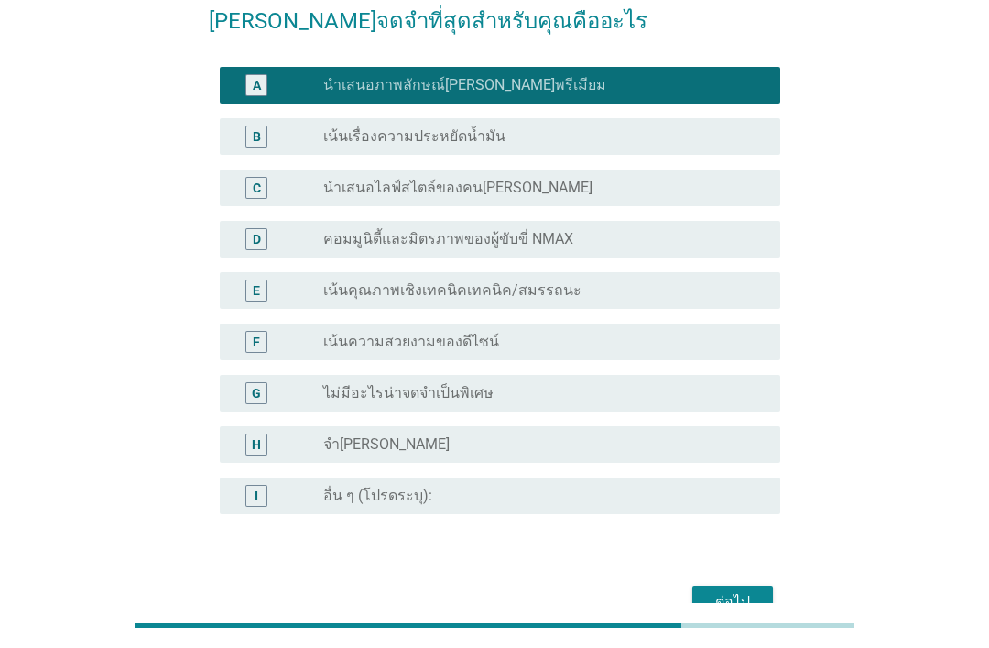
click at [602, 145] on div "radio_button_unchecked เน้นเรื่องความประหยัดน้ำมัน" at bounding box center [537, 136] width 428 height 18
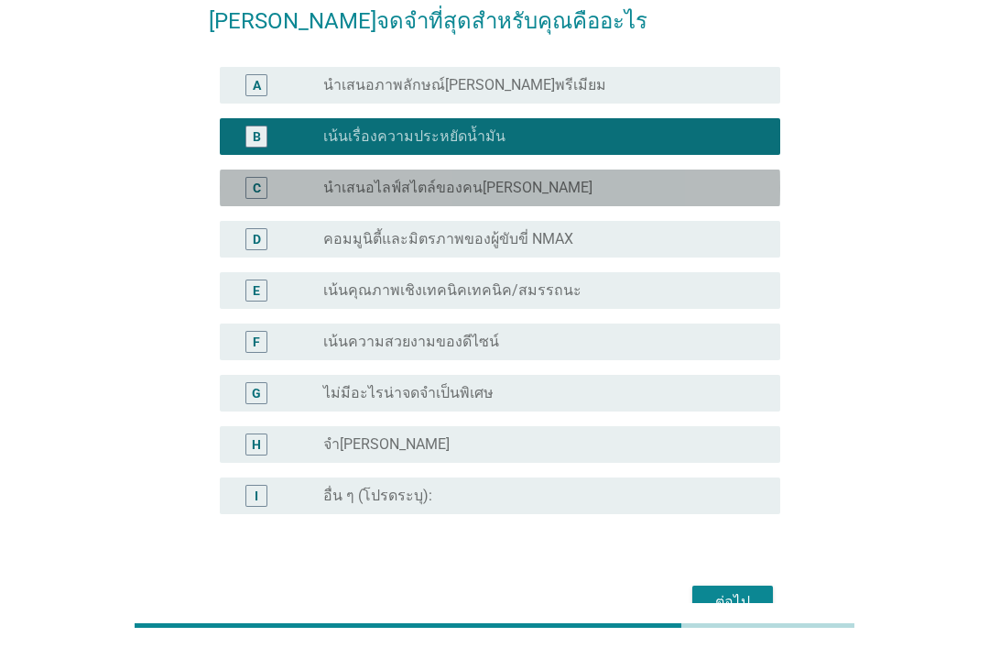
click at [602, 180] on div "radio_button_unchecked นำเสนอไลฟ์สไตล์ของคน[PERSON_NAME]" at bounding box center [537, 188] width 428 height 18
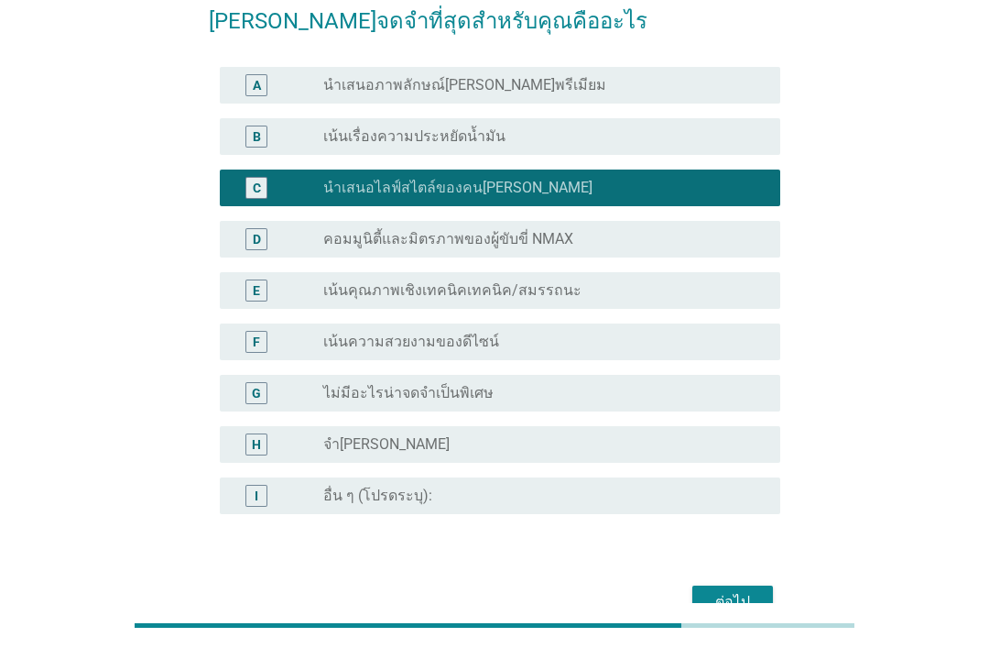
click at [752, 578] on form "เนื้อหาโฆษณา/โปรโมชั่นของ Yamaha NMAX [PERSON_NAME]จดจำที่สุดสำหรับคุณคืออะไร A…" at bounding box center [495, 288] width 572 height 671
click at [740, 602] on div "ต่อไป" at bounding box center [732, 602] width 51 height 22
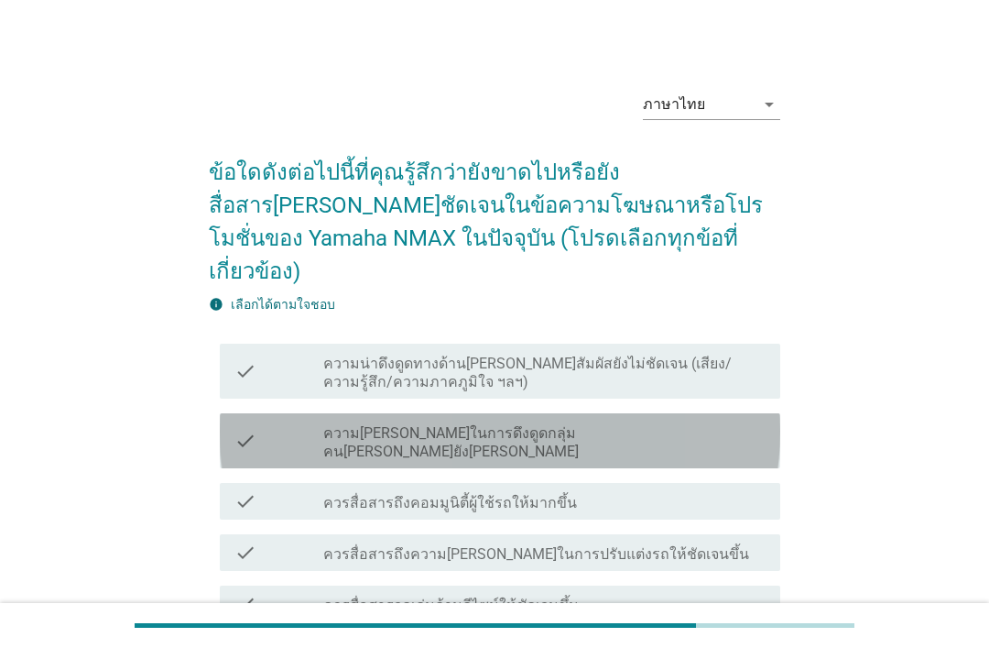
click at [658, 413] on div "check check_box_outline_blank ความ[PERSON_NAME]ในการดึงดูดกลุ่มคน[PERSON_NAME]ย…" at bounding box center [500, 440] width 561 height 55
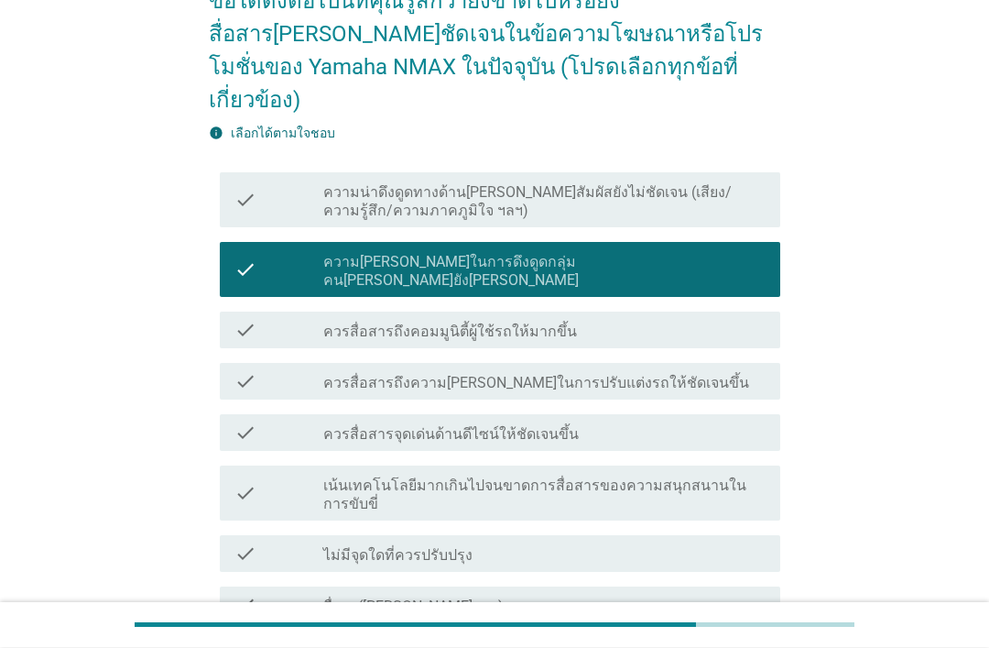
scroll to position [178, 0]
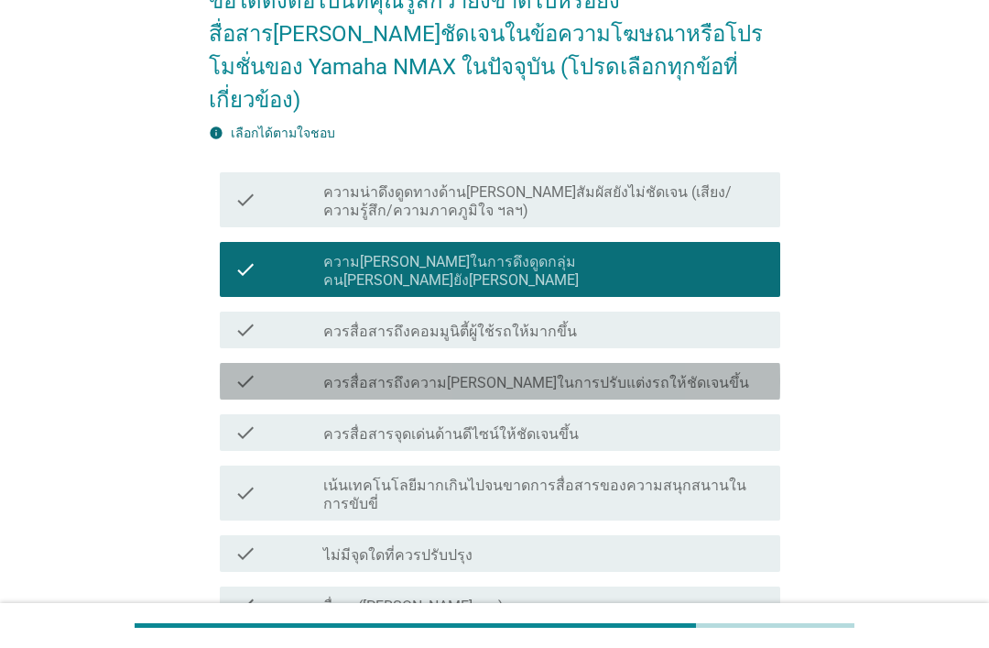
click at [653, 374] on label "ควรสื่อสารถึงความ[PERSON_NAME]ในการปรับแต่งรถให้ชัดเจนขึ้น" at bounding box center [536, 383] width 426 height 18
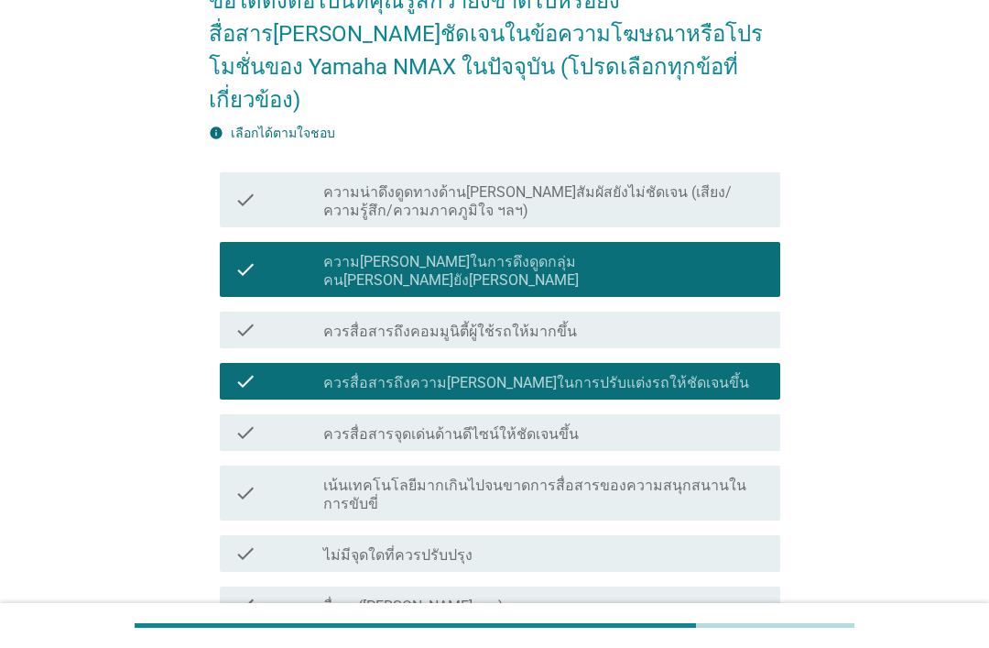
click at [734, 587] on form "ข้อใดดังต่อไปนี้ที่คุณรู้สึกว่ายังขาดไปหรือยังสื่อสาร[PERSON_NAME]ชัดเจนในข้อคว…" at bounding box center [495, 338] width 572 height 745
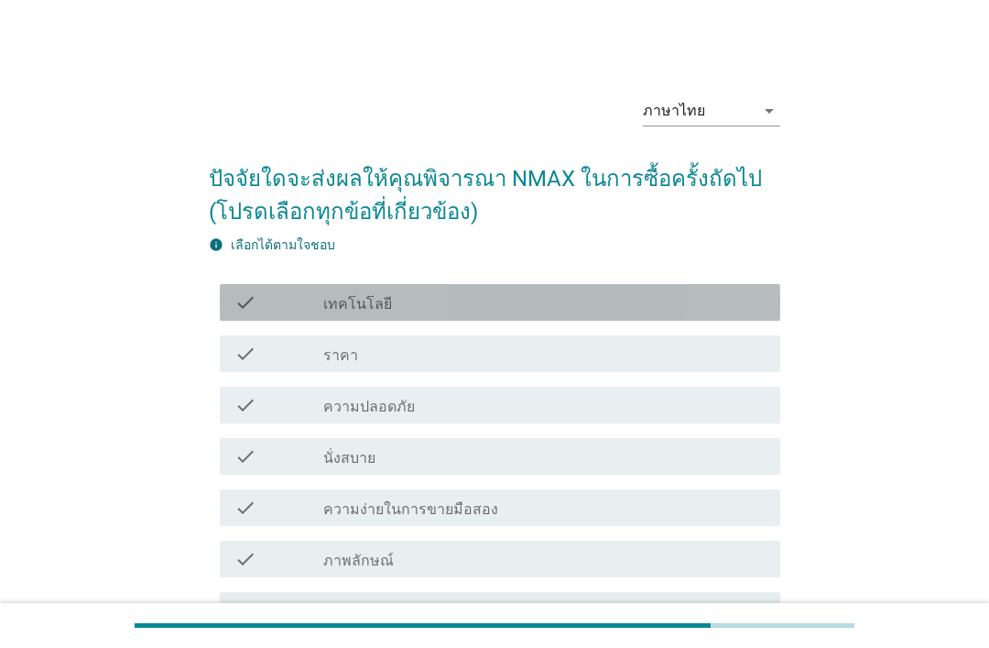
click at [636, 298] on div "check_box_outline_blank เทคโนโลยี" at bounding box center [544, 302] width 442 height 22
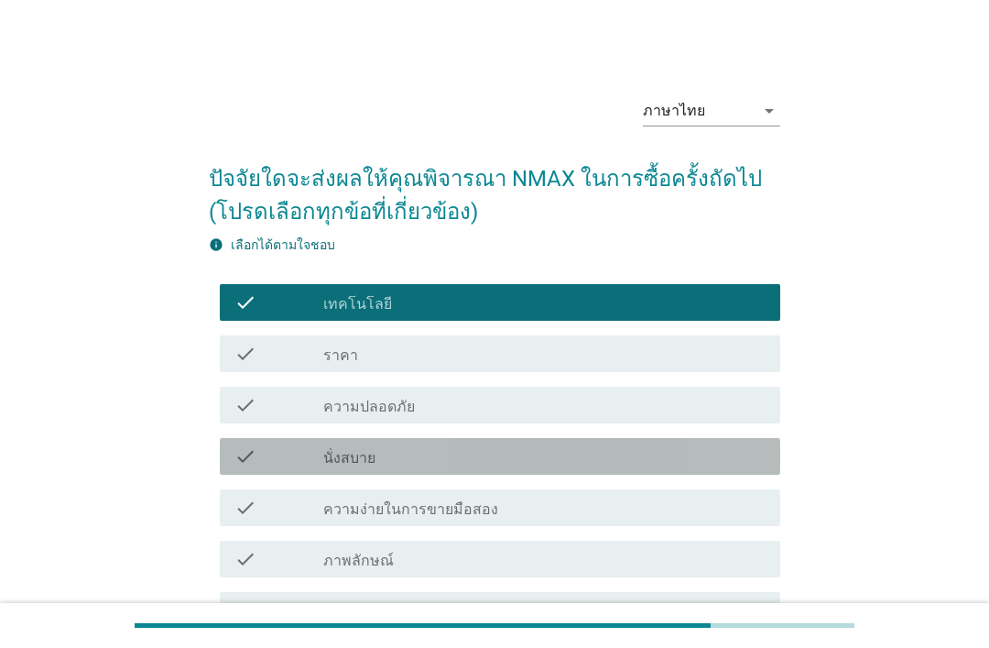
click at [624, 442] on div "check check_box_outline_blank นั่งสบาย" at bounding box center [500, 456] width 561 height 37
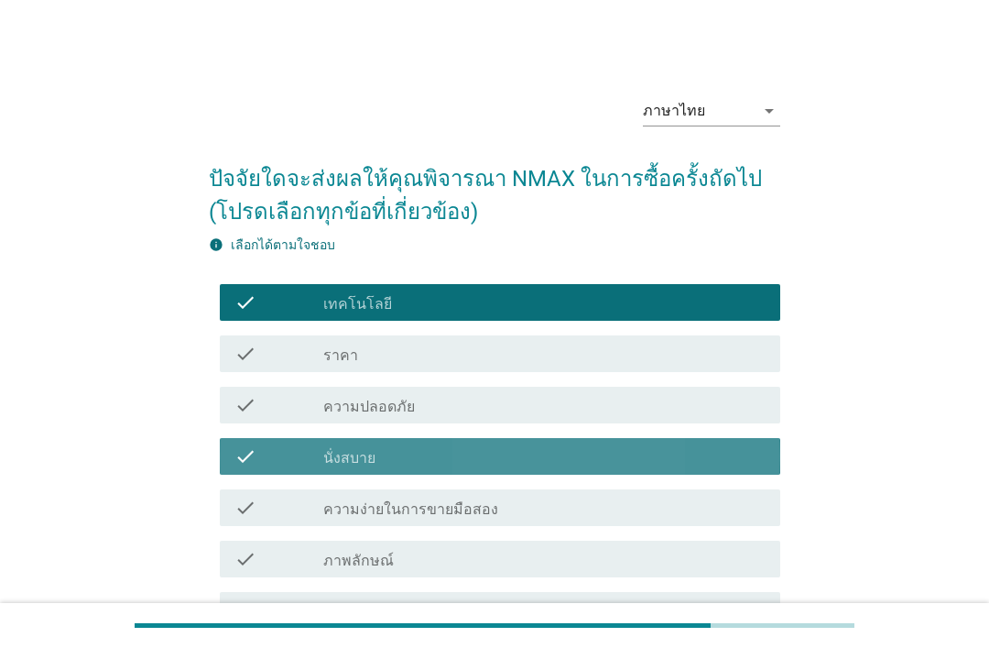
click at [638, 454] on div "check_box_outline_blank นั่งสบาย" at bounding box center [544, 456] width 442 height 22
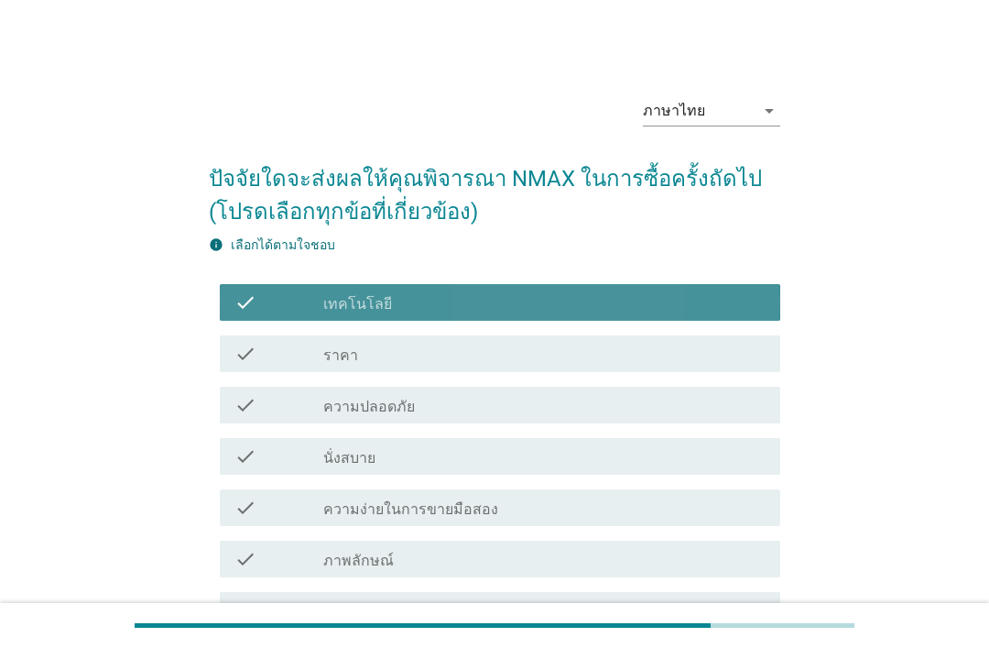
click at [614, 308] on div "check_box_outline_blank เทคโนโลยี" at bounding box center [544, 302] width 442 height 22
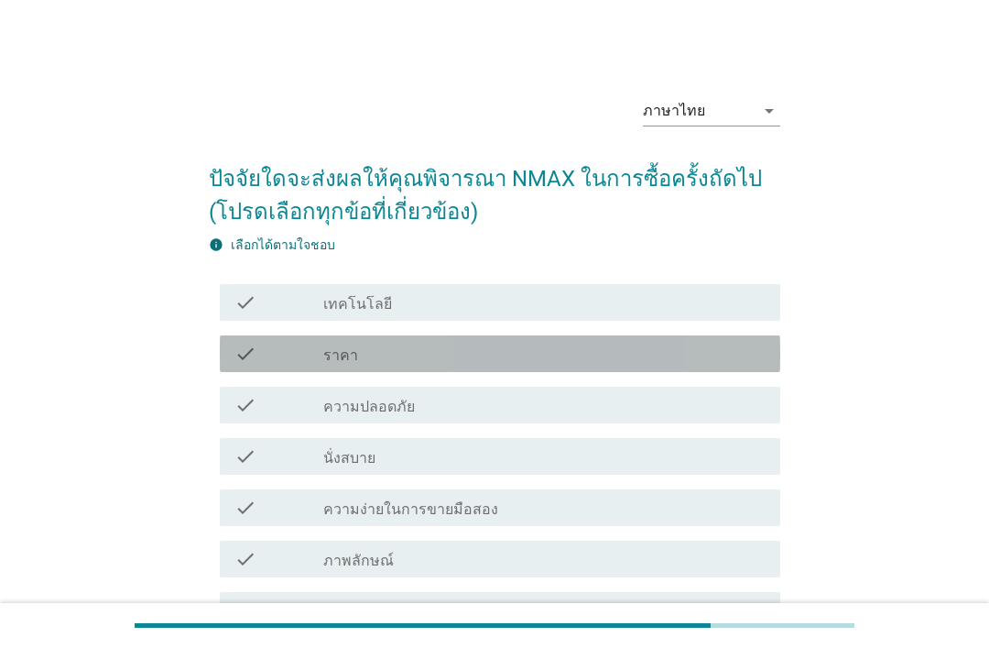
click at [605, 355] on div "check_box_outline_blank ราคา" at bounding box center [544, 354] width 442 height 22
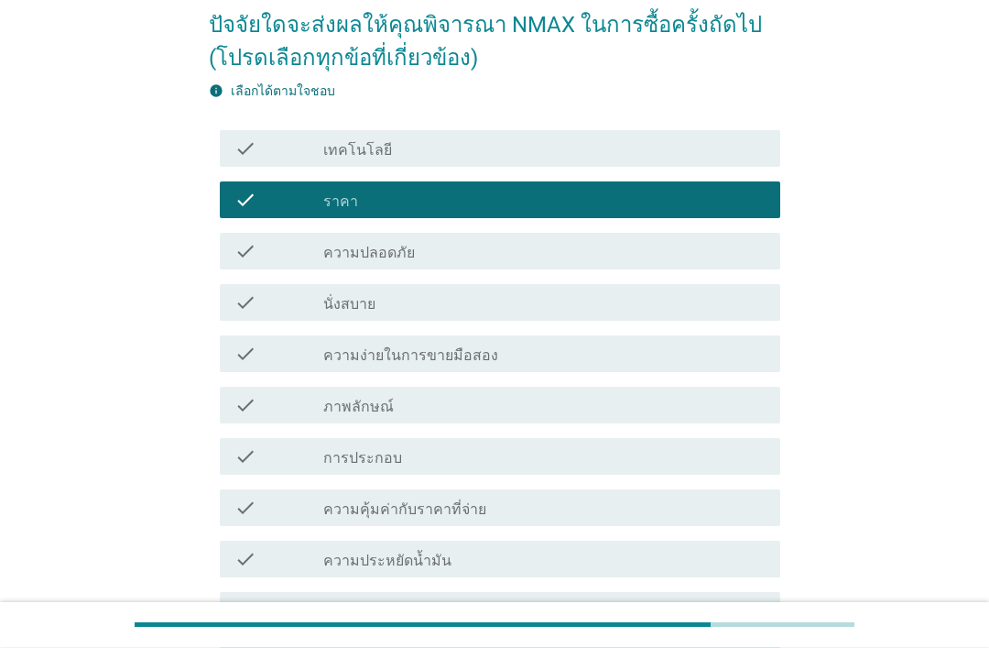
scroll to position [154, 0]
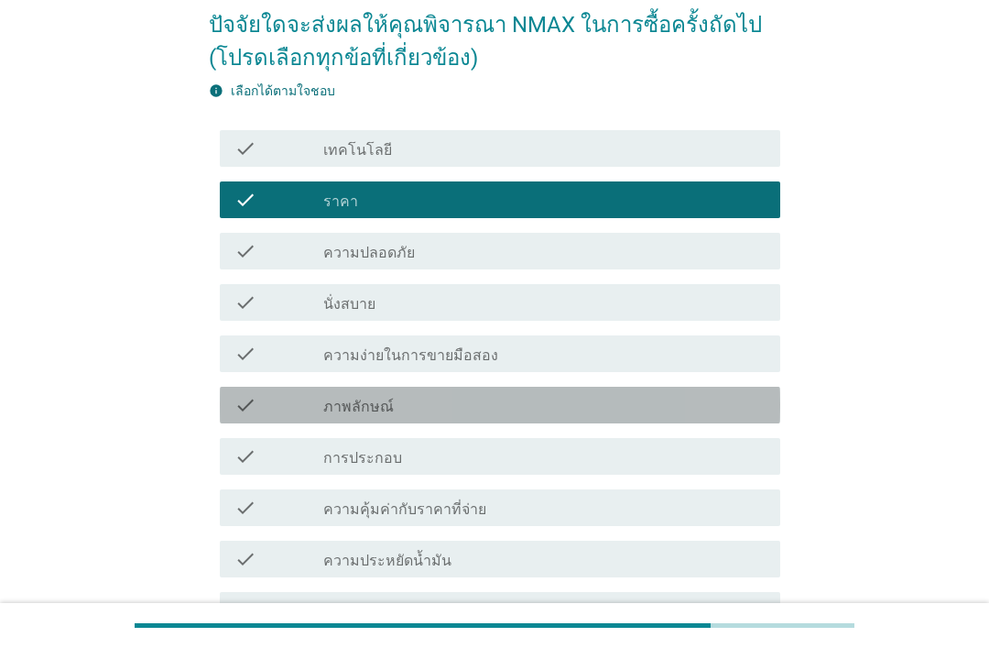
click at [607, 395] on div "check_box_outline_blank ภาพลักษณ์" at bounding box center [544, 405] width 442 height 22
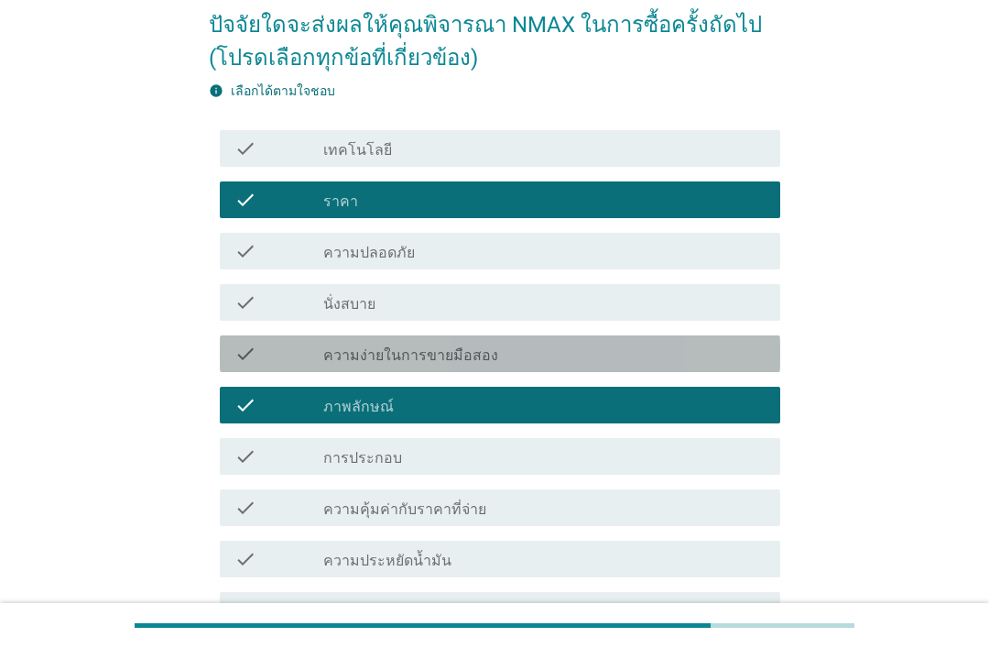
click at [614, 360] on div "check_box_outline_blank ความง่ายในการขายมือสอง" at bounding box center [544, 354] width 442 height 22
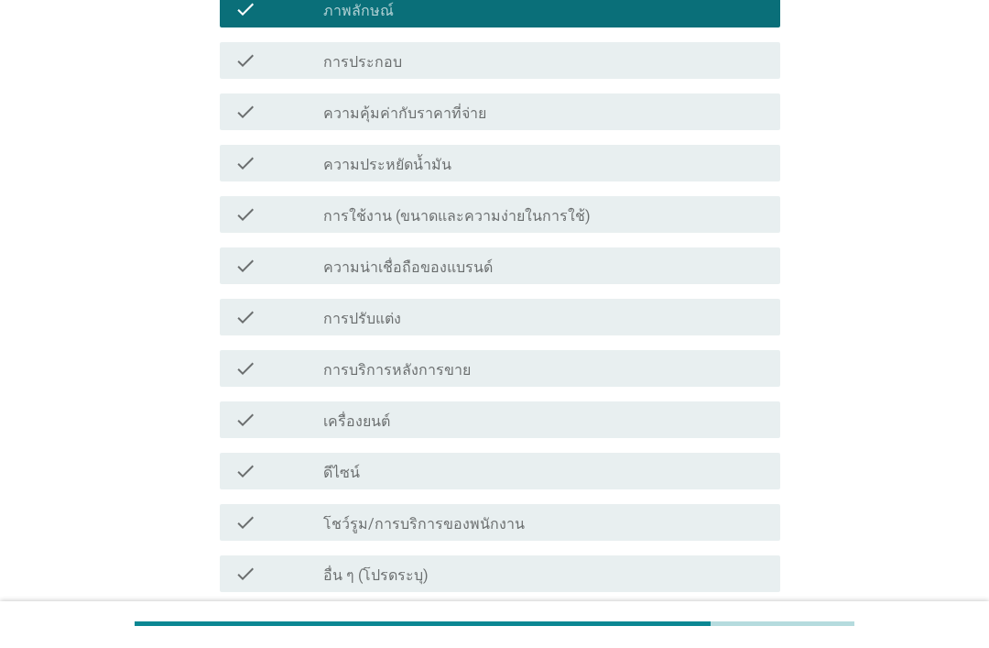
click at [742, 647] on div "ต่อไป" at bounding box center [732, 660] width 51 height 22
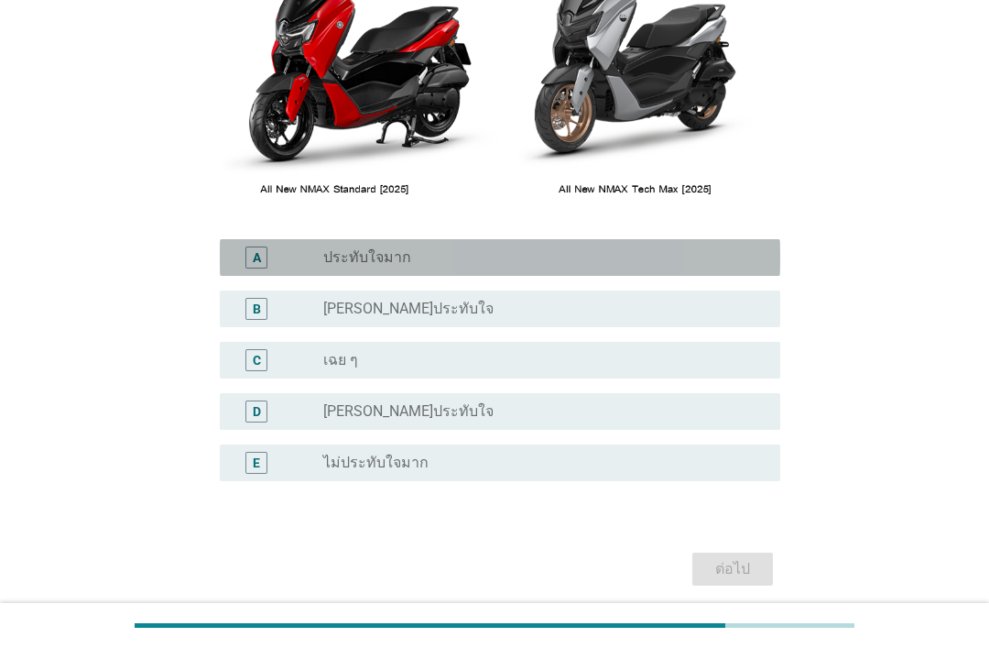
scroll to position [354, 0]
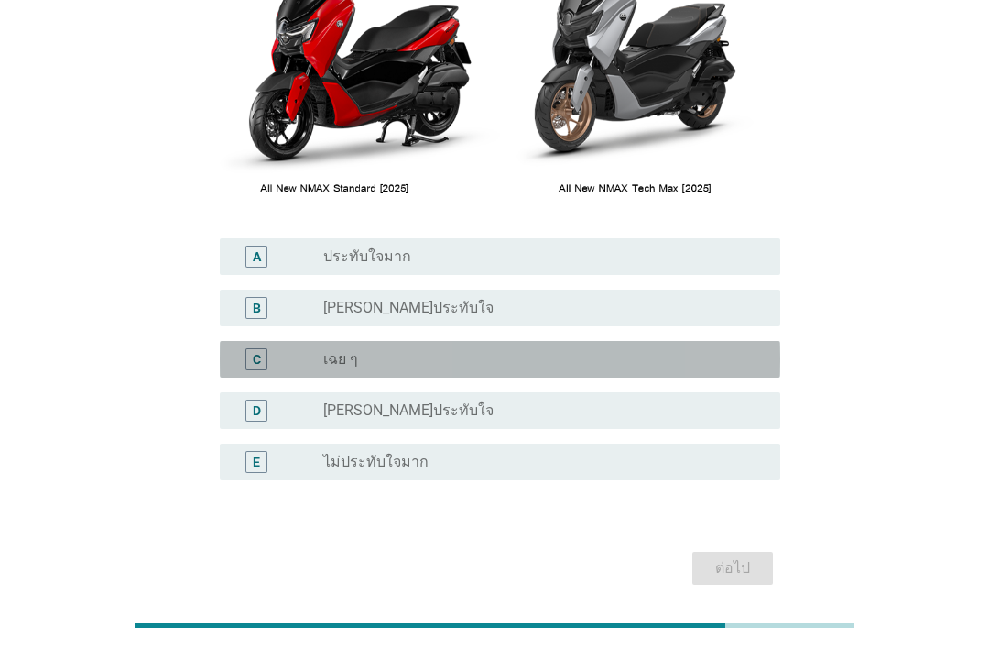
click at [640, 355] on div "radio_button_unchecked เฉย ๆ" at bounding box center [537, 359] width 428 height 18
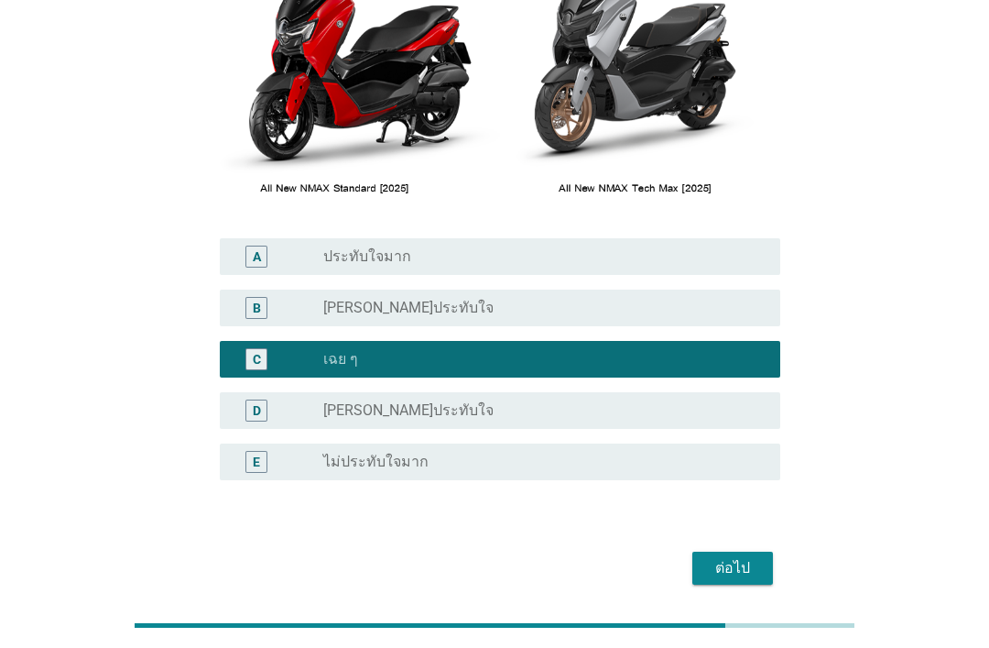
click at [755, 555] on button "ต่อไป" at bounding box center [733, 567] width 81 height 33
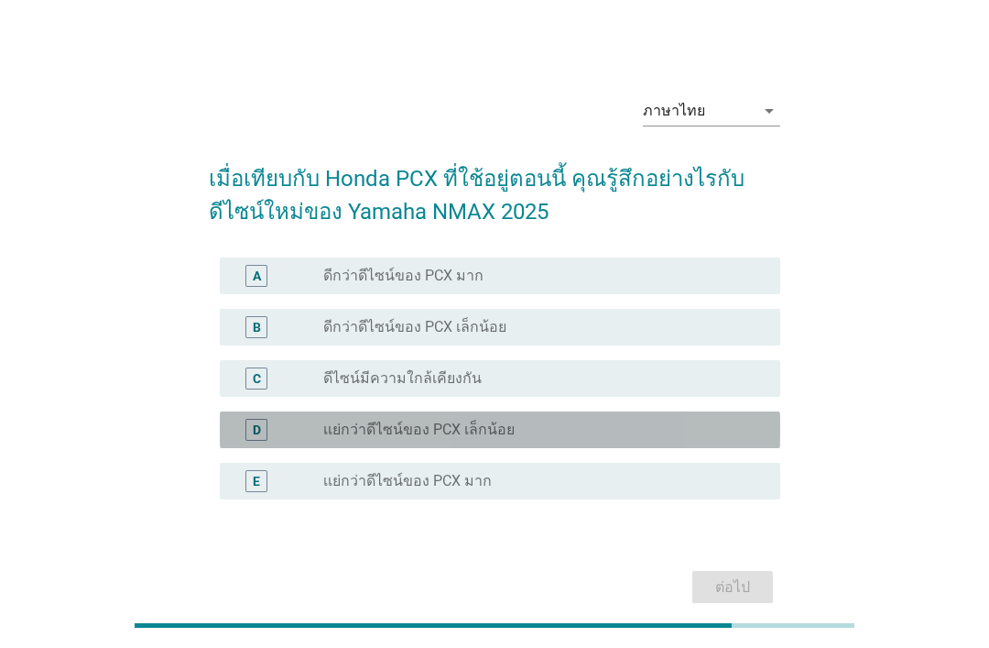
click at [626, 432] on div "radio_button_unchecked เเย่กว่าดีไซน์ของ PCX เล็กน้อย" at bounding box center [537, 429] width 428 height 18
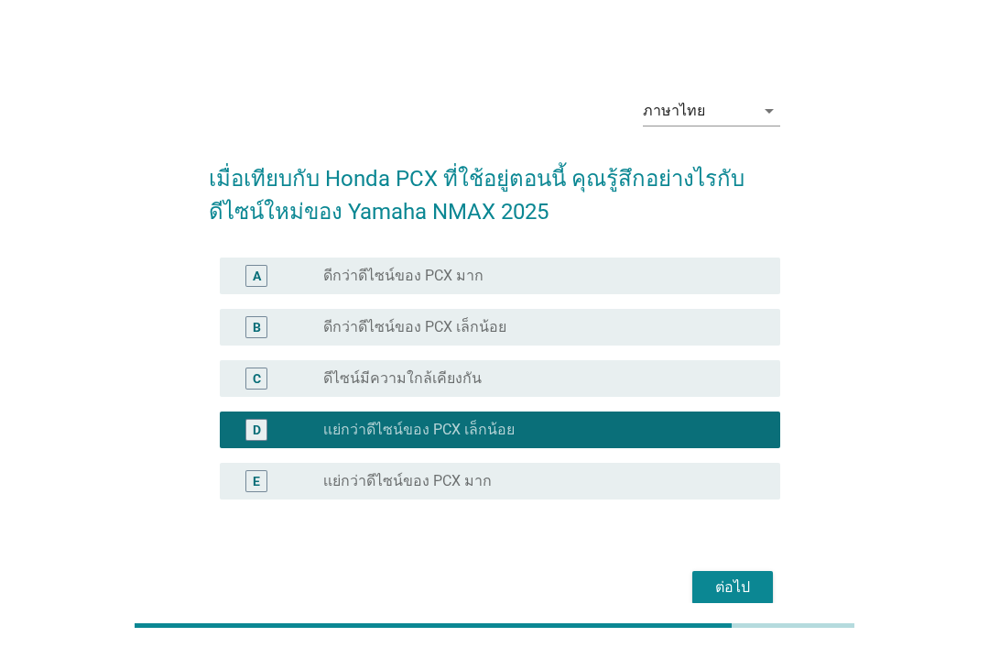
click at [750, 587] on div "ต่อไป" at bounding box center [732, 587] width 51 height 22
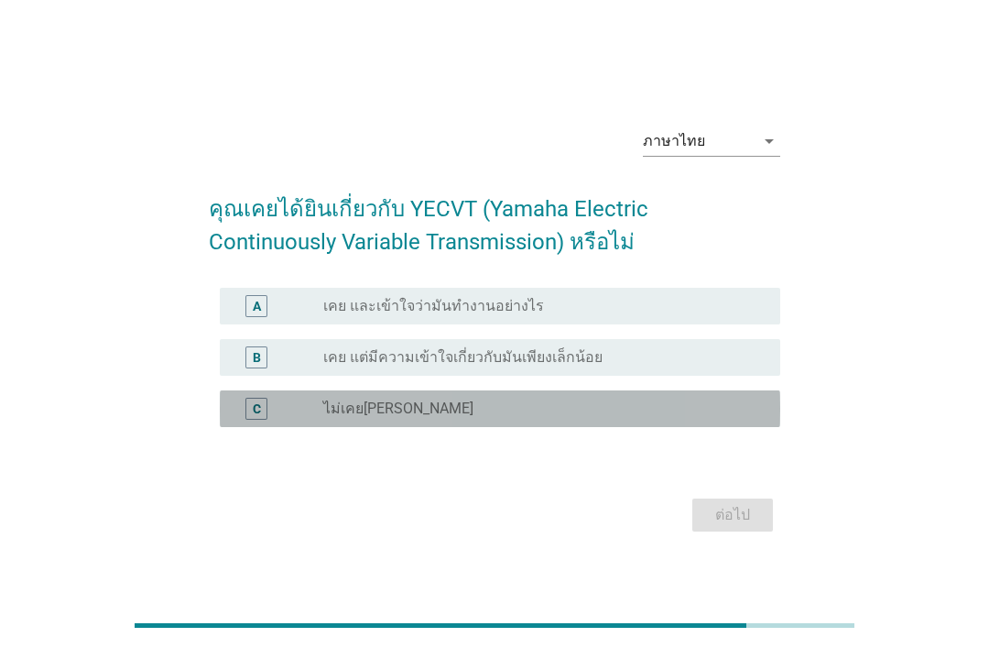
click at [639, 423] on div "C radio_button_unchecked ไม่เคย[PERSON_NAME]" at bounding box center [500, 408] width 561 height 37
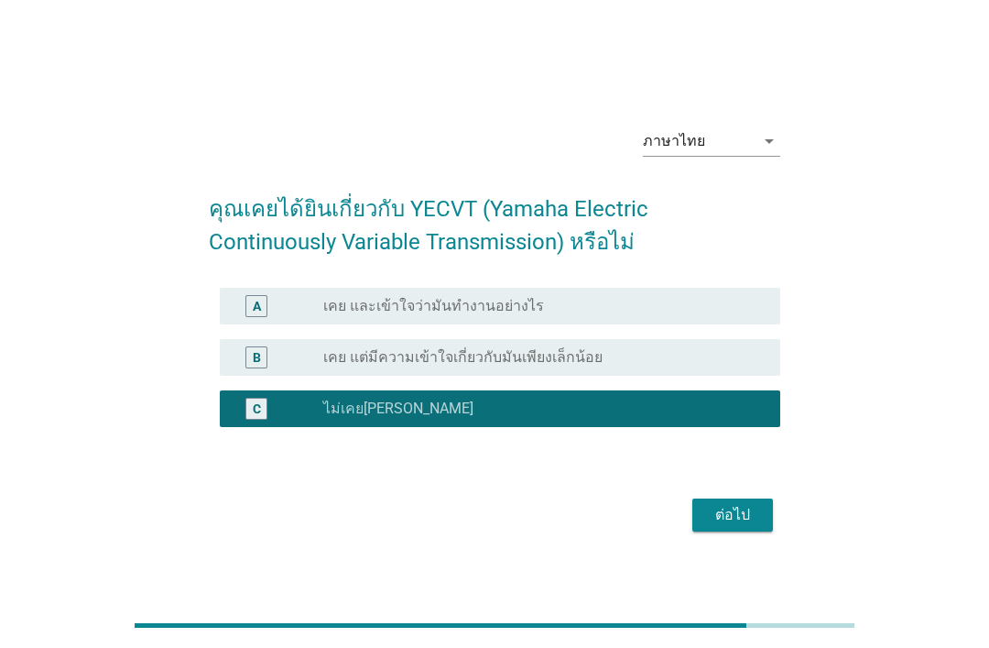
click at [754, 519] on form "คุณเคยได้ยินเกี่ยวกับ YECVT (Yamaha Electric Continuously Variable Transmission…" at bounding box center [495, 355] width 572 height 363
click at [736, 526] on div "ต่อไป" at bounding box center [732, 515] width 51 height 22
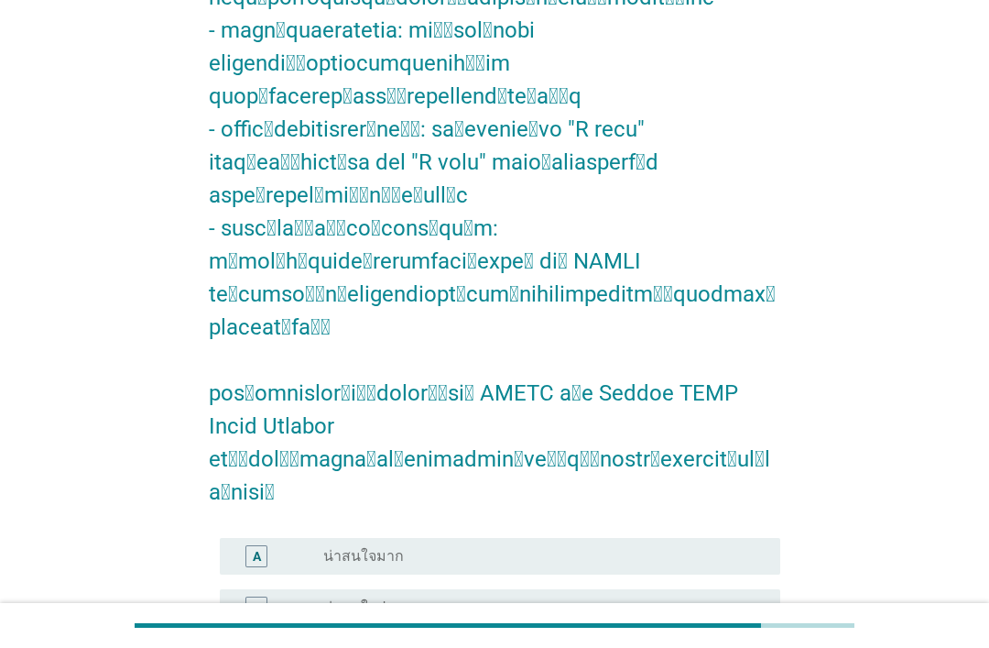
scroll to position [721, 0]
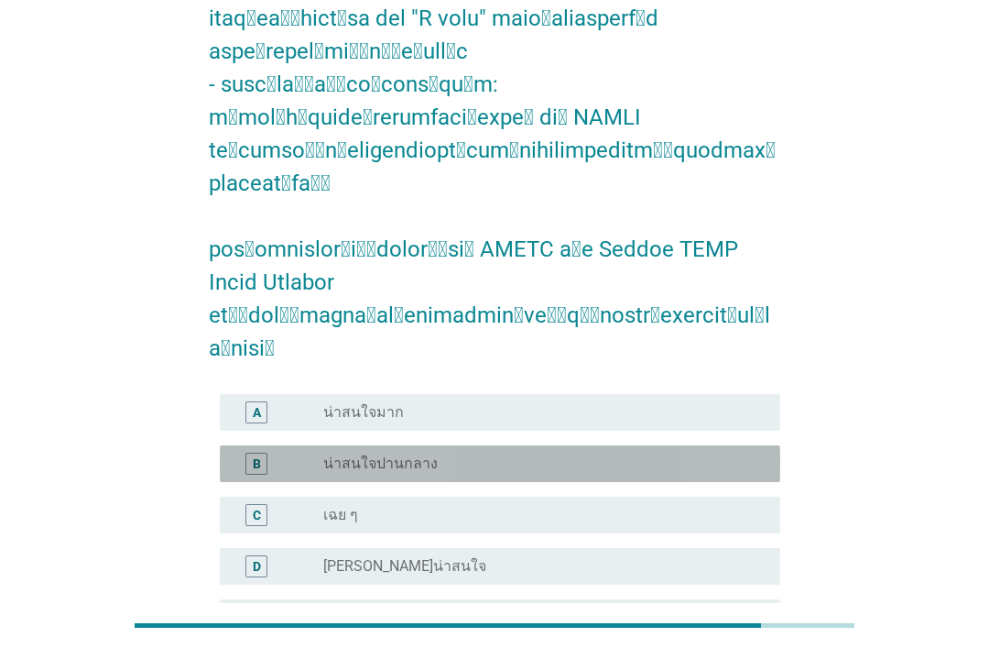
click at [642, 454] on div "radio_button_unchecked น่าสนใจปานกลาง" at bounding box center [537, 463] width 428 height 18
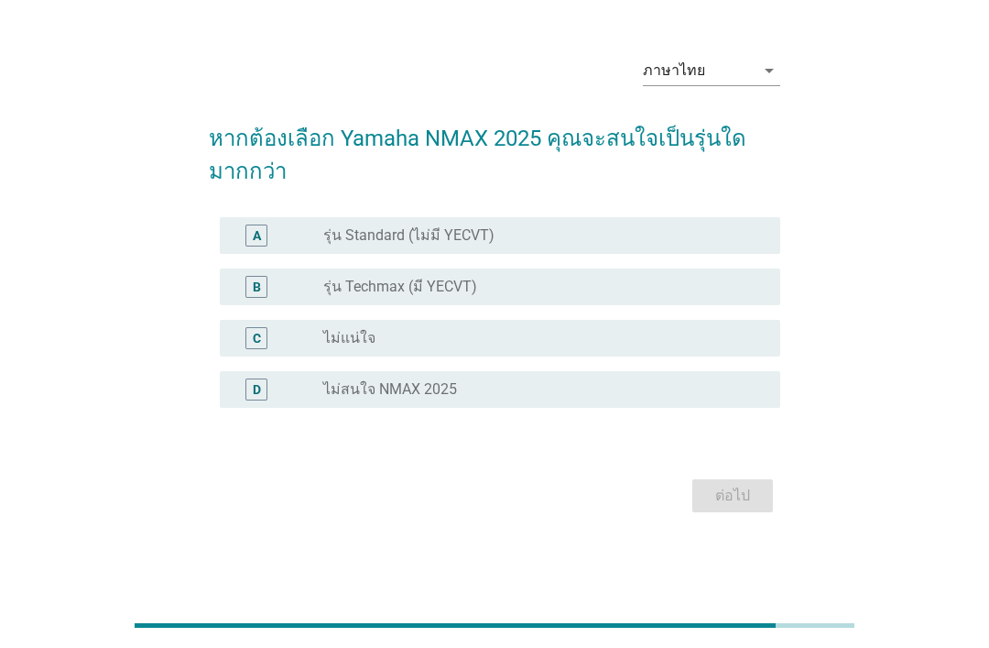
scroll to position [0, 0]
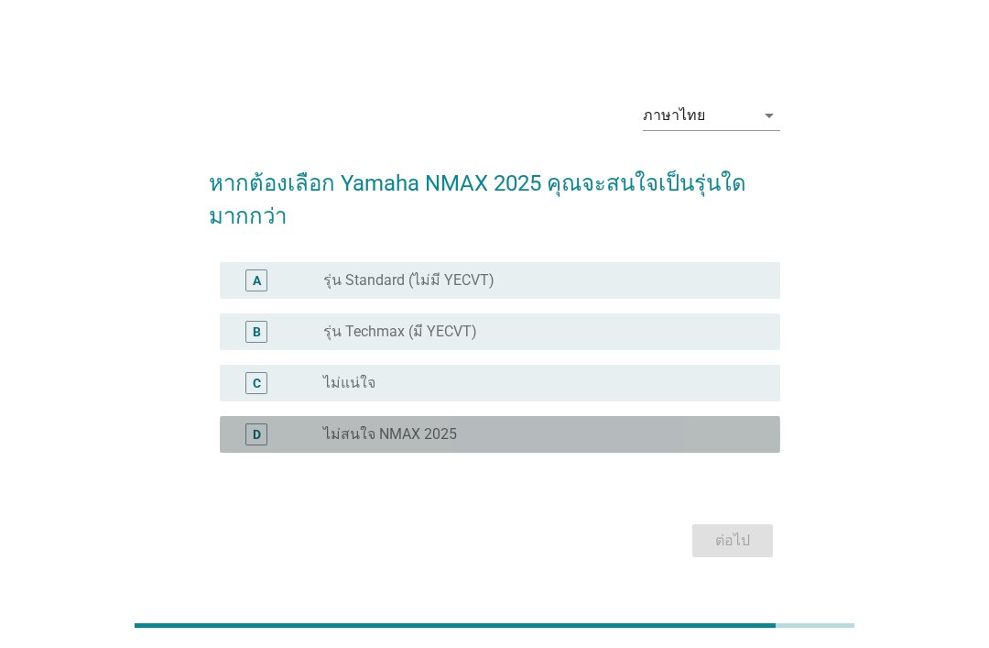
click at [655, 451] on div "D radio_button_unchecked ไม่สนใจ NMAX 2025" at bounding box center [500, 434] width 561 height 37
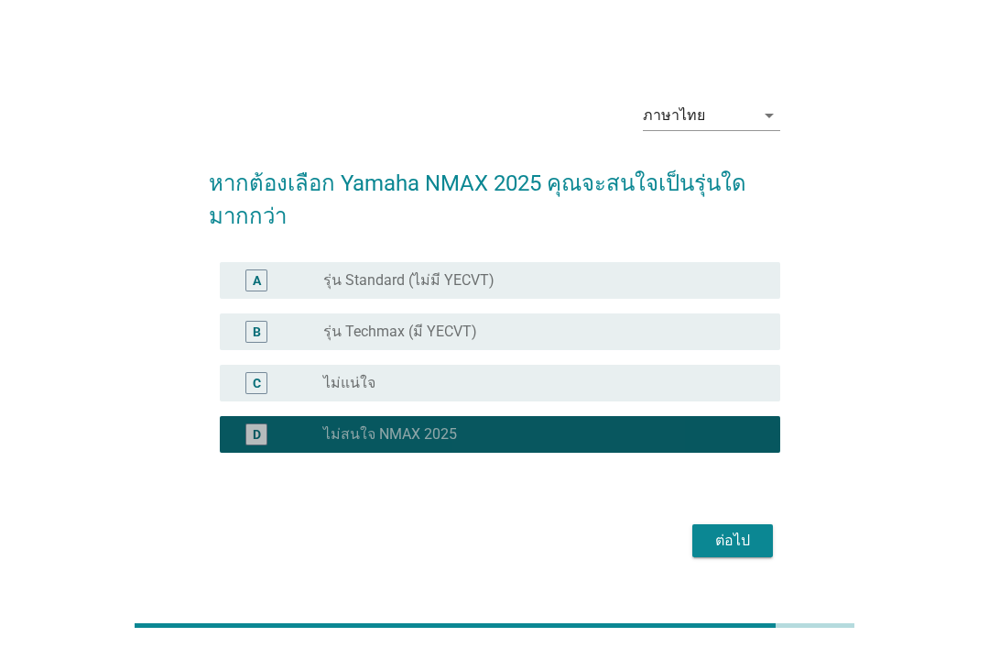
click at [733, 537] on form "หากต้องเลือก Yamaha NMAX 2025 คุณจะสนใจเป็นรุ่นใดมากกว่า A radio_button_uncheck…" at bounding box center [495, 355] width 572 height 414
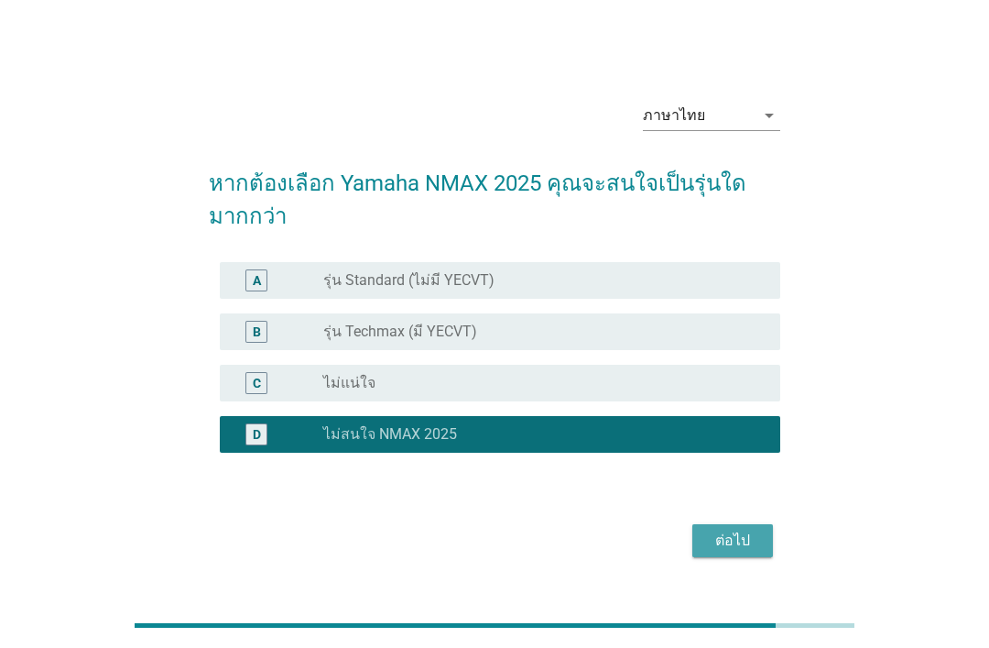
click at [755, 551] on div "ต่อไป" at bounding box center [732, 540] width 51 height 22
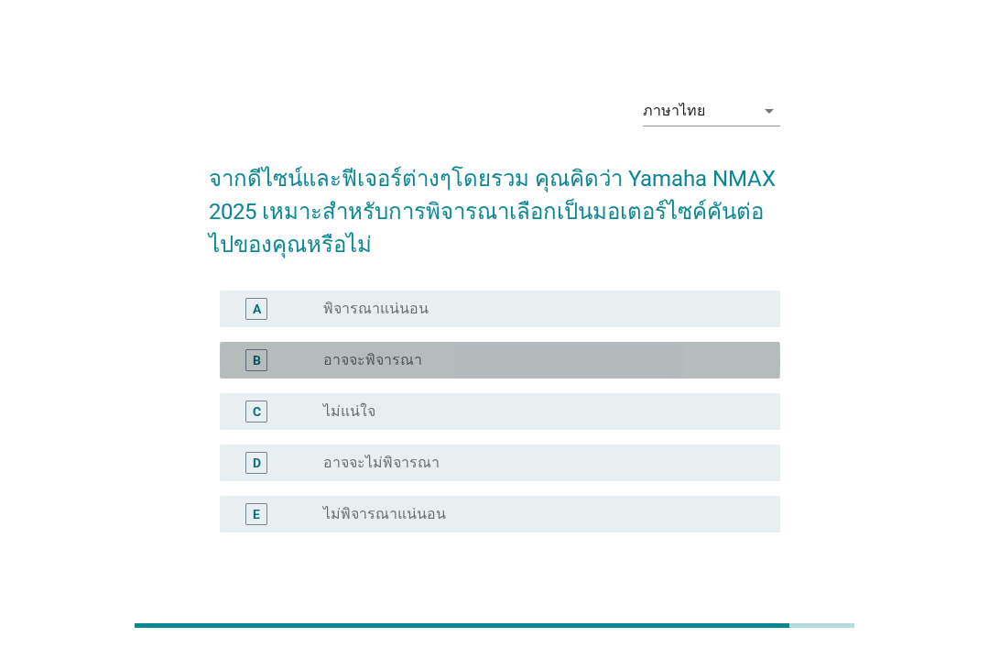
click at [631, 365] on div "radio_button_unchecked อาจจะพิจารณา" at bounding box center [537, 360] width 428 height 18
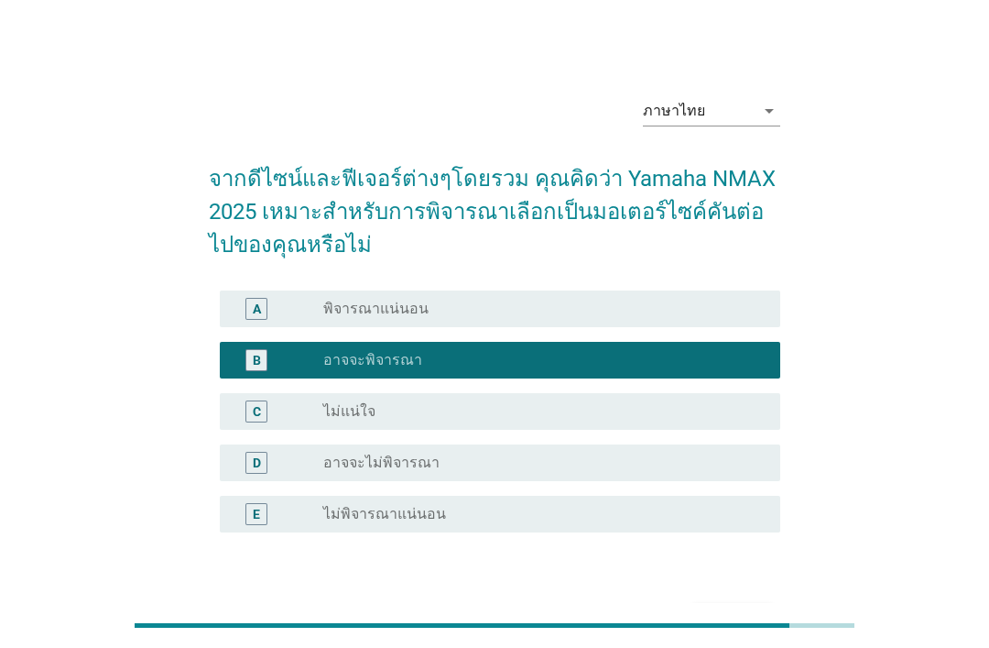
click at [763, 588] on form "จากดีไซน์และฟีเจอร์ต่างๆโดยรวม คุณคิดว่า Yamaha NMAX 2025 เหมาะสำหรับการพิจารณา…" at bounding box center [495, 393] width 572 height 498
click at [748, 612] on div "ต่อไป" at bounding box center [732, 620] width 51 height 22
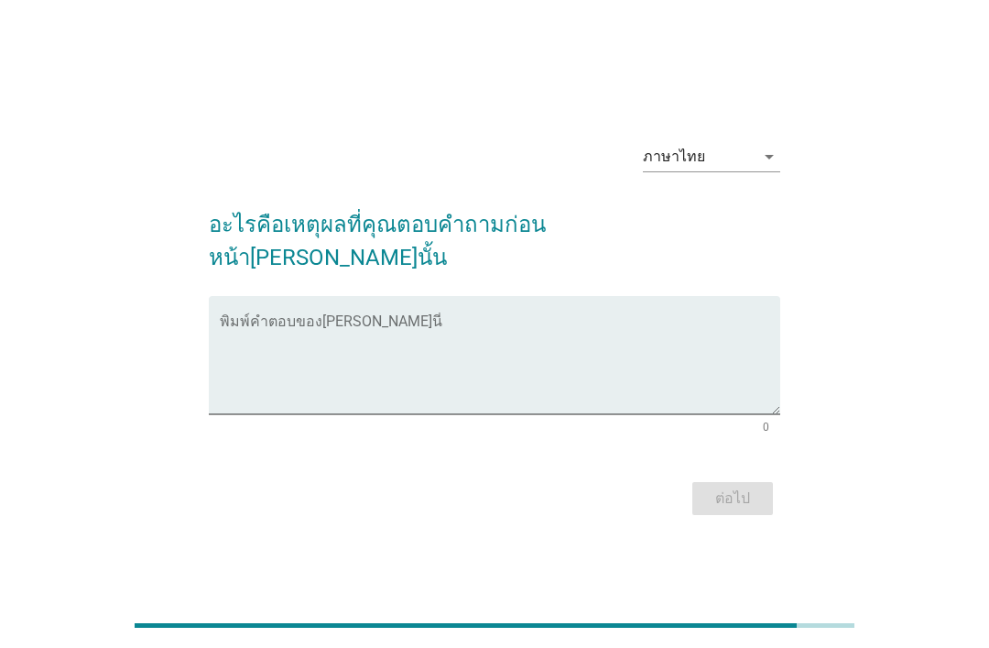
click at [663, 385] on textarea "พิมพ์คำตอบของคุณ ที่นี่" at bounding box center [500, 366] width 561 height 96
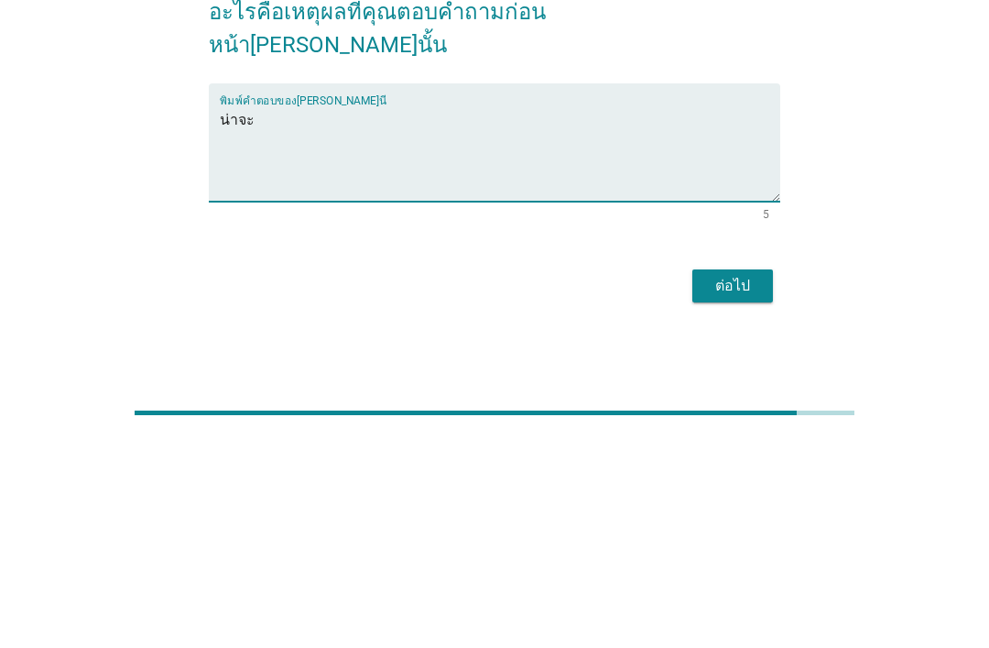
type textarea "น่าจะ"
click at [727, 482] on button "ต่อไป" at bounding box center [733, 498] width 81 height 33
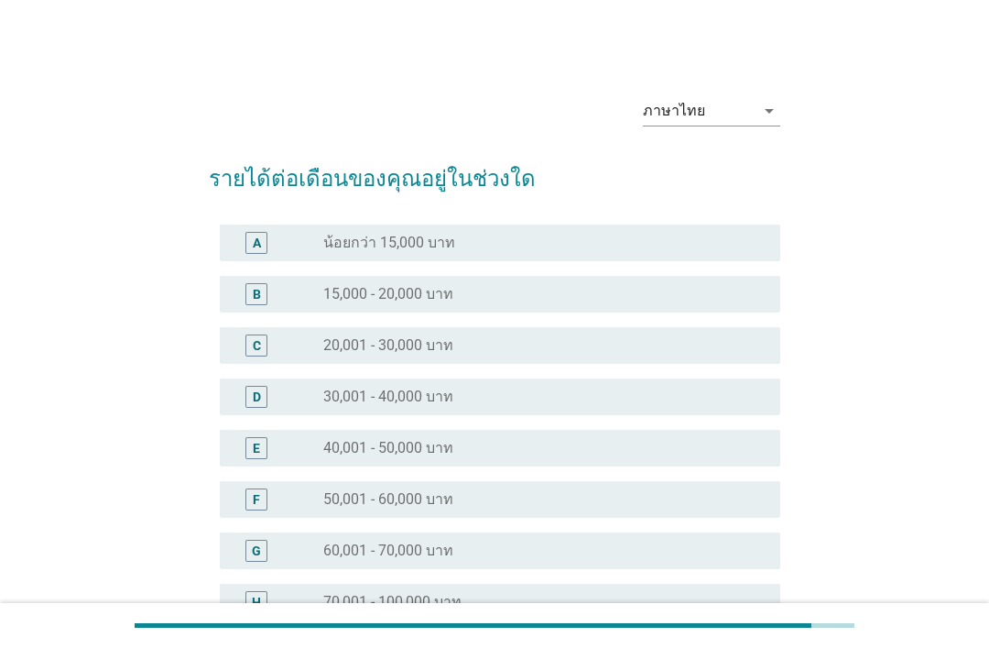
click at [567, 236] on div "radio_button_unchecked น้อยกว่า 15,000 บาท" at bounding box center [537, 243] width 428 height 18
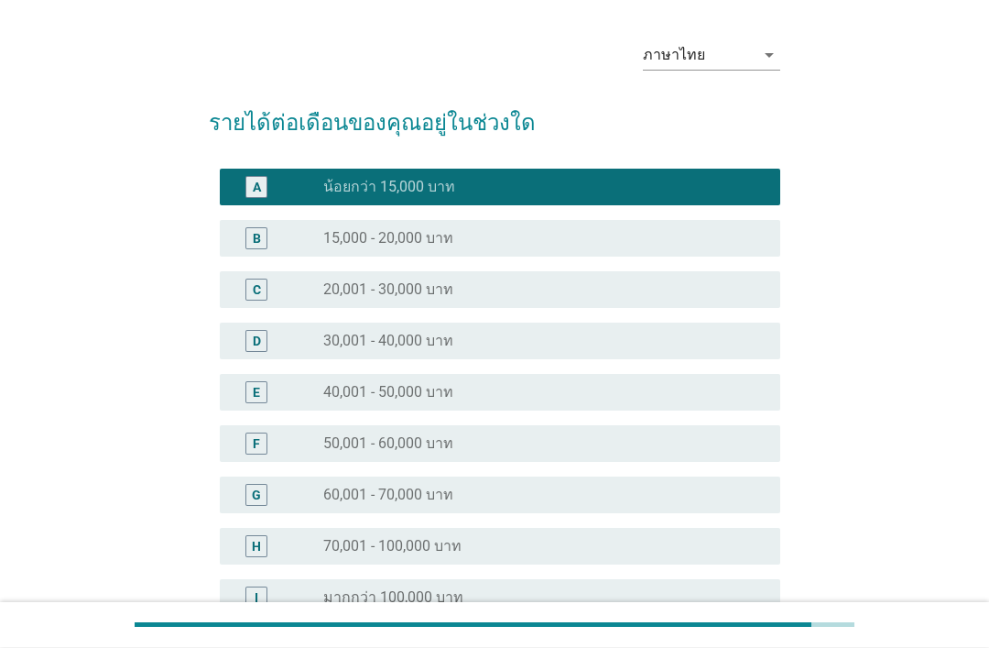
scroll to position [201, 0]
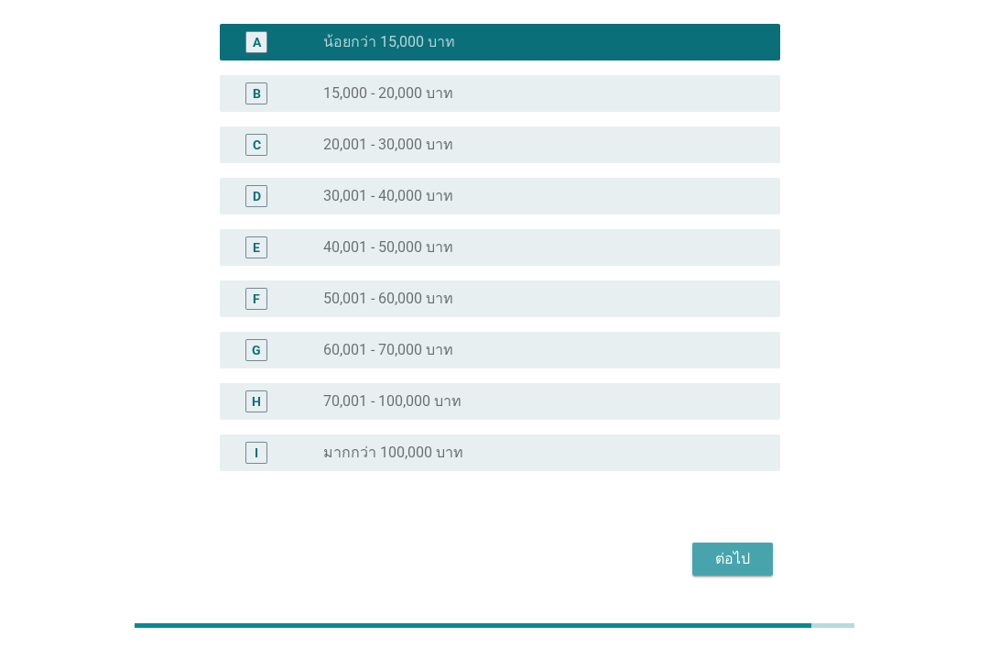
click at [752, 558] on div "ต่อไป" at bounding box center [732, 559] width 51 height 22
